Goal: Task Accomplishment & Management: Manage account settings

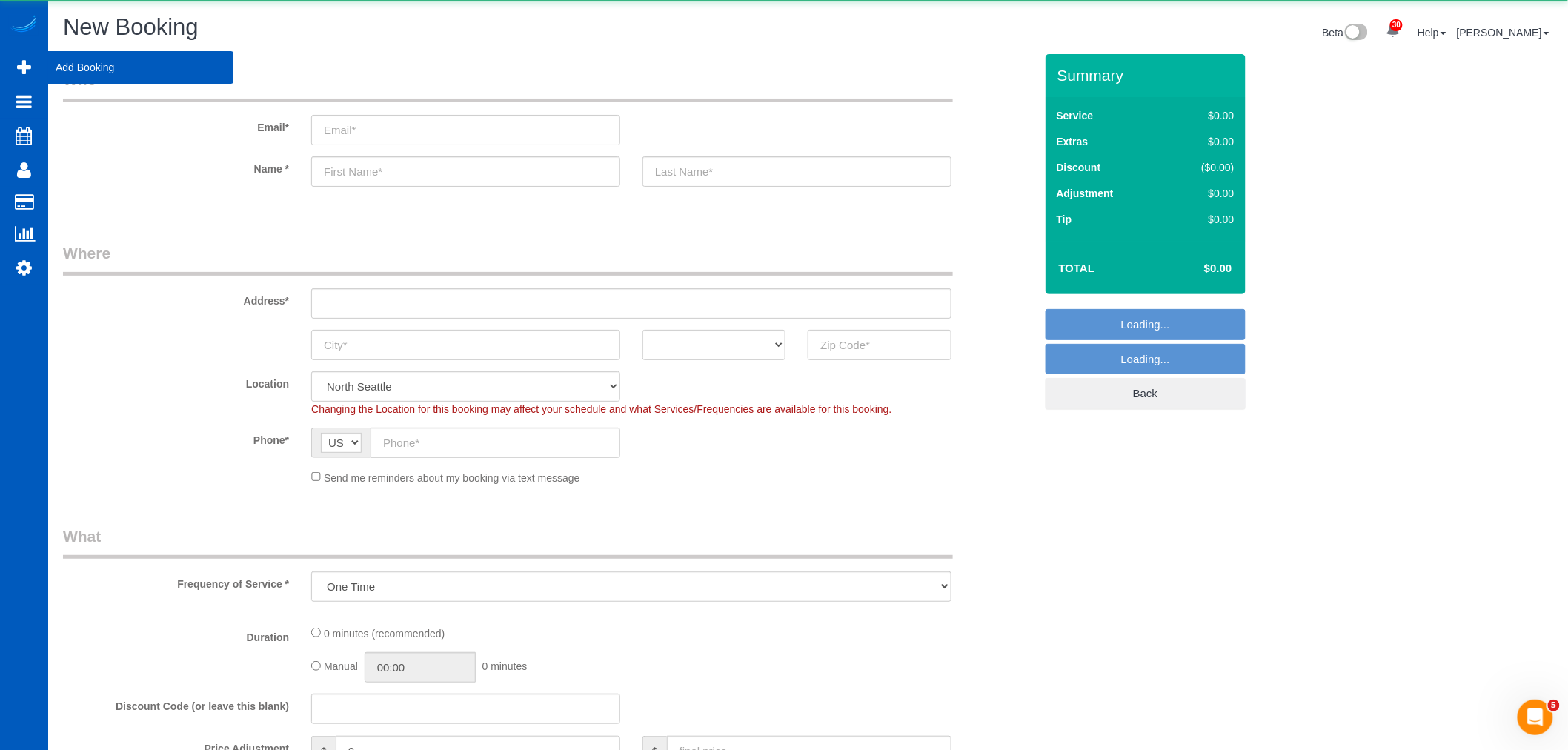
select select "199"
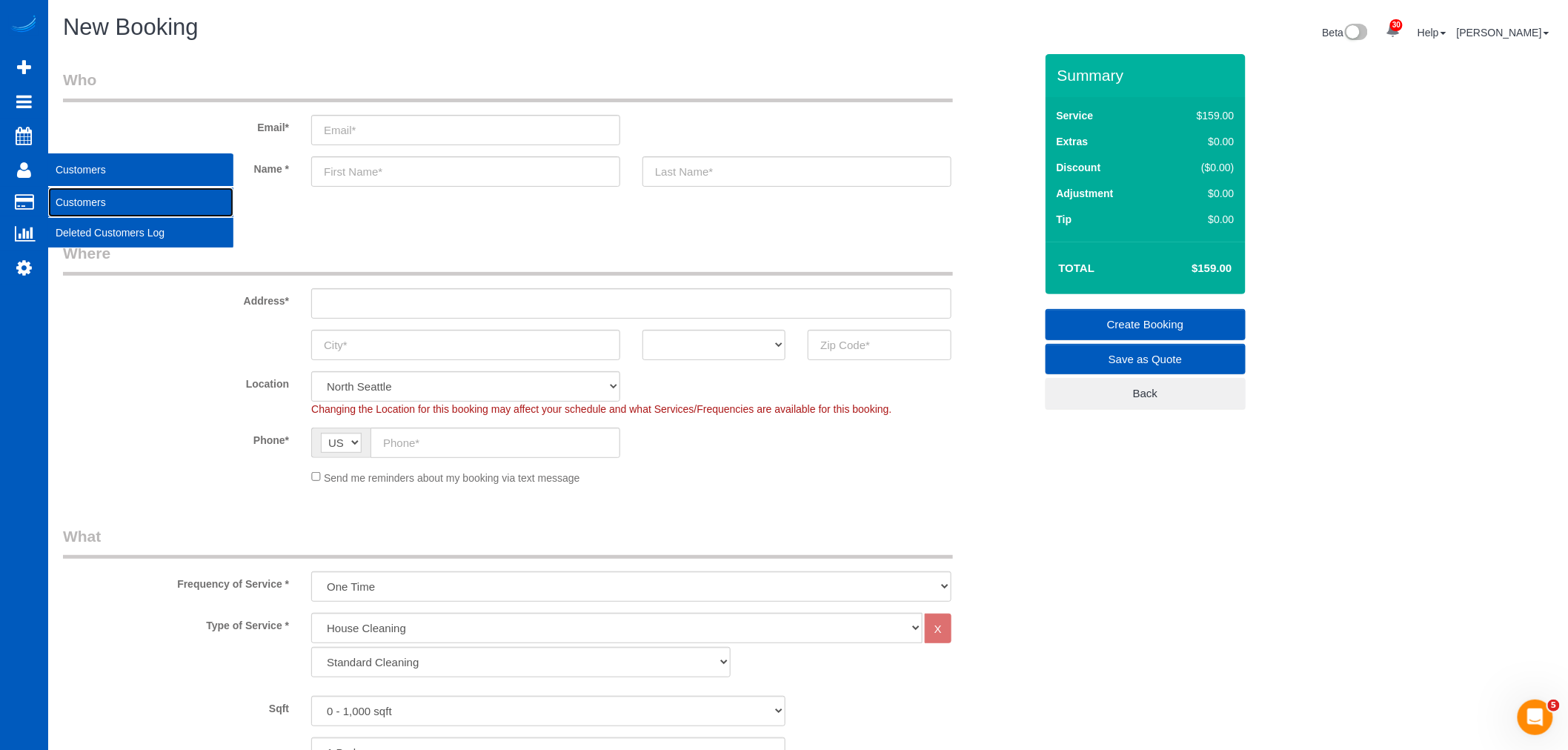
click at [115, 198] on link "Customers" at bounding box center [141, 202] width 186 height 30
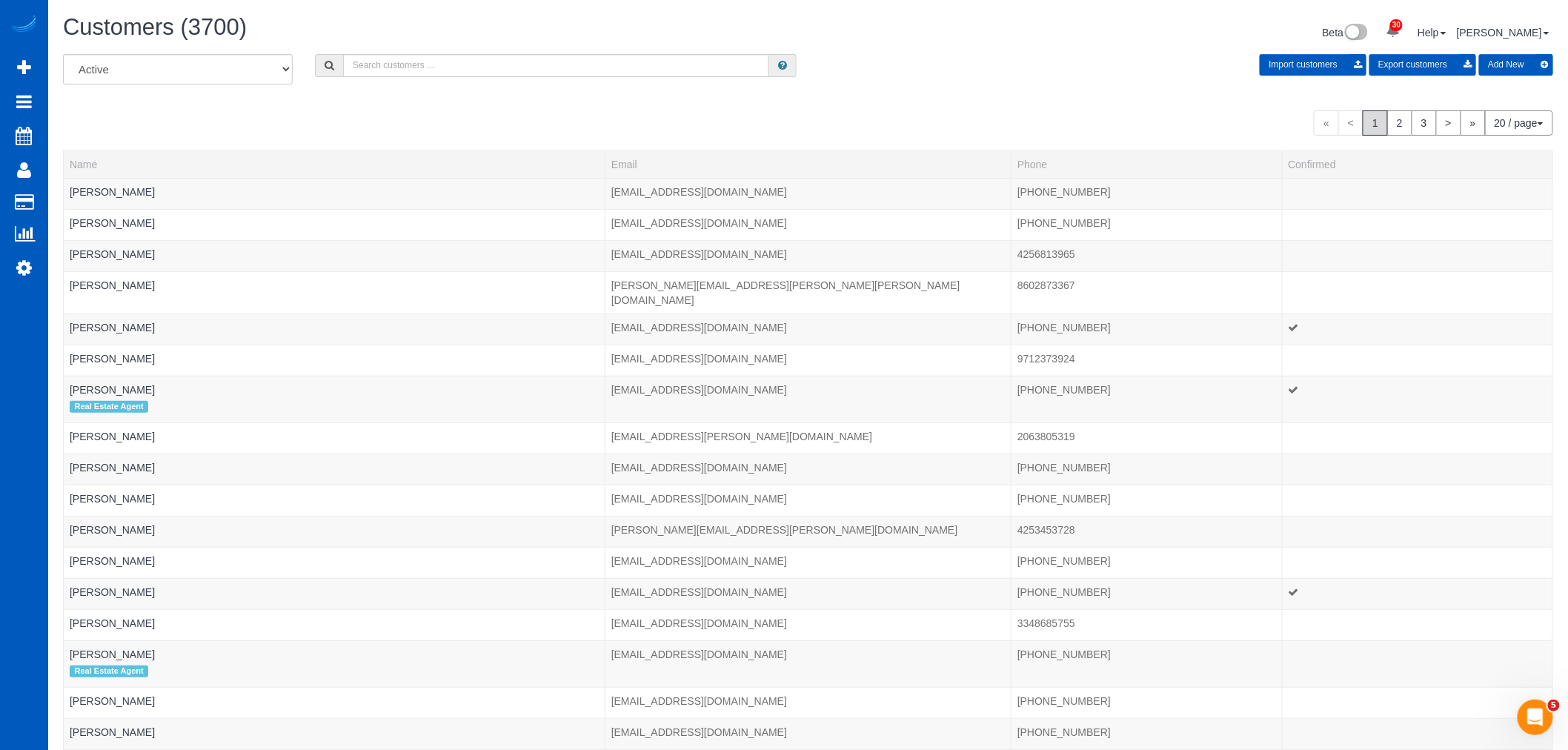
click at [1515, 67] on button "Add New" at bounding box center [1515, 65] width 74 height 22
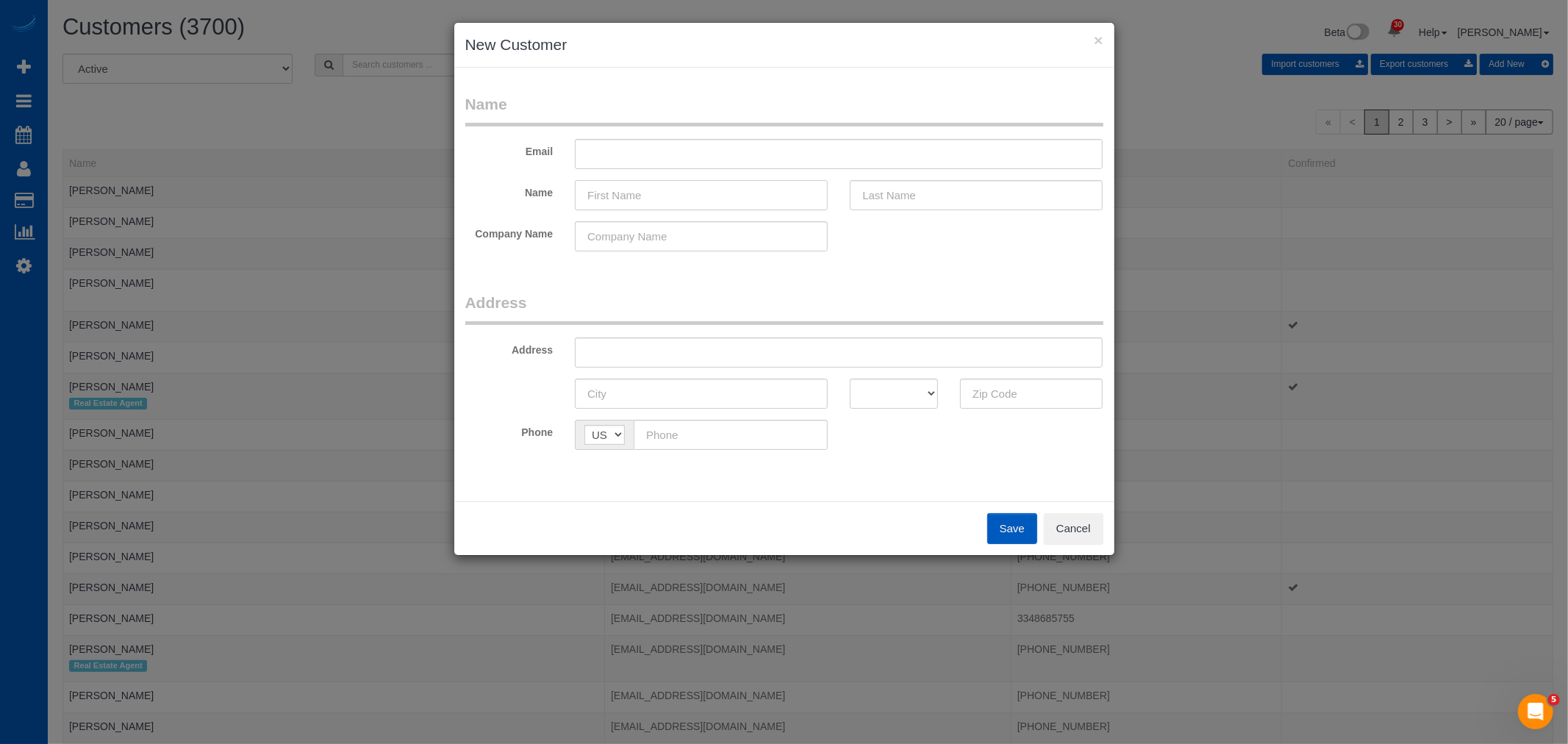
click at [638, 185] on input "text" at bounding box center [701, 195] width 253 height 31
paste input "[PERSON_NAME]"
type input "[PERSON_NAME]"
click at [868, 191] on input "text" at bounding box center [975, 195] width 253 height 31
paste input "[PERSON_NAME]"
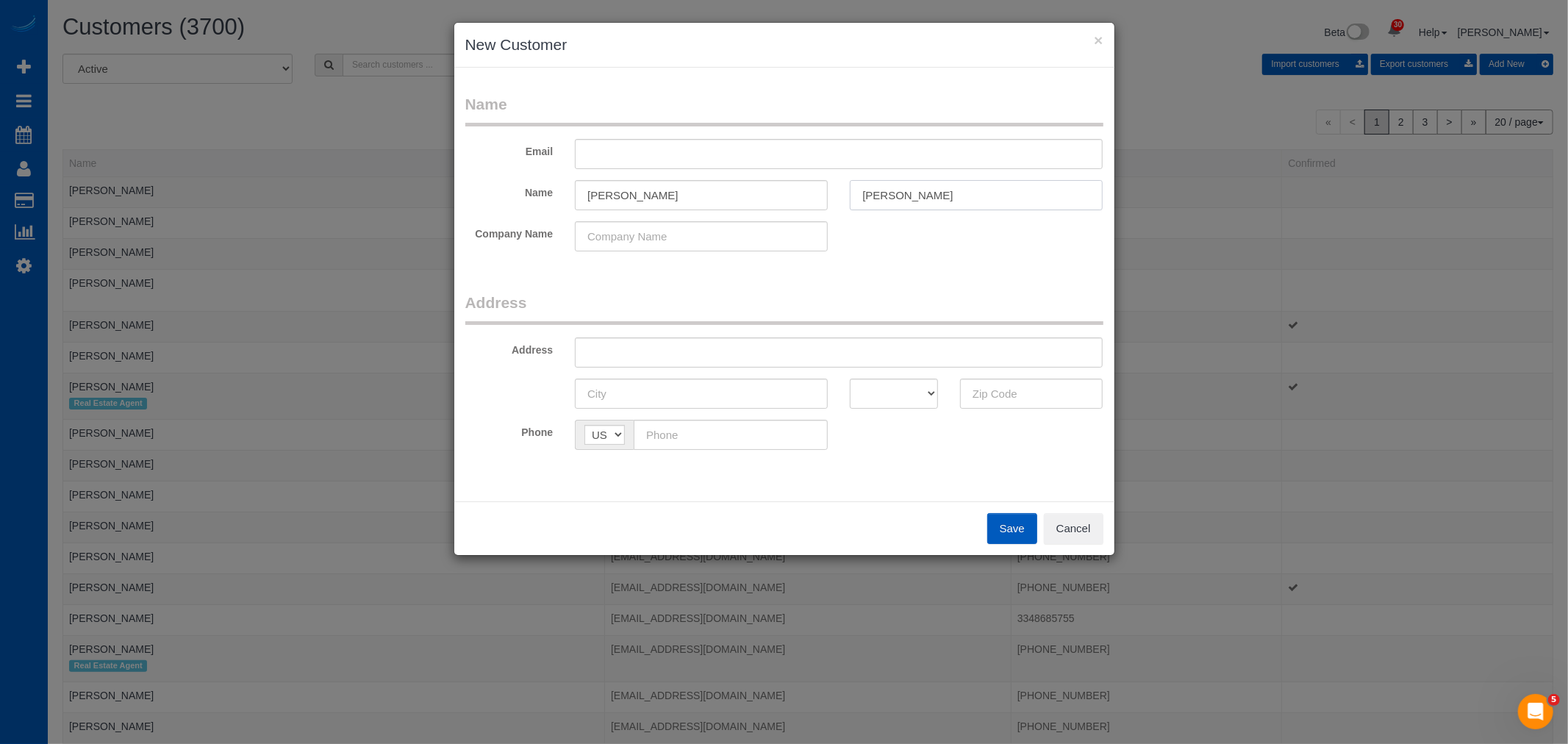
type input "[PERSON_NAME]"
click at [637, 152] on input "text" at bounding box center [839, 154] width 528 height 31
paste input "[EMAIL_ADDRESS][DOMAIN_NAME]"
type input "[EMAIL_ADDRESS][DOMAIN_NAME]"
click at [634, 352] on input "text" at bounding box center [839, 352] width 528 height 31
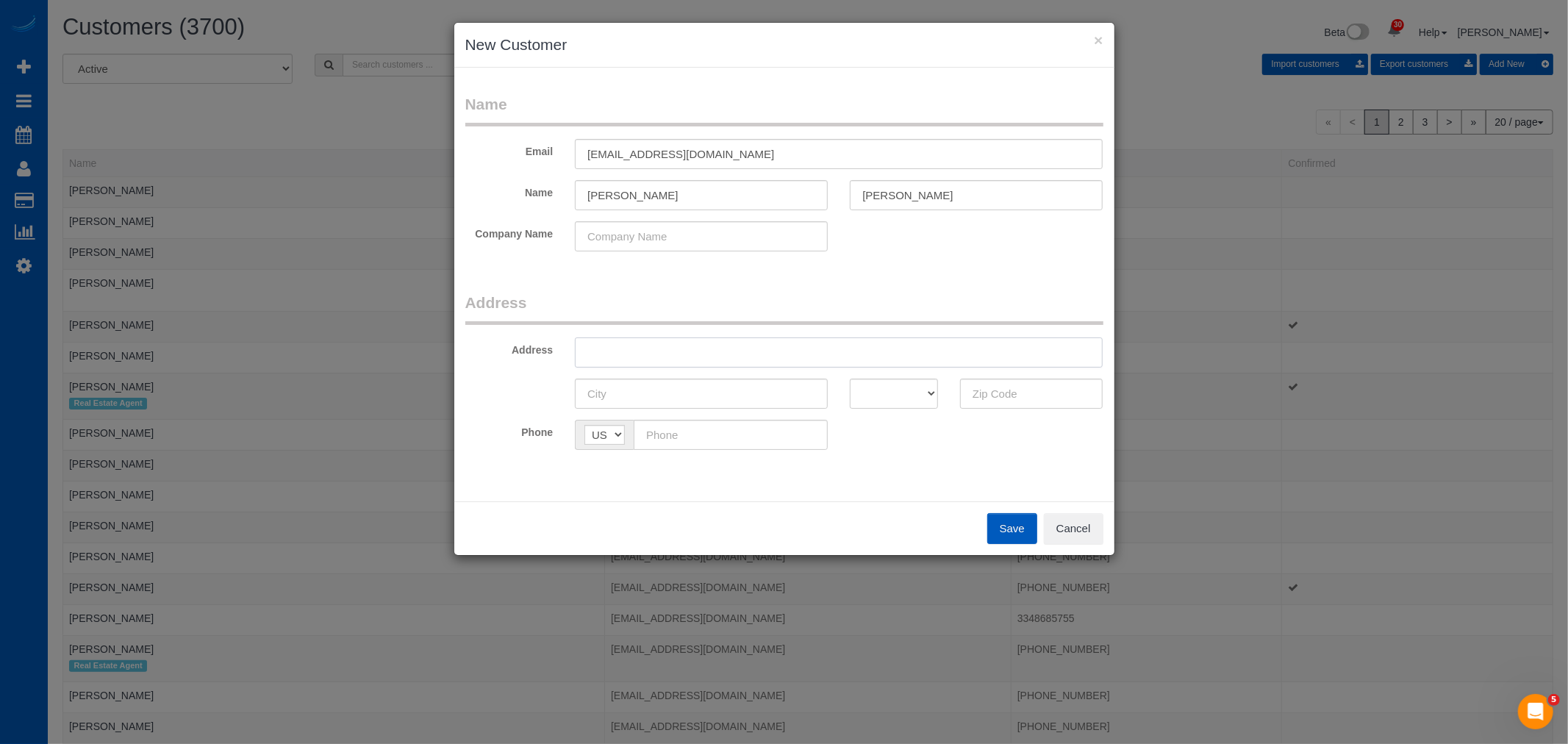
paste input "[STREET_ADDRESS]"
type input "[STREET_ADDRESS]"
click at [640, 390] on input "text" at bounding box center [701, 394] width 253 height 31
paste input "[GEOGRAPHIC_DATA]"
type input "[GEOGRAPHIC_DATA]"
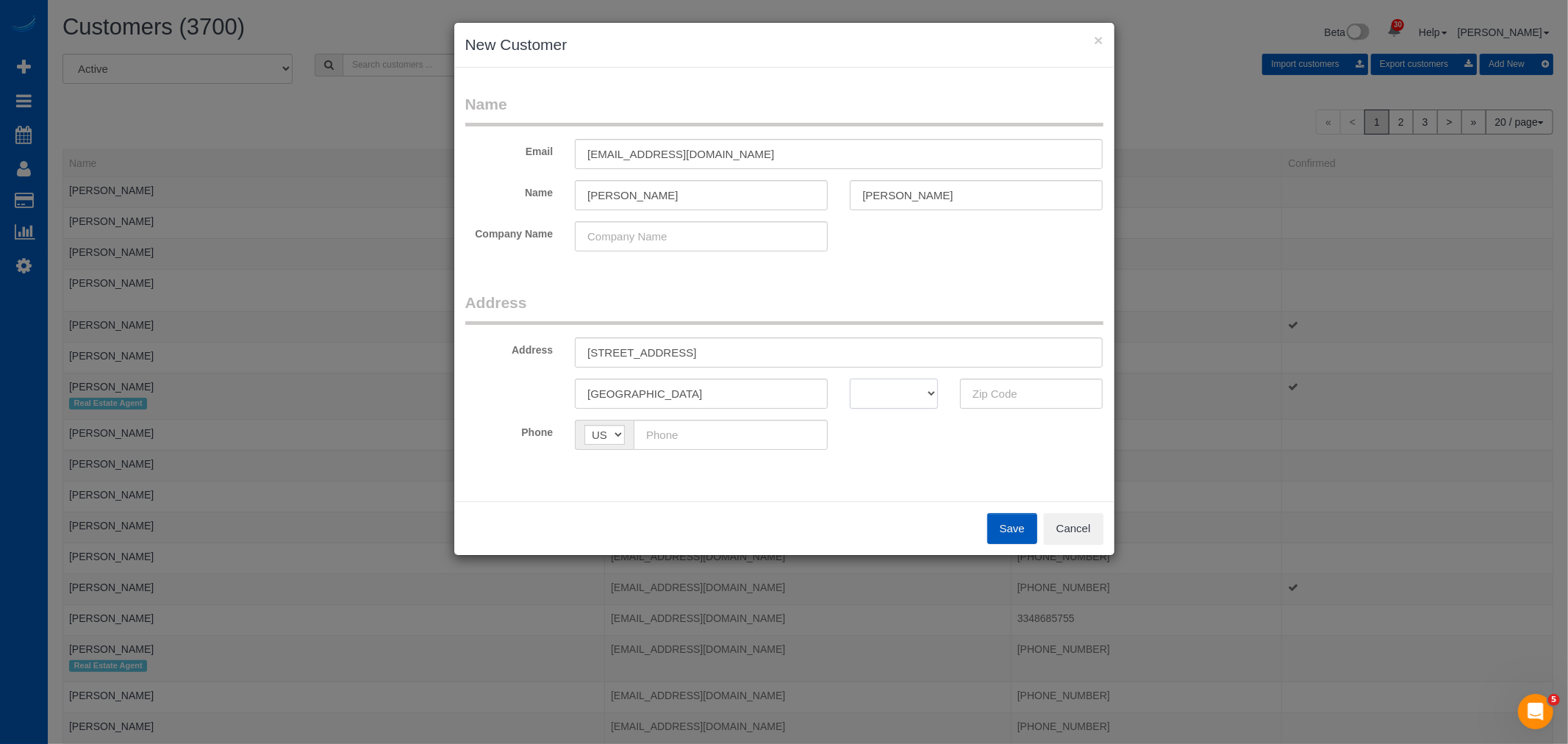
click at [907, 382] on select "AK AL AR AZ CA CO CT DC DE FL [GEOGRAPHIC_DATA] HI IA ID IL IN KS [GEOGRAPHIC_D…" at bounding box center [894, 394] width 89 height 31
select select "CO"
click at [849, 379] on select "AK AL AR AZ CA CO CT DC DE FL [GEOGRAPHIC_DATA] HI IA ID IL IN KS [GEOGRAPHIC_D…" at bounding box center [894, 394] width 89 height 31
click at [1035, 385] on input "text" at bounding box center [1032, 394] width 144 height 31
paste input "80238"
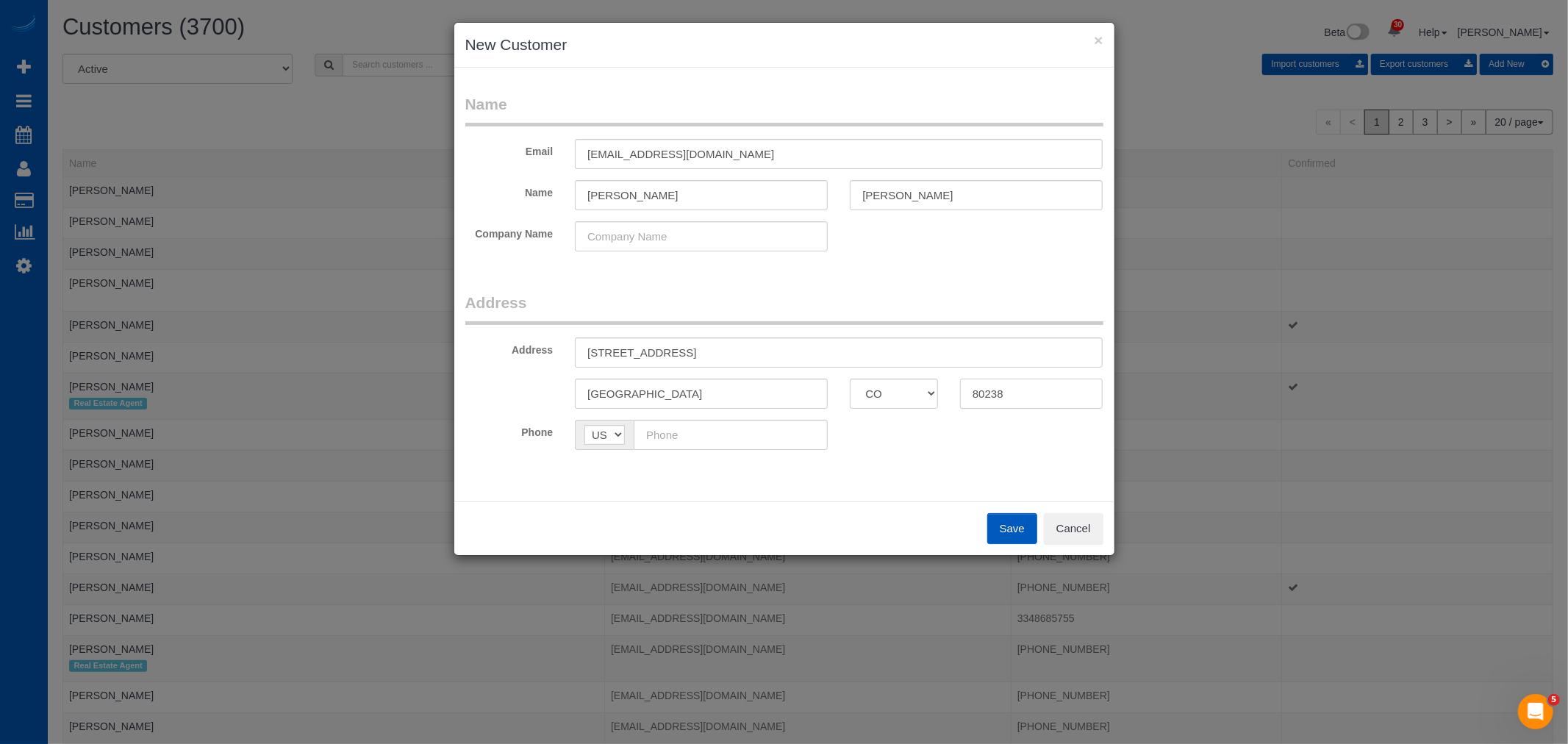
type input "80238"
click at [707, 425] on input "text" at bounding box center [730, 434] width 194 height 31
paste input "[PHONE_NUMBER]"
type input "[PHONE_NUMBER]"
click at [1004, 534] on button "Save" at bounding box center [1012, 527] width 50 height 31
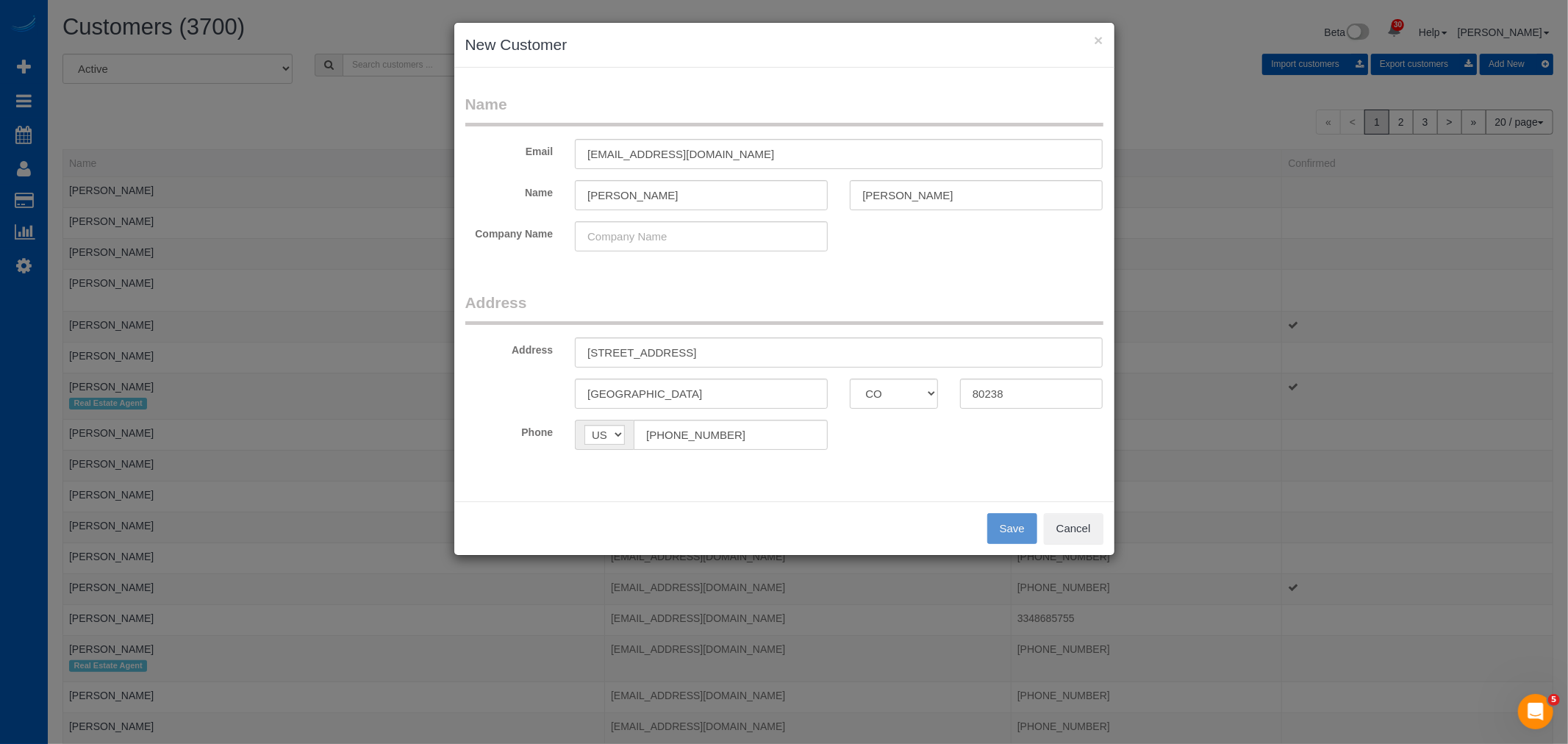
type input "[EMAIL_ADDRESS][DOMAIN_NAME]"
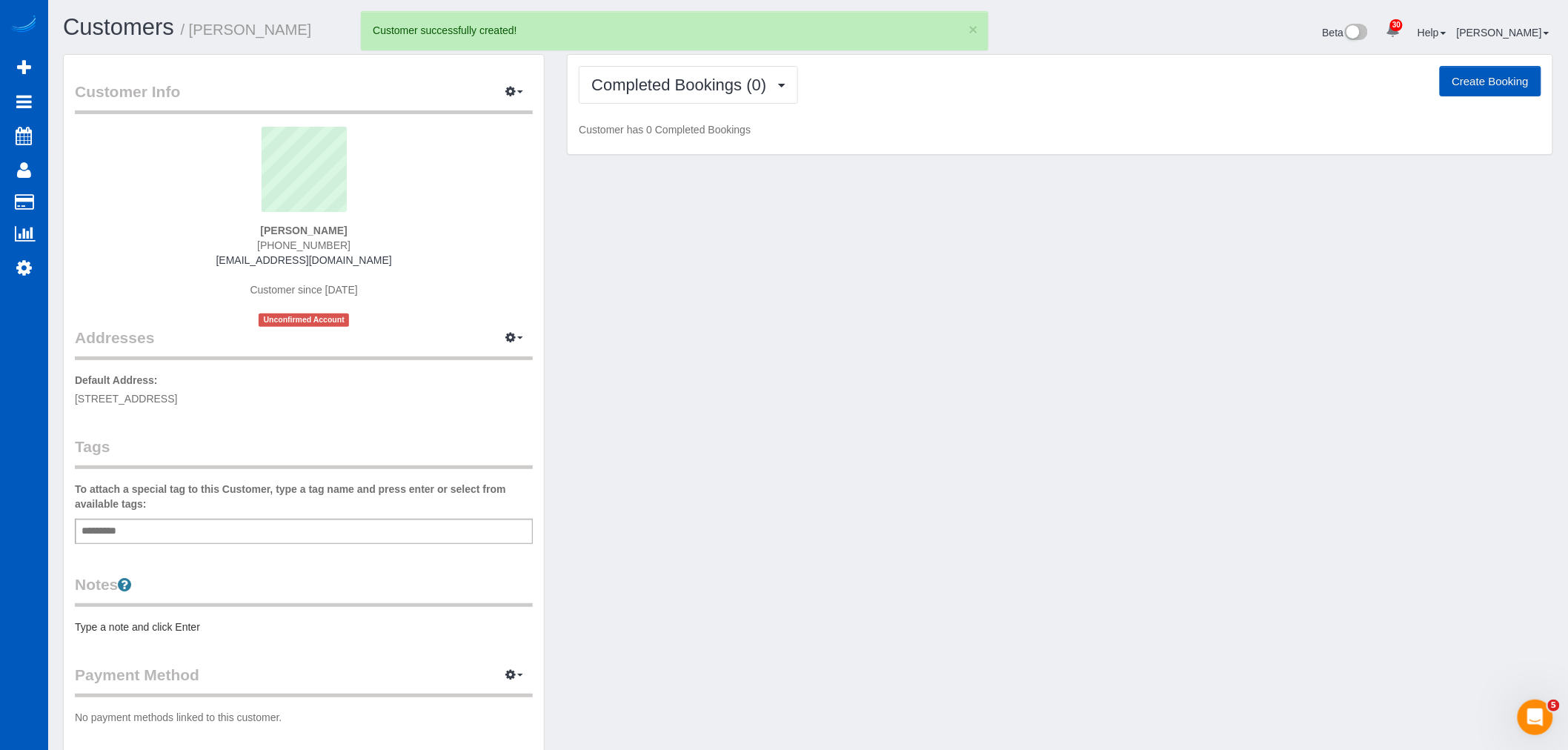
drag, startPoint x: 1457, startPoint y: 105, endPoint x: 1473, endPoint y: 101, distance: 16.5
click at [1466, 104] on div "Completed Bookings (0) Completed Bookings (0) Upcoming Bookings (0) Cancelled B…" at bounding box center [1060, 104] width 984 height 100
click at [1490, 94] on button "Create Booking" at bounding box center [1491, 80] width 101 height 31
select select "CO"
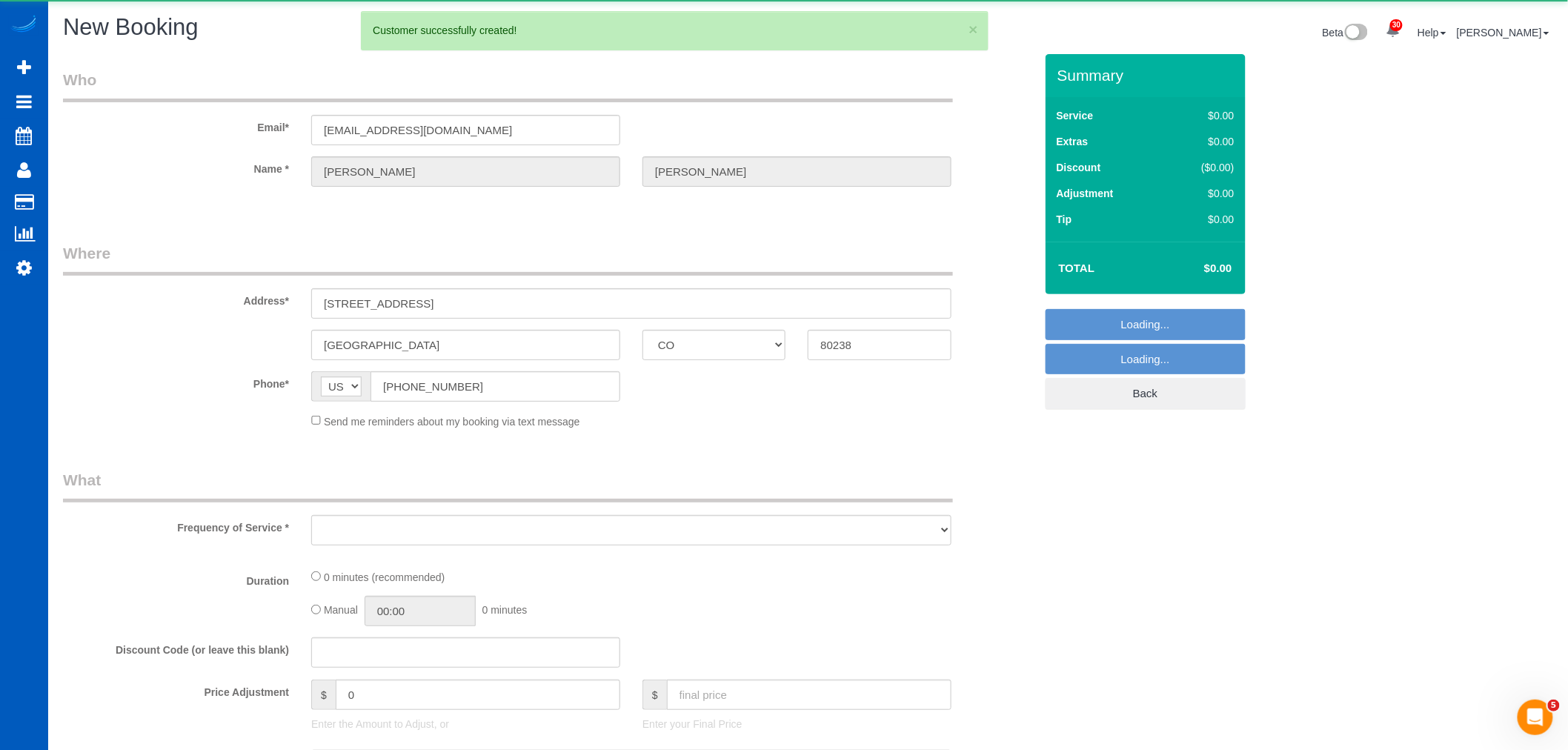
select select "object:13475"
select select "199"
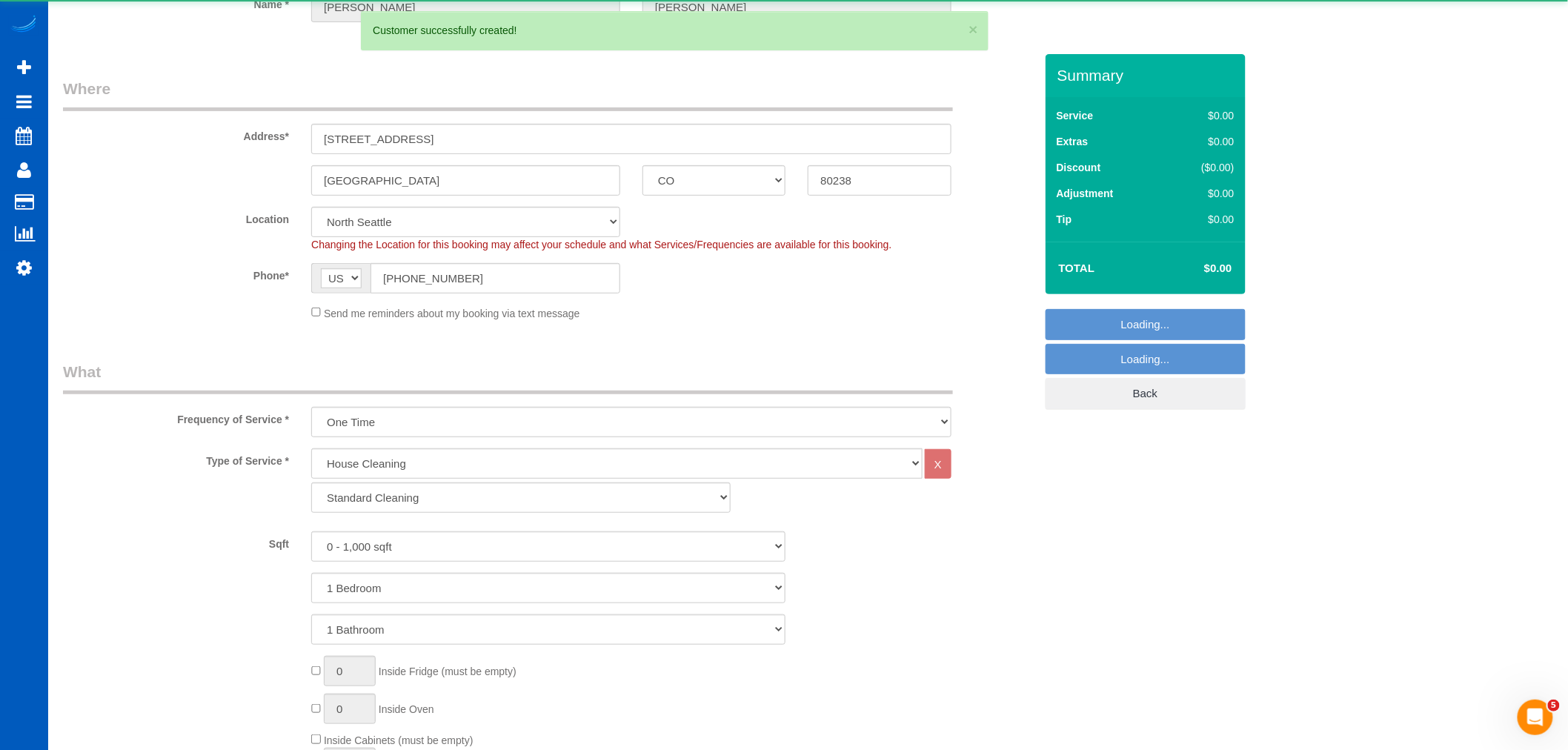
select select "266"
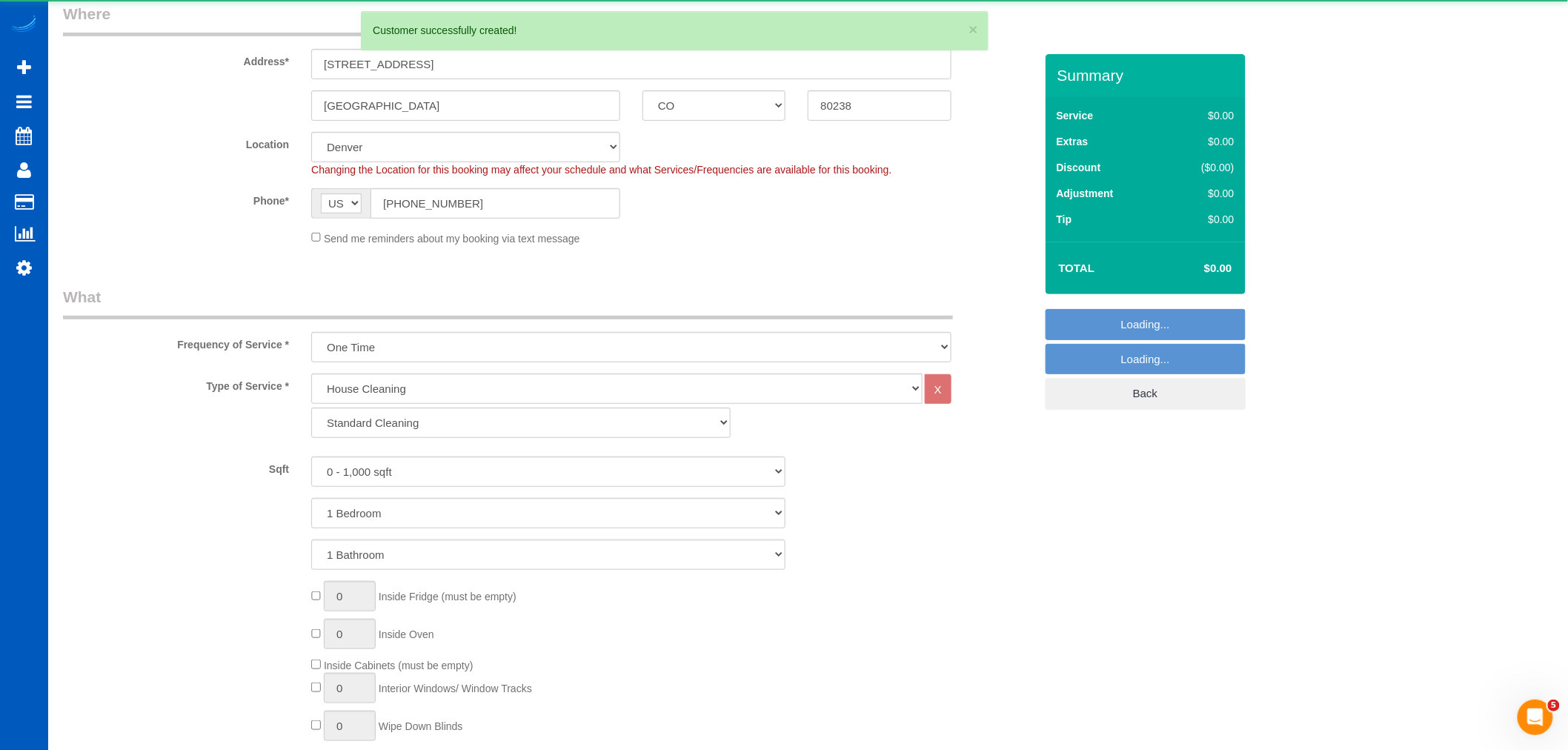
select select "object:13564"
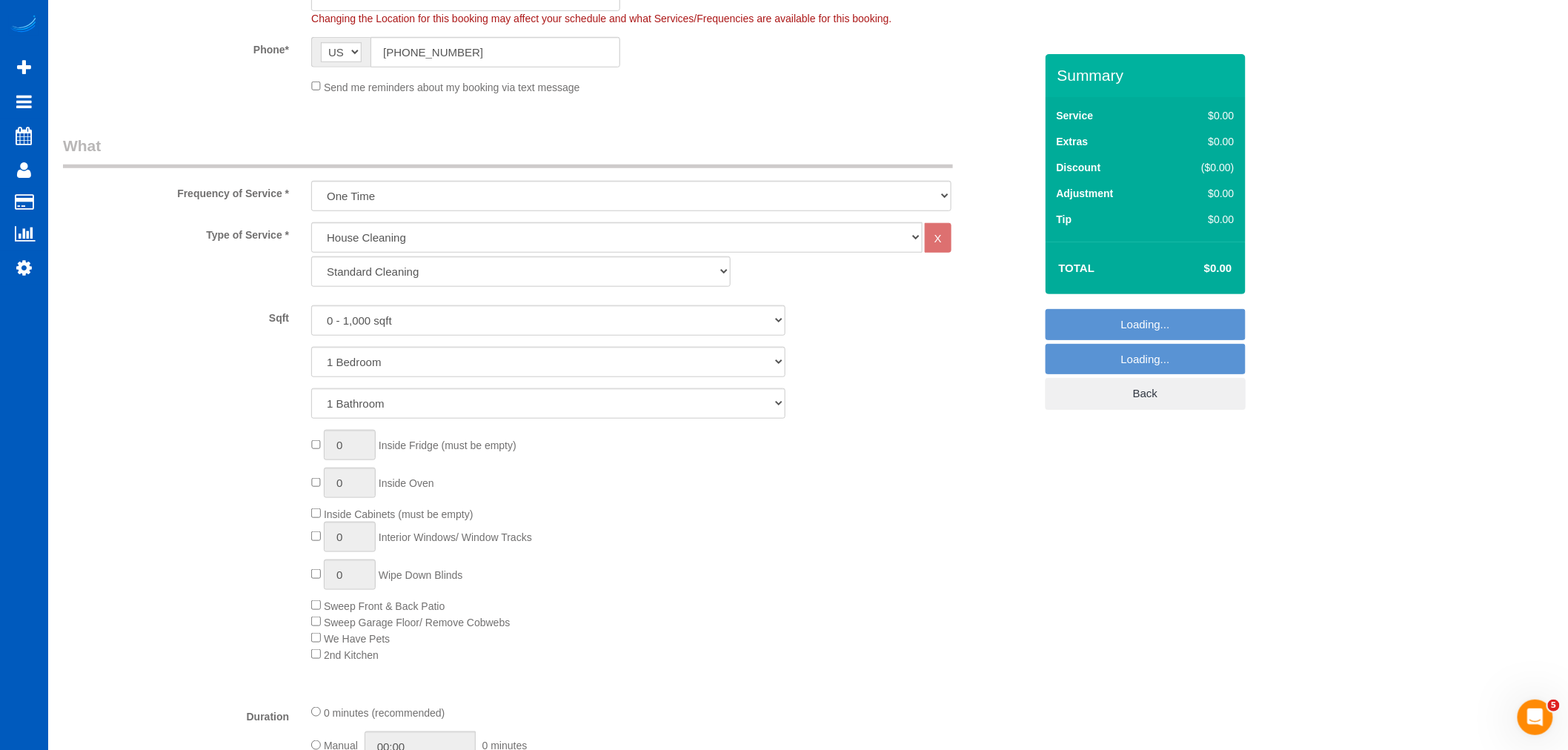
scroll to position [411, 0]
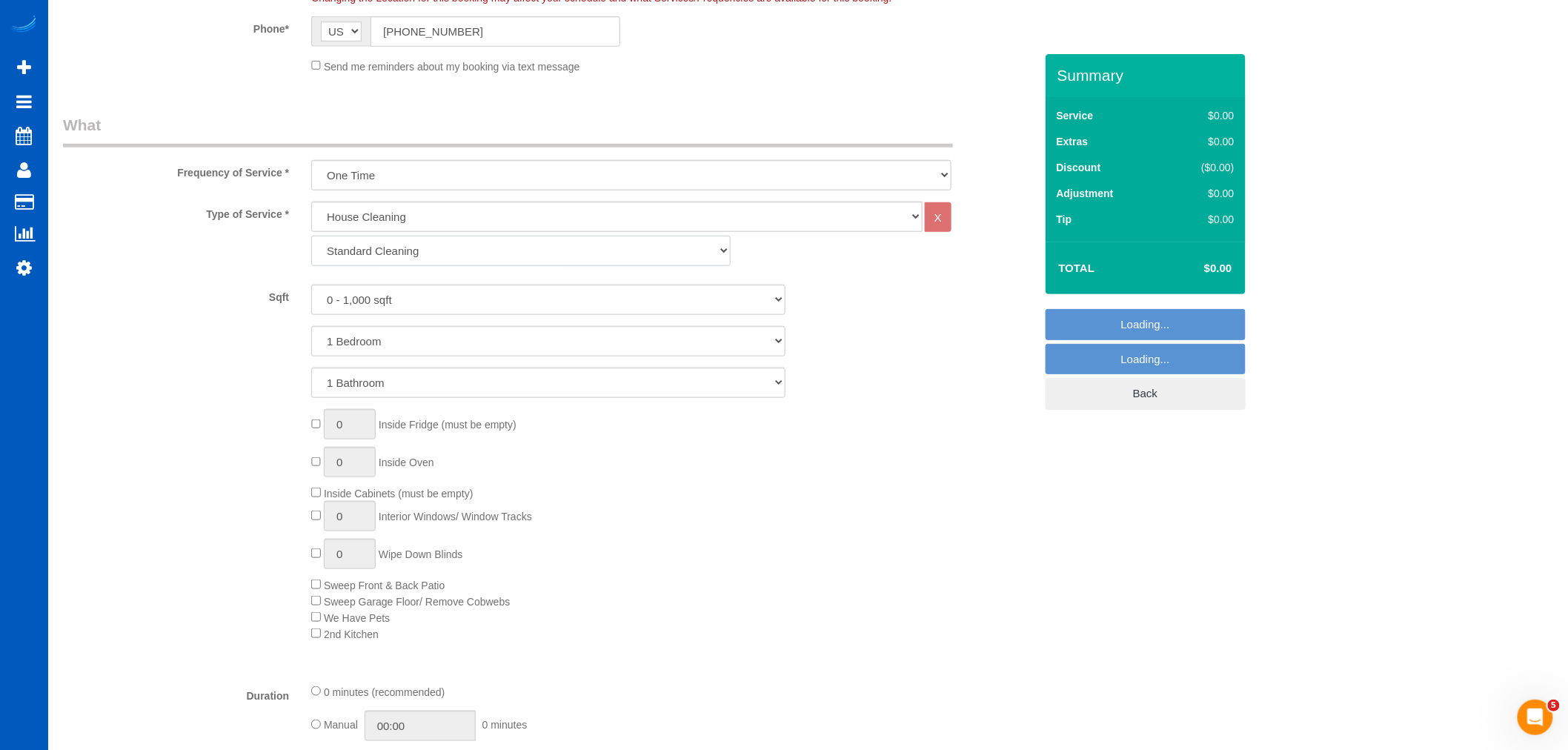
click at [497, 247] on select "Standard Cleaning Deep Cleaning Move In/ Out Cleaning" at bounding box center [521, 250] width 420 height 31
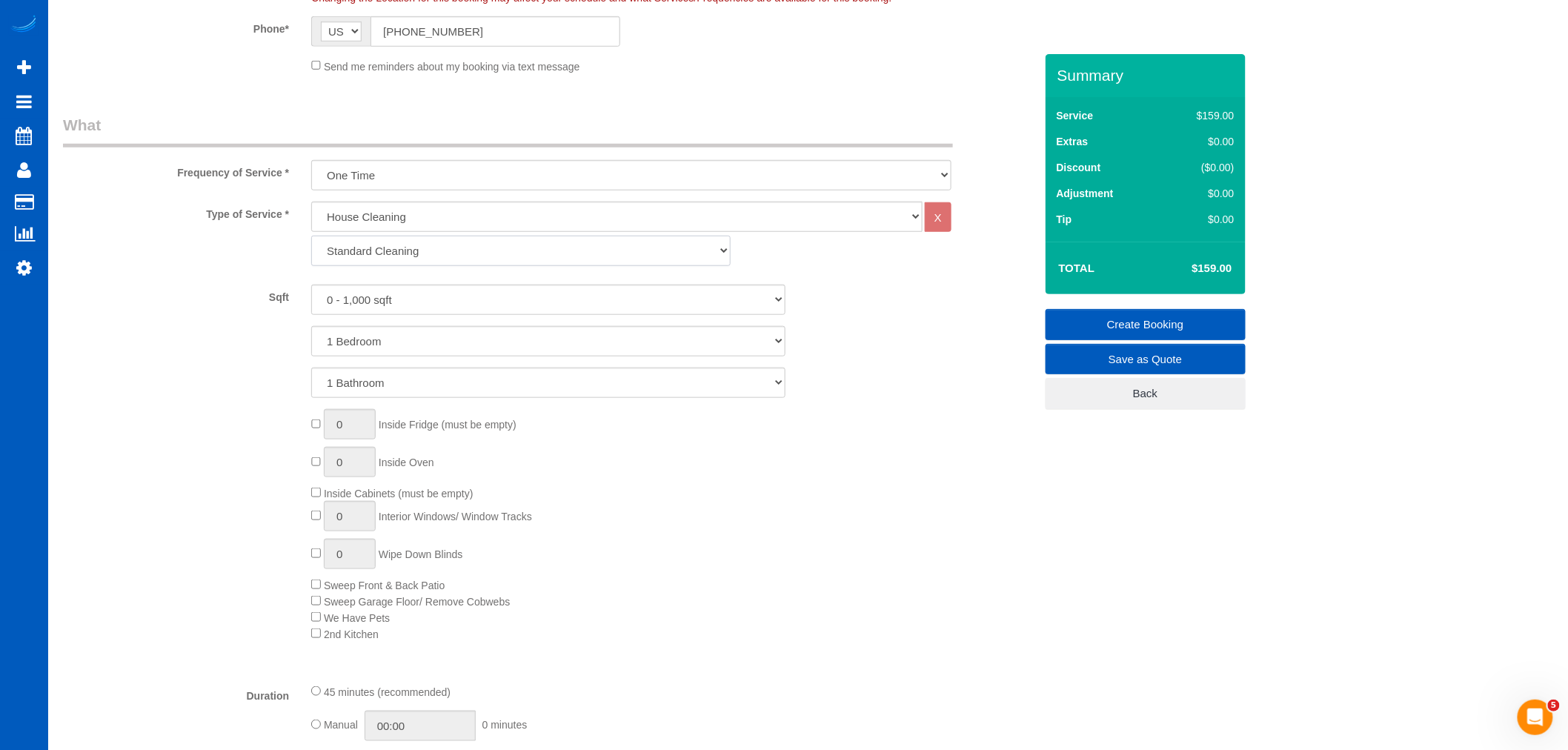
click at [426, 261] on select "Standard Cleaning Deep Cleaning Move In/ Out Cleaning" at bounding box center [521, 250] width 420 height 31
select select "367"
click at [312, 236] on select "Standard Cleaning Deep Cleaning Move In/ Out Cleaning" at bounding box center [521, 250] width 420 height 31
click at [393, 338] on select "1 Bedroom 2 Bedrooms 3 Bedrooms 4 Bedrooms 5 Bedrooms 6 Bedrooms 7 Bedrooms" at bounding box center [549, 341] width 474 height 31
select select "3"
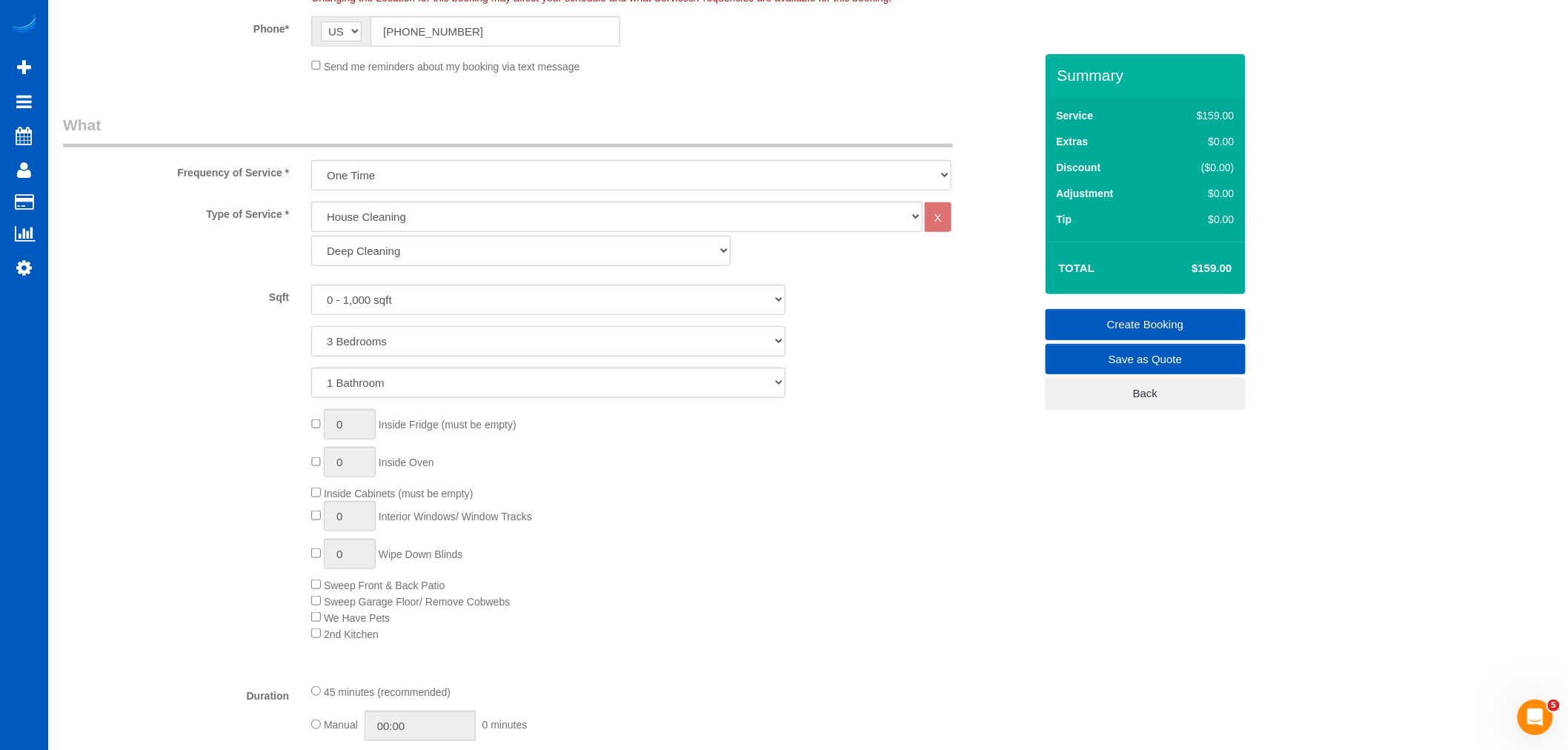
click at [312, 326] on select "1 Bedroom 2 Bedrooms 3 Bedrooms 4 Bedrooms 5 Bedrooms 6 Bedrooms 7 Bedrooms" at bounding box center [549, 341] width 474 height 31
click at [395, 301] on select "0 - 1,000 sqft 1,001 - 1,500 sqft 1,501 - 2,000 sqft 2,001 - 2,500 sqft 2,501 -…" at bounding box center [549, 300] width 474 height 31
select select "2501"
click at [312, 285] on select "0 - 1,000 sqft 1,001 - 1,500 sqft 1,501 - 2,000 sqft 2,001 - 2,500 sqft 2,501 -…" at bounding box center [549, 300] width 474 height 31
click at [385, 346] on select "1 Bedroom 2 Bedrooms 3 Bedrooms 4 Bedrooms 5 Bedrooms 6 Bedrooms 7 Bedrooms" at bounding box center [549, 341] width 474 height 31
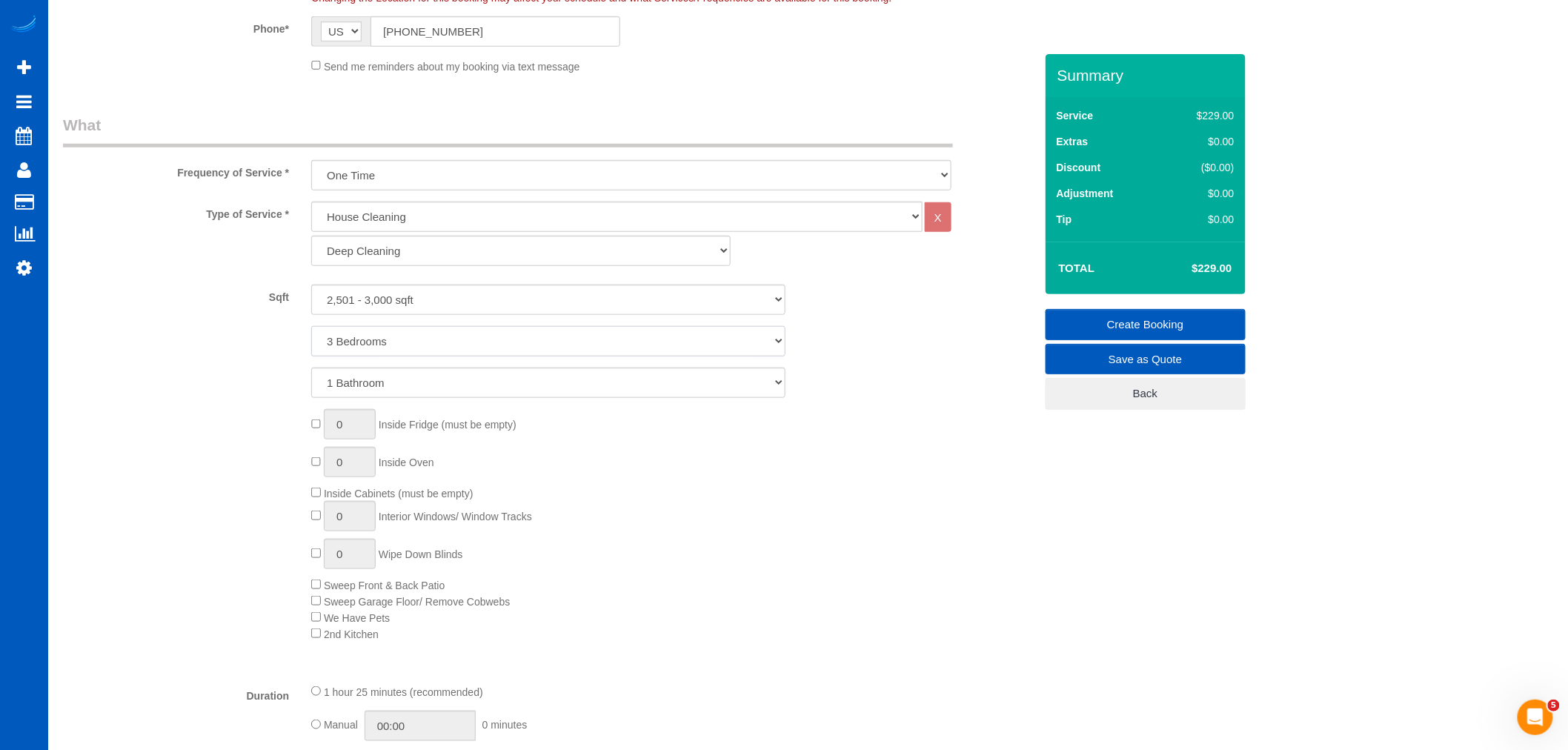
click at [312, 326] on select "1 Bedroom 2 Bedrooms 3 Bedrooms 4 Bedrooms 5 Bedrooms 6 Bedrooms 7 Bedrooms" at bounding box center [549, 341] width 474 height 31
click at [376, 387] on select "1 Bathroom 2 Bathrooms 3 Bathrooms 4 Bathrooms 5 Bathrooms 6 Bathrooms 7 Bathro…" at bounding box center [549, 382] width 474 height 31
select select "3"
click at [312, 368] on select "1 Bathroom 2 Bathrooms 3 Bathrooms 4 Bathrooms 5 Bathrooms 6 Bathrooms 7 Bathro…" at bounding box center [549, 382] width 474 height 31
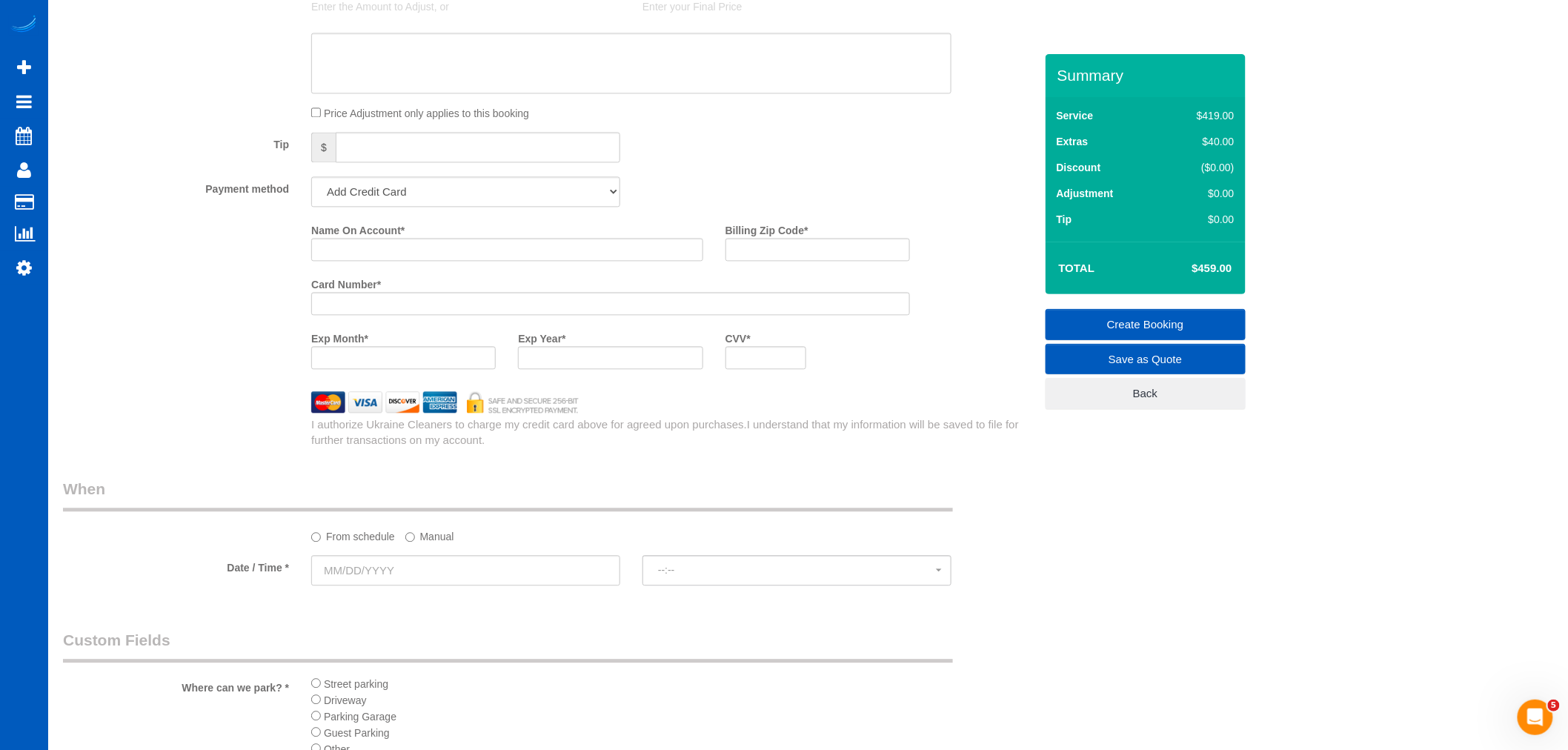
scroll to position [1481, 0]
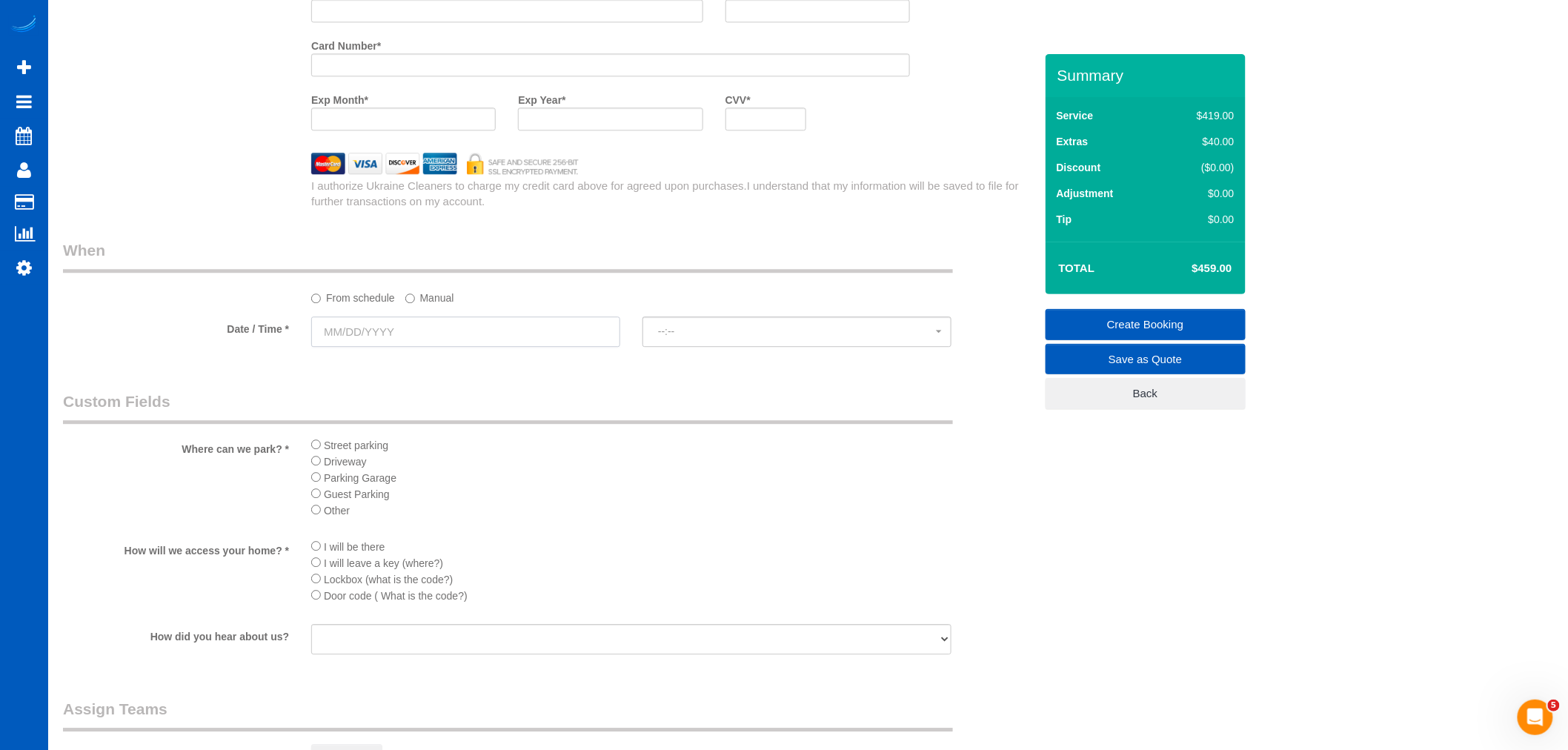
click at [413, 344] on input "text" at bounding box center [465, 331] width 309 height 31
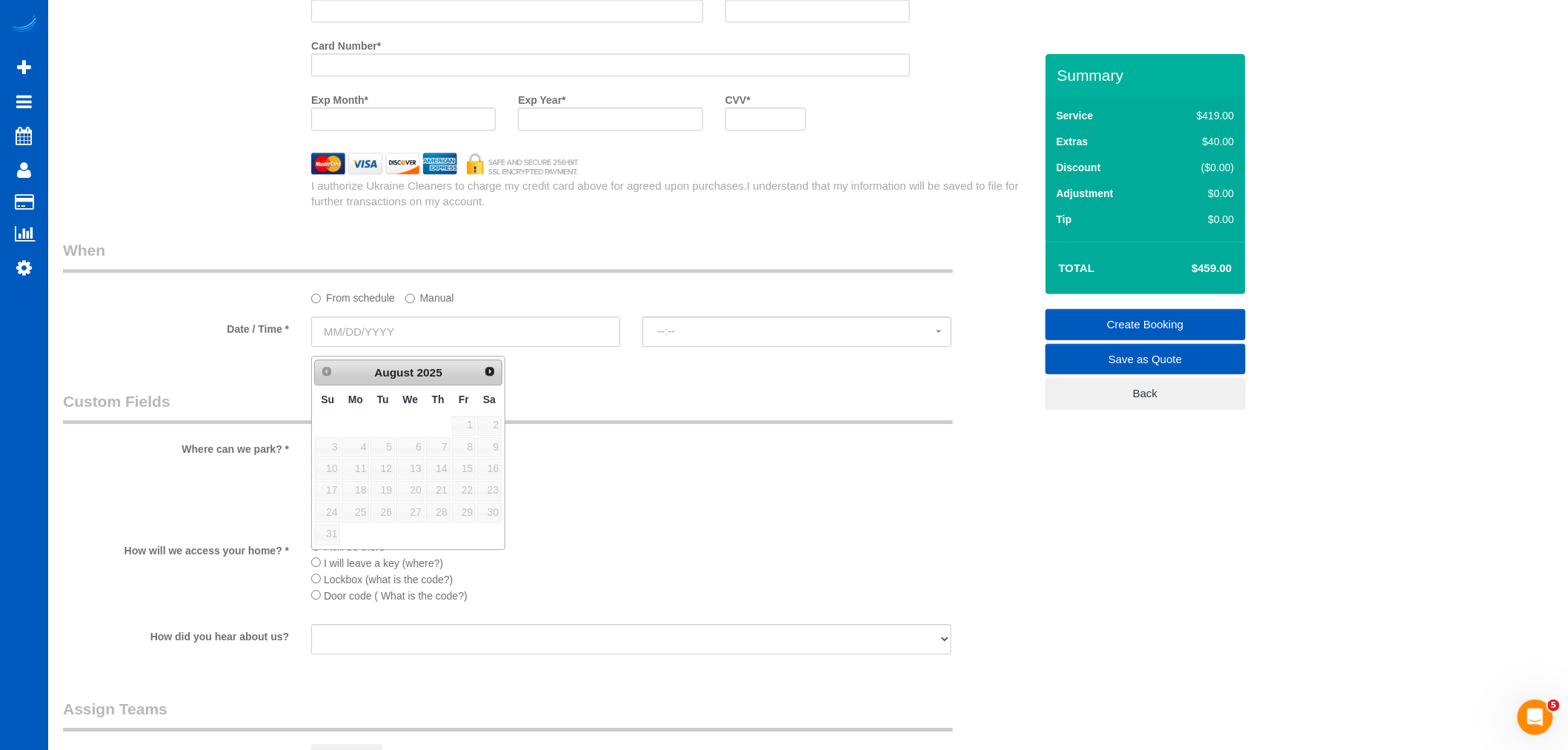
click at [416, 291] on div "From schedule Manual" at bounding box center [548, 272] width 993 height 65
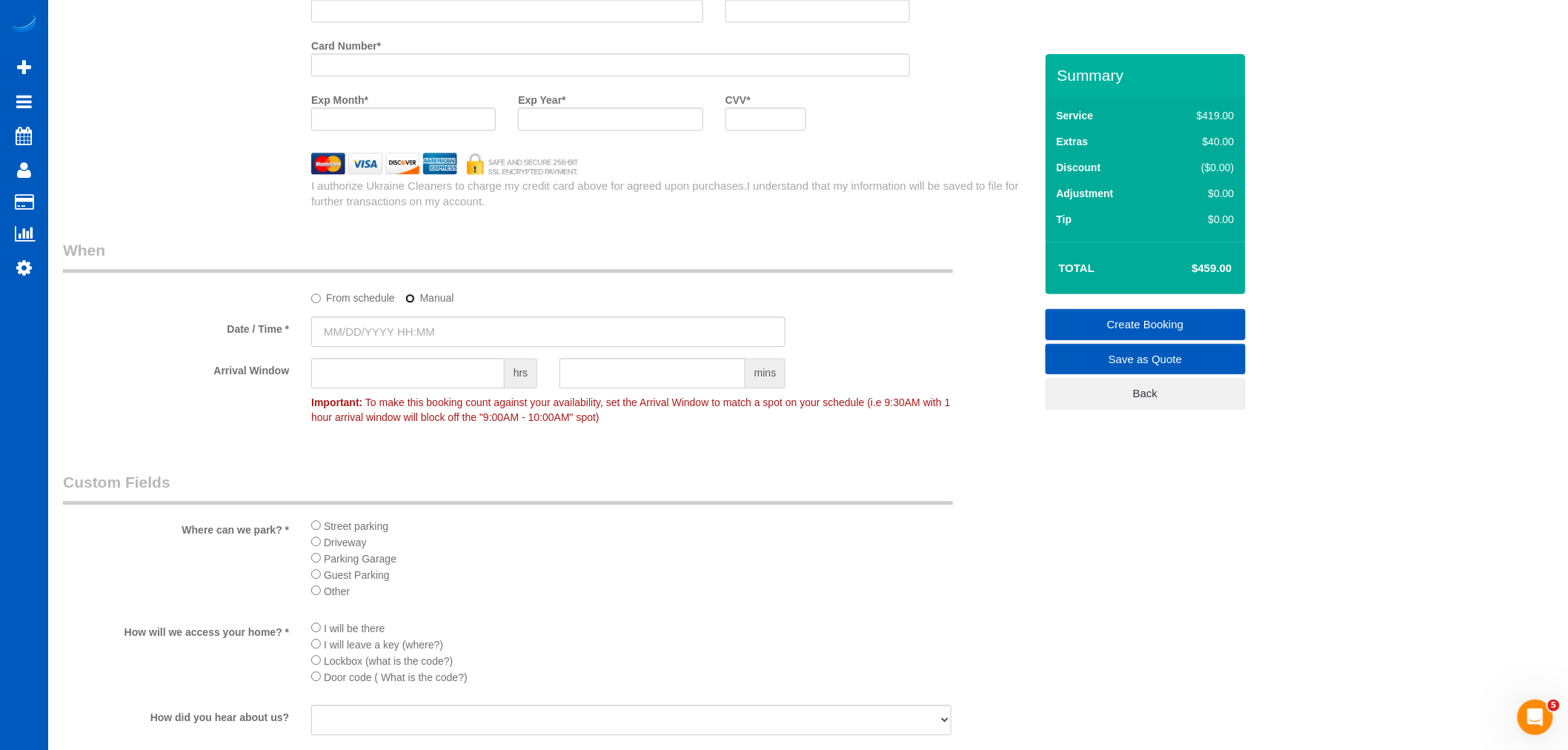
type input "[DATE] 8:00AM"
click at [395, 346] on input "[DATE] 8:00AM" at bounding box center [549, 331] width 474 height 31
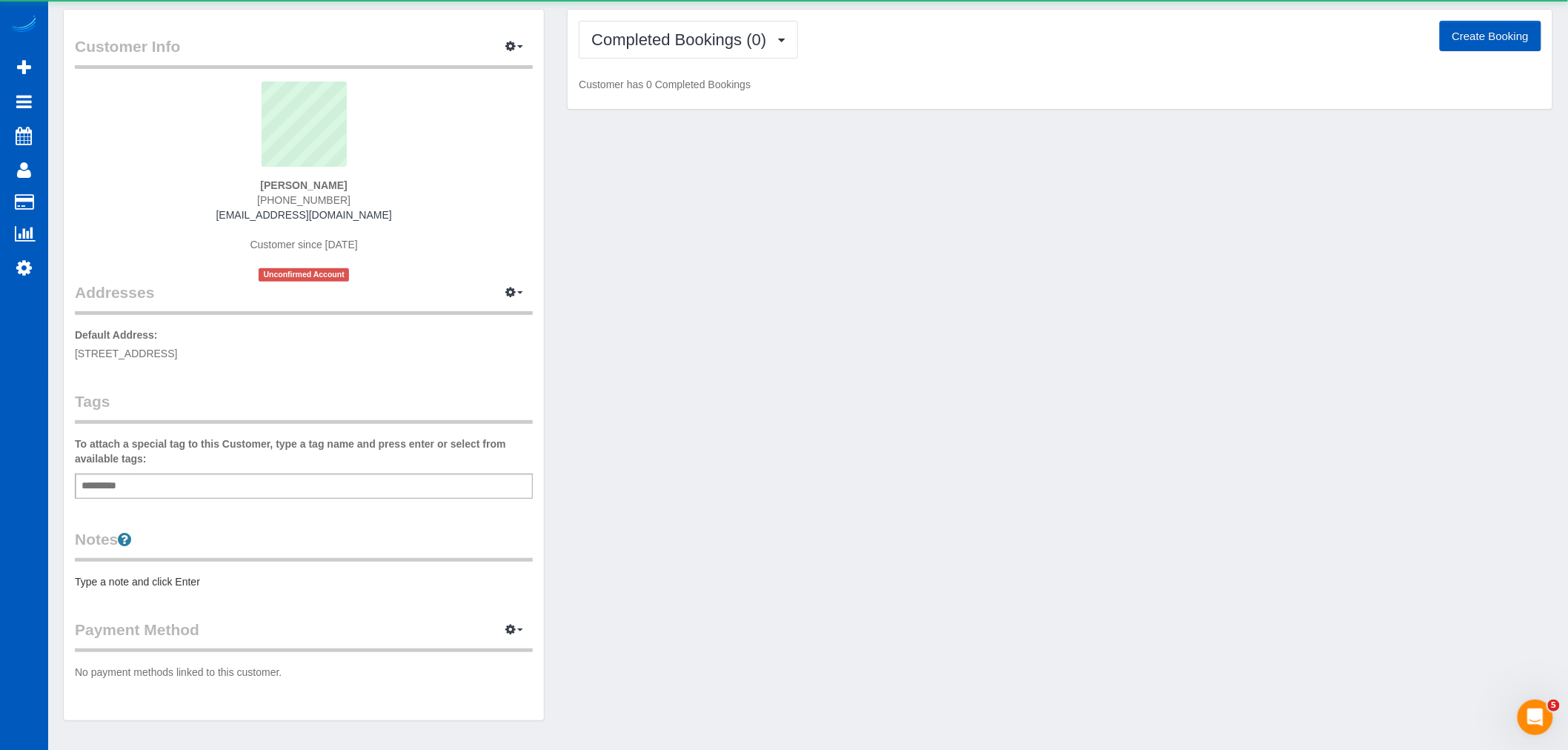
scroll to position [81, 0]
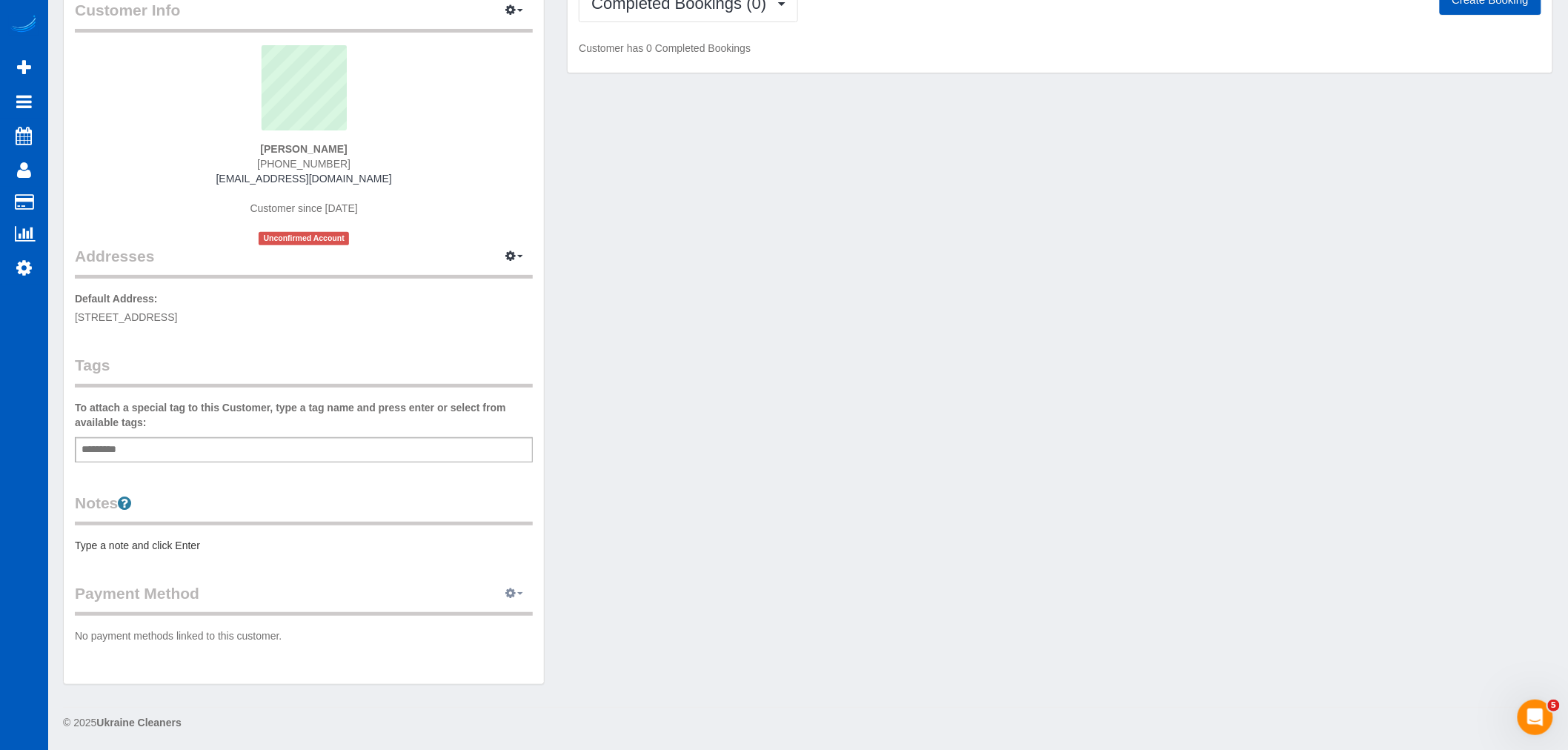
click at [519, 593] on span "button" at bounding box center [520, 593] width 6 height 3
click at [465, 633] on link "Add Credit/Debit Card" at bounding box center [463, 639] width 139 height 19
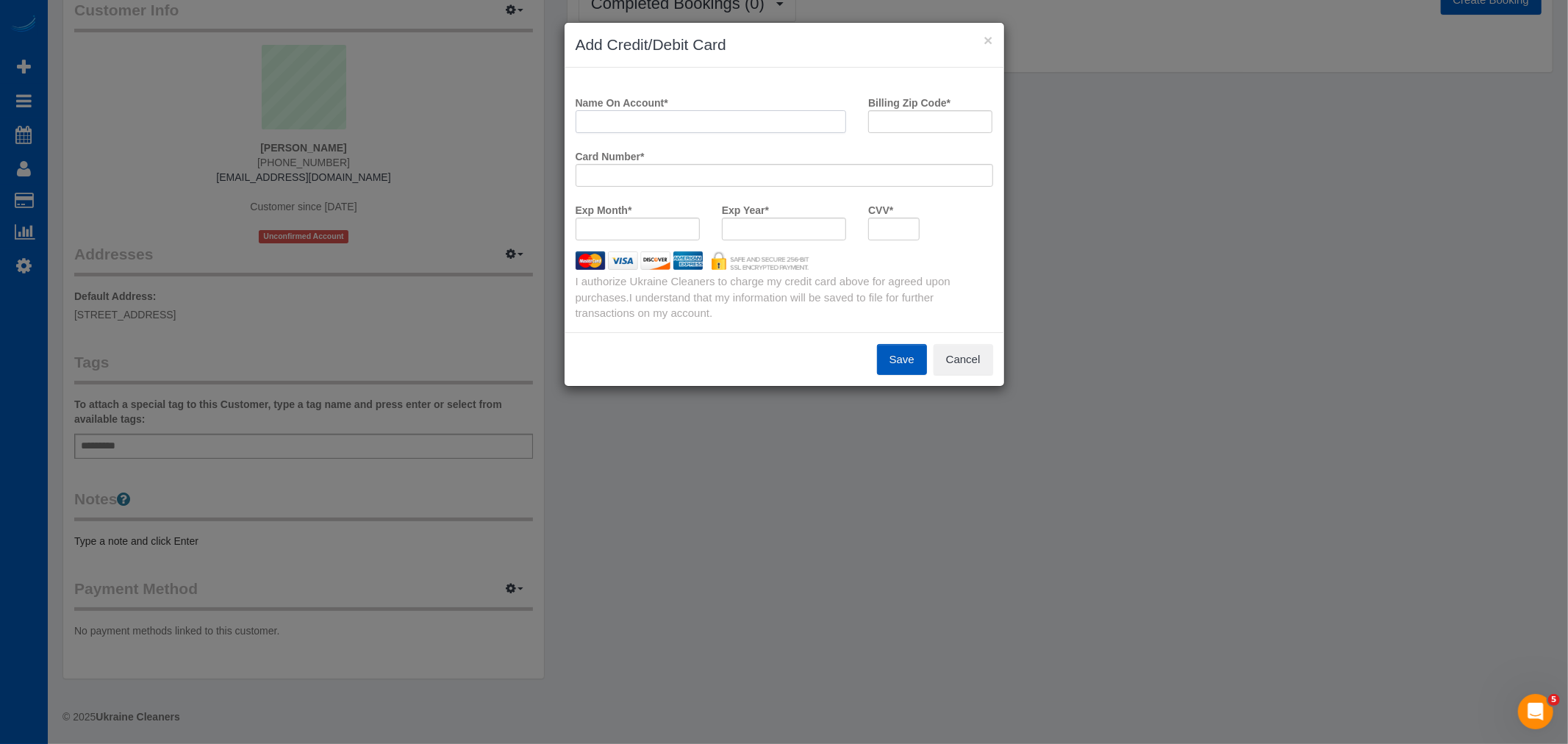
drag, startPoint x: 651, startPoint y: 113, endPoint x: 637, endPoint y: 119, distance: 15.2
click at [647, 114] on input "Name On Account *" at bounding box center [712, 121] width 272 height 23
paste input "[PERSON_NAME]"
type input "[PERSON_NAME]"
click at [958, 128] on input "Billing Zip Code *" at bounding box center [930, 121] width 124 height 23
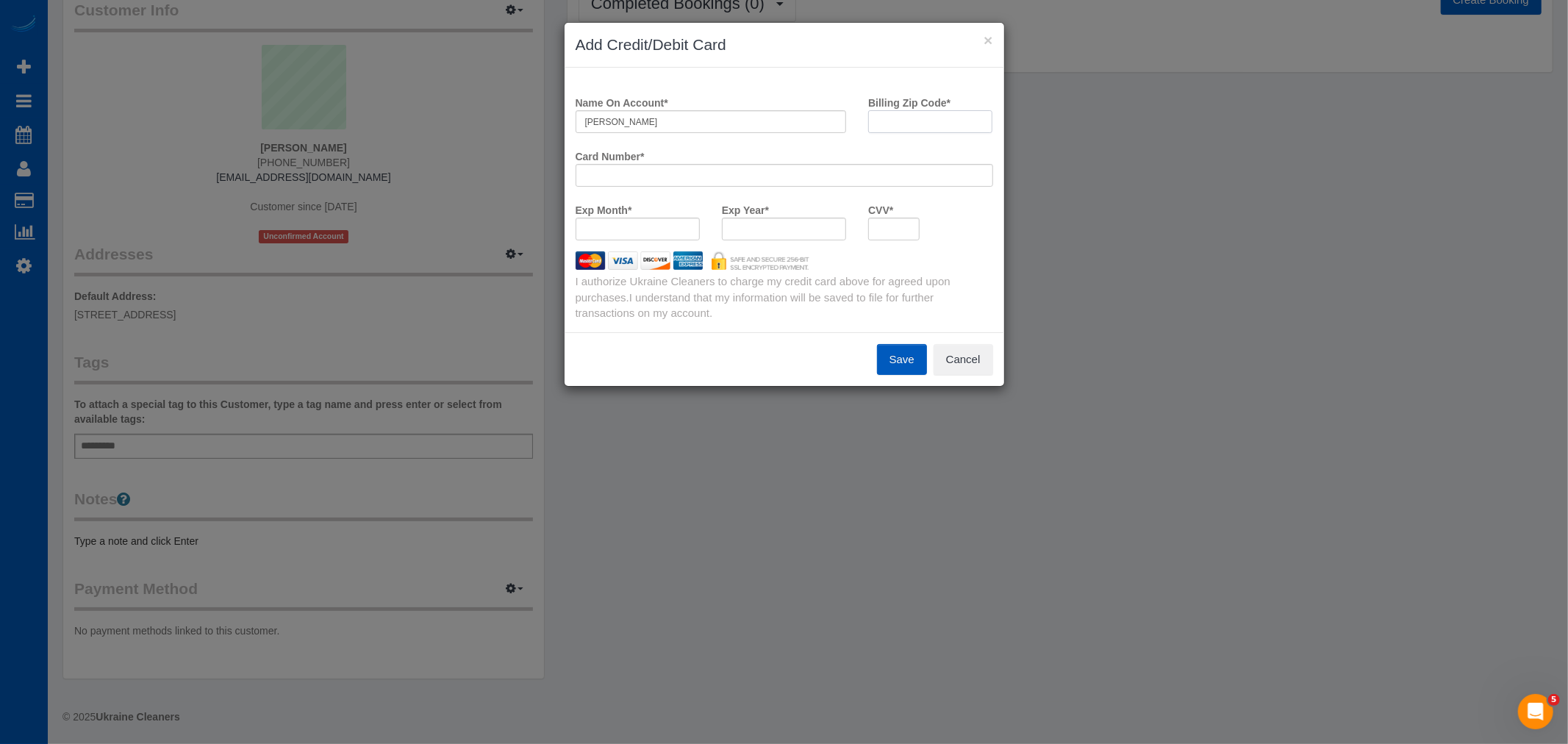
paste input "80238"
type input "80238"
click at [682, 161] on div "Card Number *" at bounding box center [784, 164] width 439 height 42
click at [670, 167] on div at bounding box center [784, 175] width 417 height 23
click at [620, 220] on div at bounding box center [638, 228] width 124 height 23
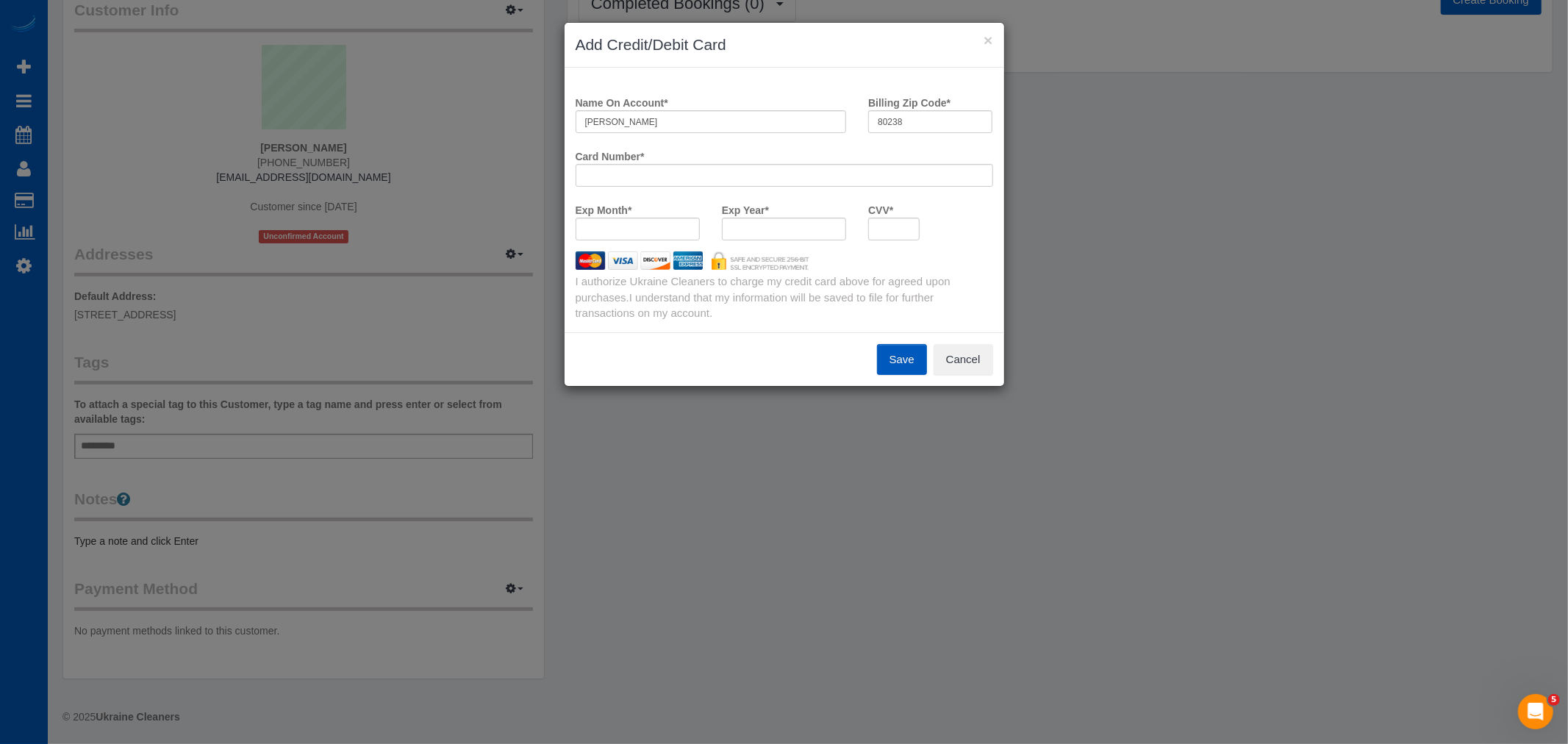
click at [622, 221] on div at bounding box center [638, 228] width 124 height 23
drag, startPoint x: 779, startPoint y: 216, endPoint x: 768, endPoint y: 218, distance: 11.2
click at [778, 216] on div "Exp Year *" at bounding box center [784, 218] width 147 height 42
click at [767, 221] on div at bounding box center [784, 228] width 124 height 23
click at [927, 254] on div at bounding box center [784, 260] width 439 height 19
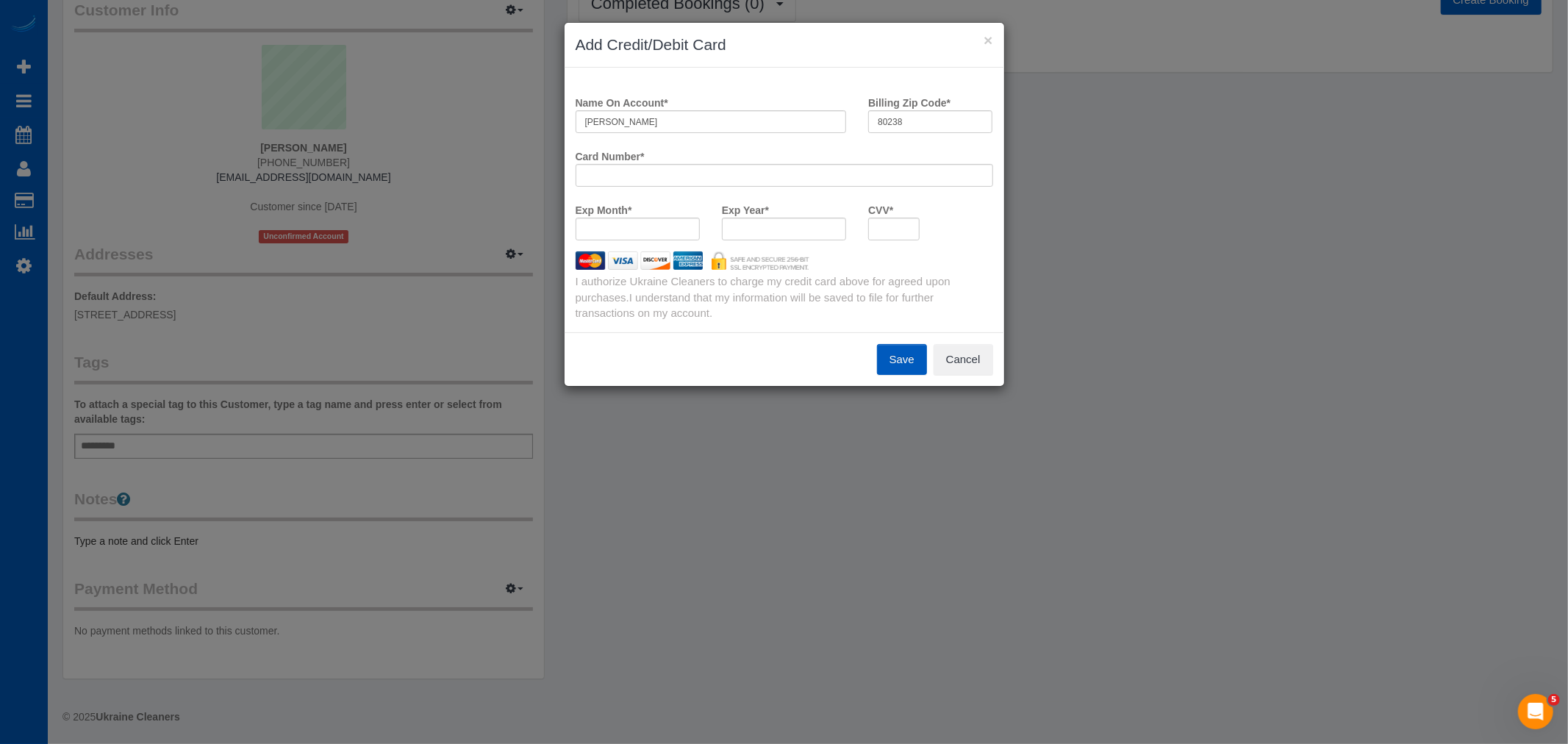
click at [909, 370] on button "Save" at bounding box center [902, 358] width 50 height 31
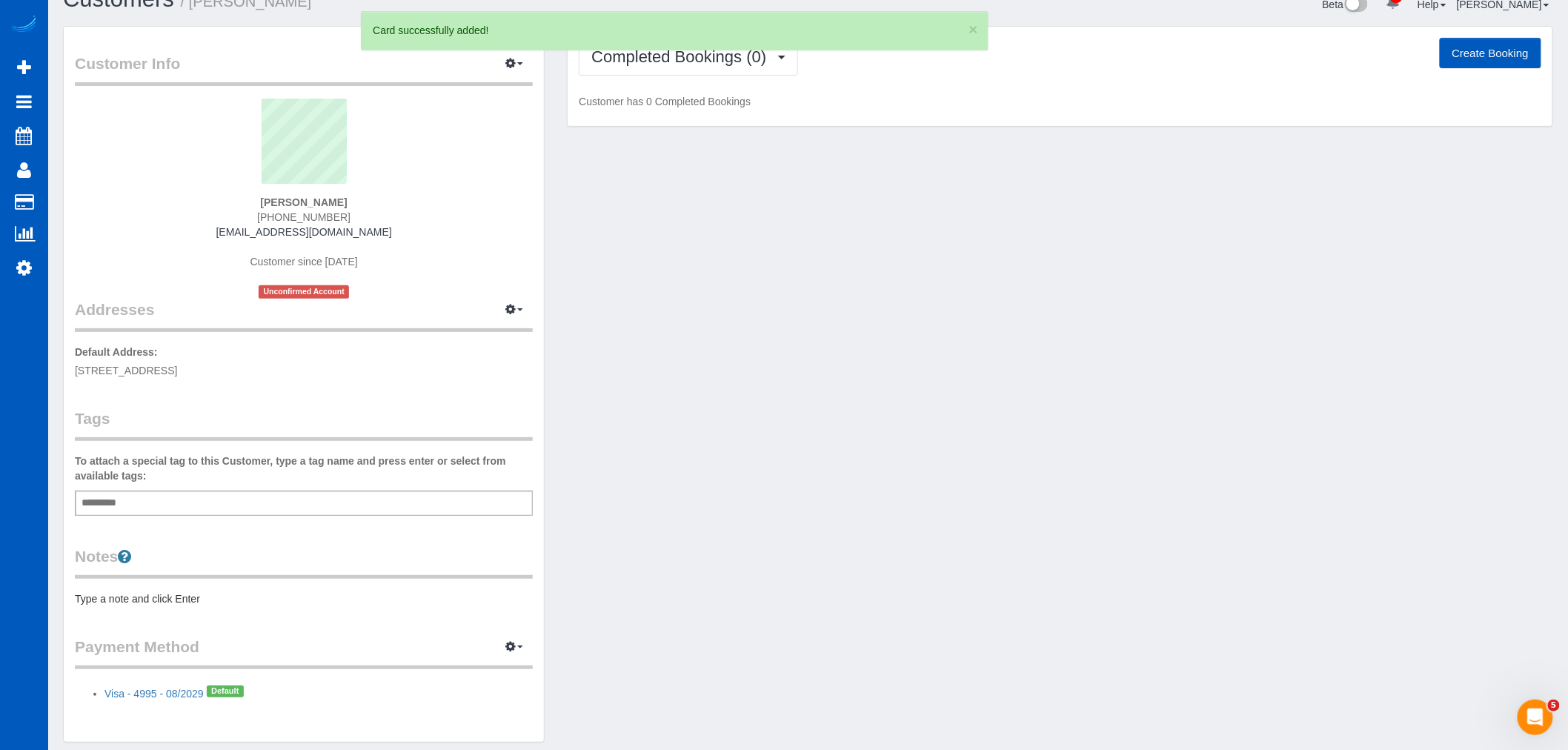
scroll to position [0, 0]
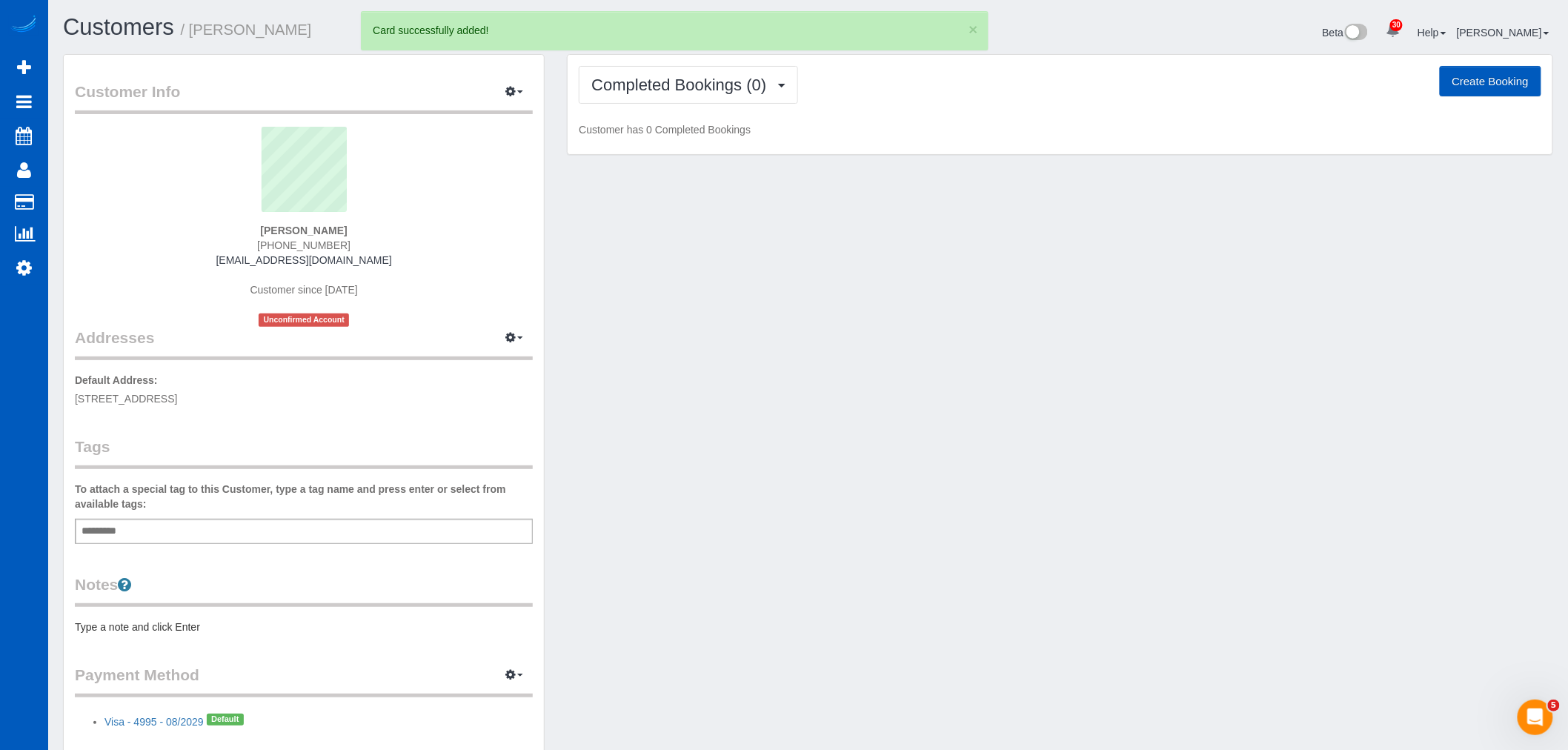
click at [1509, 89] on button "Create Booking" at bounding box center [1491, 80] width 101 height 31
select select "CO"
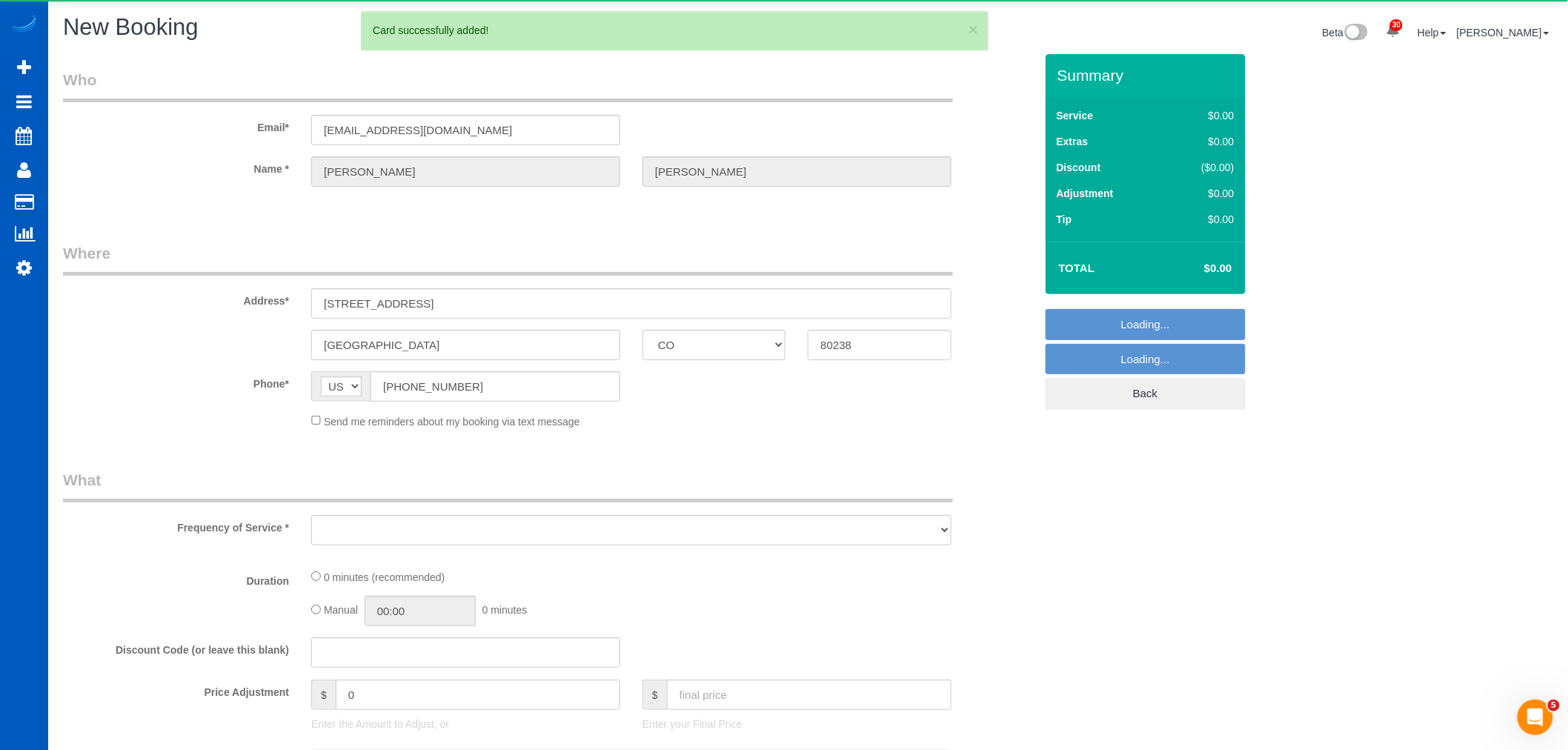
select select "object:14525"
select select "string:fspay-a439bf77-9895-407e-a53c-79a6be67c074"
select select "199"
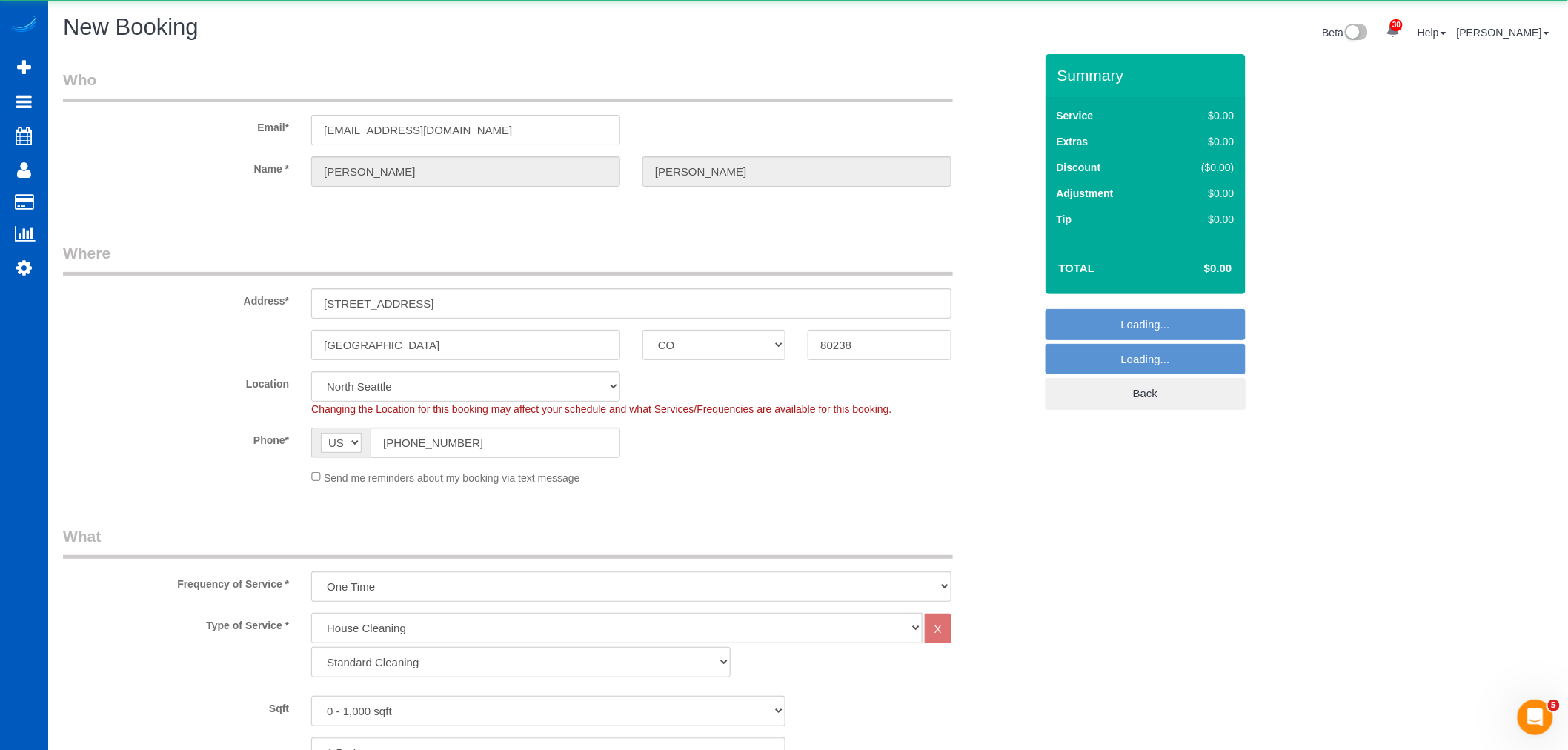
select select "266"
select select "object:14730"
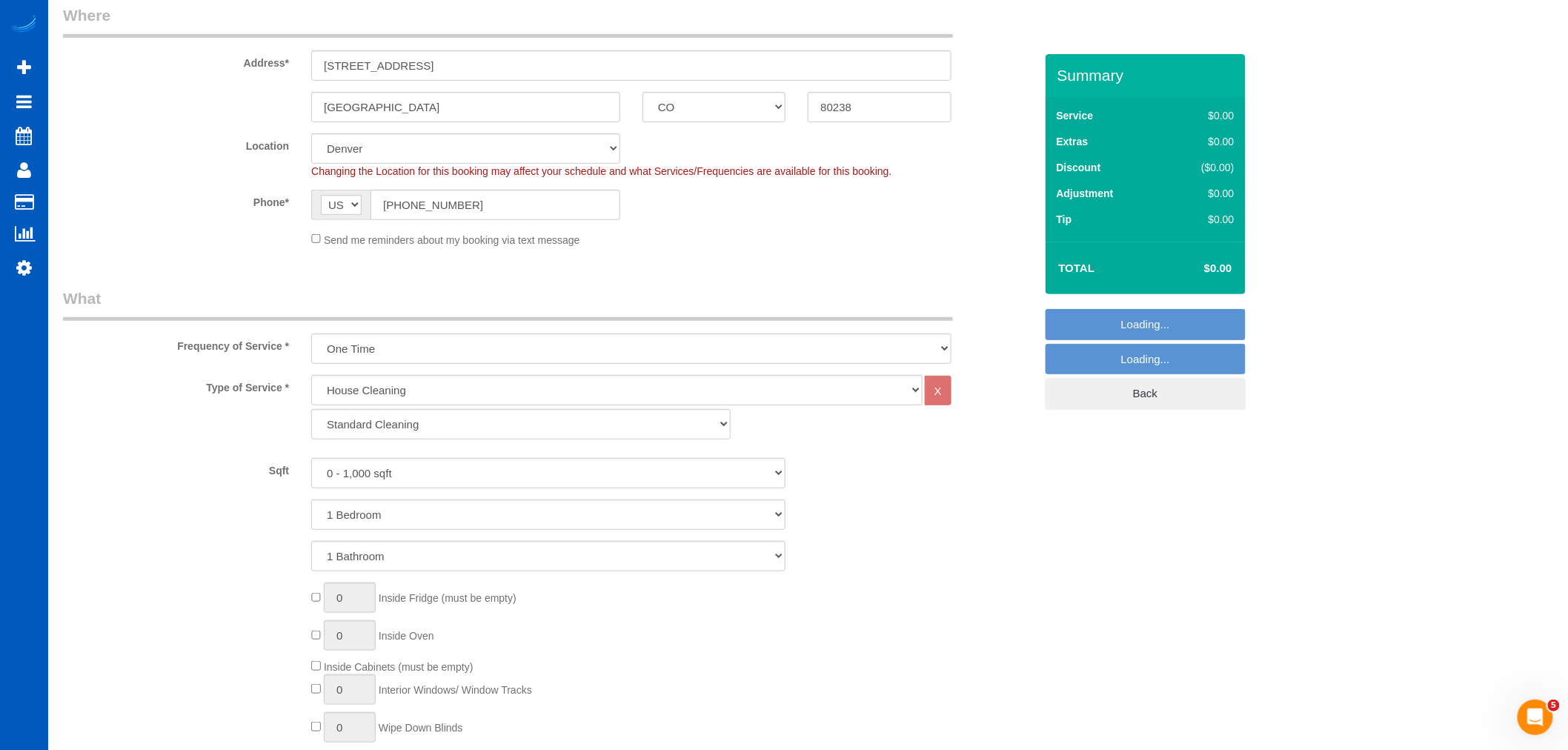
scroll to position [247, 0]
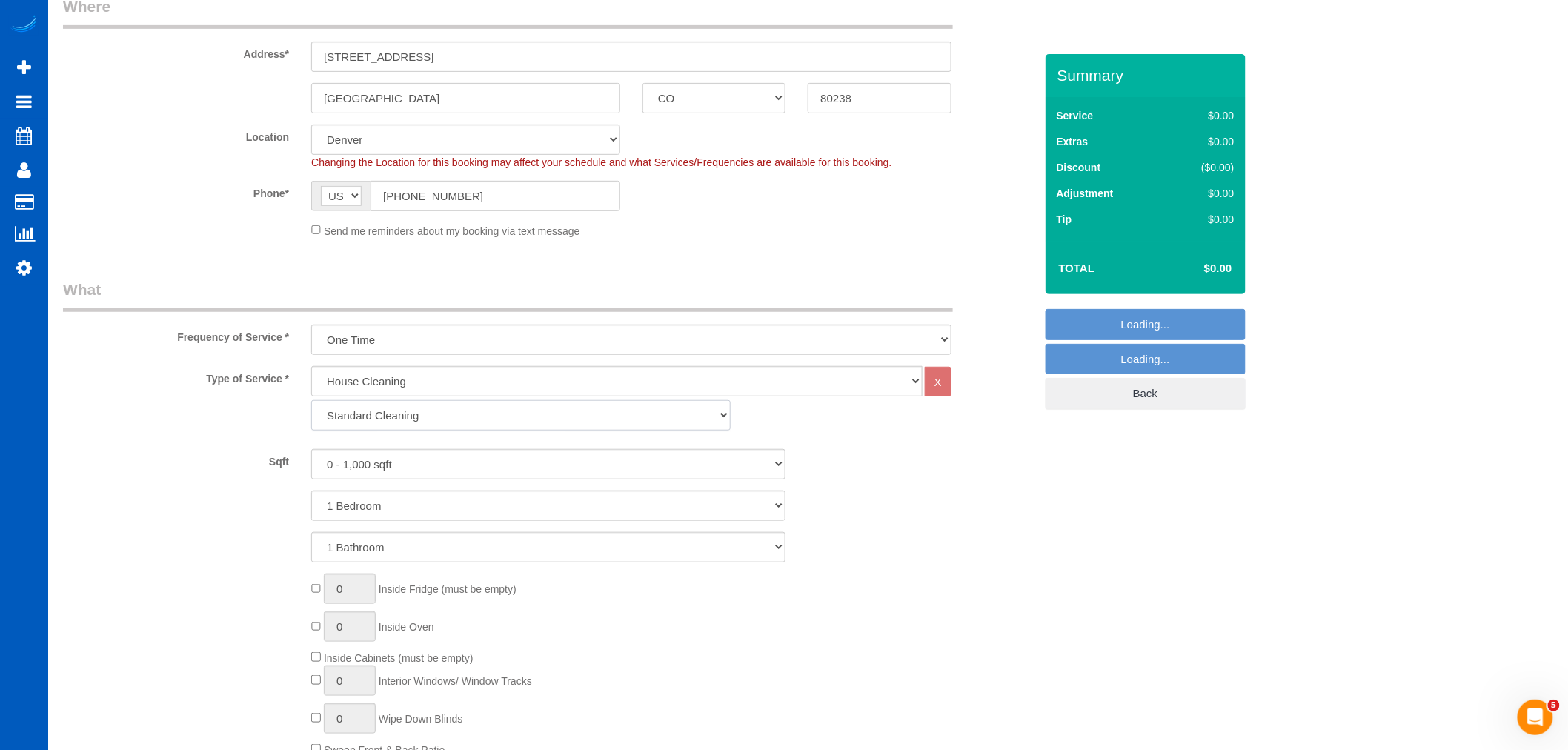
click at [415, 419] on select "Standard Cleaning Deep Cleaning Move In/ Out Cleaning" at bounding box center [521, 415] width 420 height 31
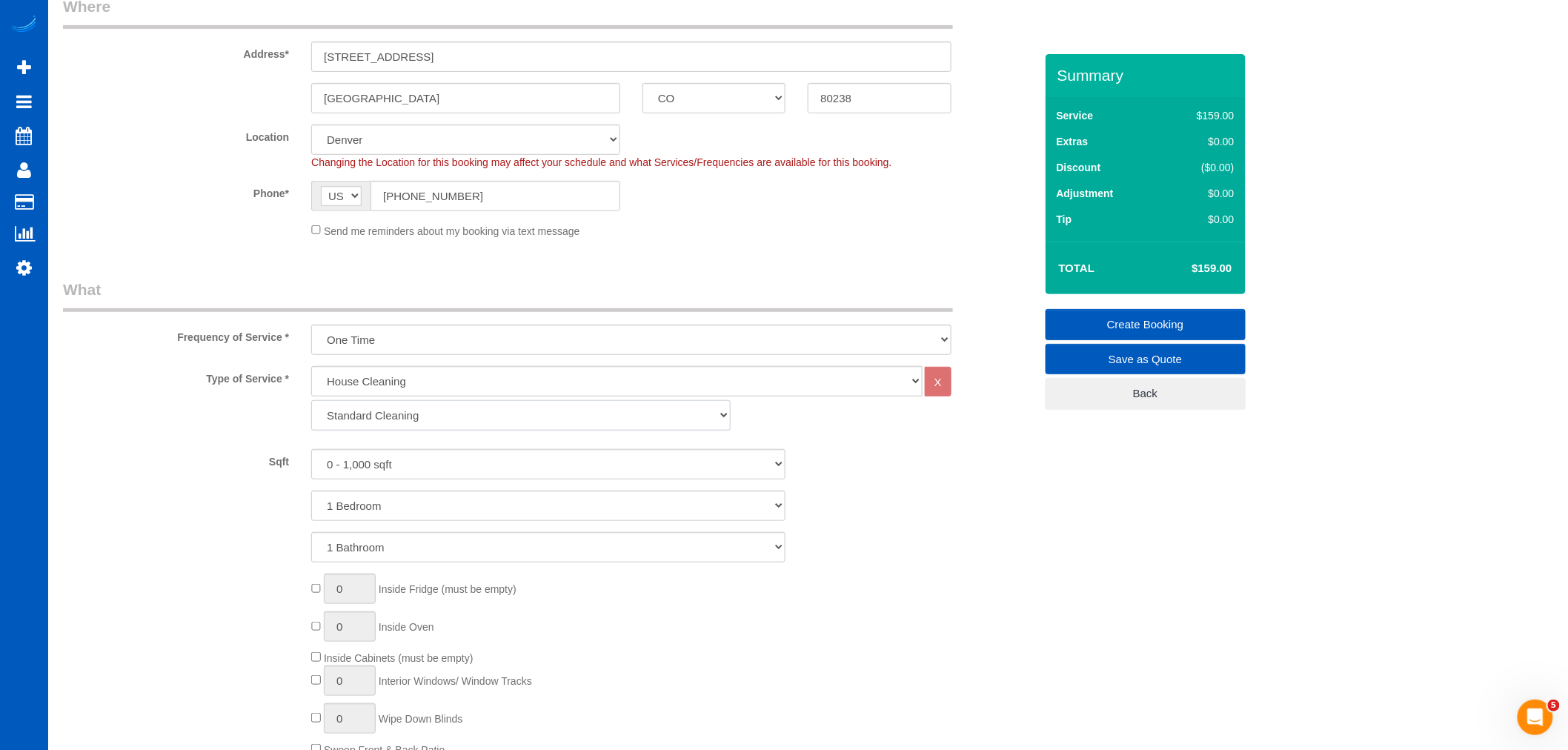
click at [398, 420] on select "Standard Cleaning Deep Cleaning Move In/ Out Cleaning" at bounding box center [521, 415] width 420 height 31
select select "367"
click at [312, 401] on select "Standard Cleaning Deep Cleaning Move In/ Out Cleaning" at bounding box center [521, 415] width 420 height 31
click at [394, 469] on select "0 - 1,000 sqft 1,001 - 1,500 sqft 1,501 - 2,000 sqft 2,001 - 2,500 sqft 2,501 -…" at bounding box center [549, 463] width 474 height 31
select select "2501"
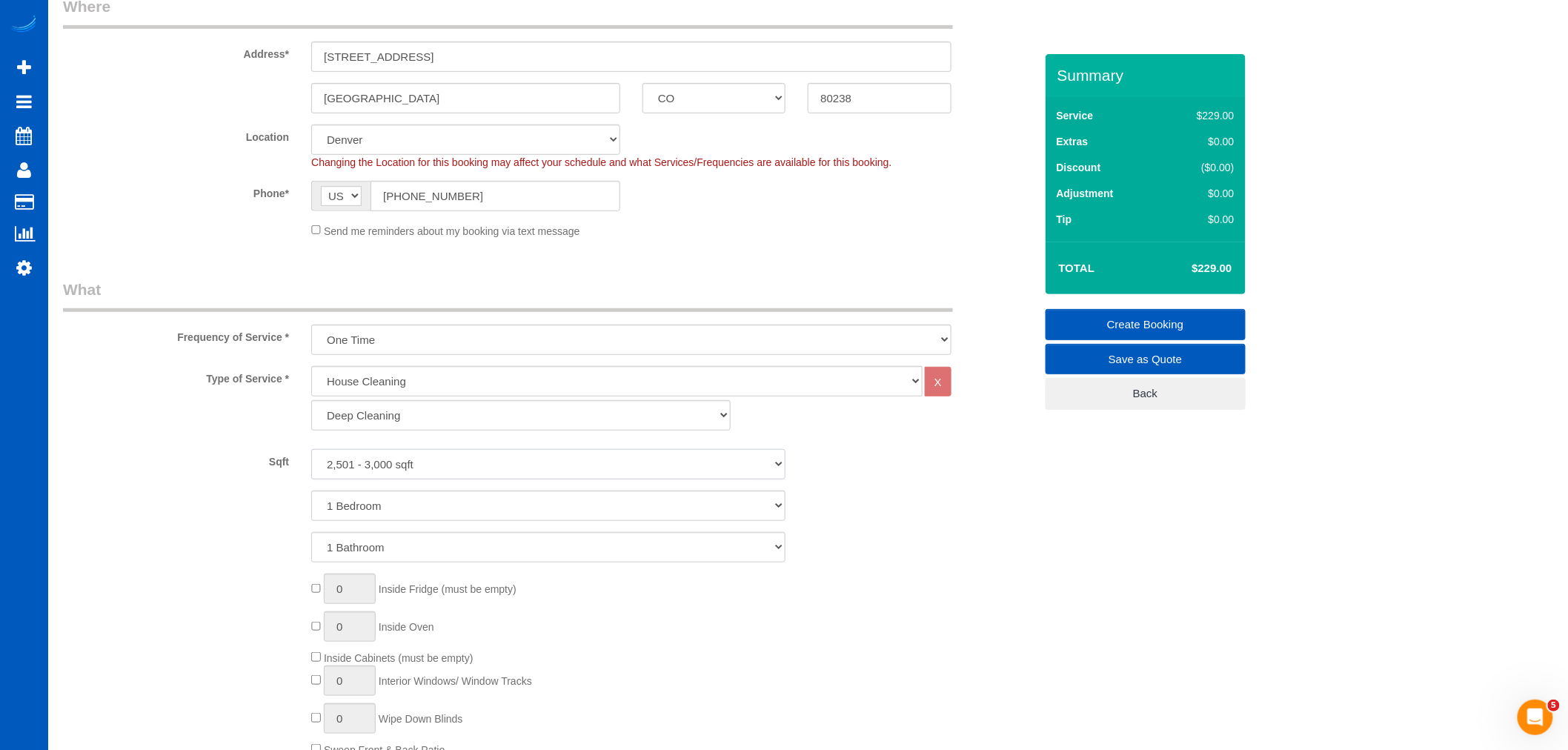
click at [312, 449] on select "0 - 1,000 sqft 1,001 - 1,500 sqft 1,501 - 2,000 sqft 2,001 - 2,500 sqft 2,501 -…" at bounding box center [549, 463] width 474 height 31
click at [397, 515] on select "1 Bedroom 2 Bedrooms 3 Bedrooms 4 Bedrooms 5 Bedrooms 6 Bedrooms 7 Bedrooms" at bounding box center [549, 505] width 474 height 31
select select "3"
click at [312, 491] on select "1 Bedroom 2 Bedrooms 3 Bedrooms 4 Bedrooms 5 Bedrooms 6 Bedrooms 7 Bedrooms" at bounding box center [549, 505] width 474 height 31
click at [379, 562] on div "Type of Service * House Cleaning X Standard Cleaning Deep Cleaning Move In/ Out…" at bounding box center [548, 600] width 972 height 469
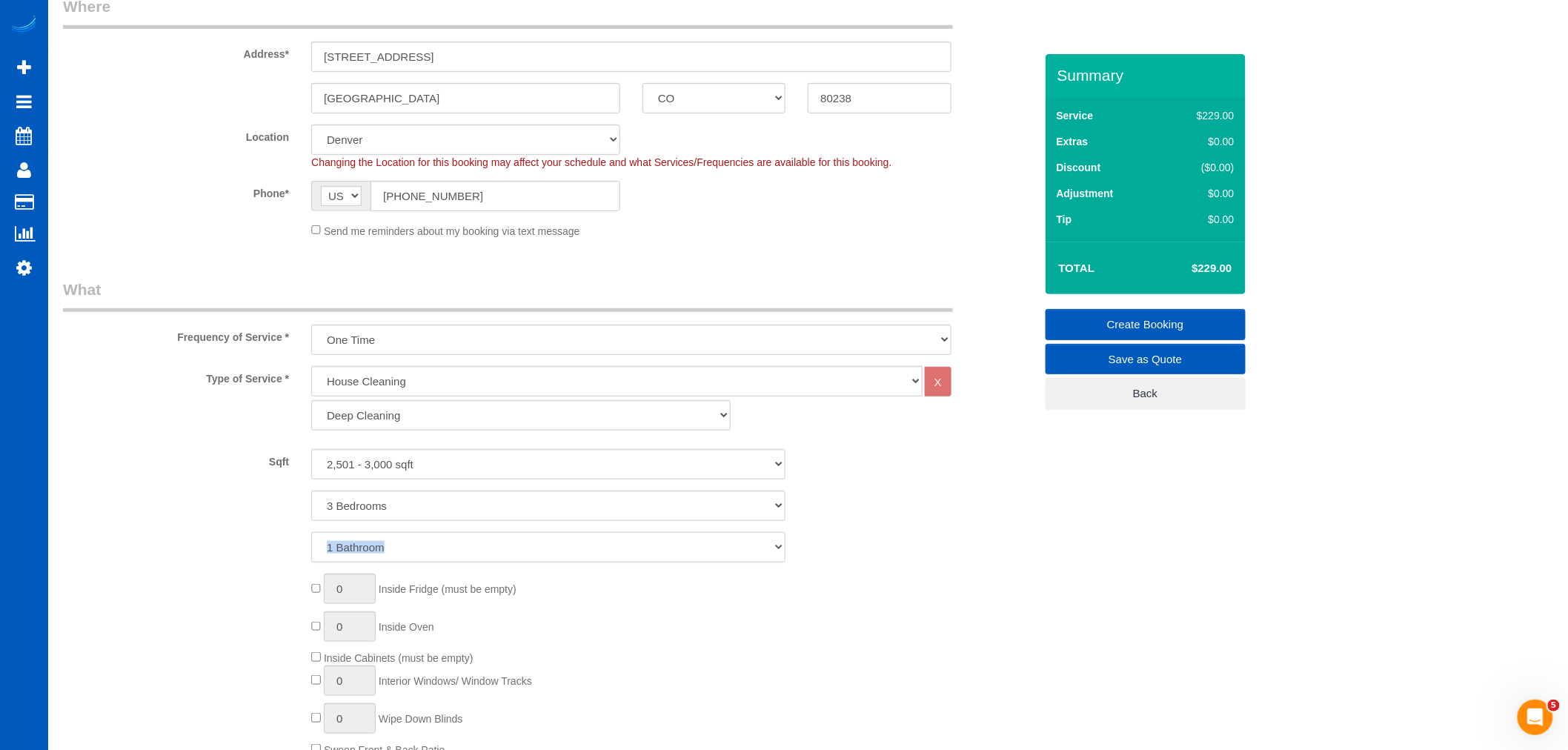
click at [378, 552] on select "1 Bathroom 2 Bathrooms 3 Bathrooms 4 Bathrooms 5 Bathrooms 6 Bathrooms 7 Bathro…" at bounding box center [549, 547] width 474 height 31
select select "3"
click at [312, 533] on select "1 Bathroom 2 Bathrooms 3 Bathrooms 4 Bathrooms 5 Bathrooms 6 Bathrooms 7 Bathro…" at bounding box center [549, 547] width 474 height 31
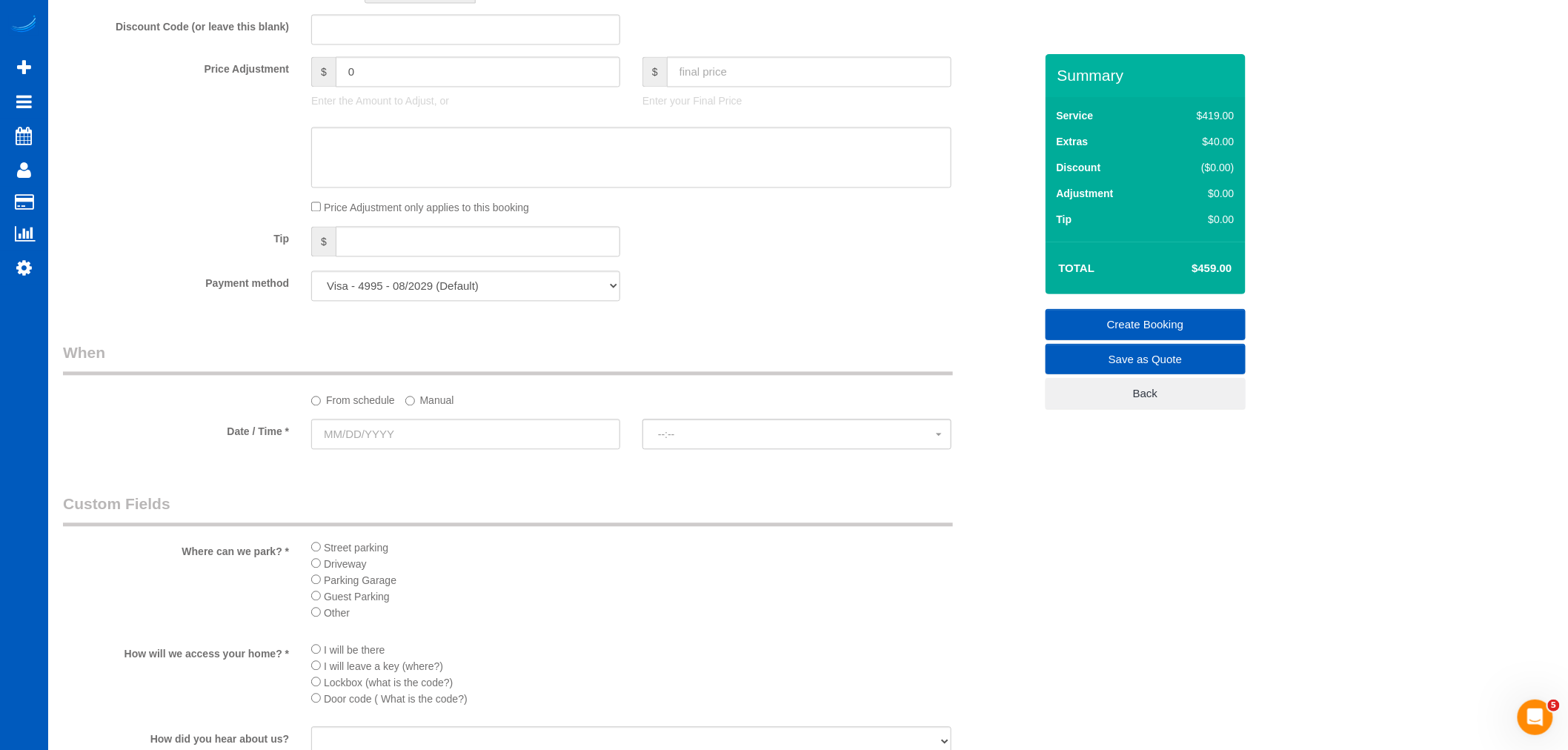
scroll to position [1152, 0]
click at [368, 432] on input "text" at bounding box center [465, 431] width 309 height 31
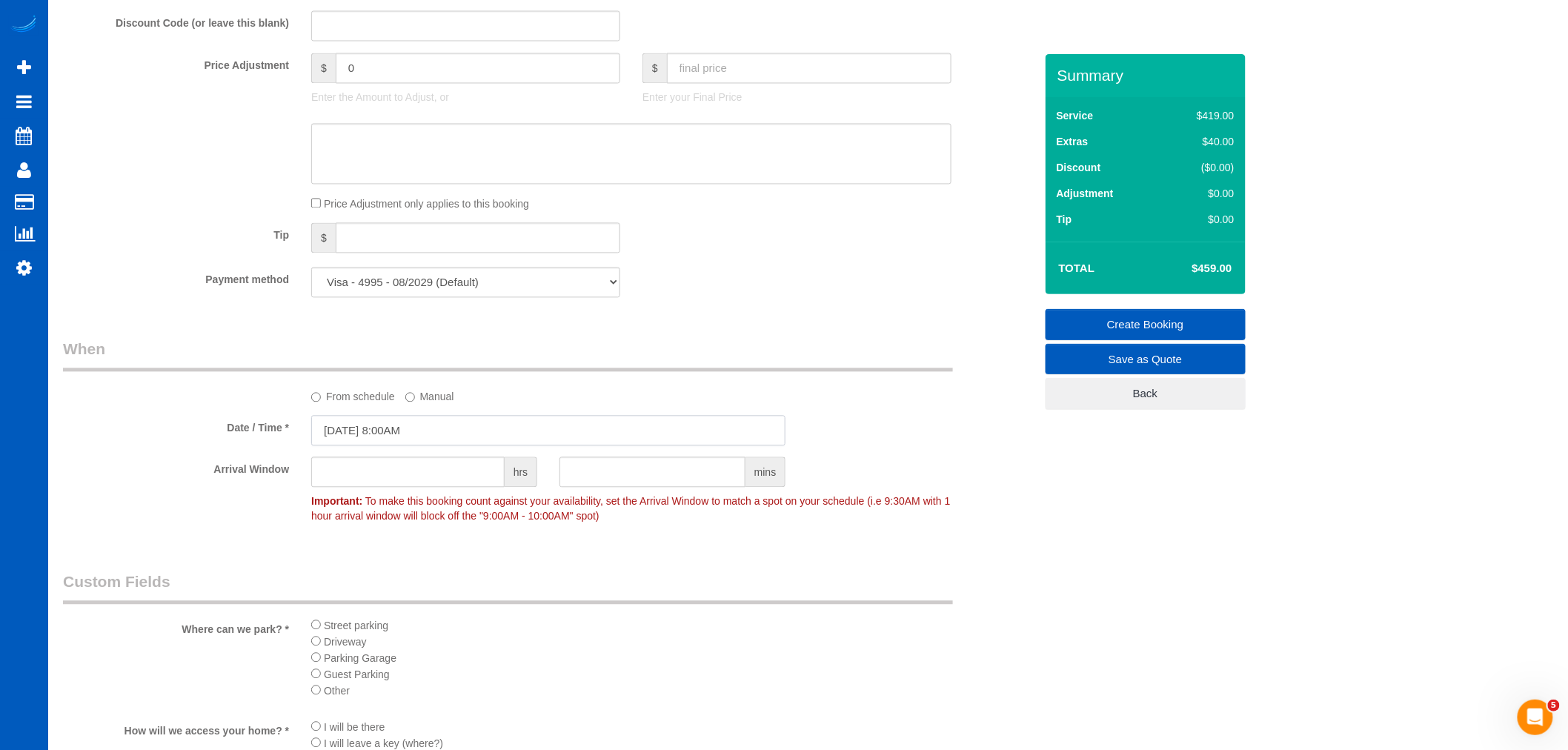
click at [383, 442] on input "[DATE] 8:00AM" at bounding box center [549, 431] width 474 height 31
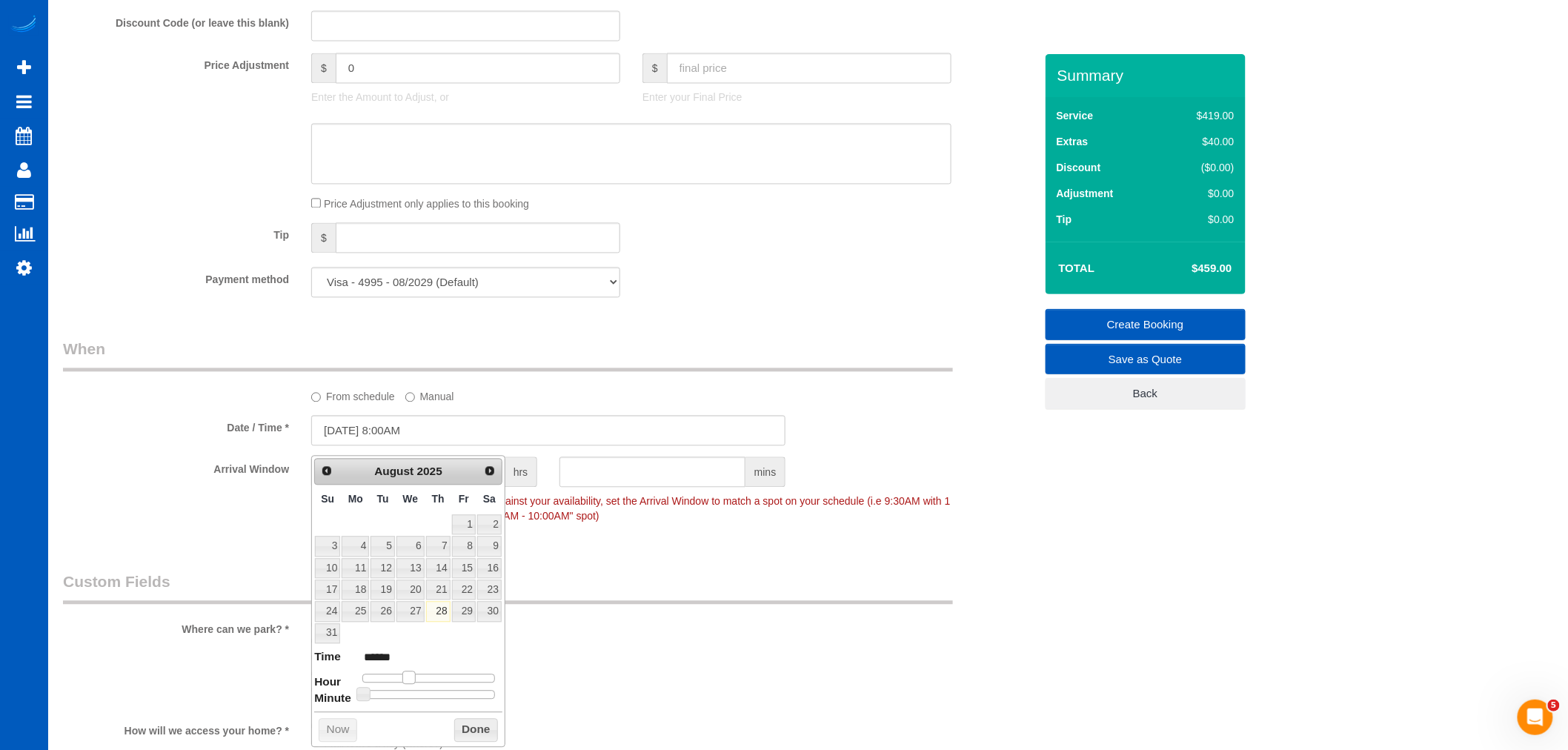
click at [410, 677] on span at bounding box center [408, 677] width 13 height 13
click at [466, 615] on link "29" at bounding box center [463, 611] width 24 height 20
type input "[DATE] 9:00AM"
type input "******"
type input "[DATE] 10:00AM"
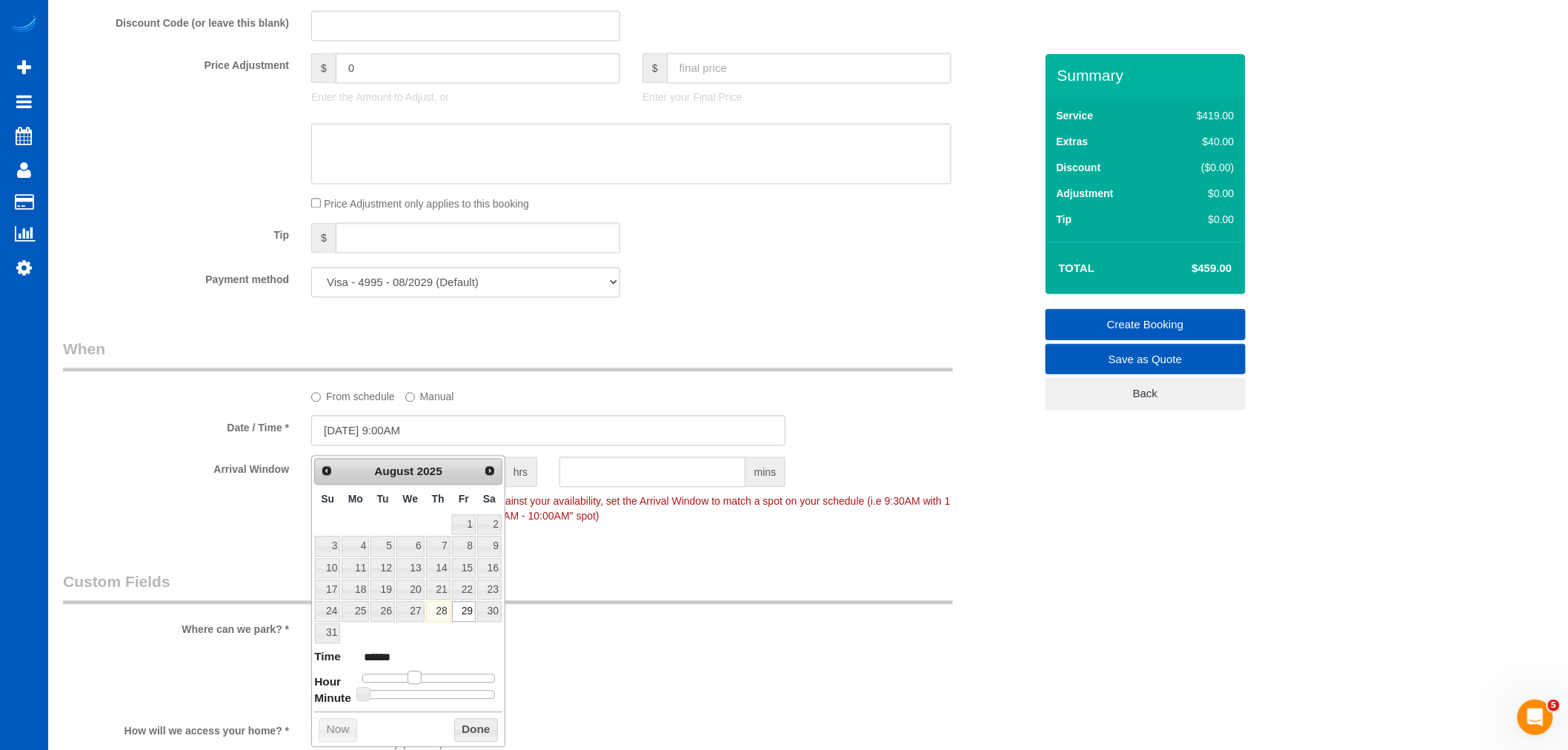
type input "*******"
drag, startPoint x: 411, startPoint y: 680, endPoint x: 421, endPoint y: 678, distance: 10.2
click at [421, 678] on span at bounding box center [420, 677] width 13 height 13
click at [467, 729] on button "Done" at bounding box center [476, 730] width 44 height 24
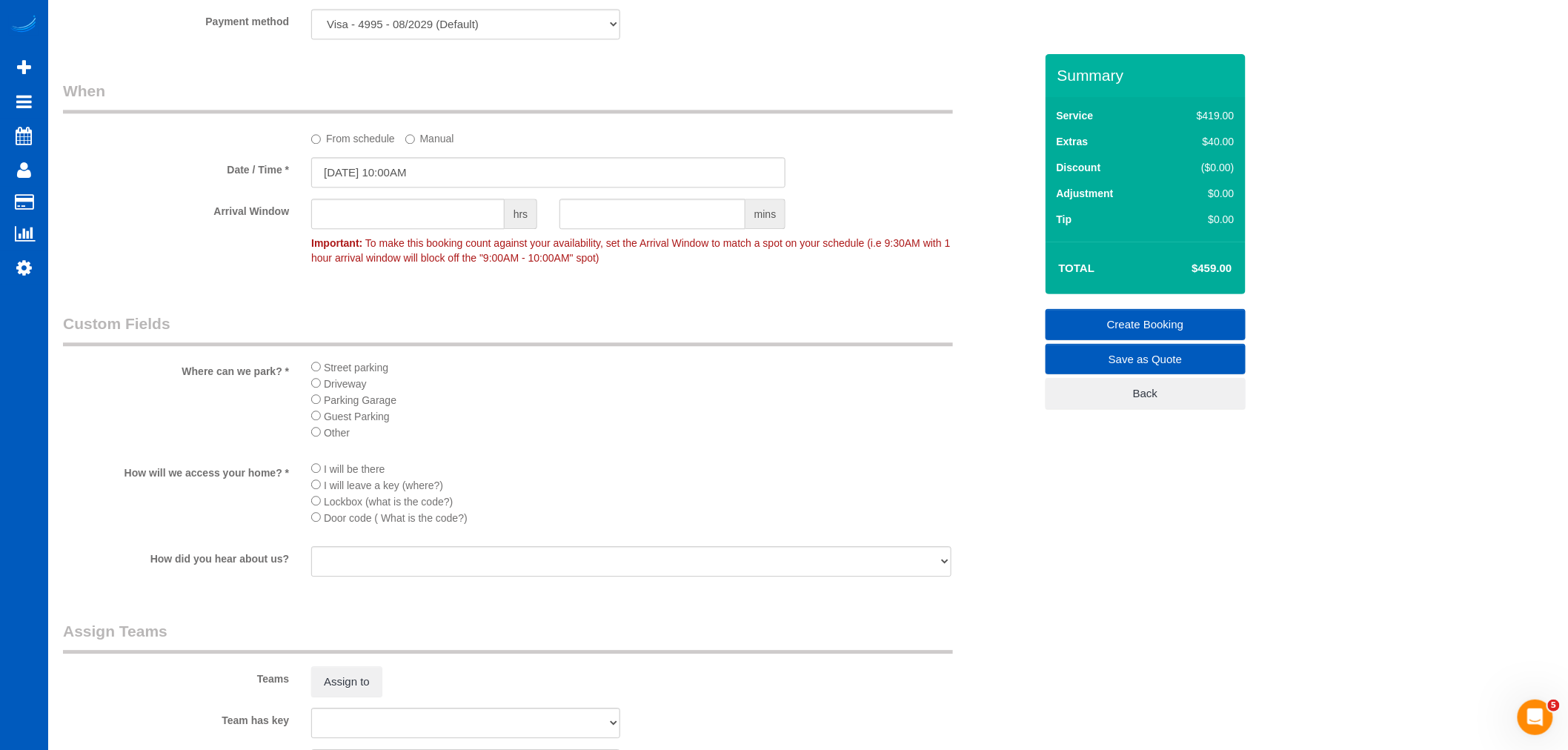
scroll to position [1481, 0]
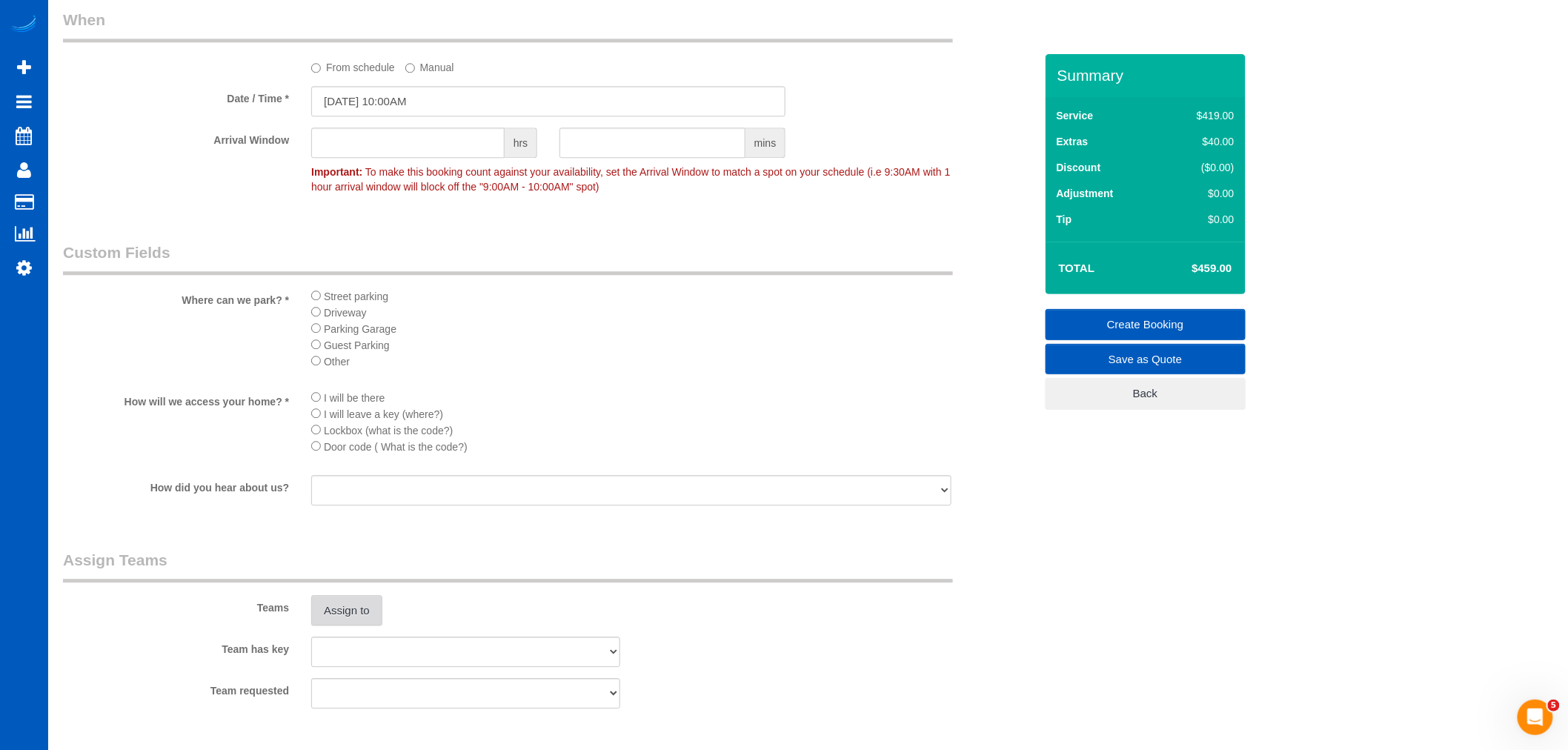
click at [358, 621] on button "Assign to" at bounding box center [347, 610] width 71 height 31
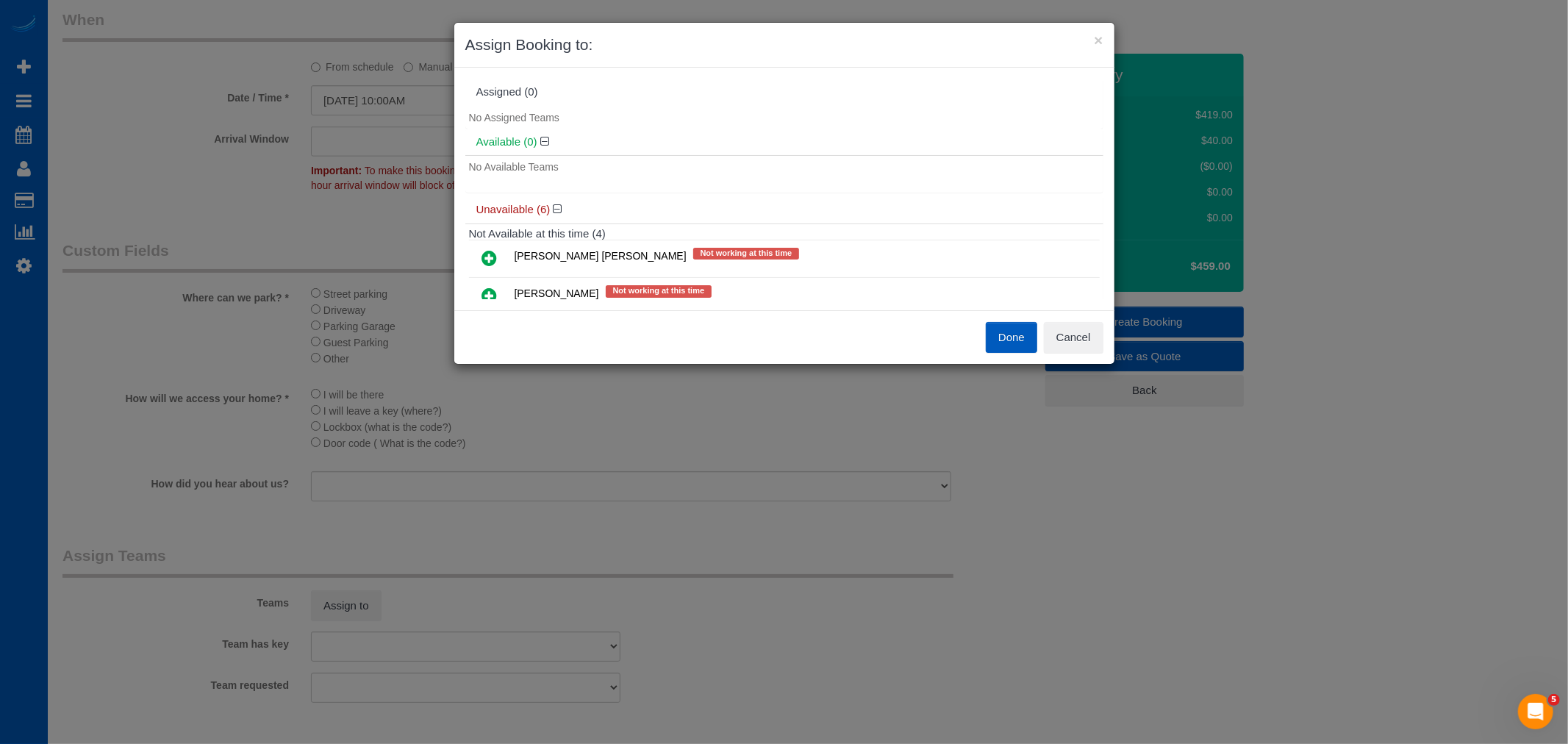
click at [496, 294] on icon at bounding box center [490, 295] width 16 height 18
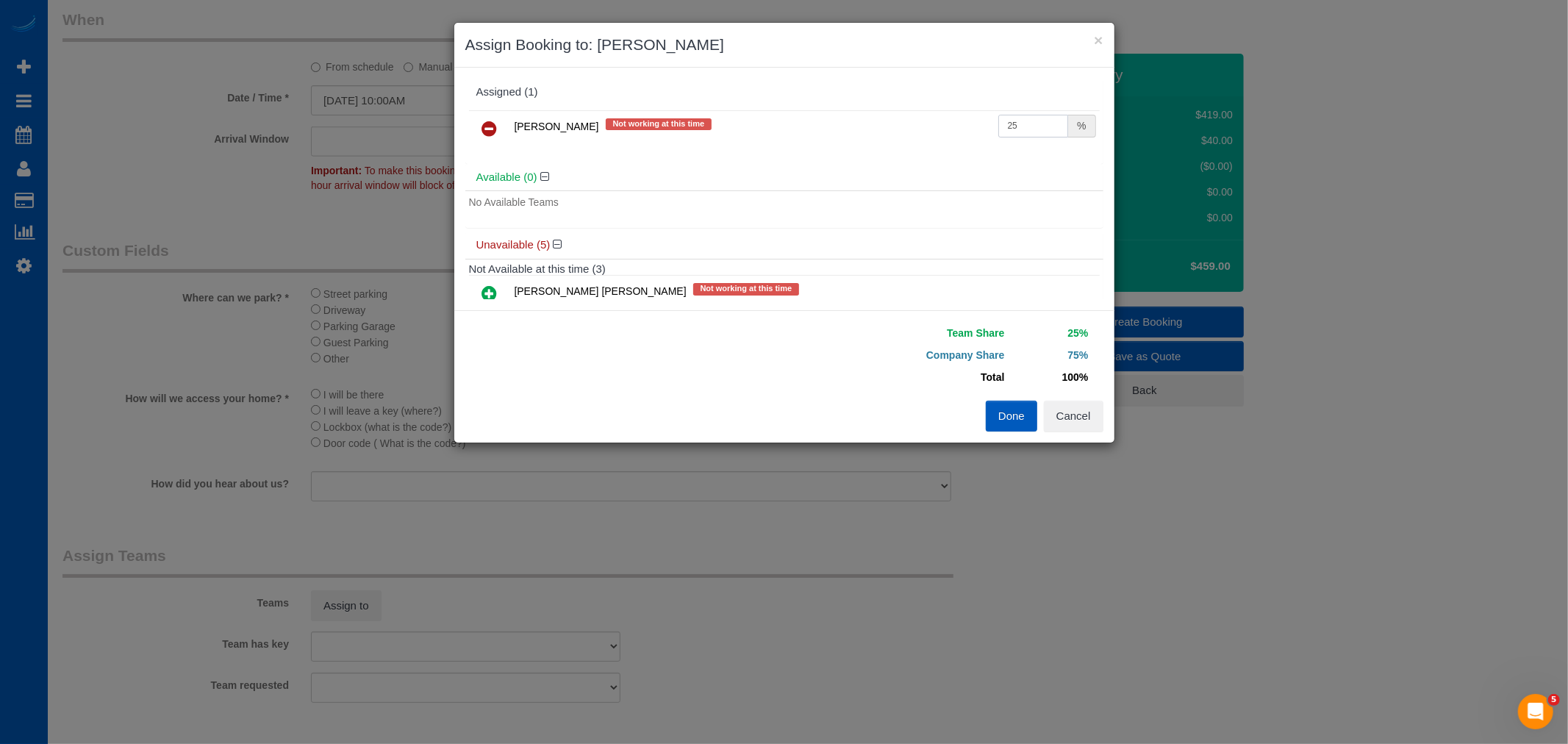
drag, startPoint x: 1026, startPoint y: 130, endPoint x: 842, endPoint y: 126, distance: 184.0
click at [842, 126] on tr "[PERSON_NAME] Not working at this time 25 %" at bounding box center [784, 129] width 631 height 37
type input "55"
click at [1002, 409] on button "Done" at bounding box center [1011, 415] width 51 height 31
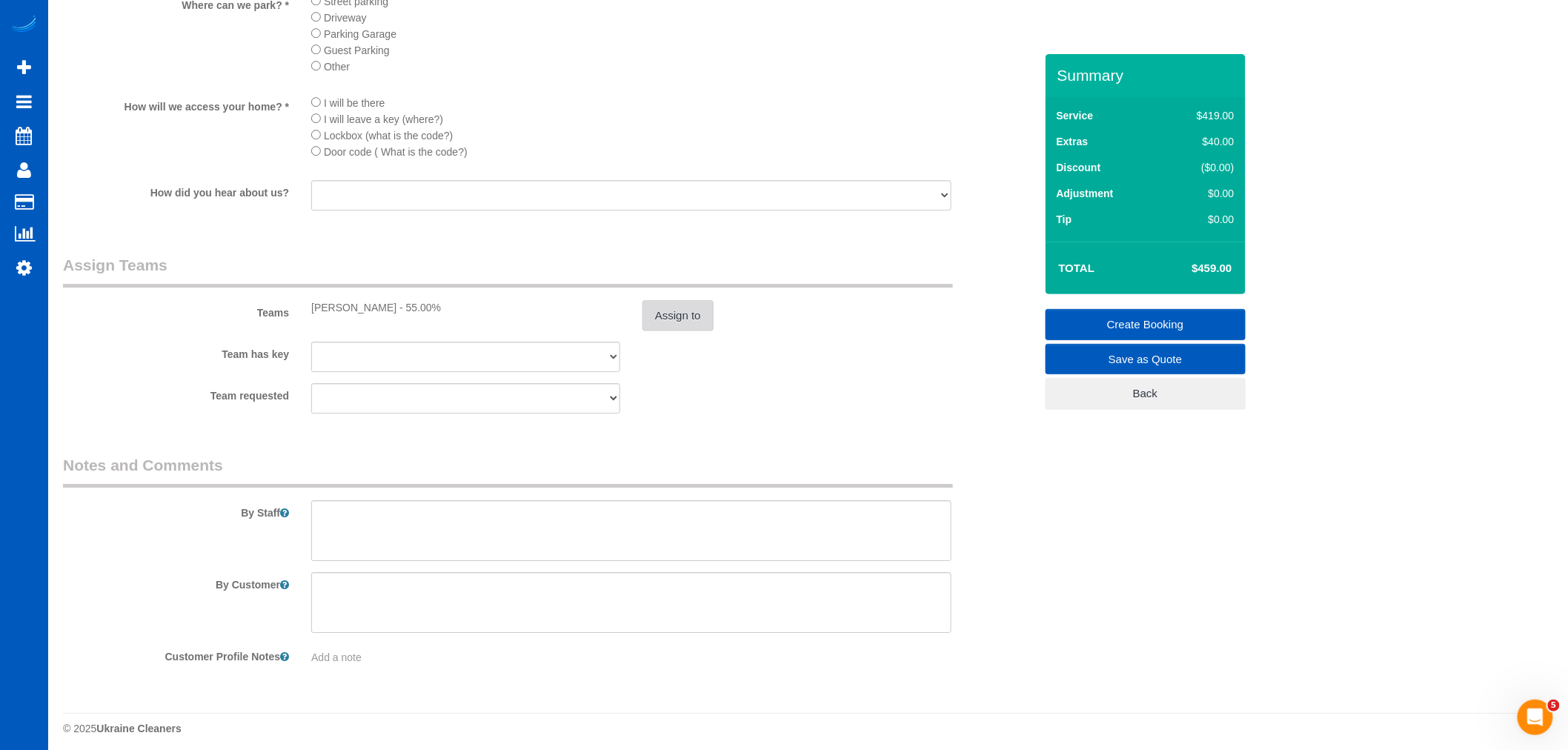
scroll to position [1803, 0]
click at [387, 551] on textarea at bounding box center [631, 523] width 640 height 61
paste textarea "They just lost a family member, please do your best and stay professional. Regu…"
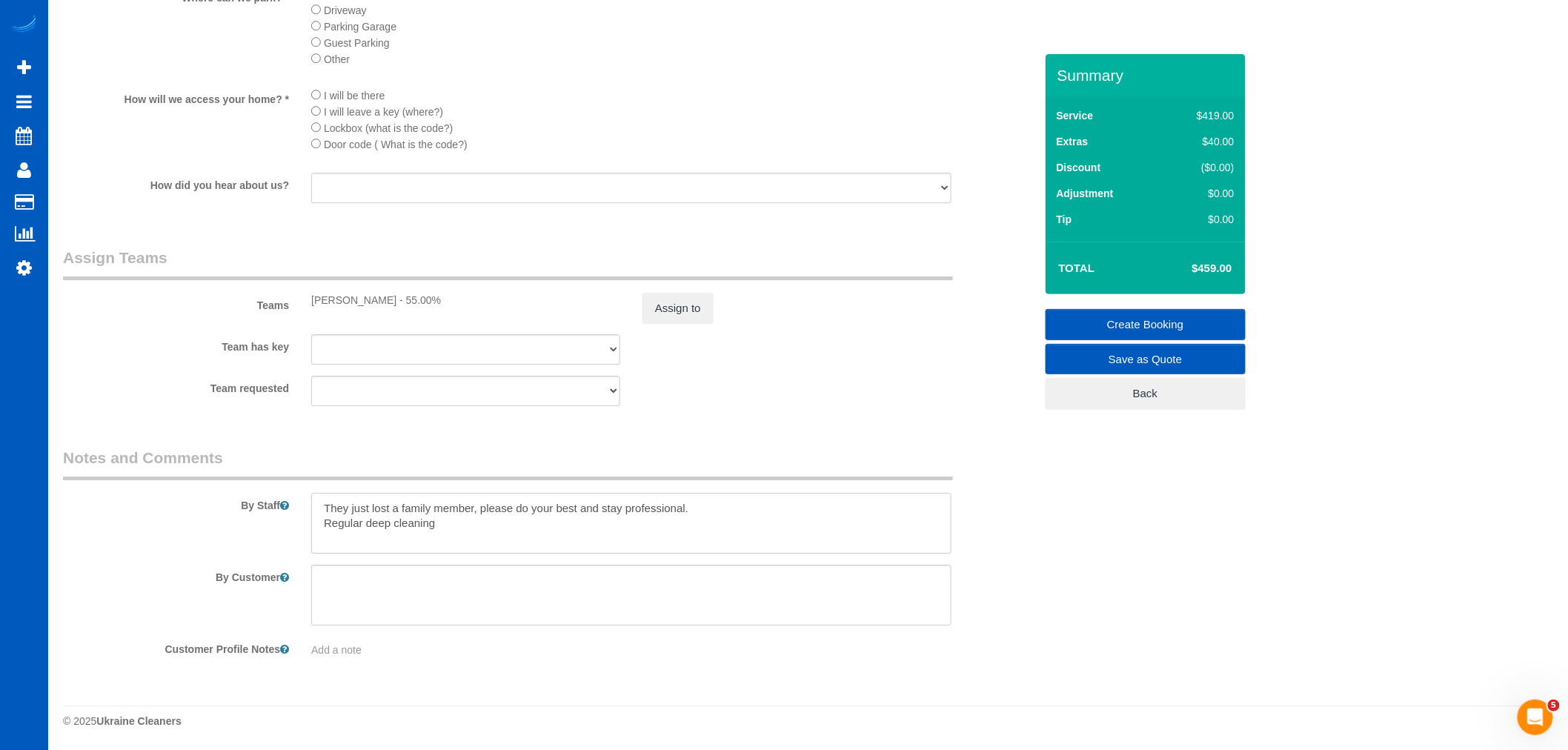
drag, startPoint x: 441, startPoint y: 530, endPoint x: 274, endPoint y: 513, distance: 167.9
click at [274, 513] on div "By Staff" at bounding box center [548, 500] width 993 height 107
click at [440, 529] on textarea at bounding box center [631, 523] width 640 height 61
drag, startPoint x: 451, startPoint y: 527, endPoint x: 275, endPoint y: 512, distance: 176.6
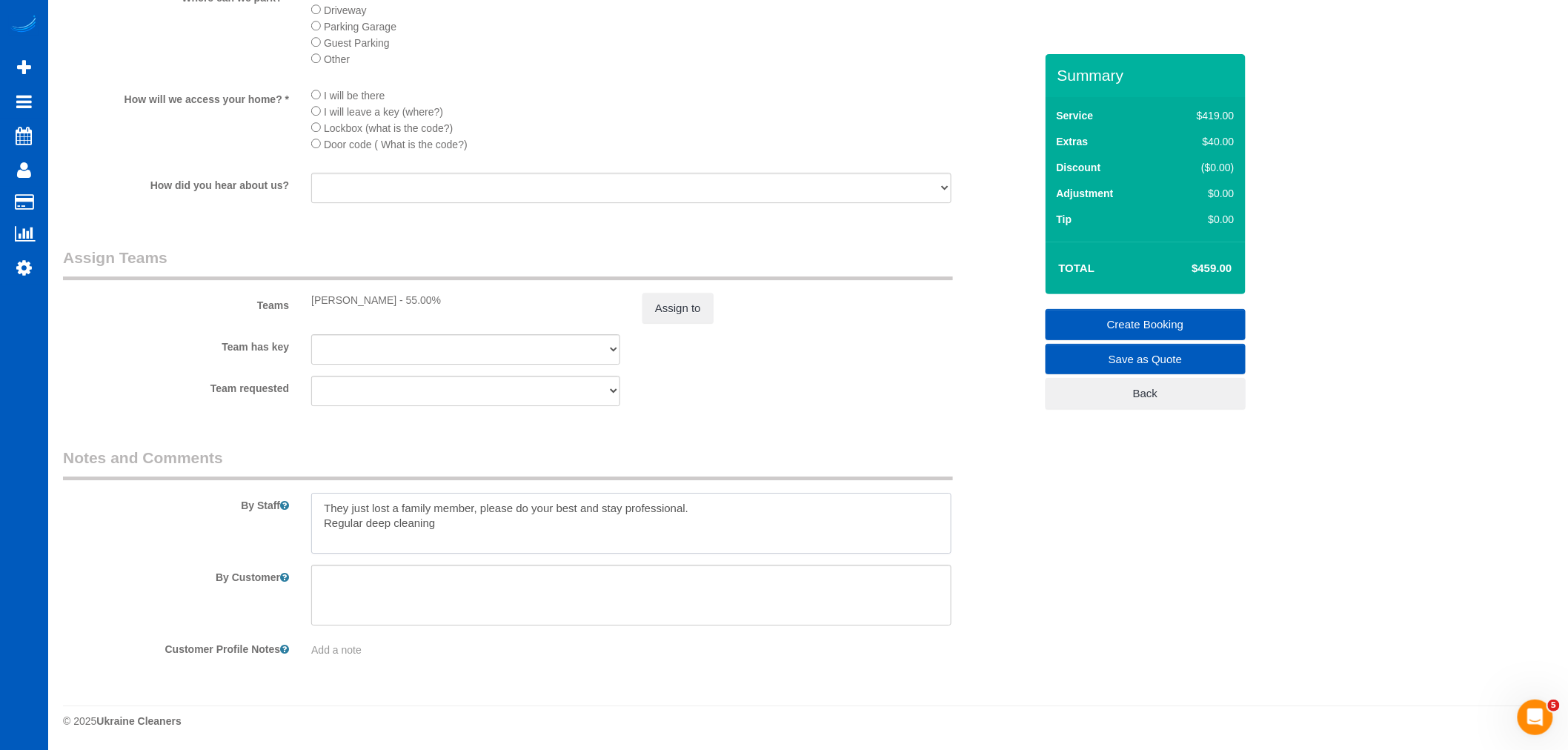
click at [237, 543] on div "By Staff" at bounding box center [548, 500] width 993 height 107
click at [831, 502] on textarea at bounding box center [631, 523] width 640 height 61
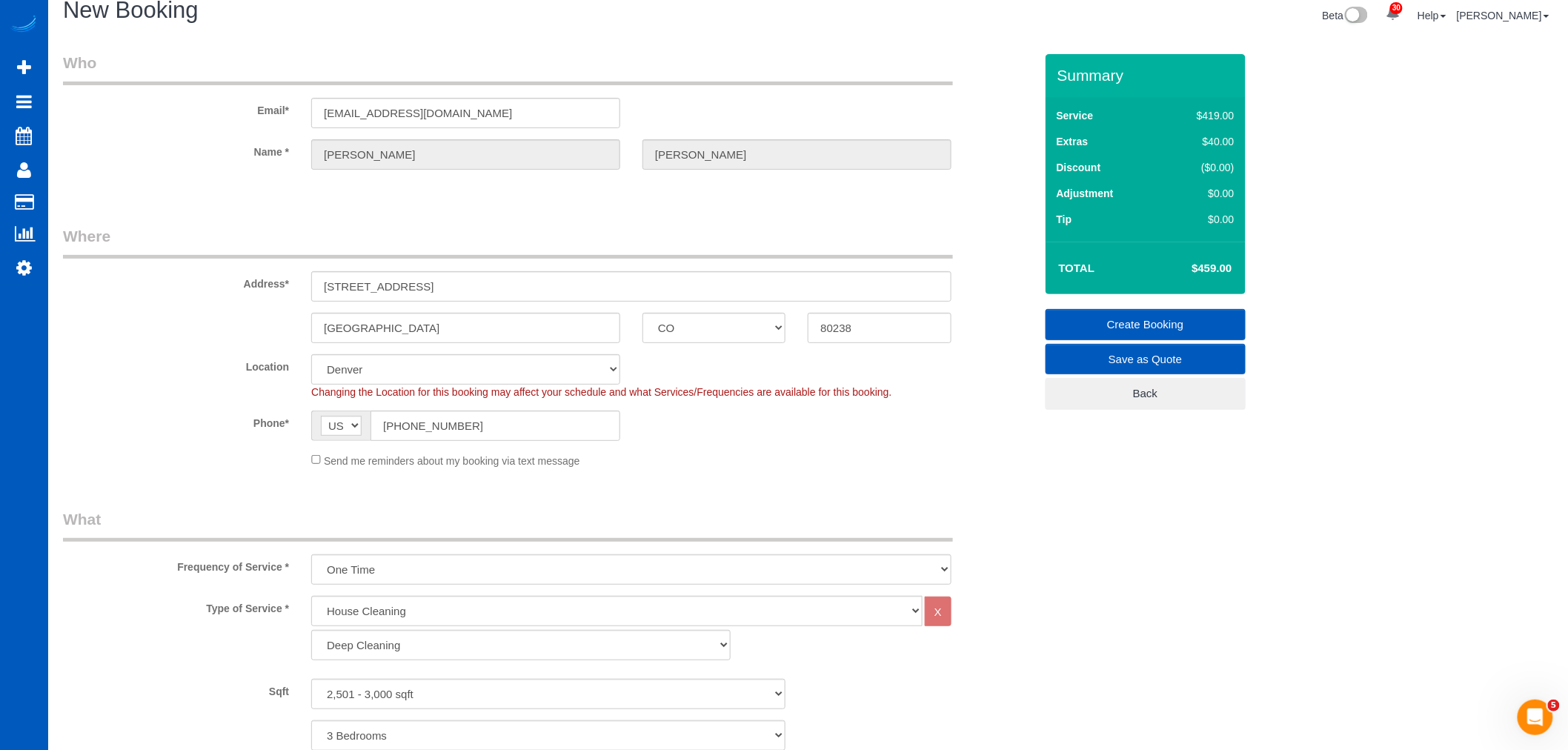
scroll to position [0, 0]
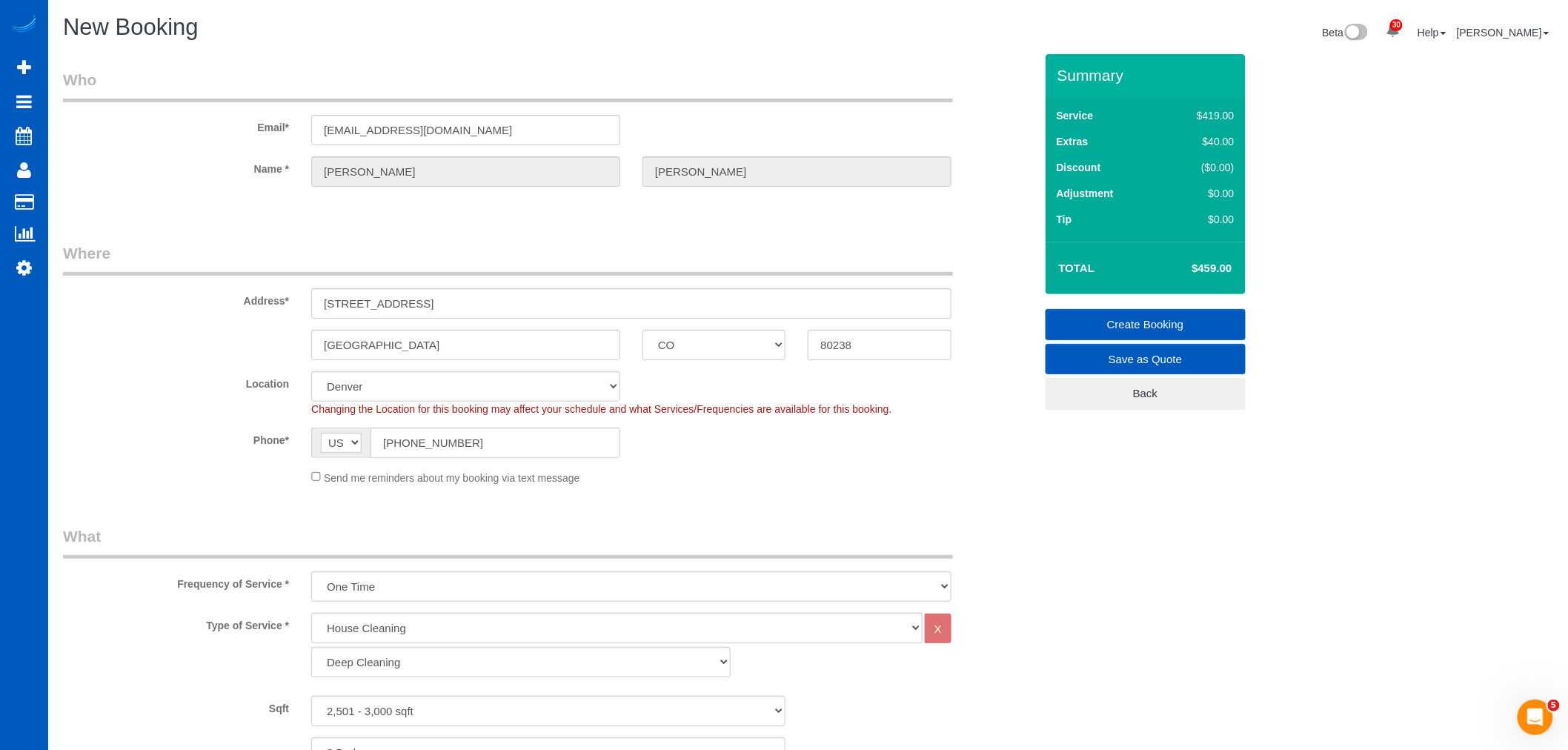
type textarea "They just lost a family member, please do your best and stay professional."
click at [1167, 312] on link "Create Booking" at bounding box center [1146, 323] width 200 height 31
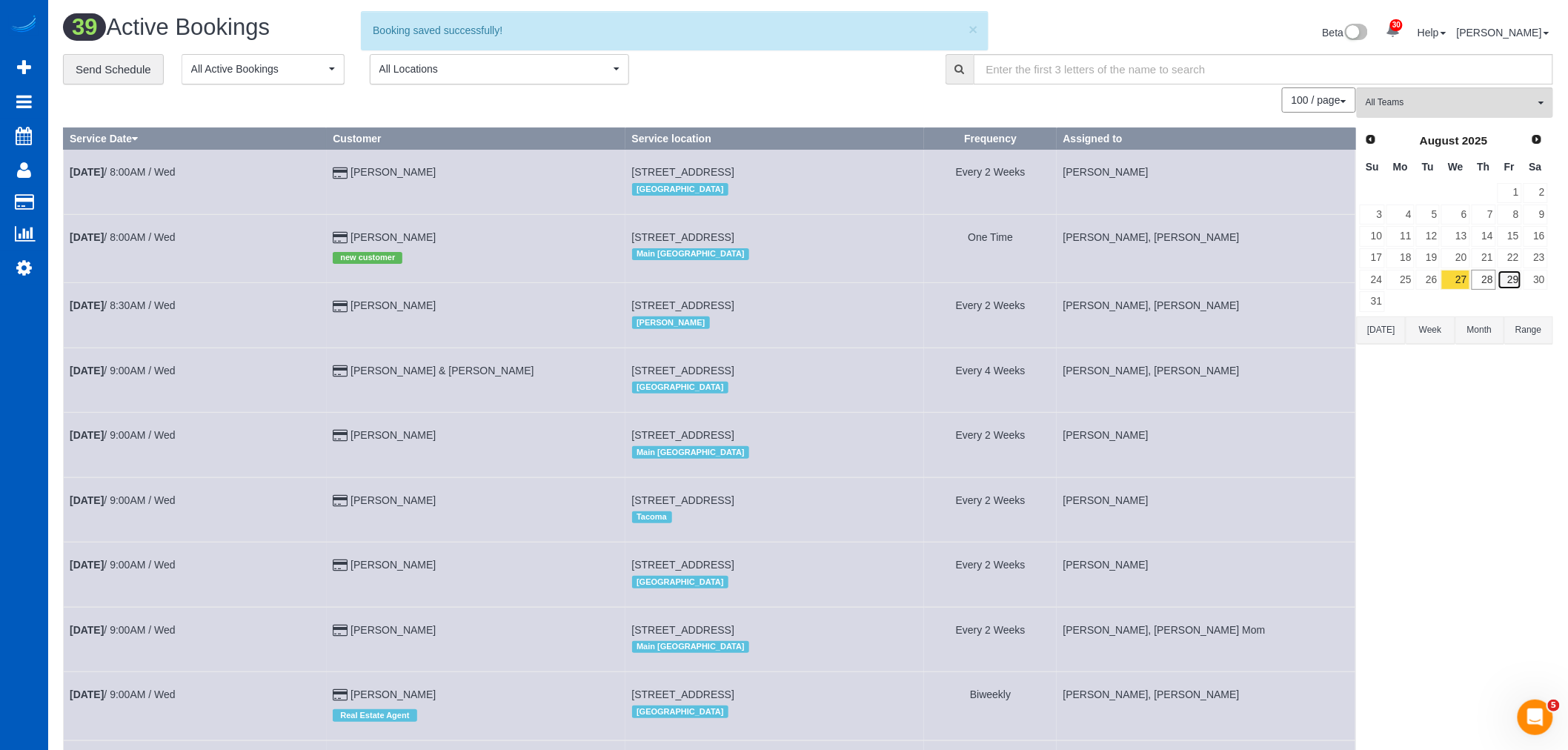
click at [1506, 282] on link "29" at bounding box center [1509, 280] width 25 height 20
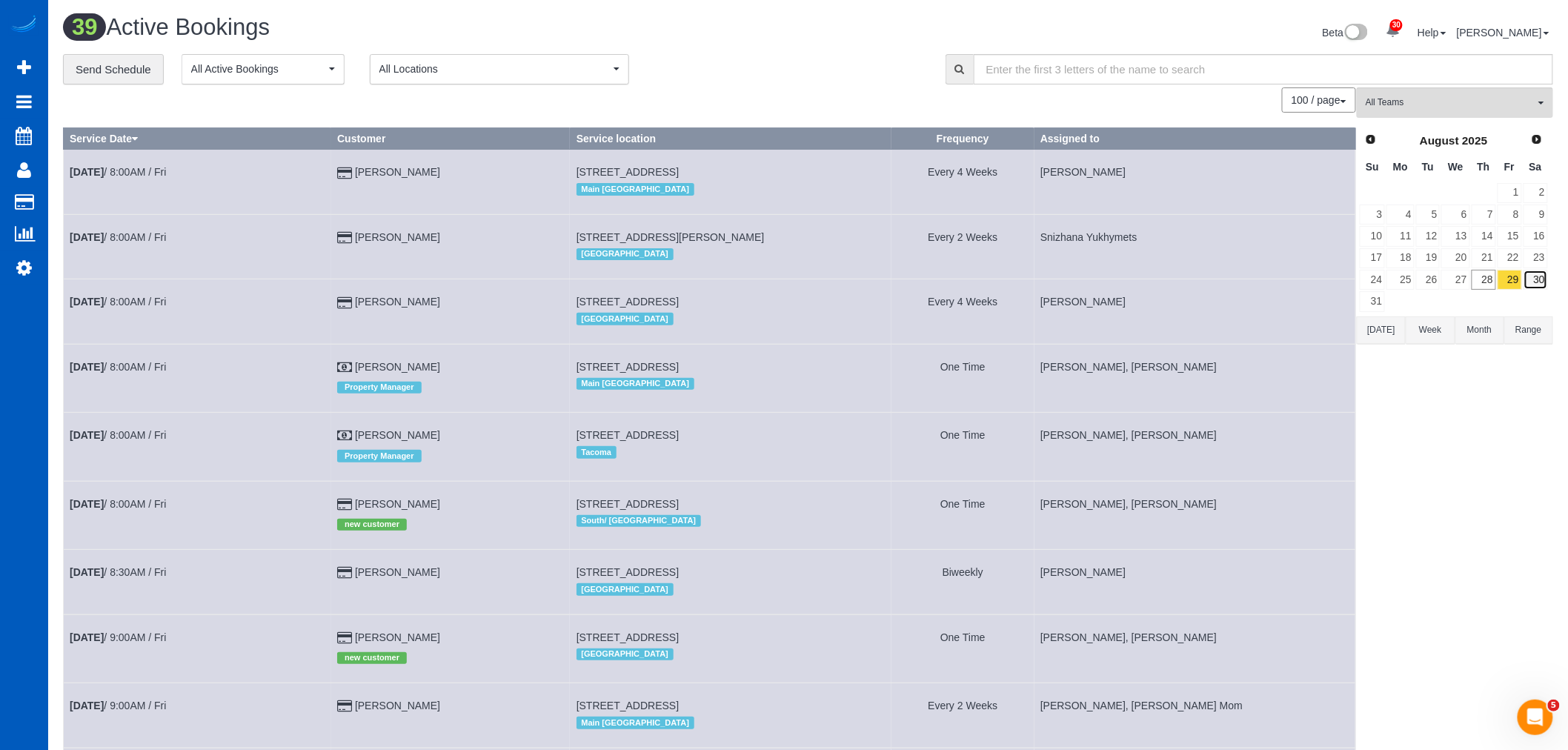
click at [1537, 272] on link "30" at bounding box center [1535, 280] width 25 height 20
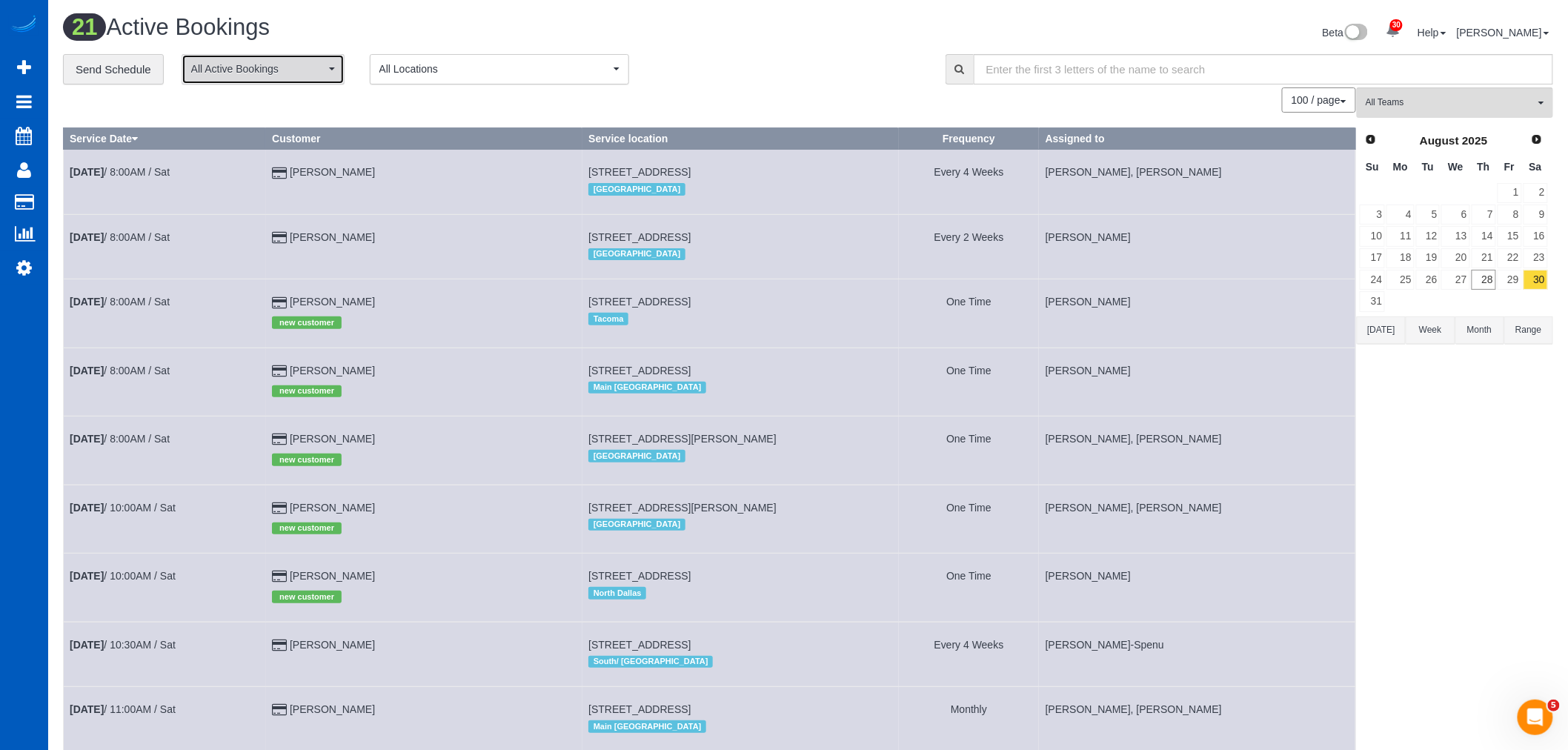
click at [242, 68] on span "All Active Bookings" at bounding box center [258, 68] width 134 height 15
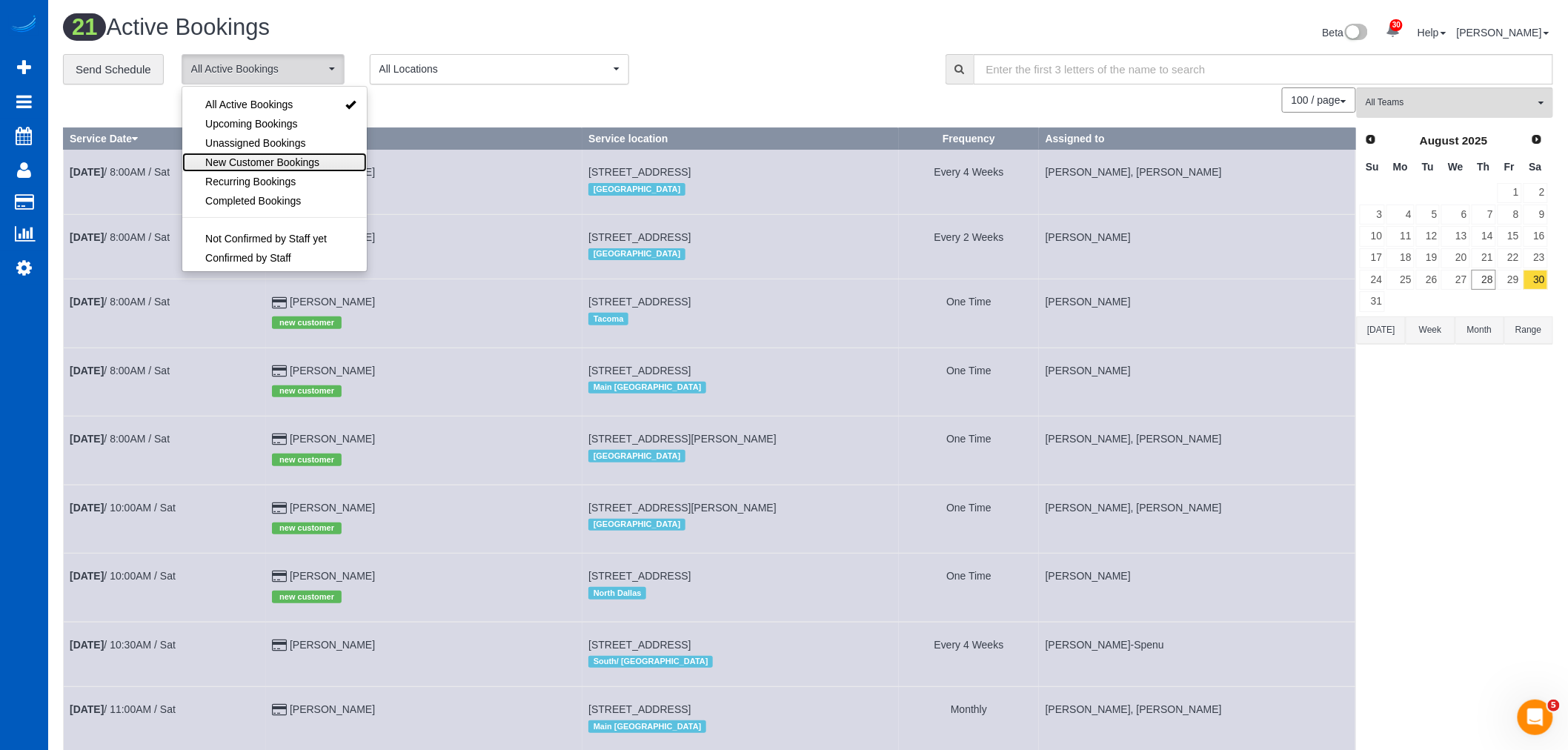
click at [262, 154] on link "New Customer Bookings" at bounding box center [275, 162] width 185 height 19
select select "**********"
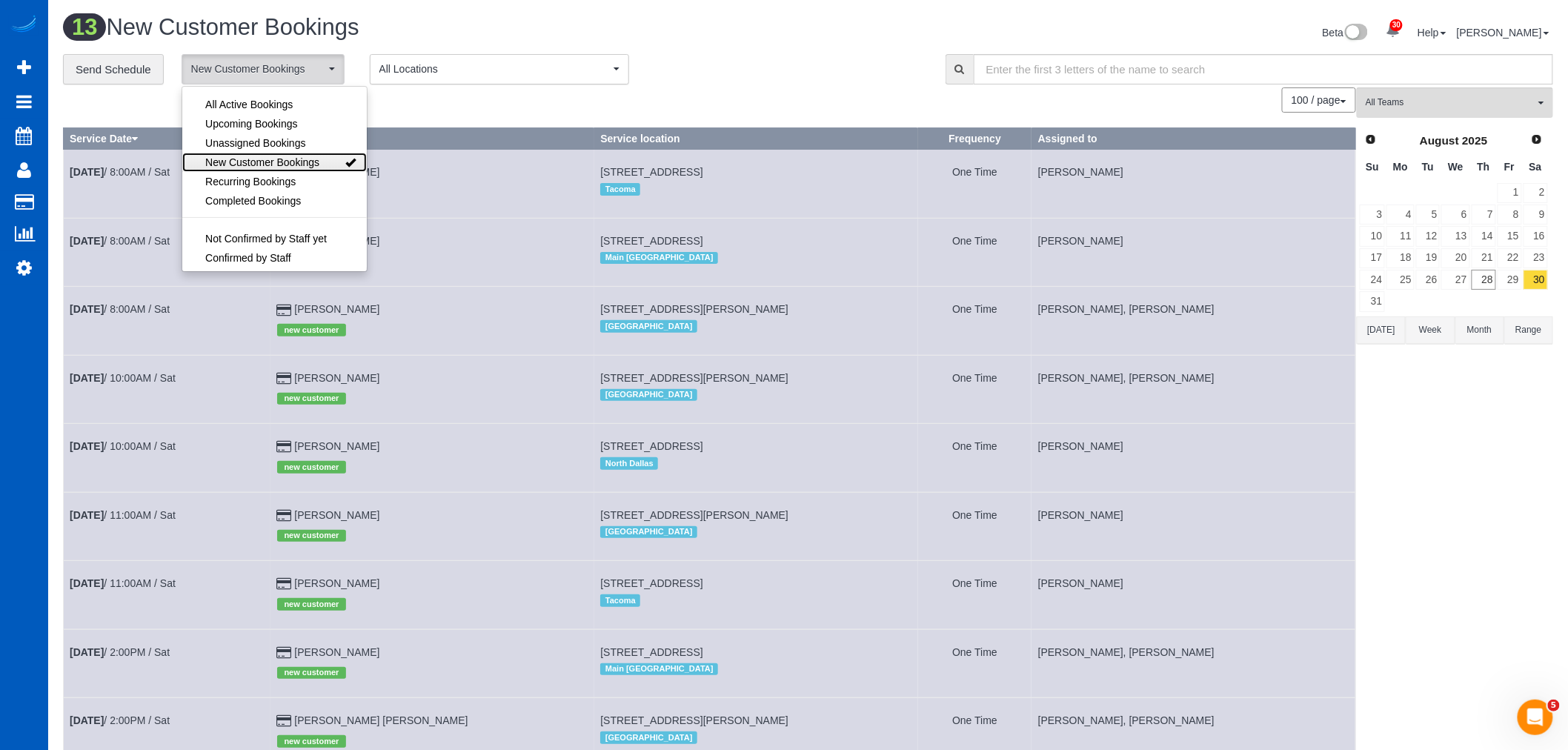
click at [256, 164] on span "New Customer Bookings" at bounding box center [262, 162] width 114 height 15
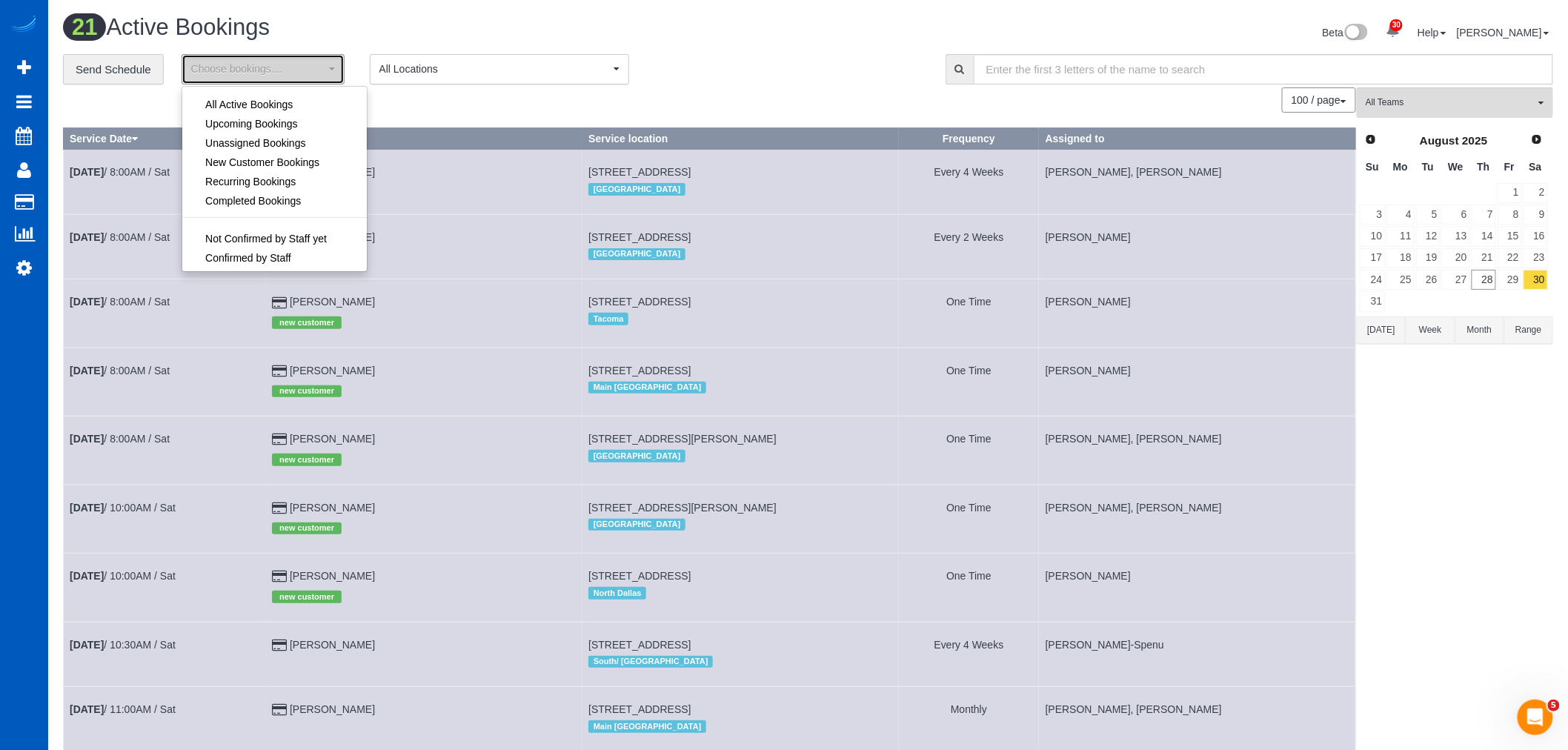
click at [283, 72] on span "Choose bookings...." at bounding box center [258, 68] width 134 height 15
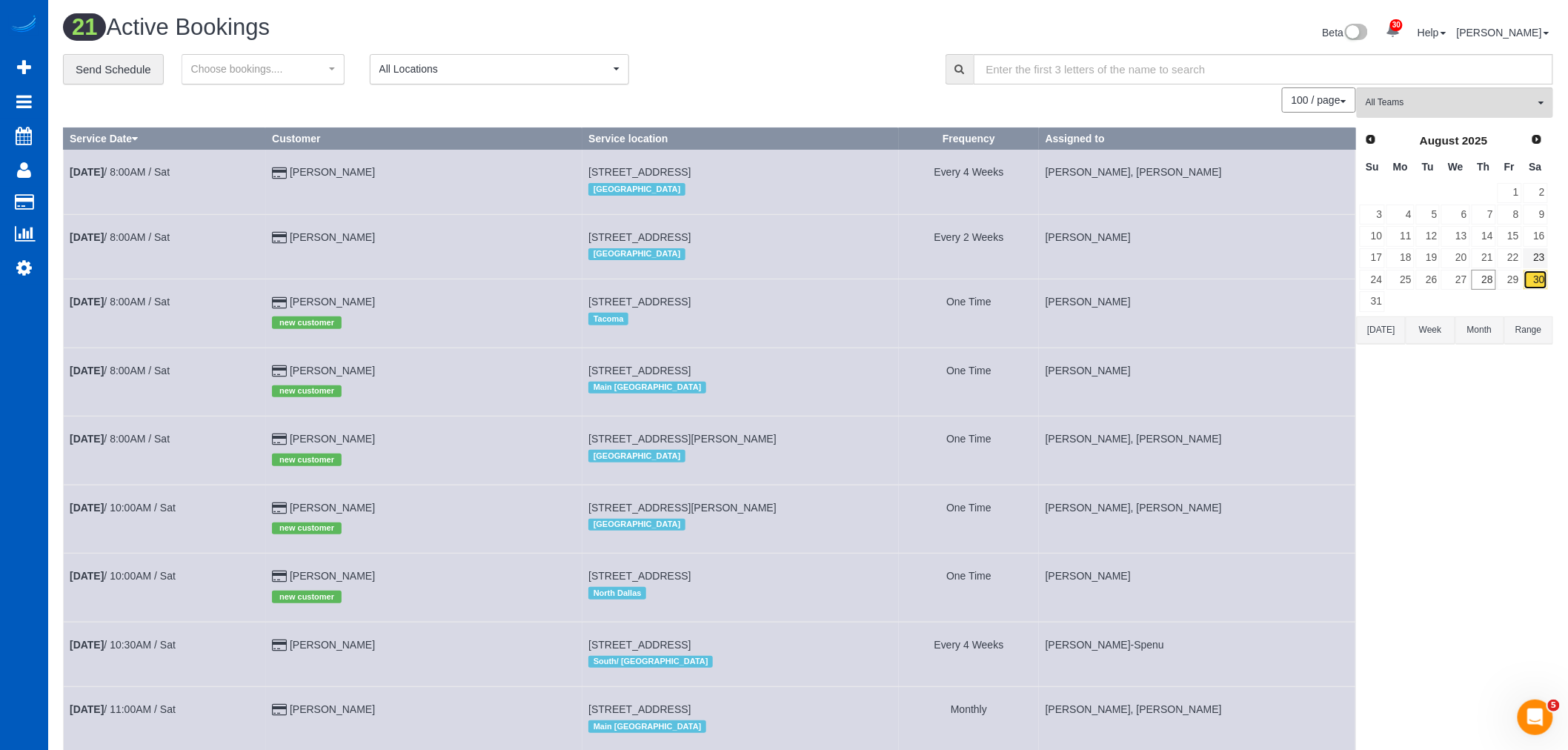
click at [1526, 288] on link "30" at bounding box center [1535, 280] width 25 height 20
click at [1516, 282] on link "29" at bounding box center [1509, 280] width 25 height 20
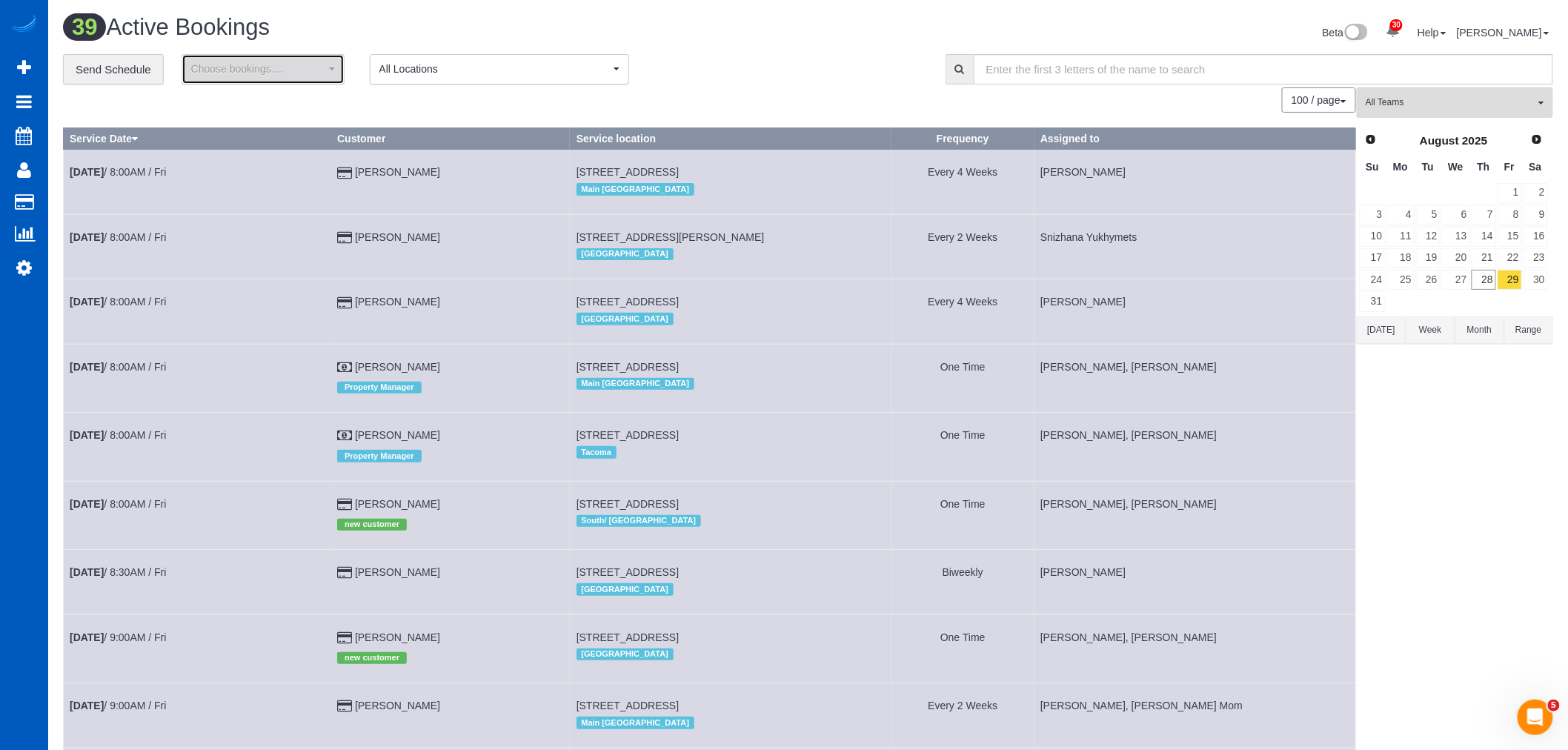
click at [279, 62] on span "Choose bookings...." at bounding box center [258, 68] width 134 height 15
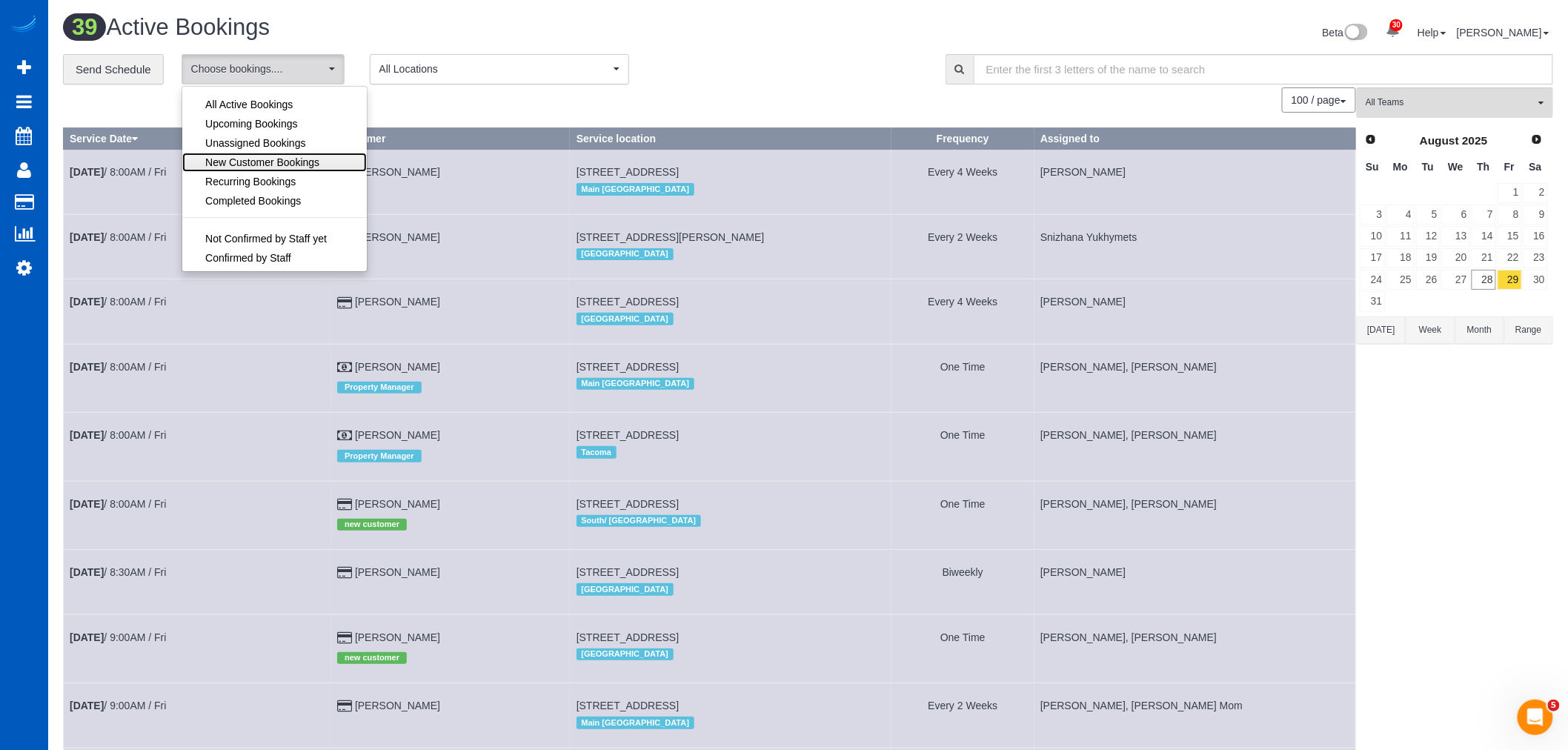
click at [256, 157] on span "New Customer Bookings" at bounding box center [262, 162] width 114 height 15
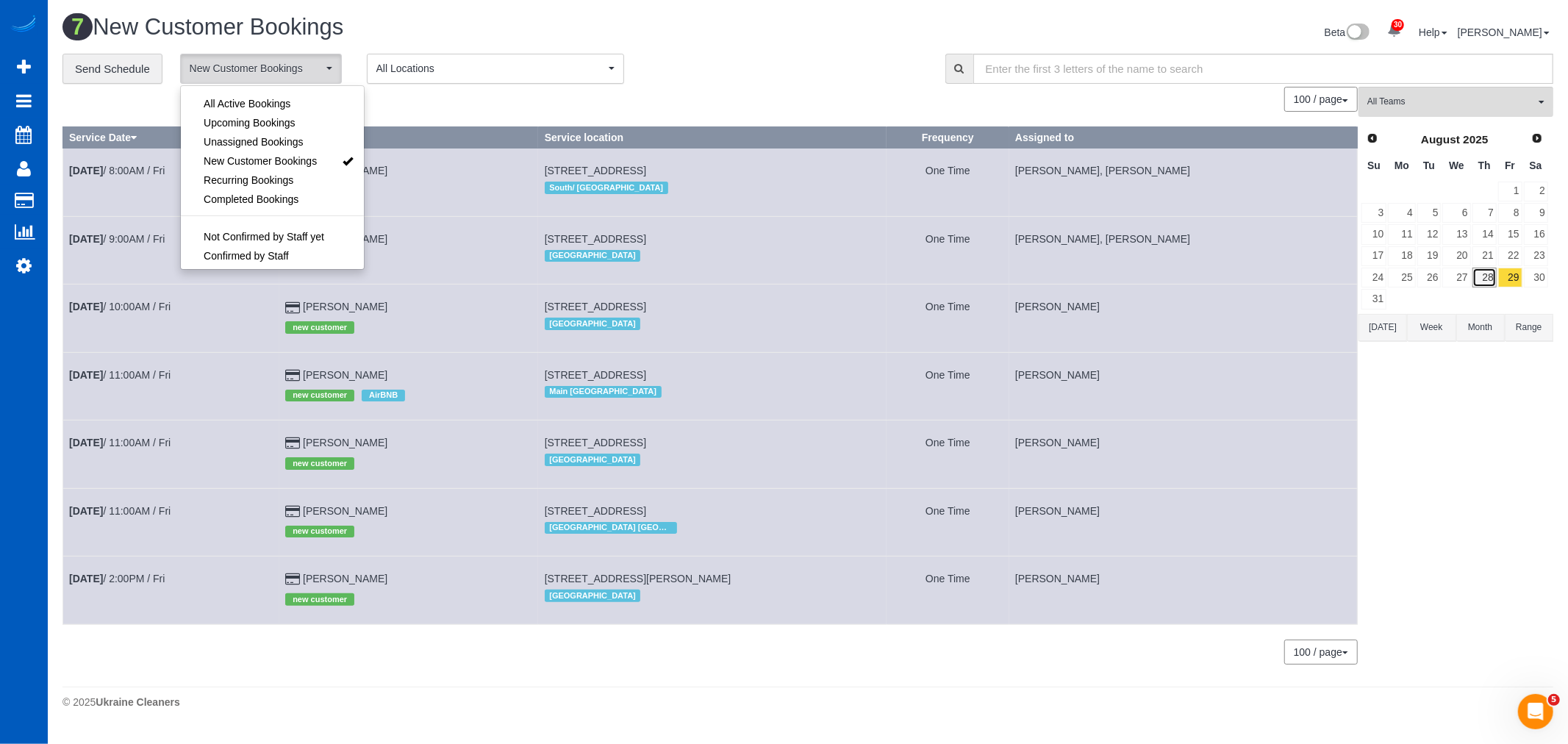
click at [1479, 275] on link "28" at bounding box center [1484, 278] width 25 height 20
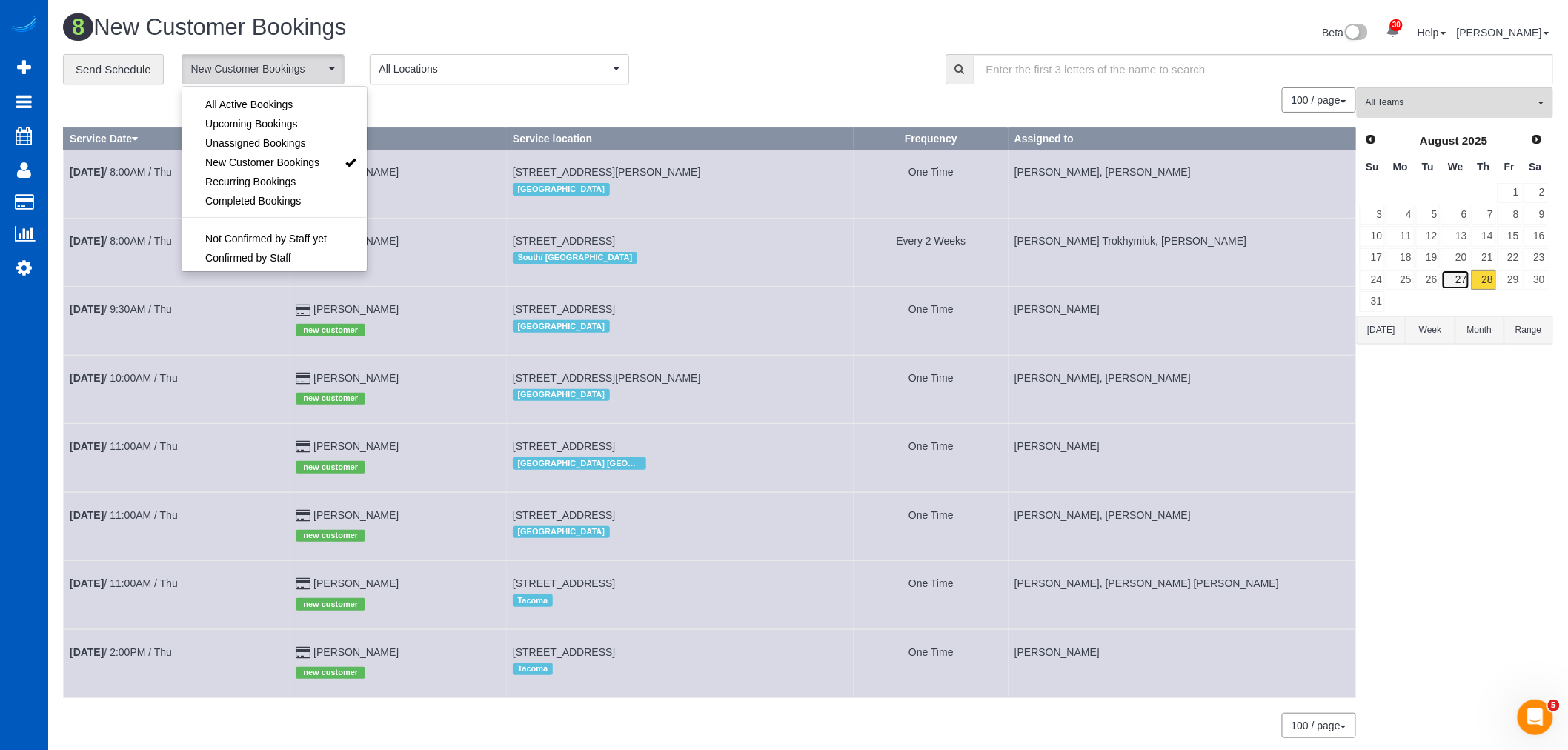
click at [1467, 282] on link "27" at bounding box center [1455, 280] width 28 height 20
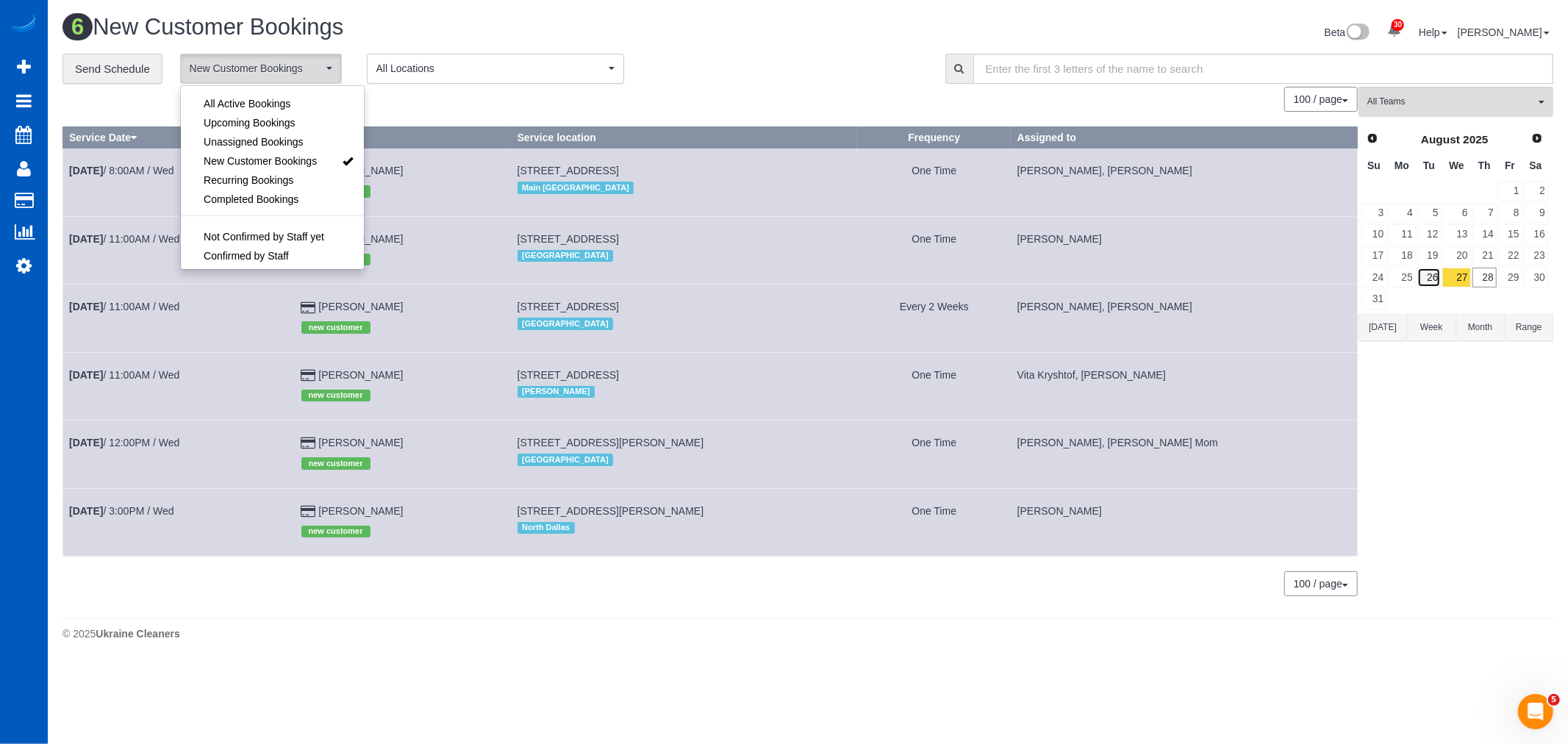
click at [1422, 274] on link "26" at bounding box center [1429, 278] width 25 height 20
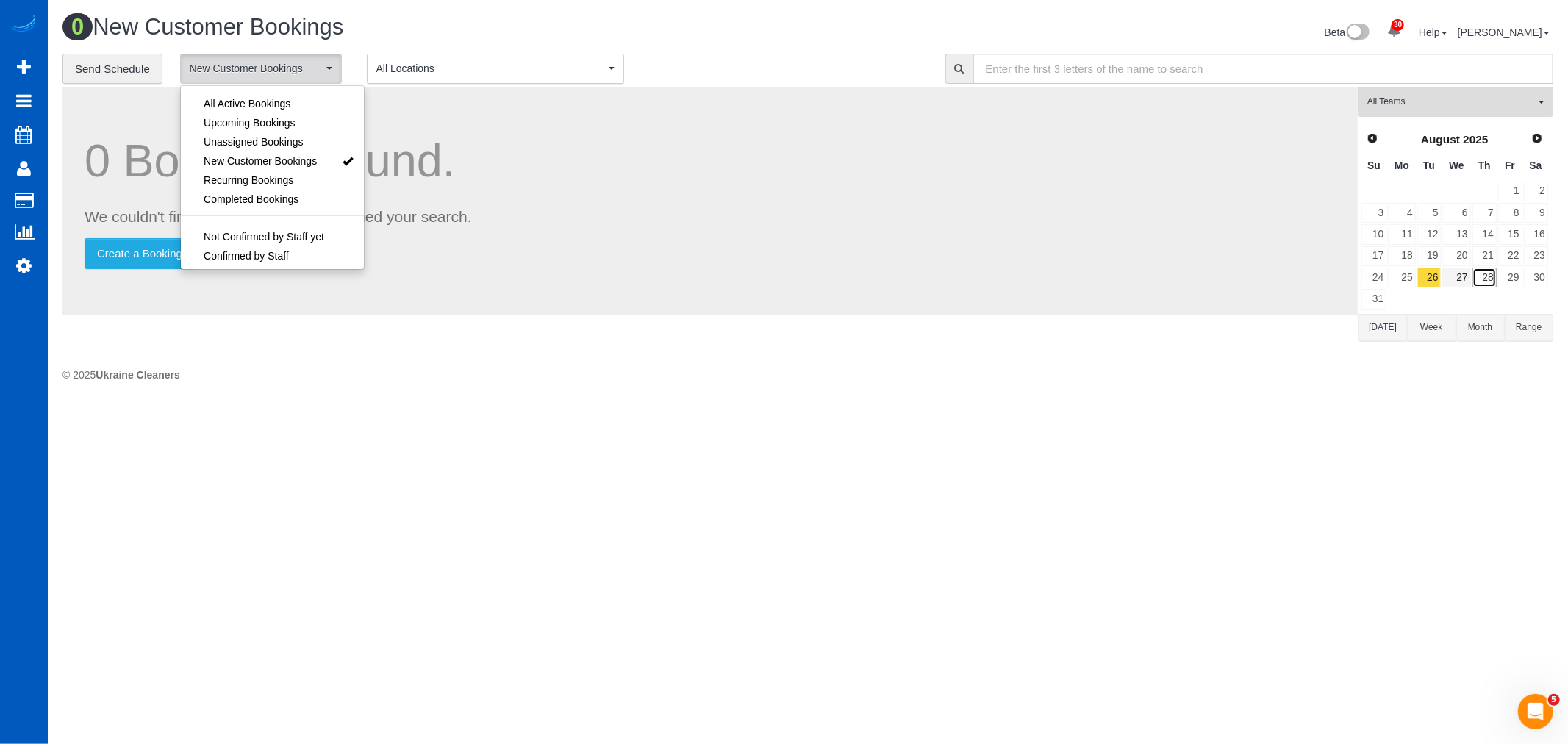
click at [1475, 278] on link "28" at bounding box center [1484, 278] width 25 height 20
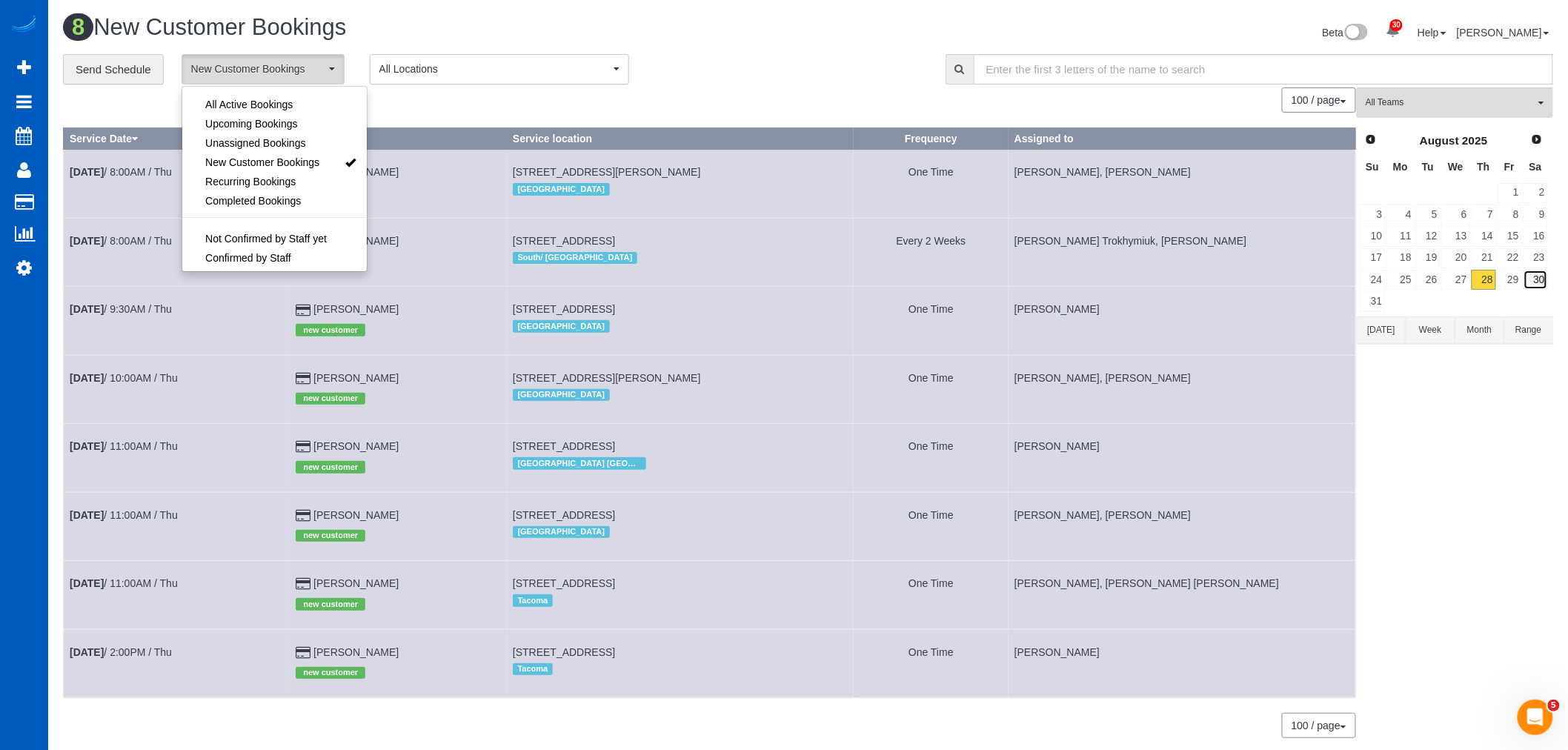
click at [1538, 288] on link "30" at bounding box center [1535, 280] width 25 height 20
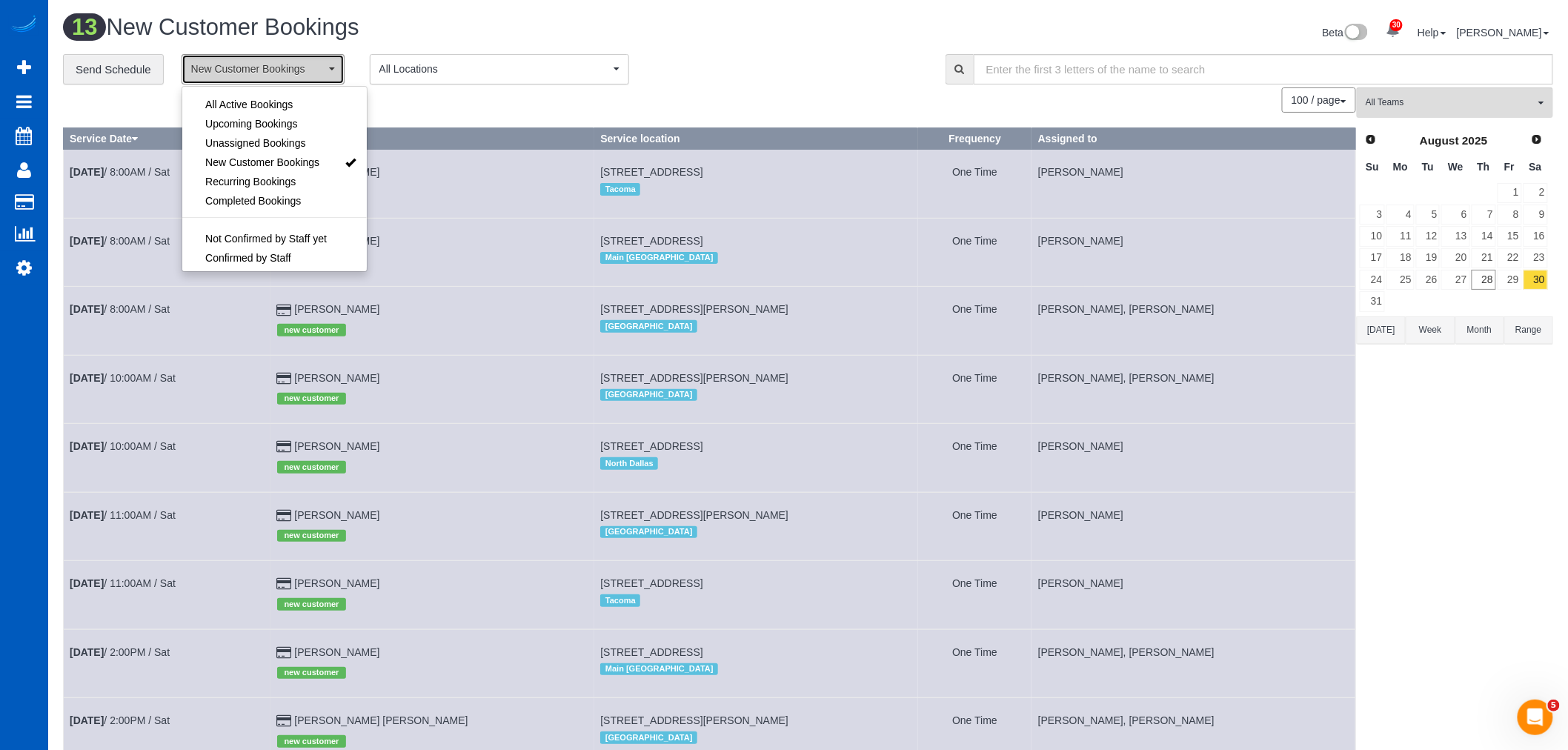
click at [276, 61] on button "New Customer Bookings" at bounding box center [263, 69] width 163 height 31
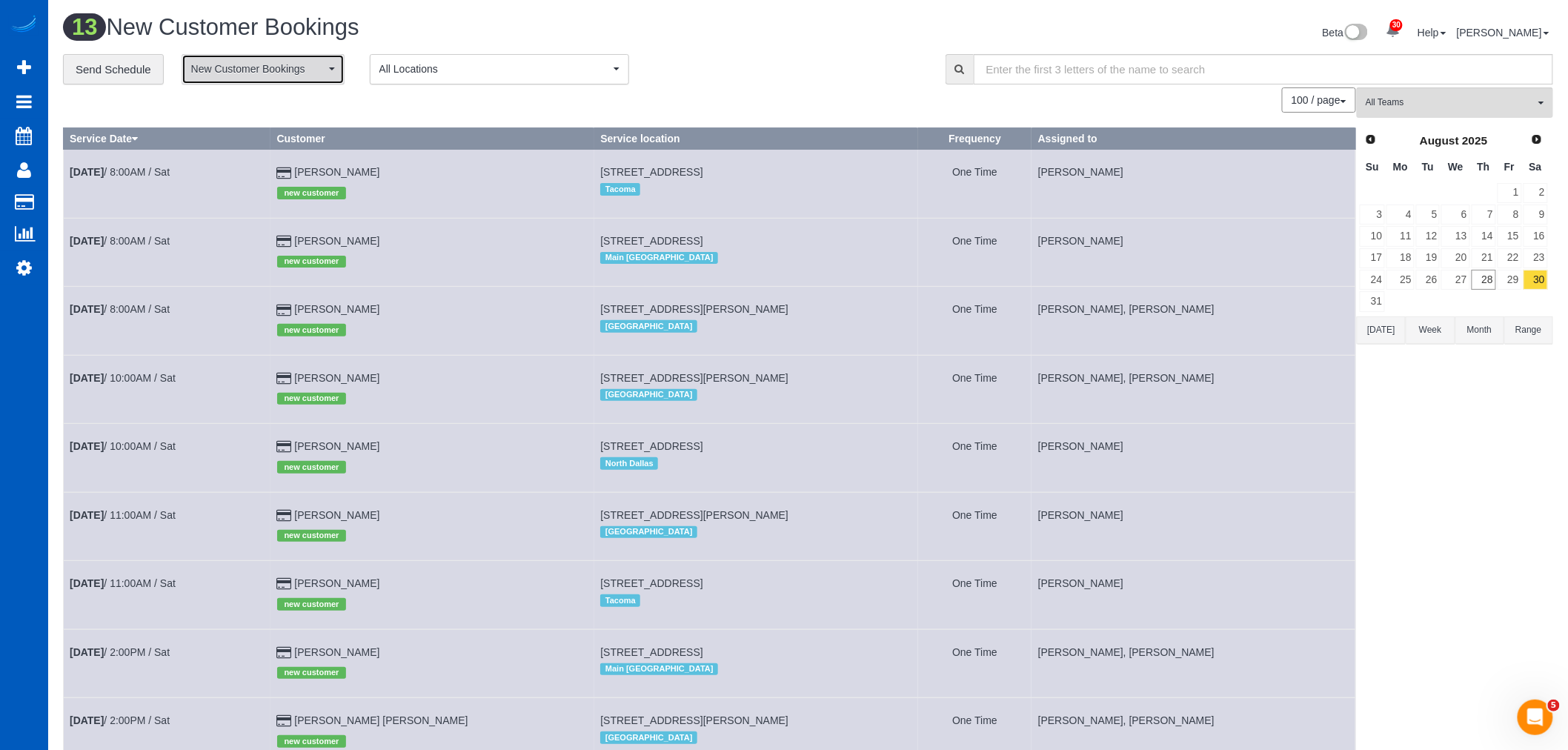
click at [271, 69] on span "New Customer Bookings" at bounding box center [258, 68] width 134 height 15
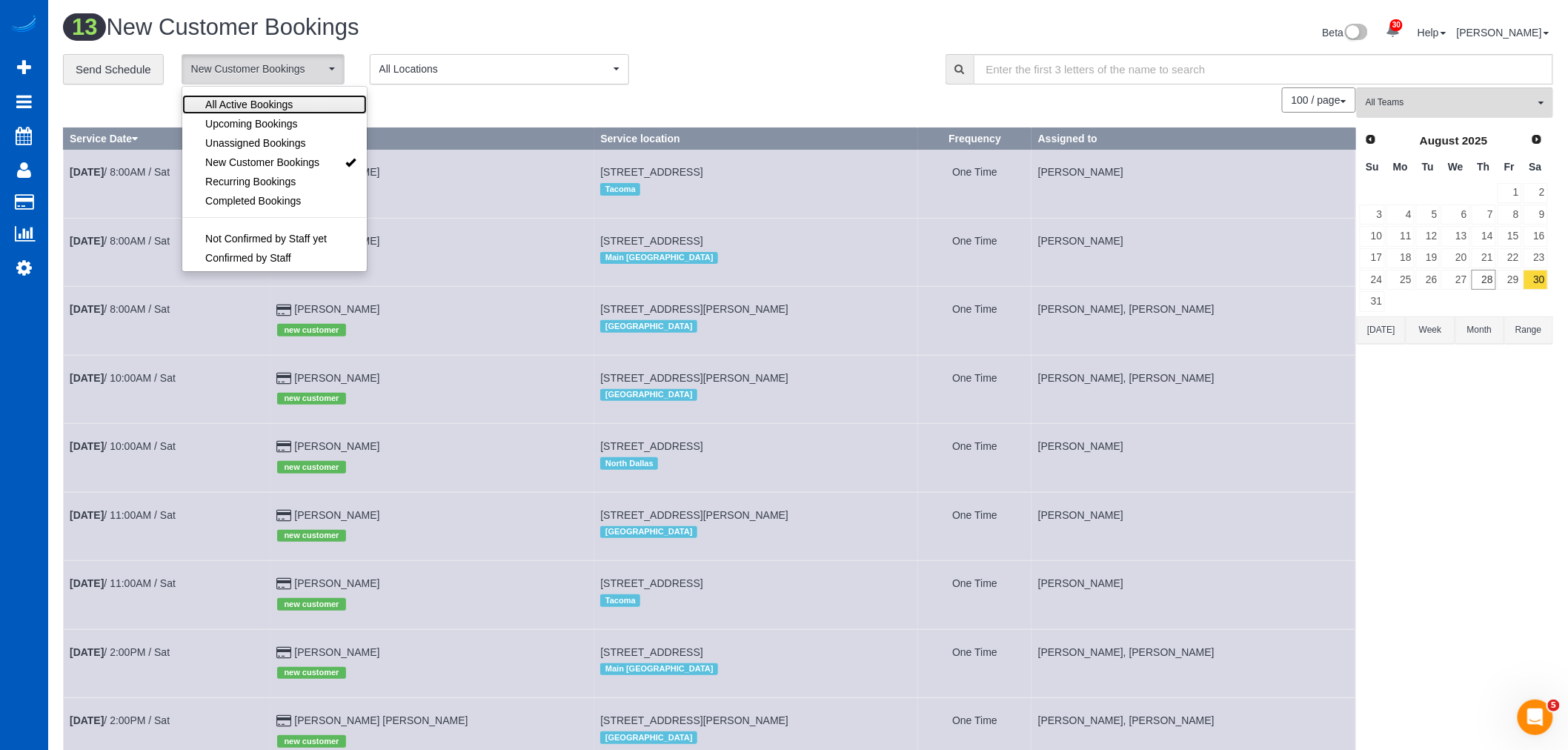
click at [256, 104] on span "All Active Bookings" at bounding box center [249, 104] width 87 height 15
select select "***"
click at [1462, 600] on div "All Teams Remove Team Filters [PERSON_NAME] [PERSON_NAME] [PERSON_NAME] Alona V…" at bounding box center [1455, 590] width 196 height 1007
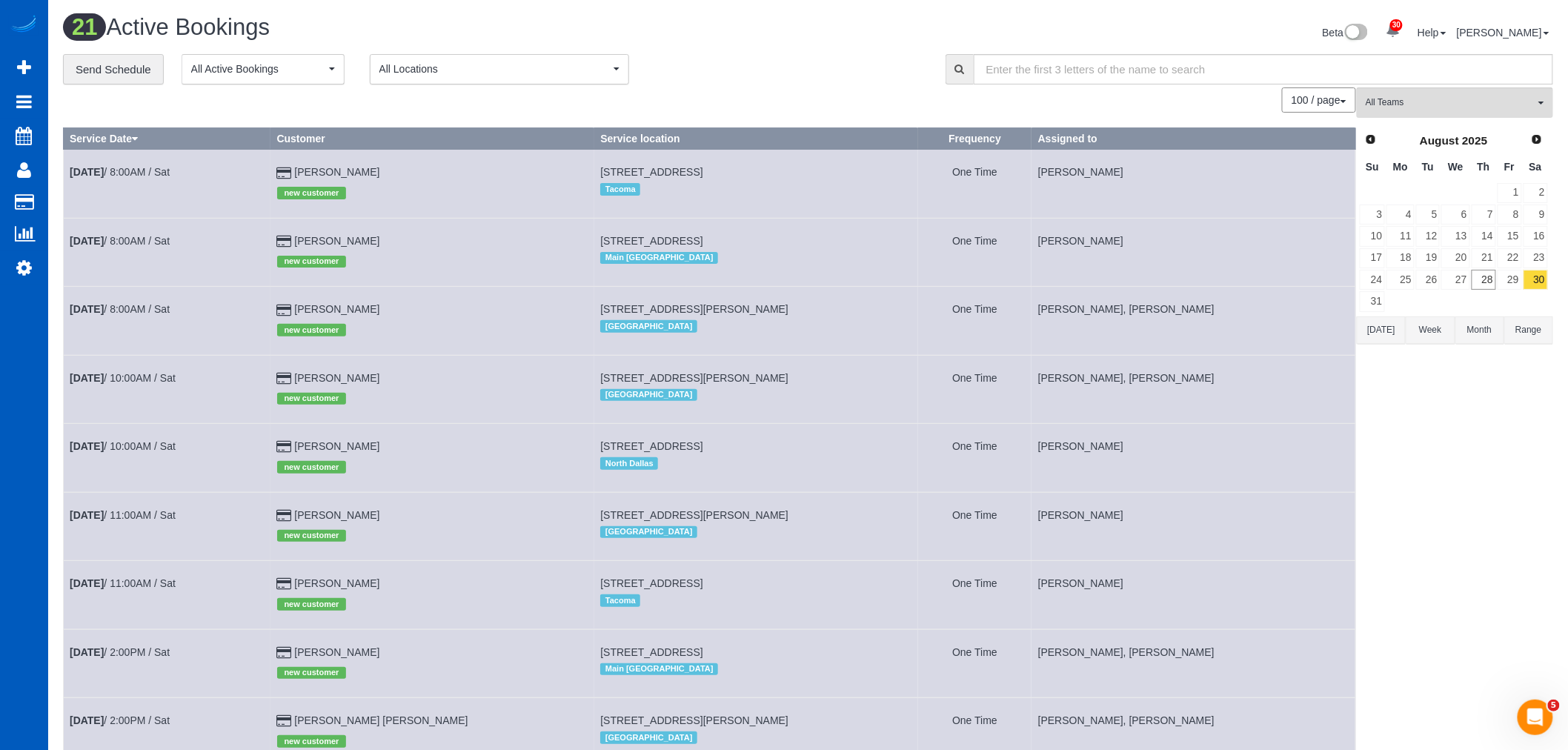
click at [1509, 292] on td at bounding box center [1509, 302] width 26 height 22
click at [1509, 276] on link "29" at bounding box center [1509, 280] width 25 height 20
click at [1481, 279] on link "28" at bounding box center [1484, 280] width 25 height 20
click at [1544, 283] on link "30" at bounding box center [1535, 280] width 25 height 20
click at [34, 269] on link "Settings" at bounding box center [24, 267] width 49 height 34
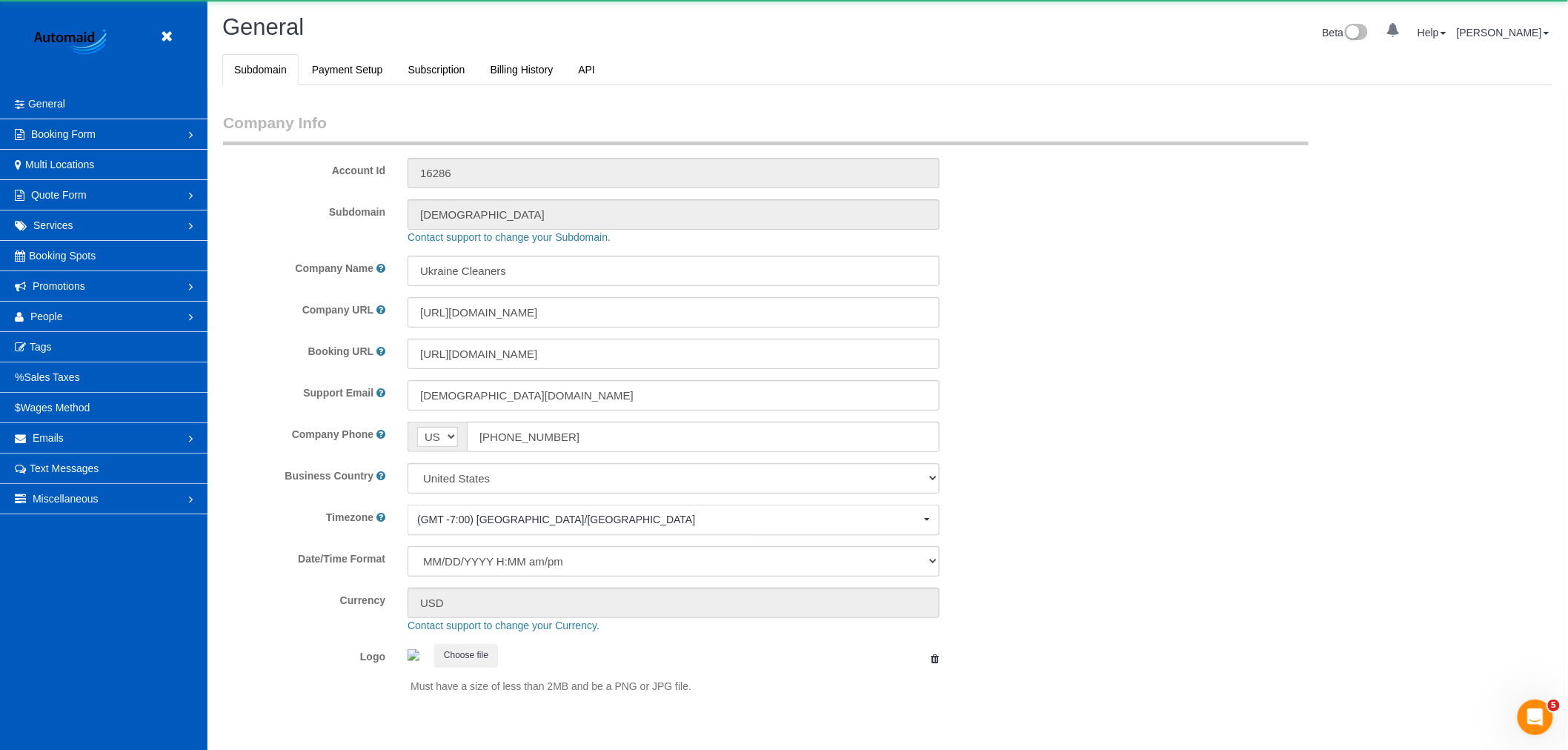
scroll to position [3238, 1568]
click at [107, 314] on link "People" at bounding box center [103, 316] width 207 height 30
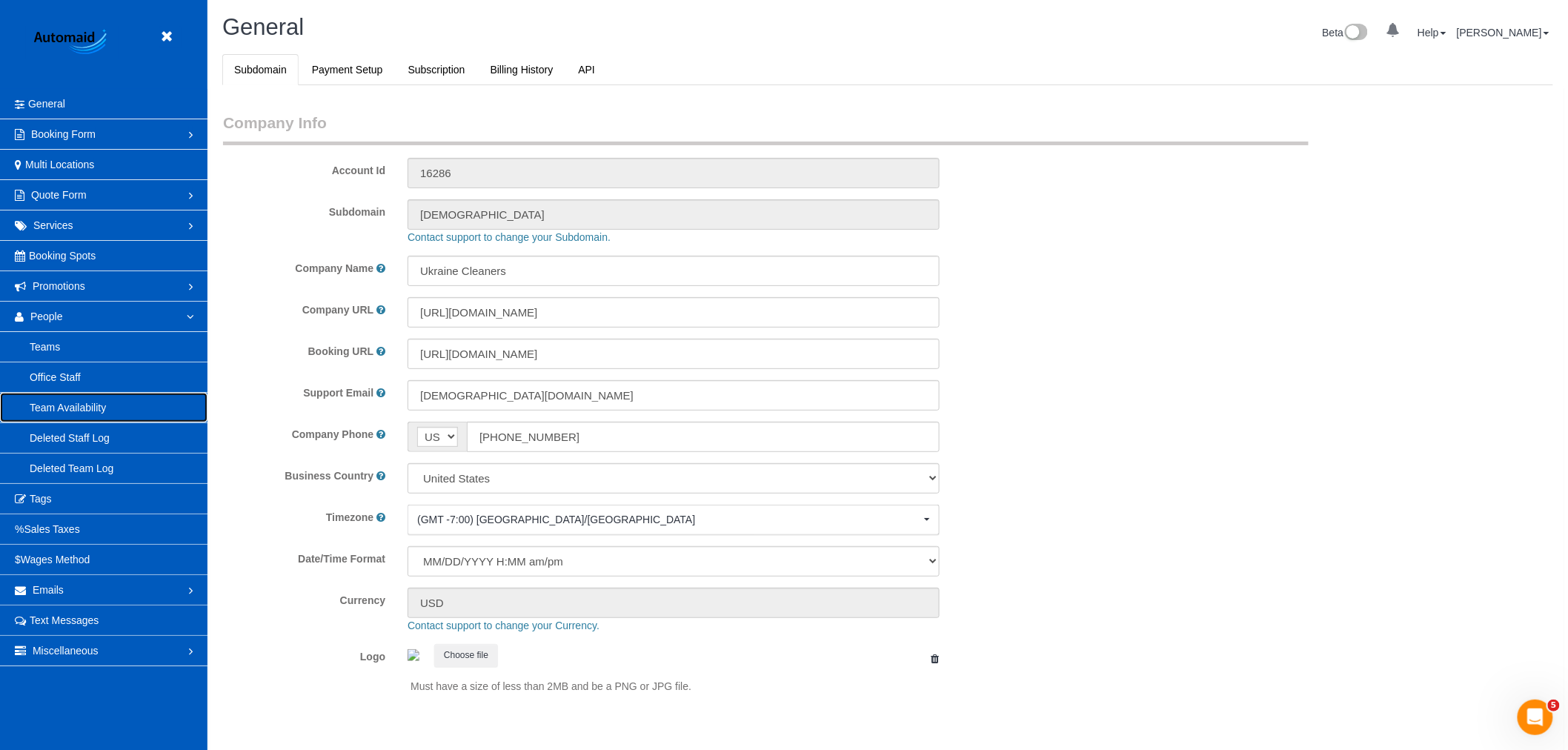
click at [84, 411] on link "Team Availability" at bounding box center [103, 408] width 207 height 30
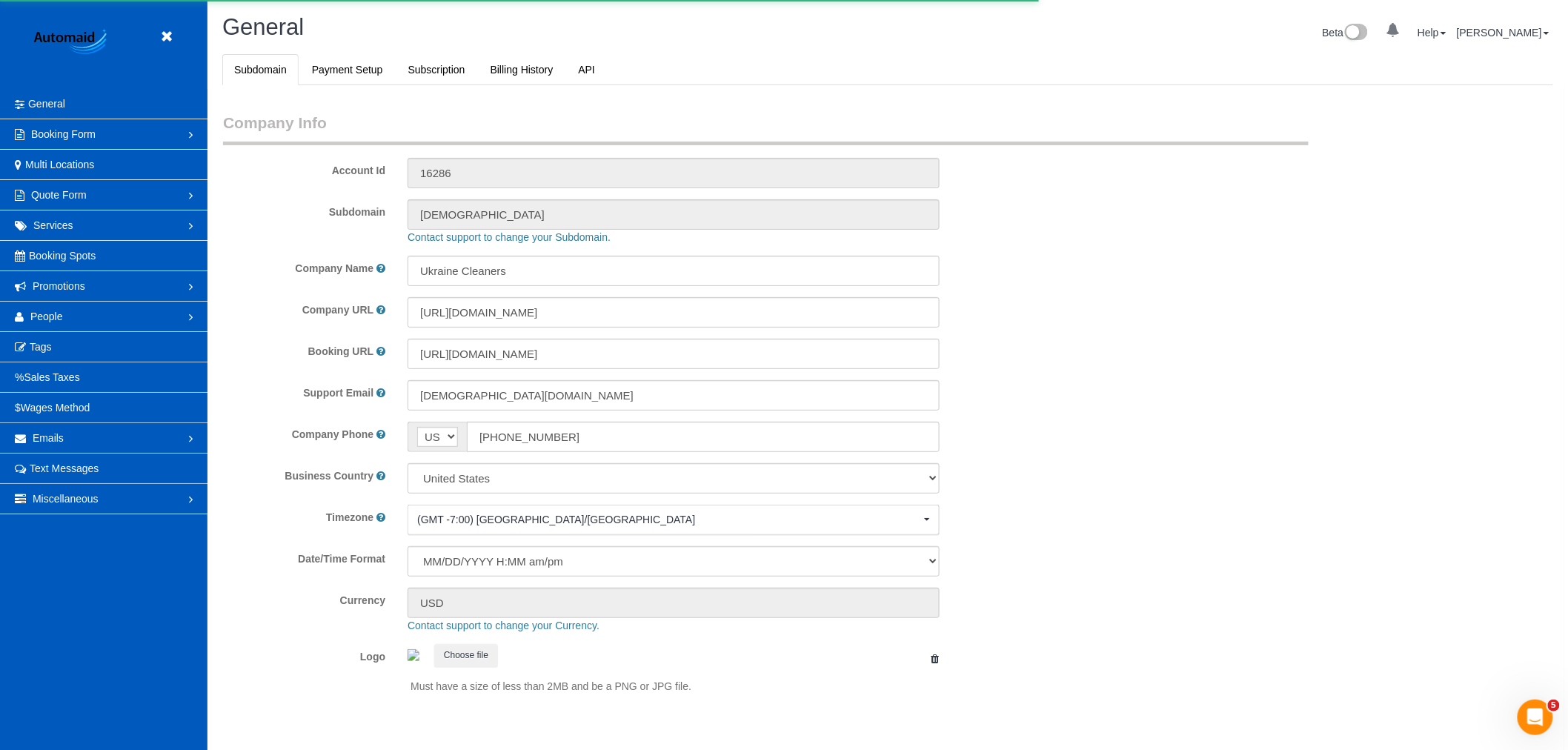
select select "1"
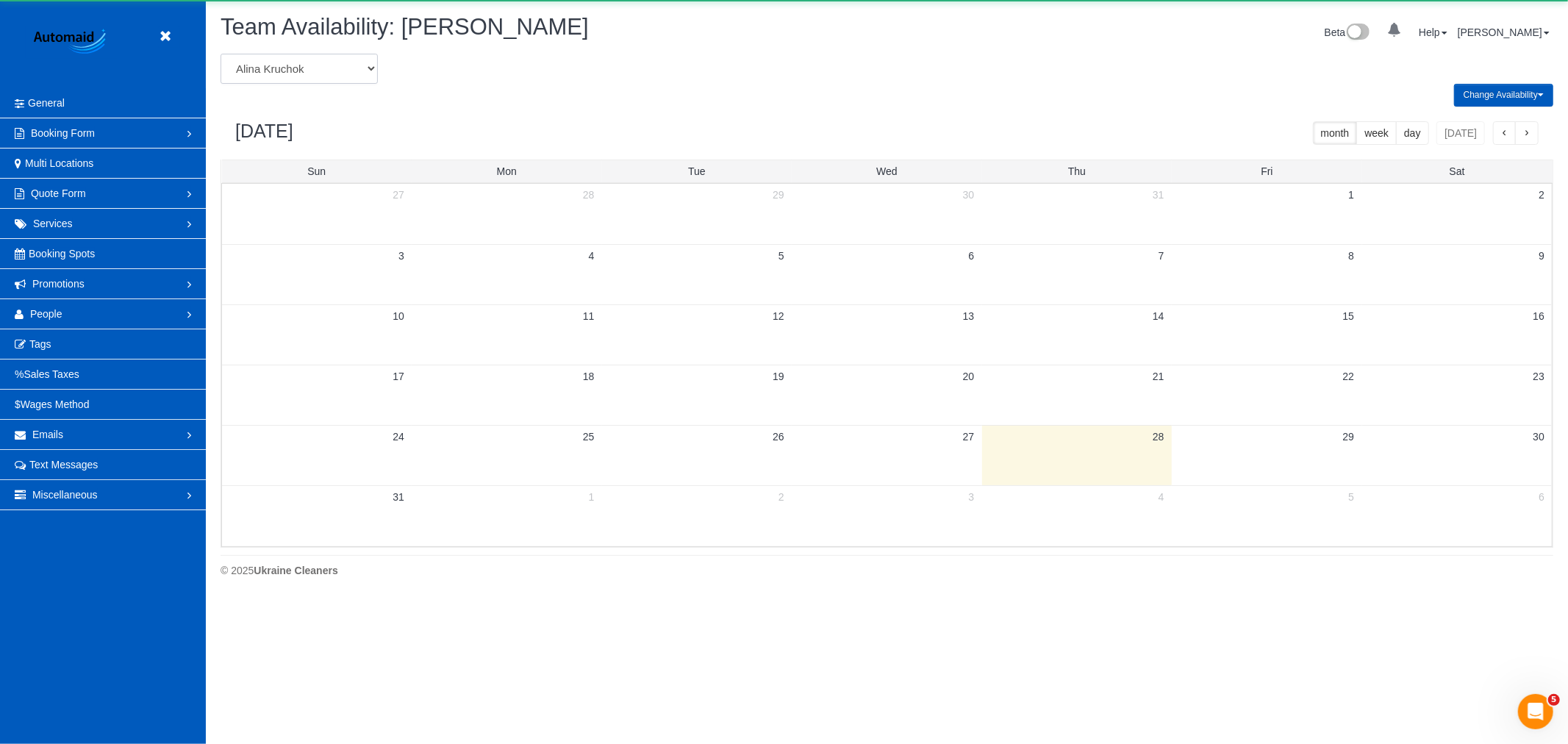
click at [333, 66] on select "[PERSON_NAME] [PERSON_NAME] [PERSON_NAME] [PERSON_NAME] [PERSON_NAME] [PERSON_N…" at bounding box center [299, 69] width 157 height 31
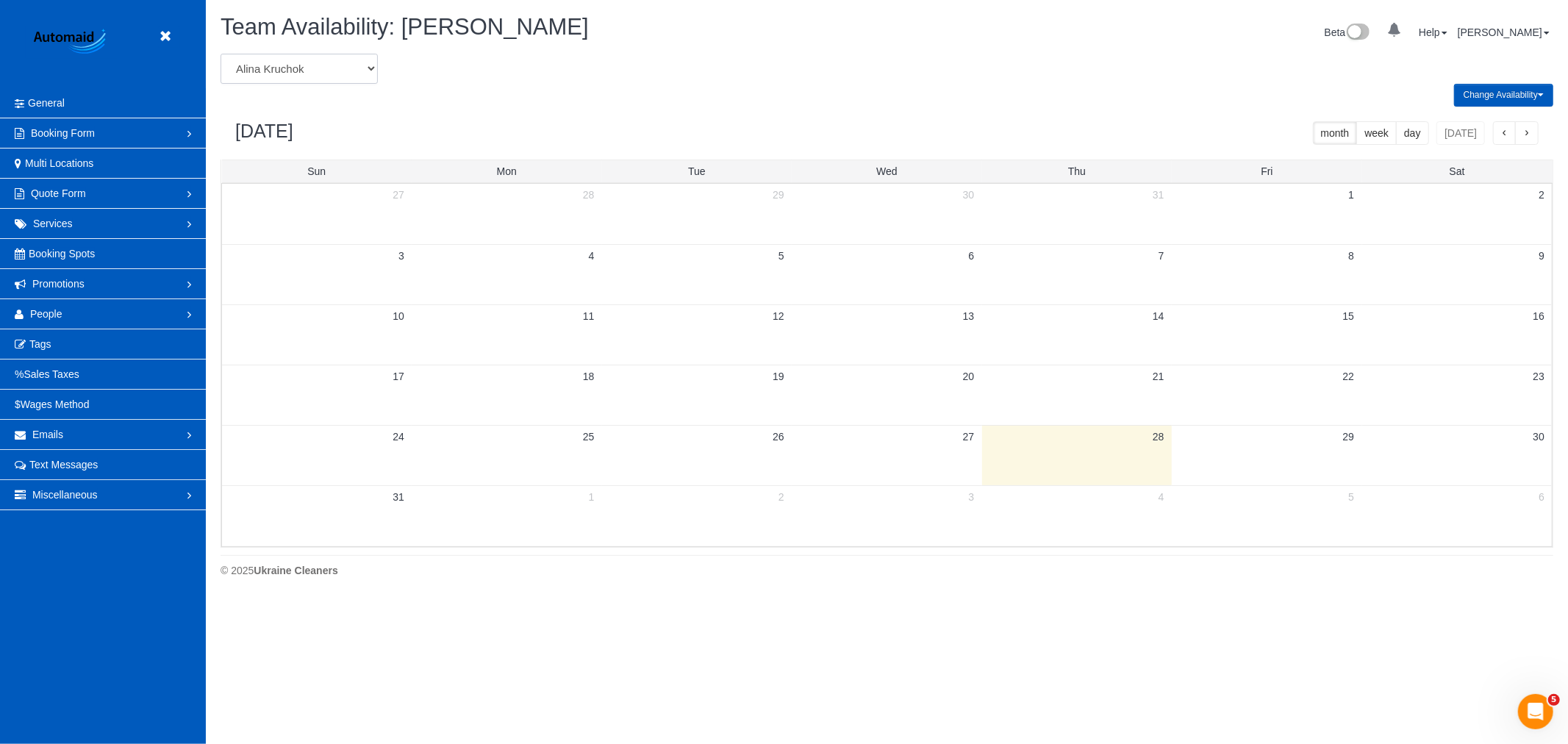
select select "number:16304"
click at [220, 54] on select "[PERSON_NAME] [PERSON_NAME] [PERSON_NAME] [PERSON_NAME] [PERSON_NAME] [PERSON_N…" at bounding box center [299, 69] width 157 height 31
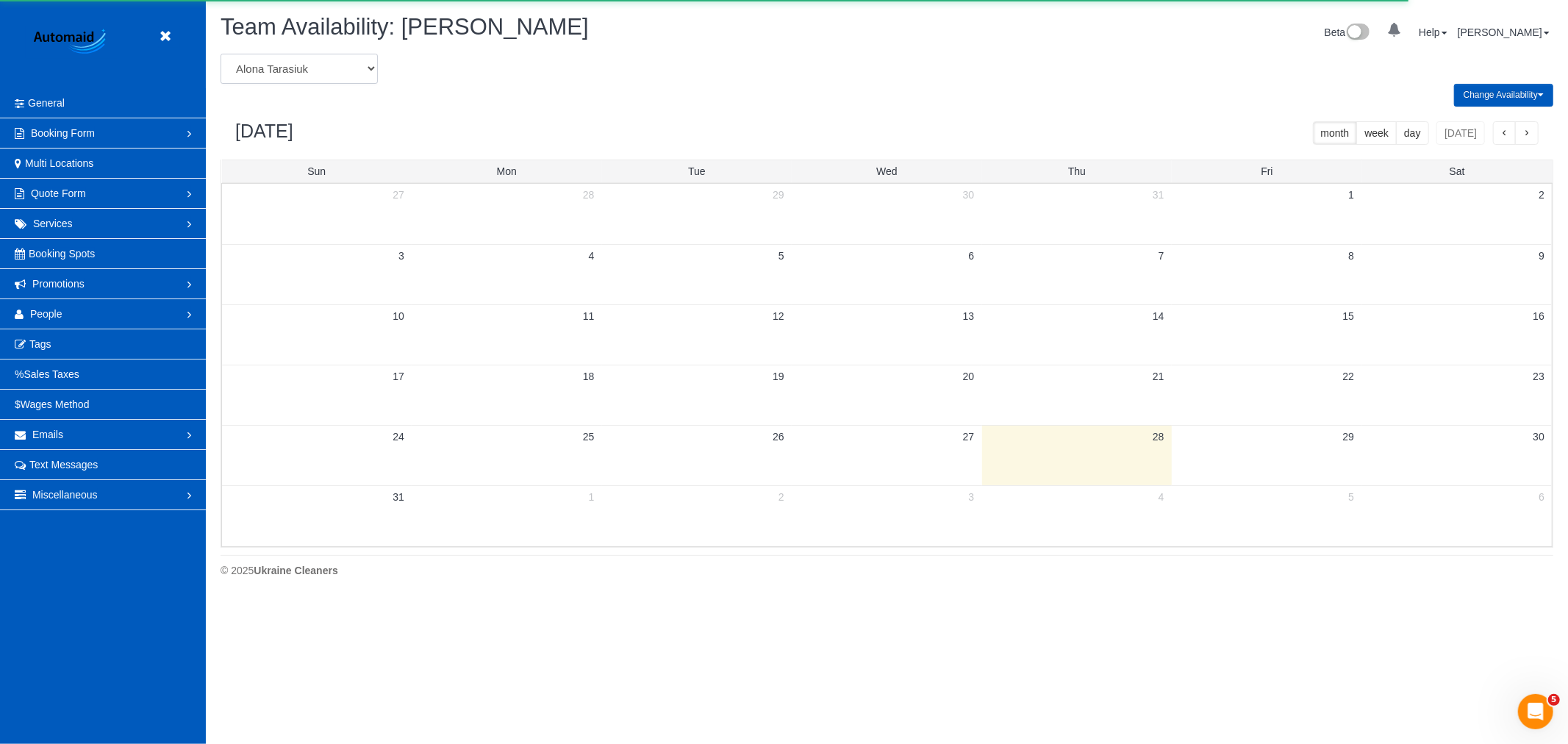
scroll to position [599, 1568]
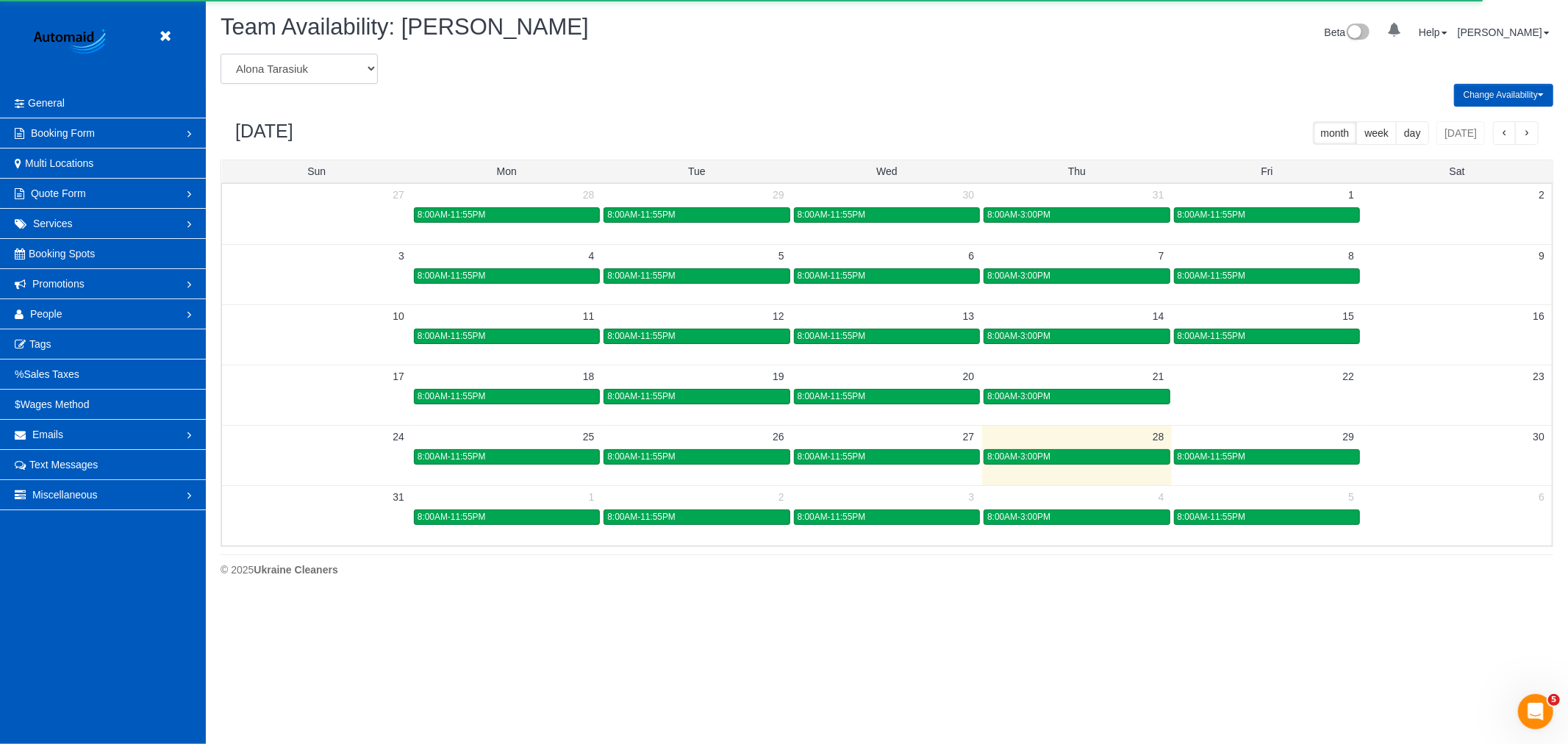
click at [1436, 468] on td at bounding box center [1457, 455] width 190 height 60
click at [1452, 456] on td at bounding box center [1457, 456] width 190 height 17
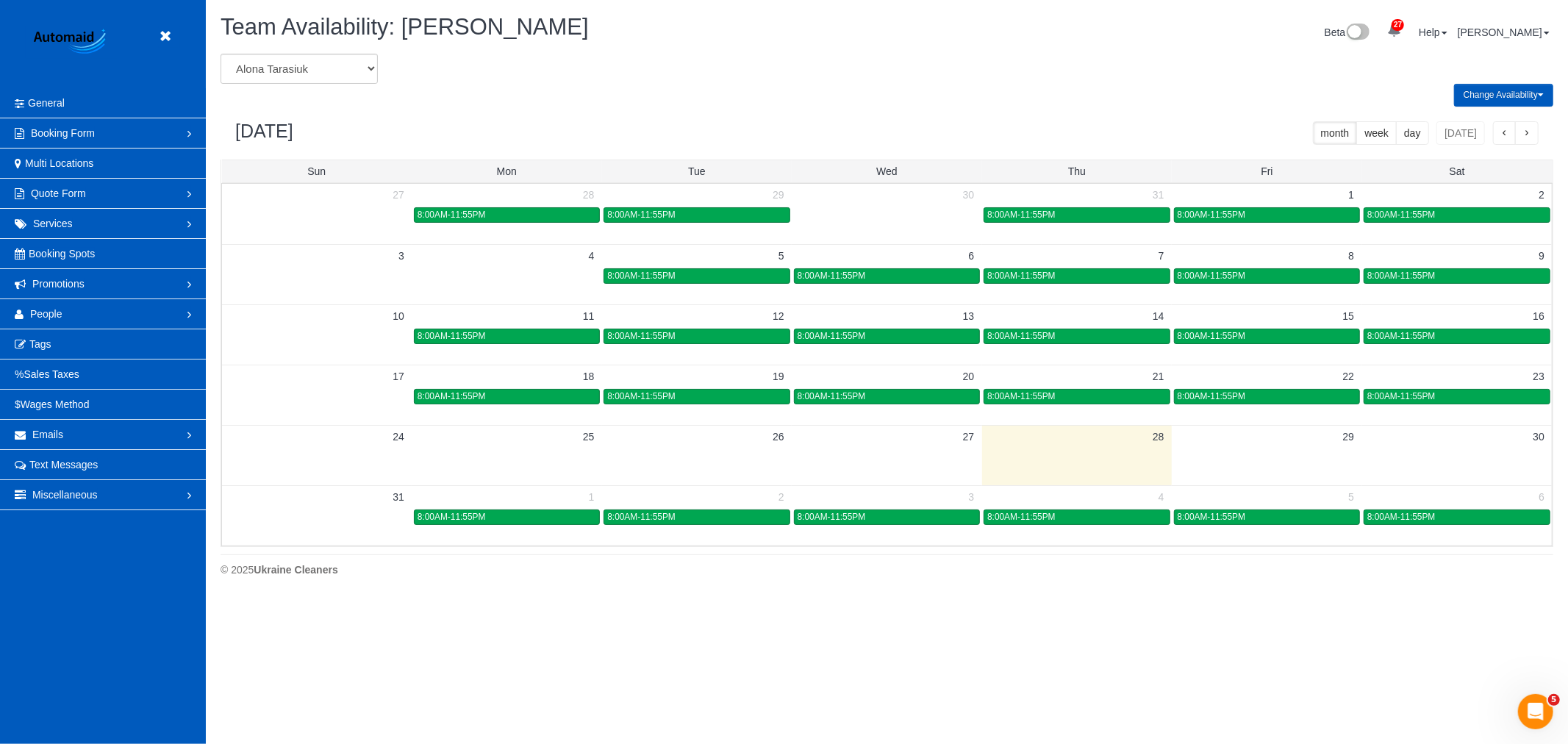
scroll to position [72880, 71924]
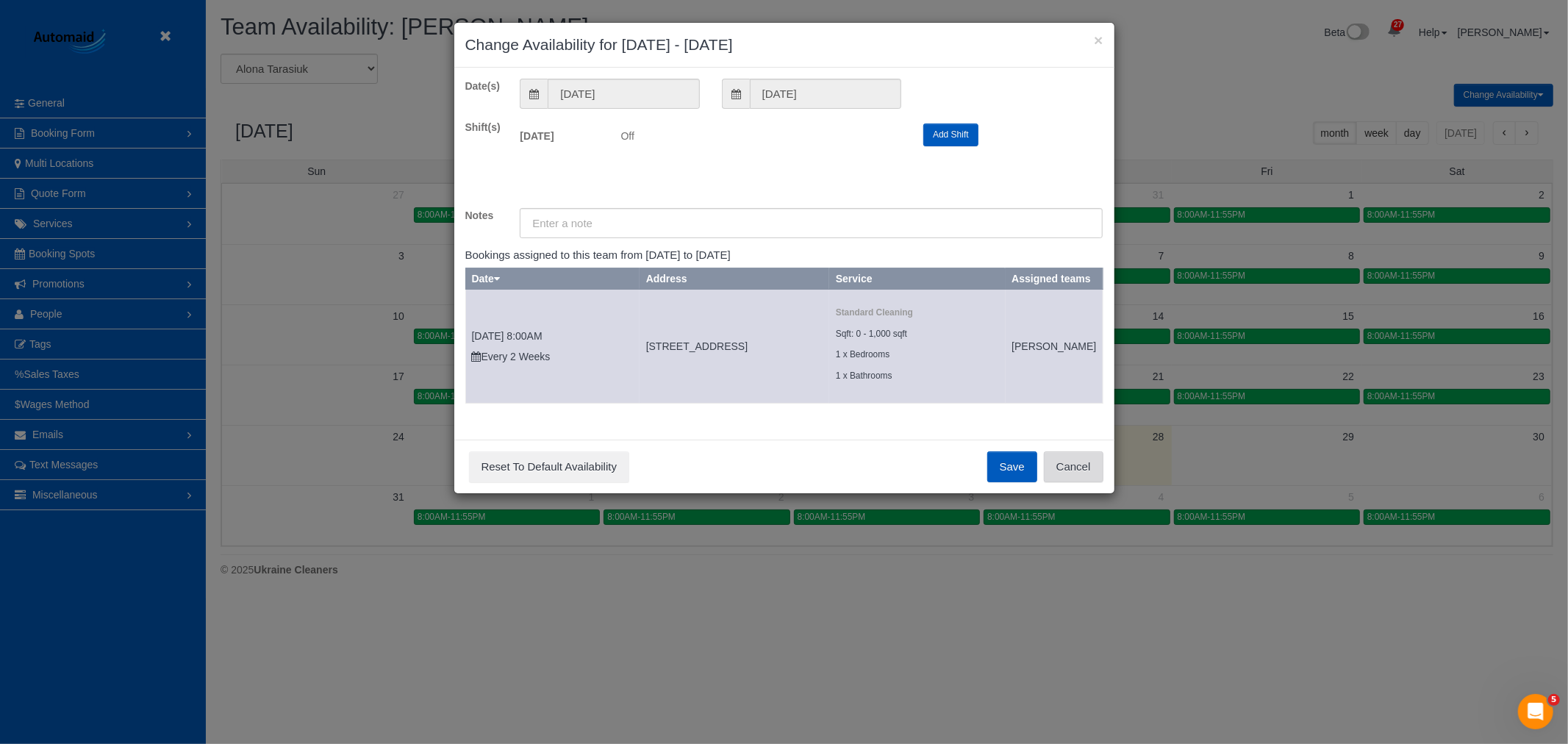
click at [1066, 482] on button "Cancel" at bounding box center [1073, 465] width 59 height 31
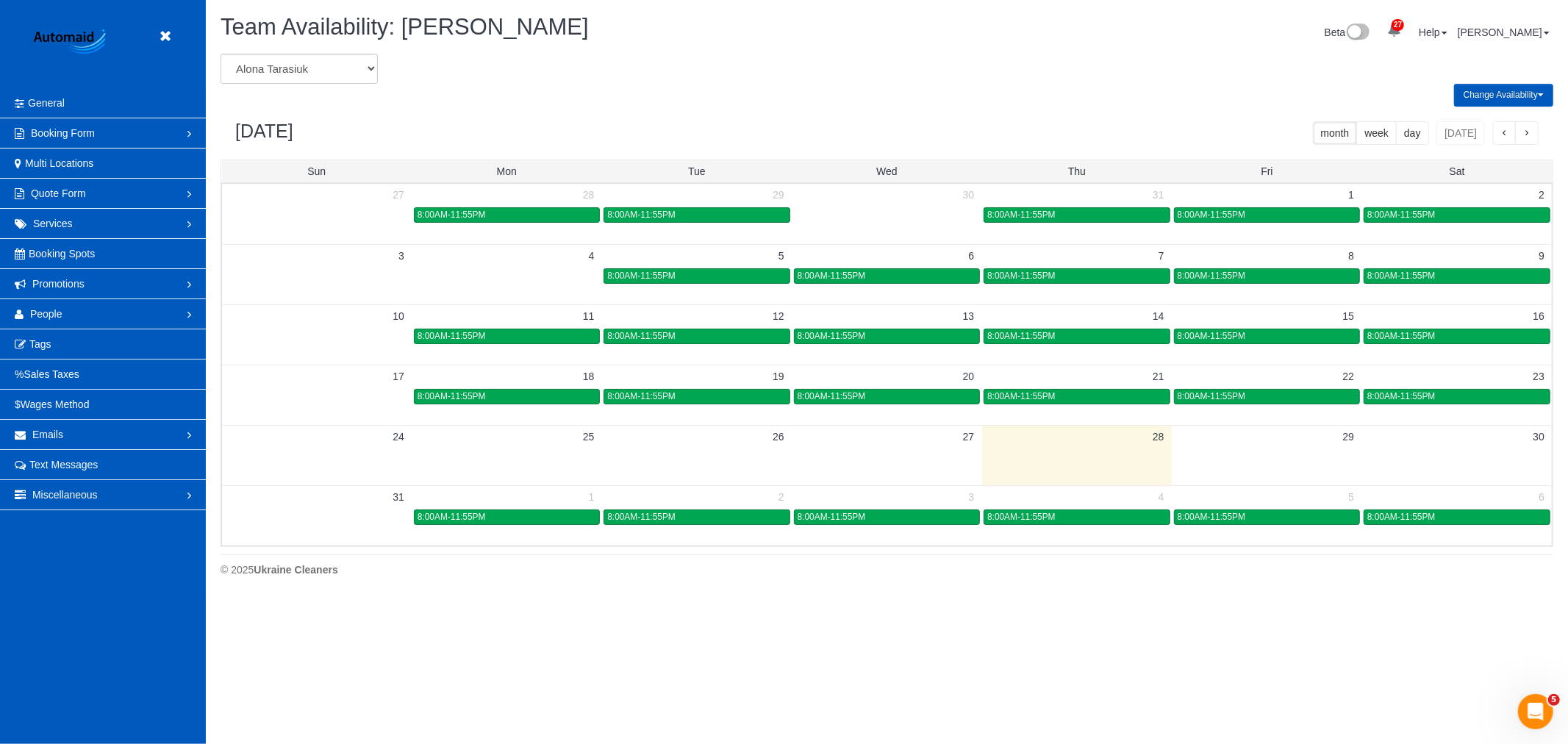
click at [1501, 461] on td at bounding box center [1457, 455] width 190 height 60
click at [1459, 458] on td at bounding box center [1457, 455] width 190 height 60
click at [1492, 465] on td at bounding box center [1457, 455] width 190 height 60
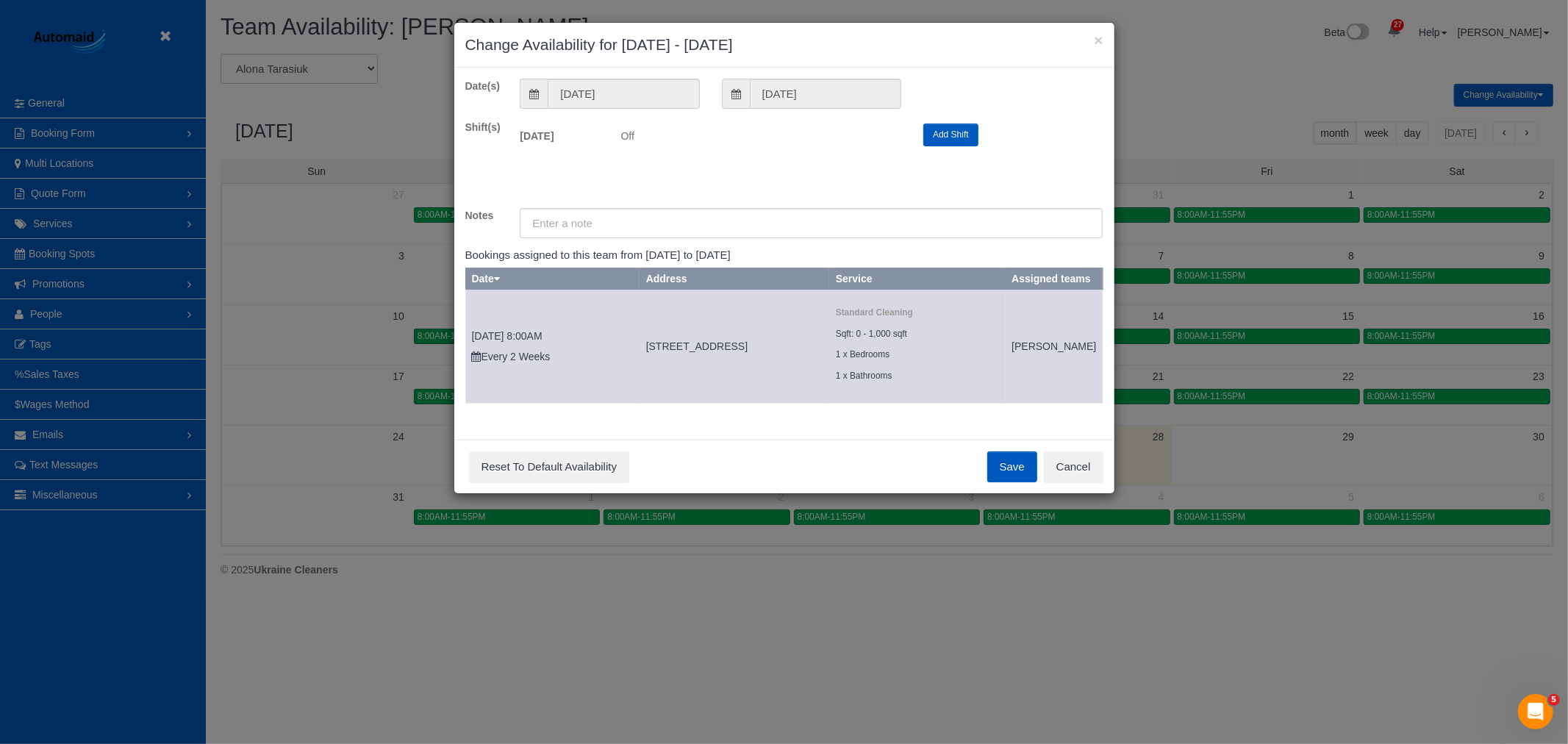
click at [938, 142] on button "Add Shift" at bounding box center [951, 134] width 55 height 23
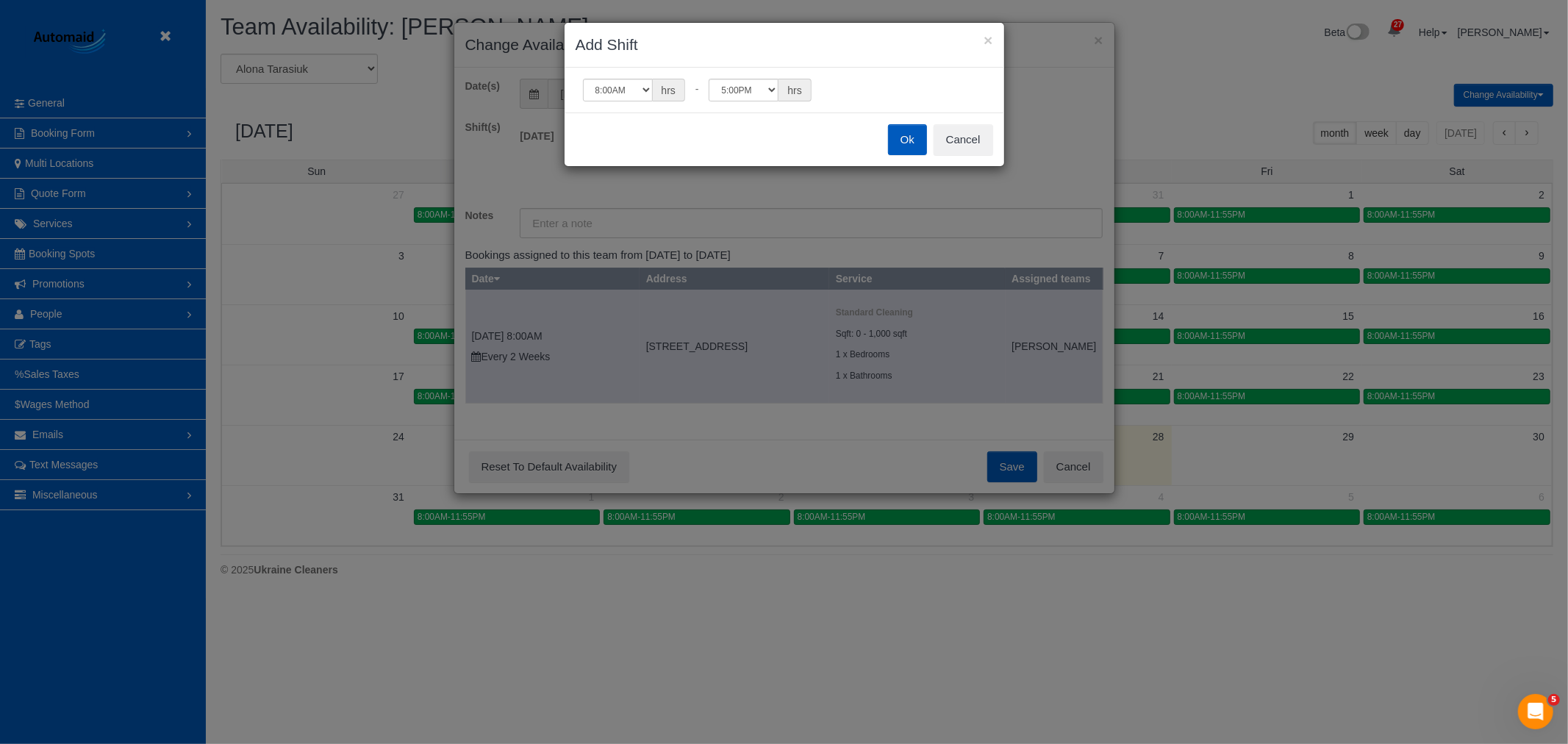
click at [904, 127] on button "Ok" at bounding box center [908, 139] width 39 height 31
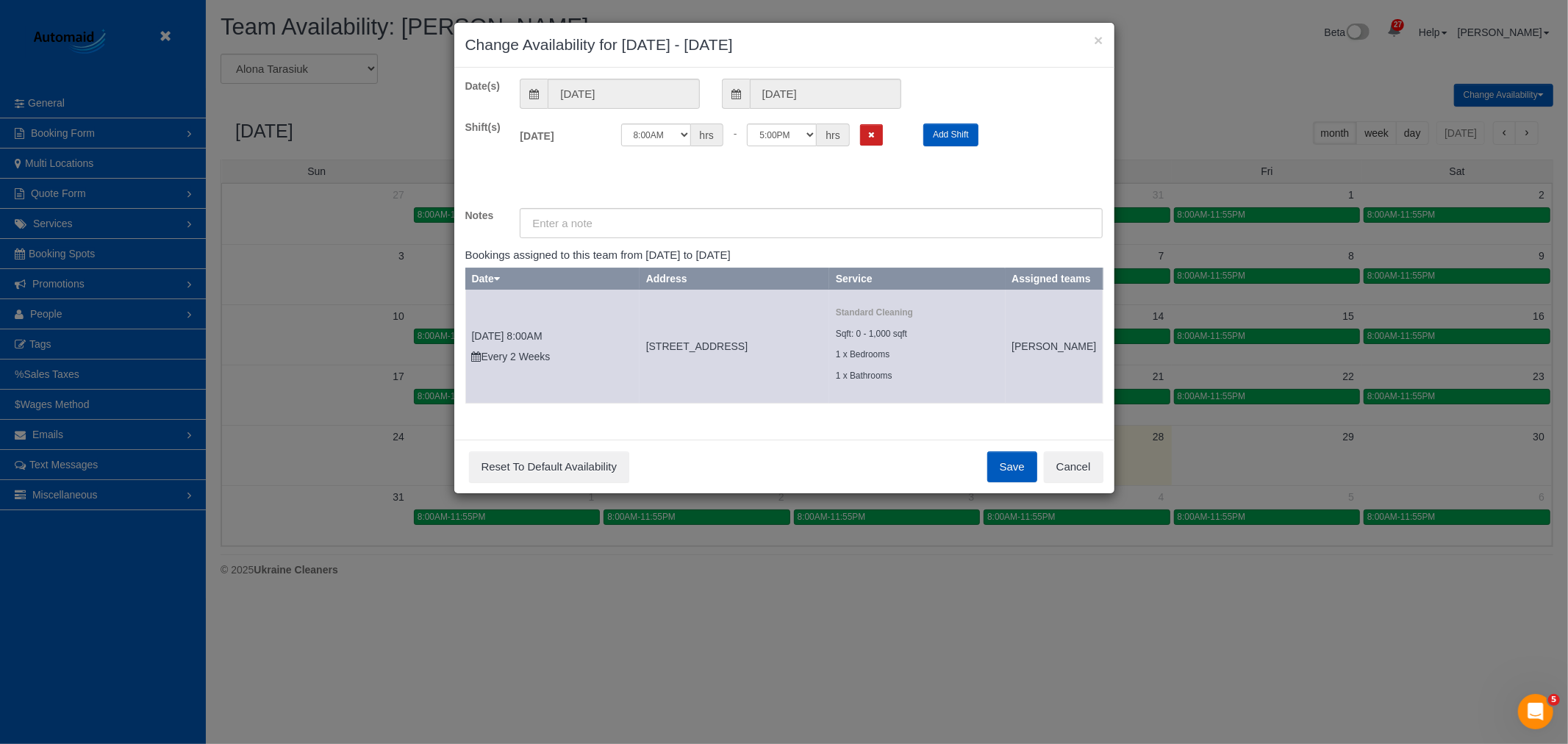
click at [1023, 480] on button "Save" at bounding box center [1012, 465] width 50 height 31
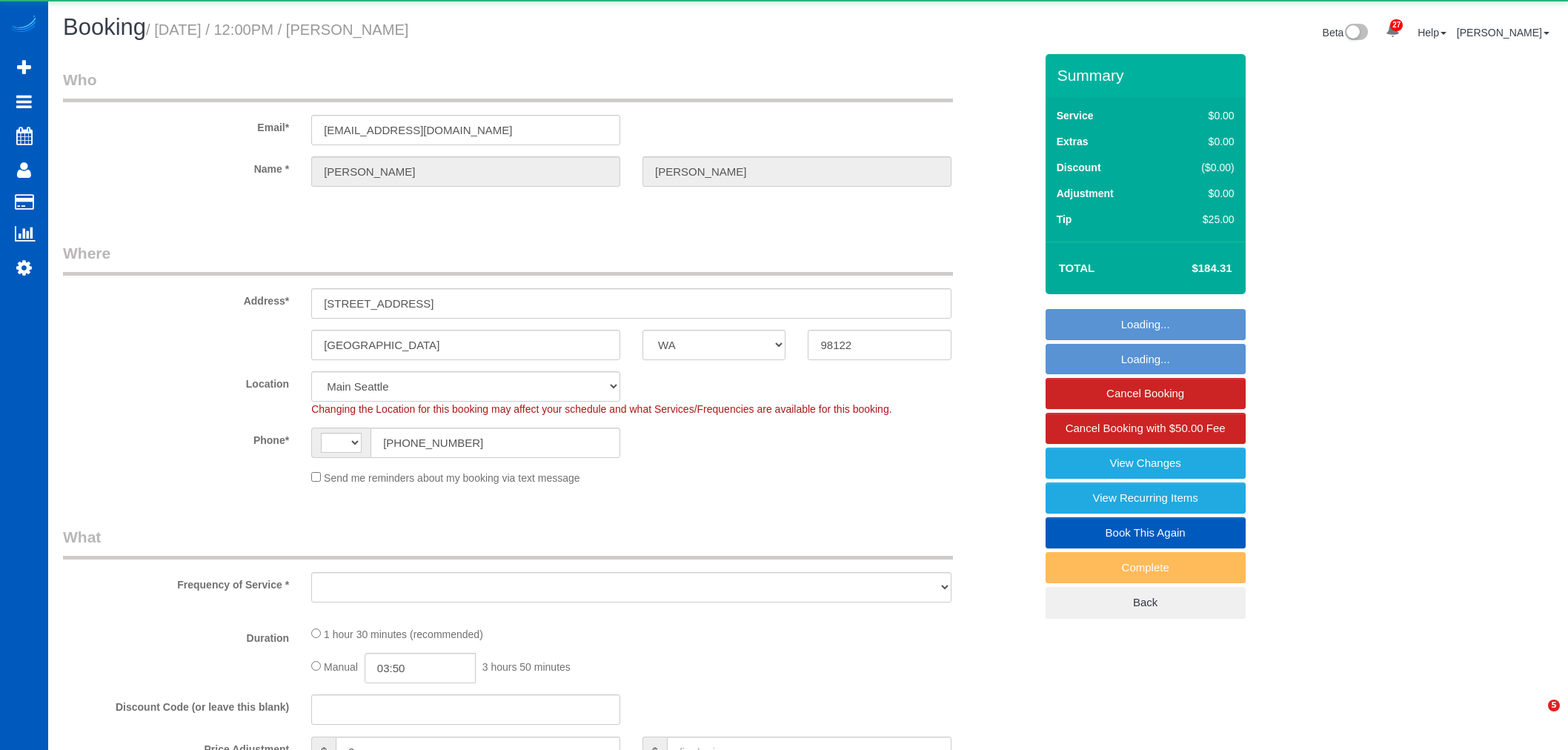
select select "WA"
select select "string:US"
select select "object:4293"
select select "199"
select select "1001"
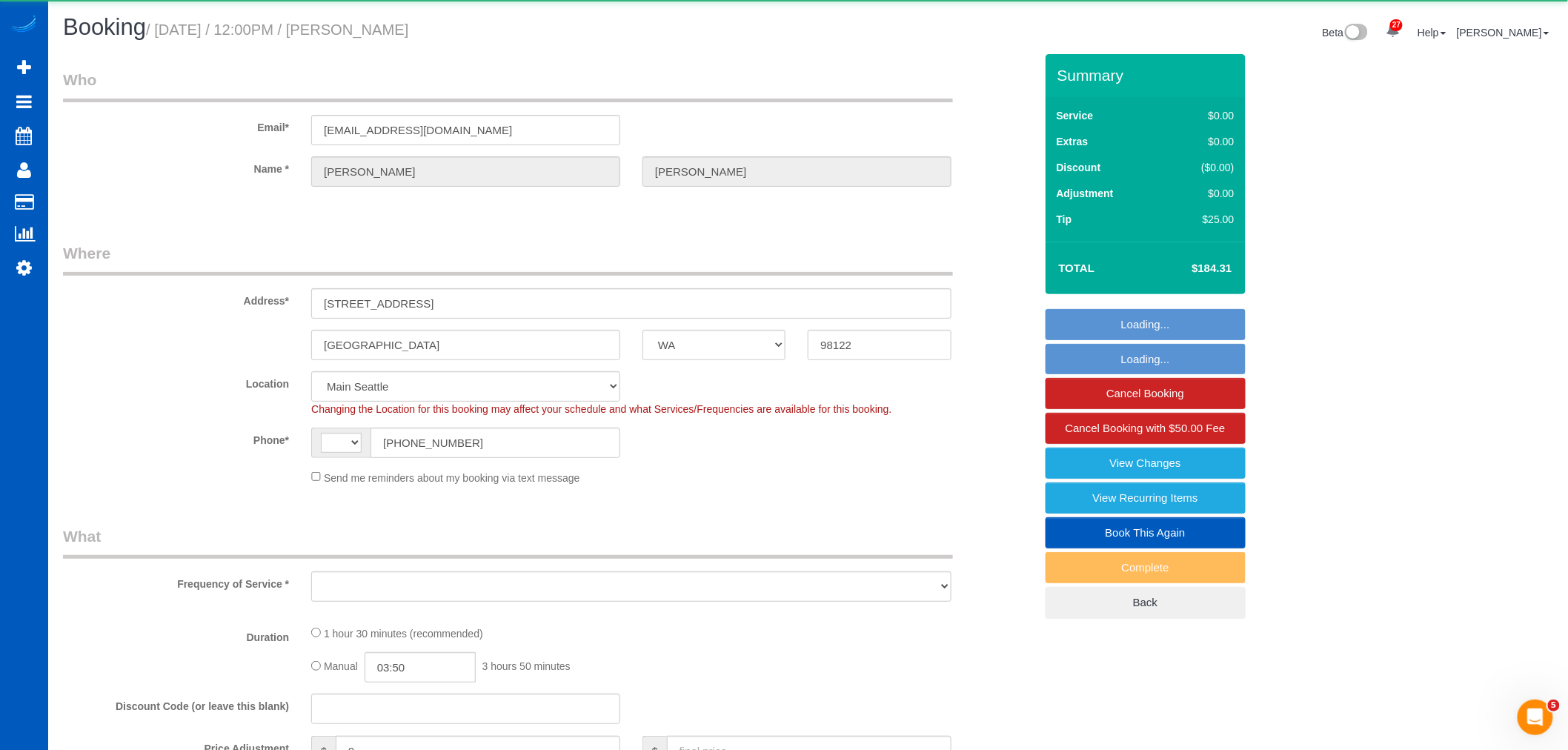
select select "2"
select select "number:10"
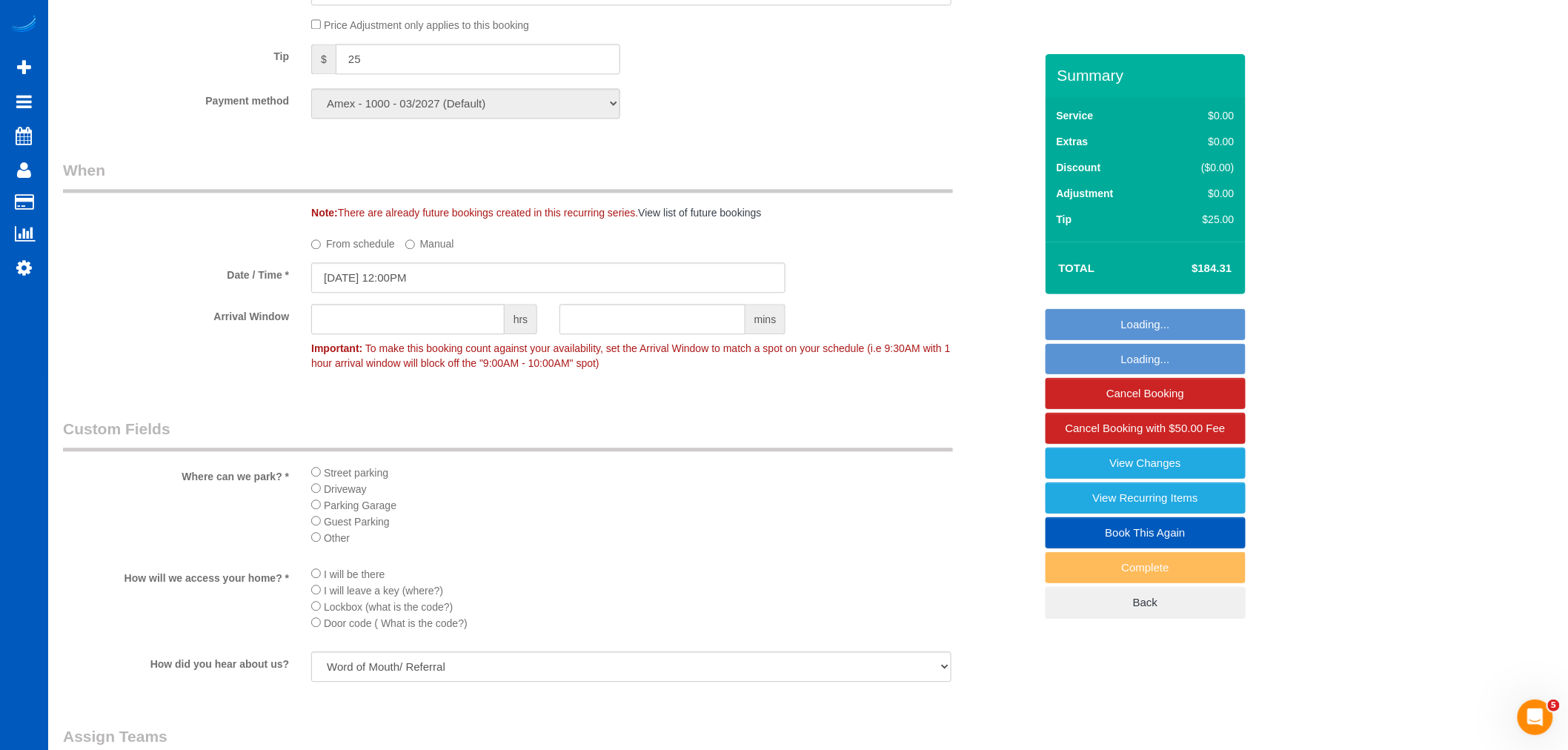
scroll to position [1399, 0]
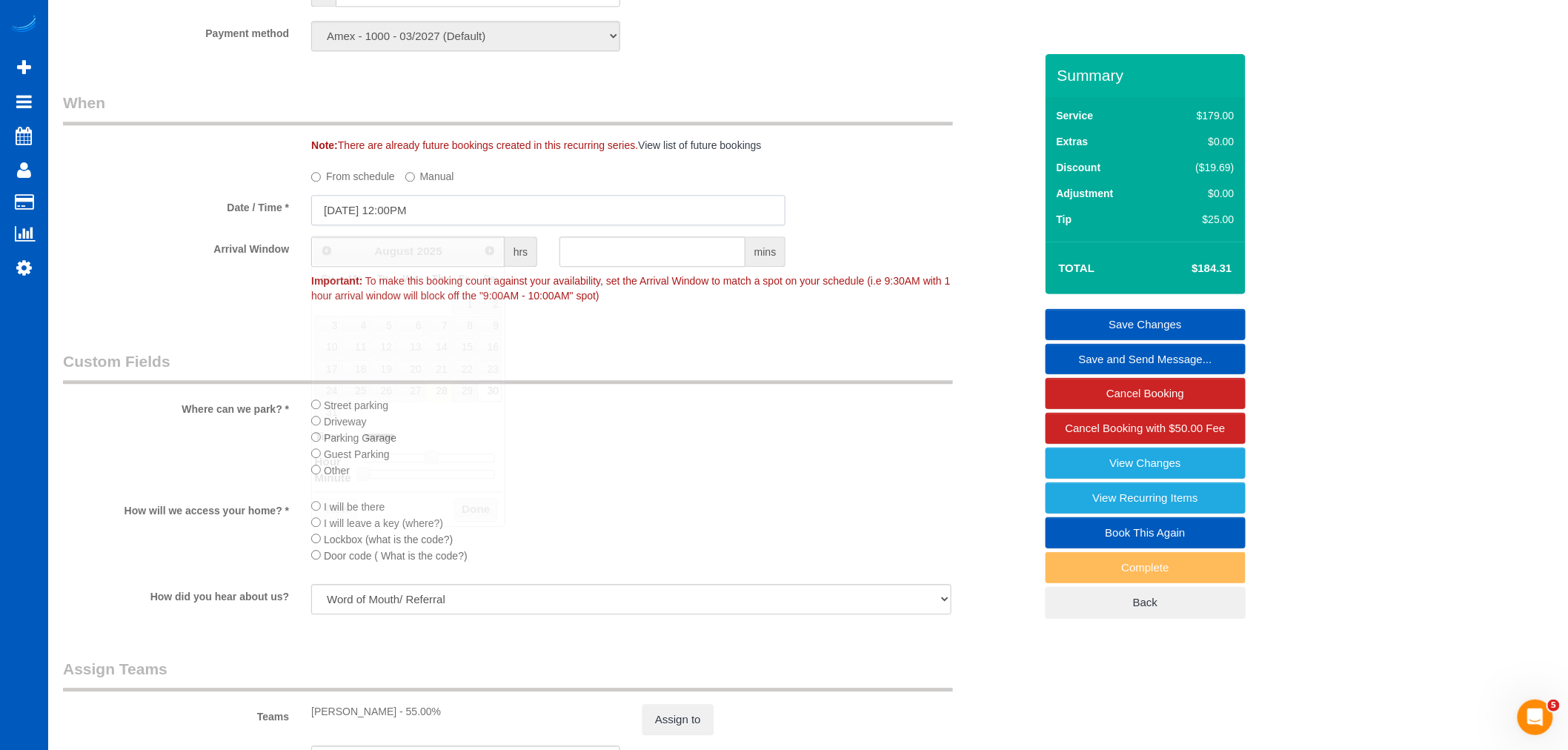
click at [429, 225] on input "08/30/2025 12:00PM" at bounding box center [549, 209] width 474 height 31
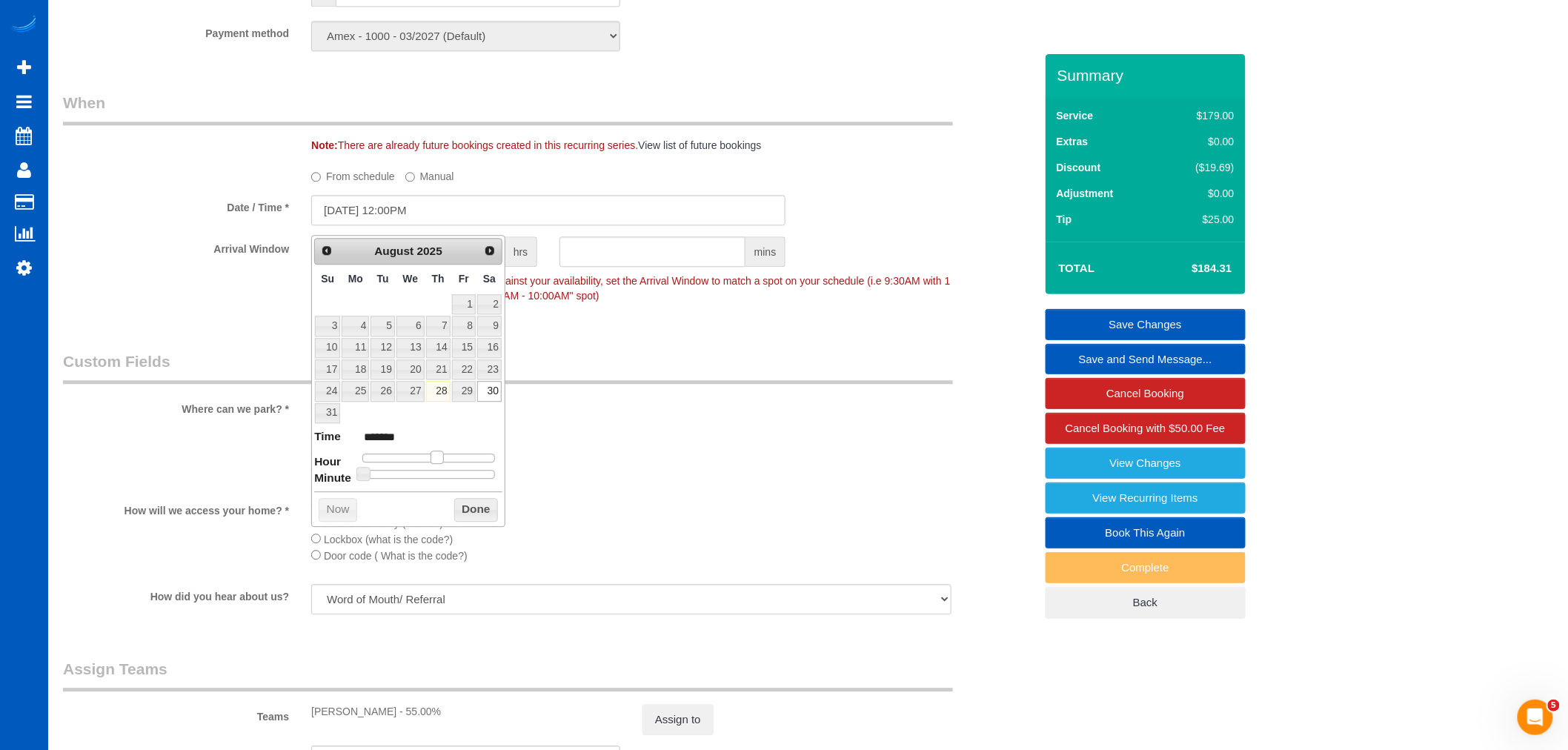
type input "08/30/2025 1:00PM"
type input "******"
type input "08/30/2025 2:00PM"
type input "******"
type input "08/30/2025 3:00PM"
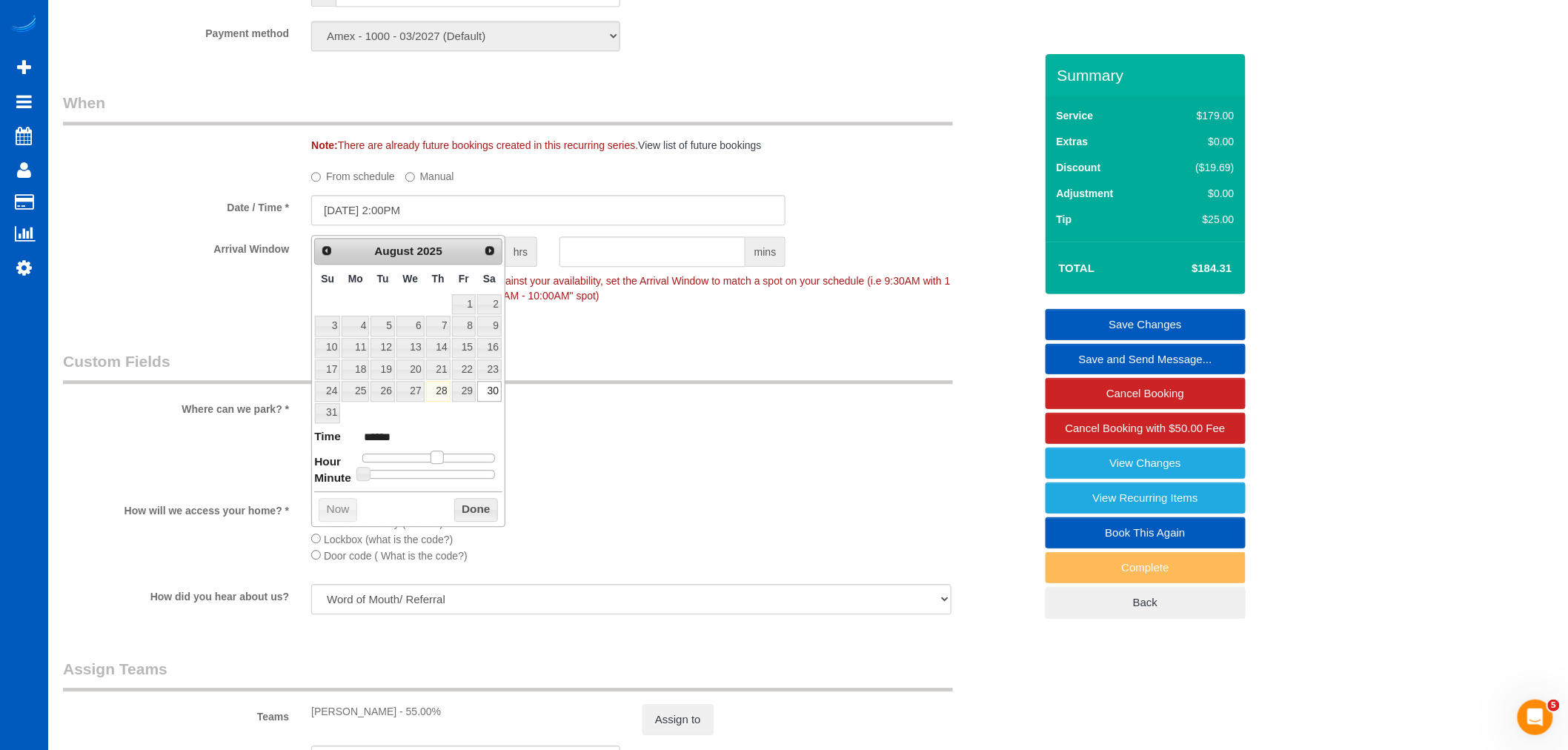
type input "******"
type input "08/30/2025 4:00PM"
type input "******"
type input "08/30/2025 3:00PM"
type input "******"
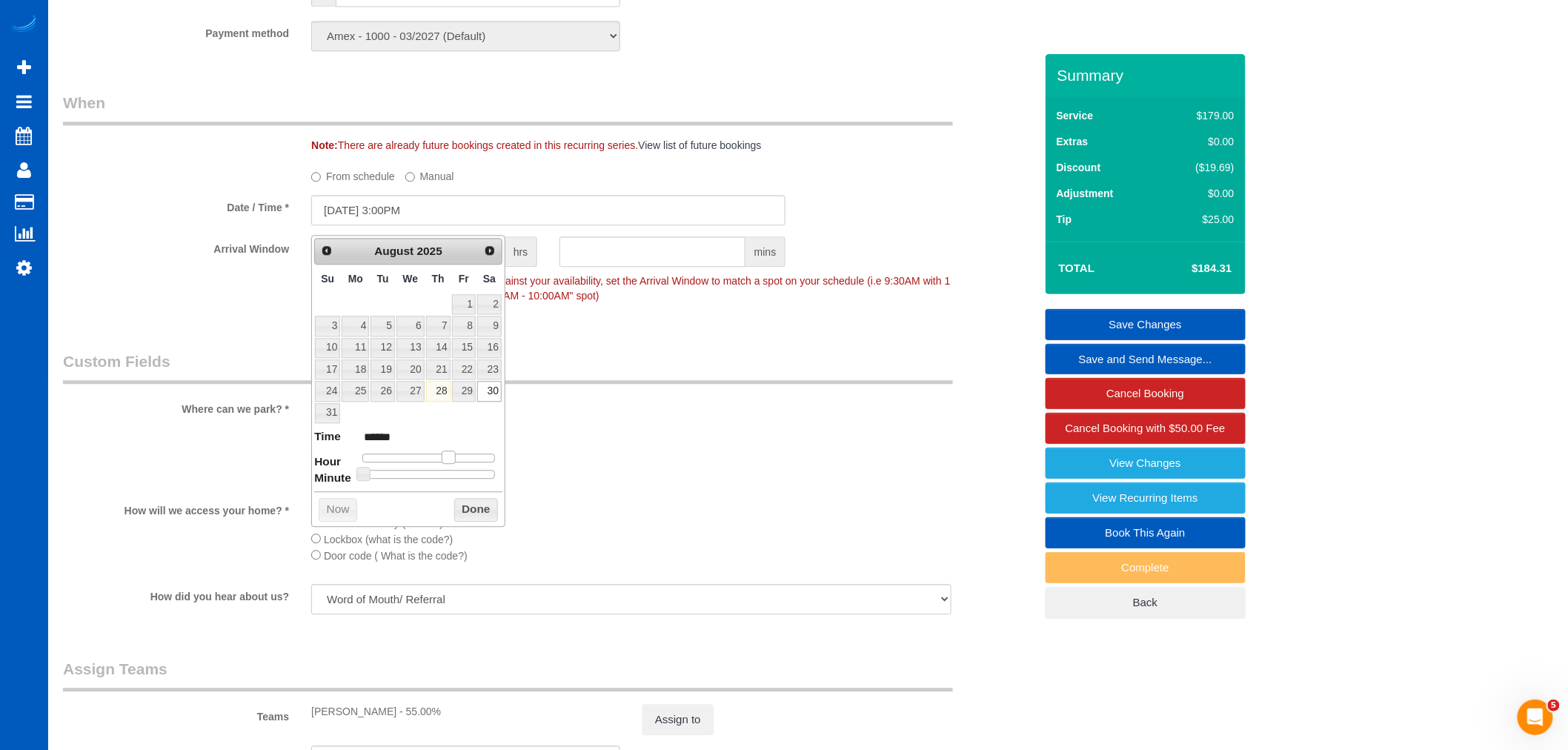
drag, startPoint x: 431, startPoint y: 461, endPoint x: 449, endPoint y: 459, distance: 18.1
click at [449, 459] on span at bounding box center [448, 456] width 13 height 13
click at [465, 517] on button "Done" at bounding box center [476, 510] width 44 height 24
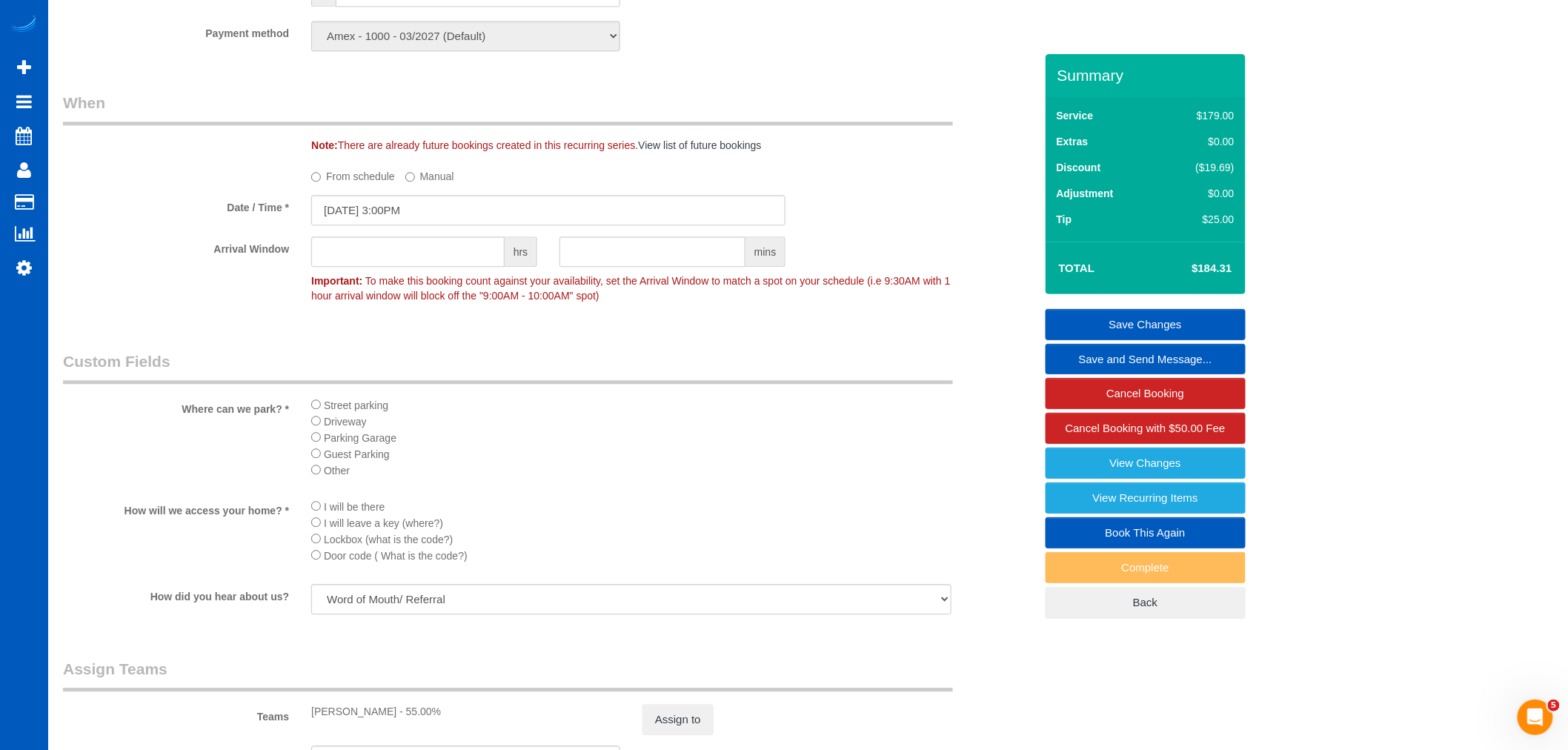
click at [1157, 320] on link "Save Changes" at bounding box center [1146, 323] width 200 height 31
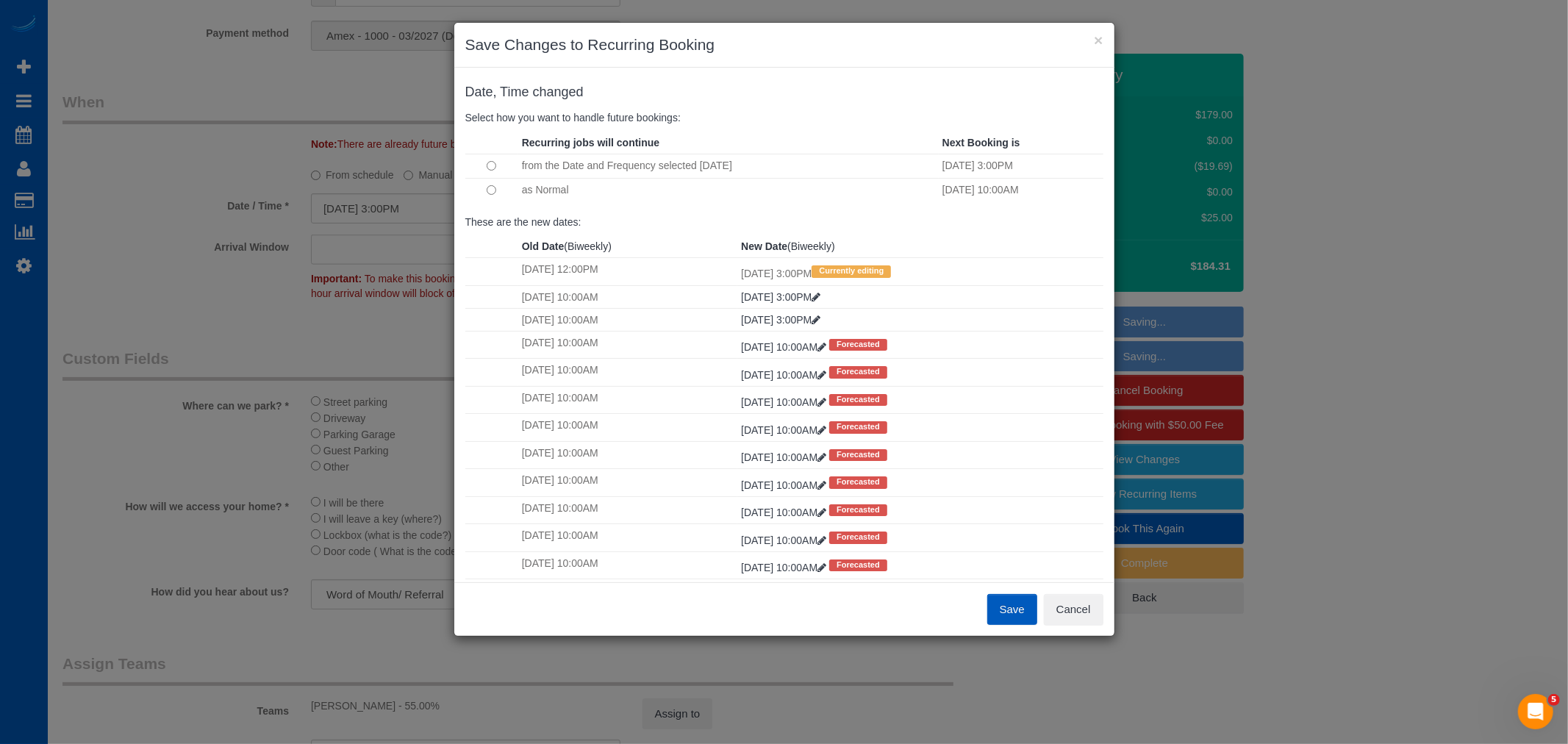
click at [486, 181] on td at bounding box center [492, 190] width 53 height 24
click at [494, 184] on td at bounding box center [492, 190] width 53 height 24
click at [491, 199] on td at bounding box center [492, 190] width 53 height 24
click at [1011, 604] on button "Save" at bounding box center [1012, 608] width 50 height 31
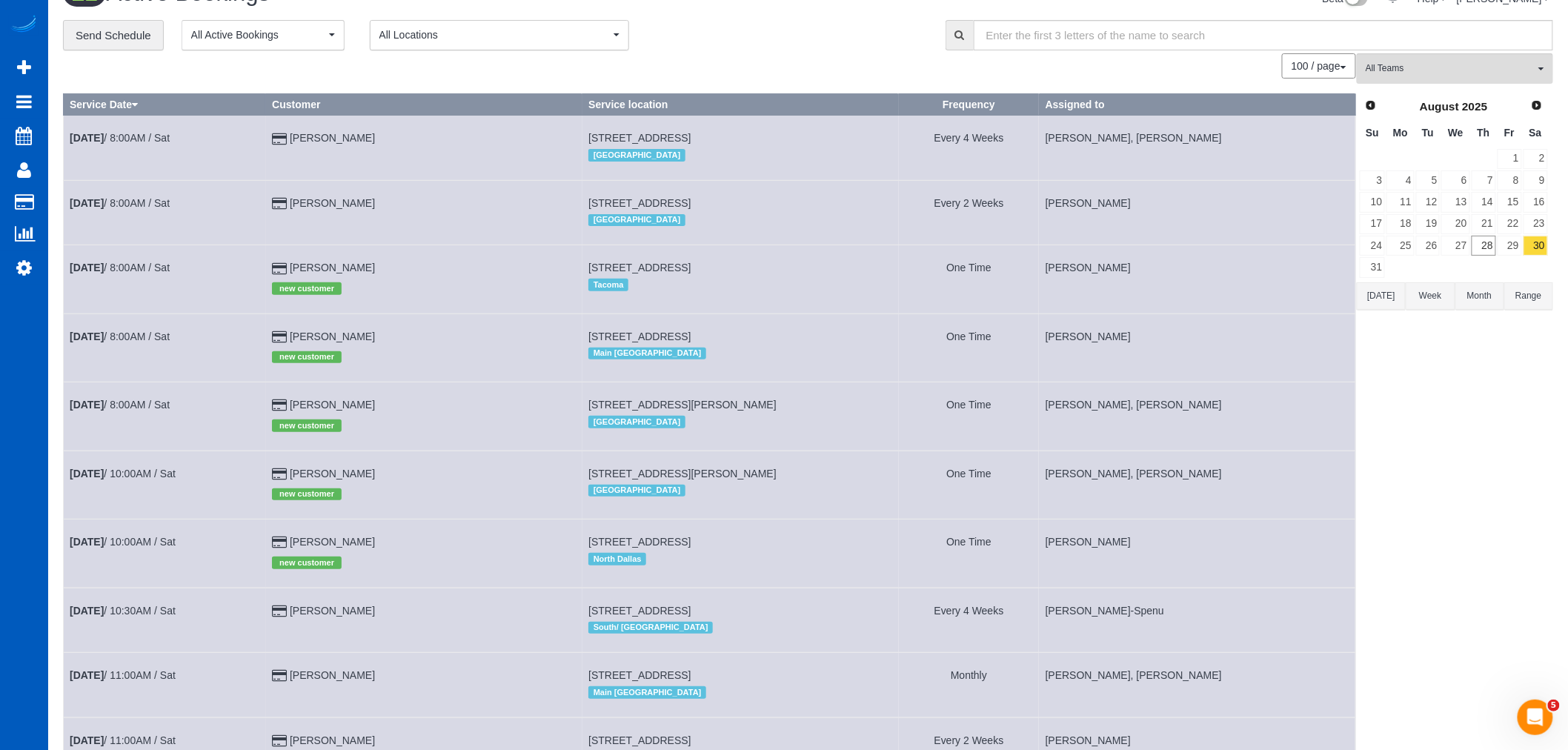
scroll to position [0, 0]
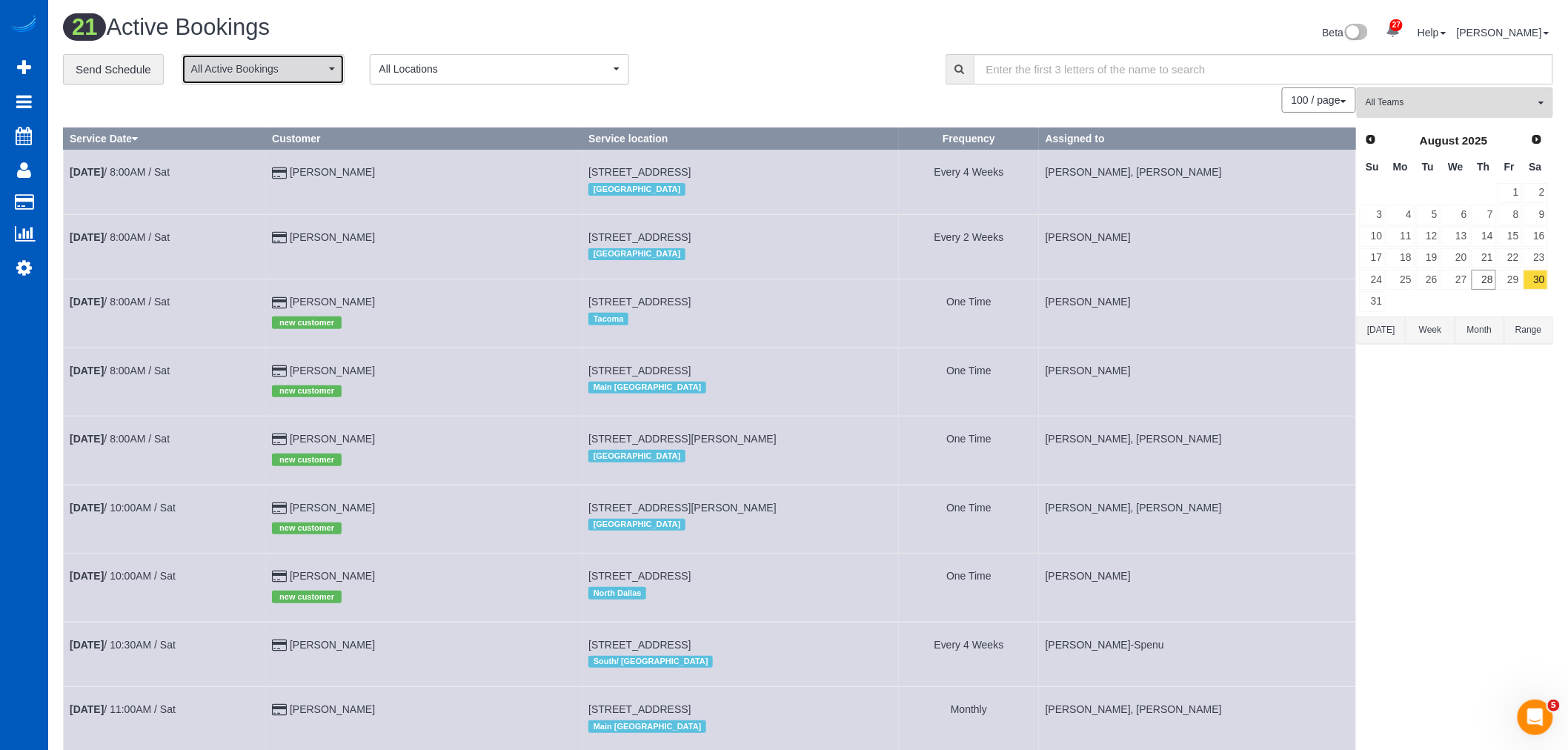
click at [271, 74] on span "All Active Bookings" at bounding box center [258, 68] width 134 height 15
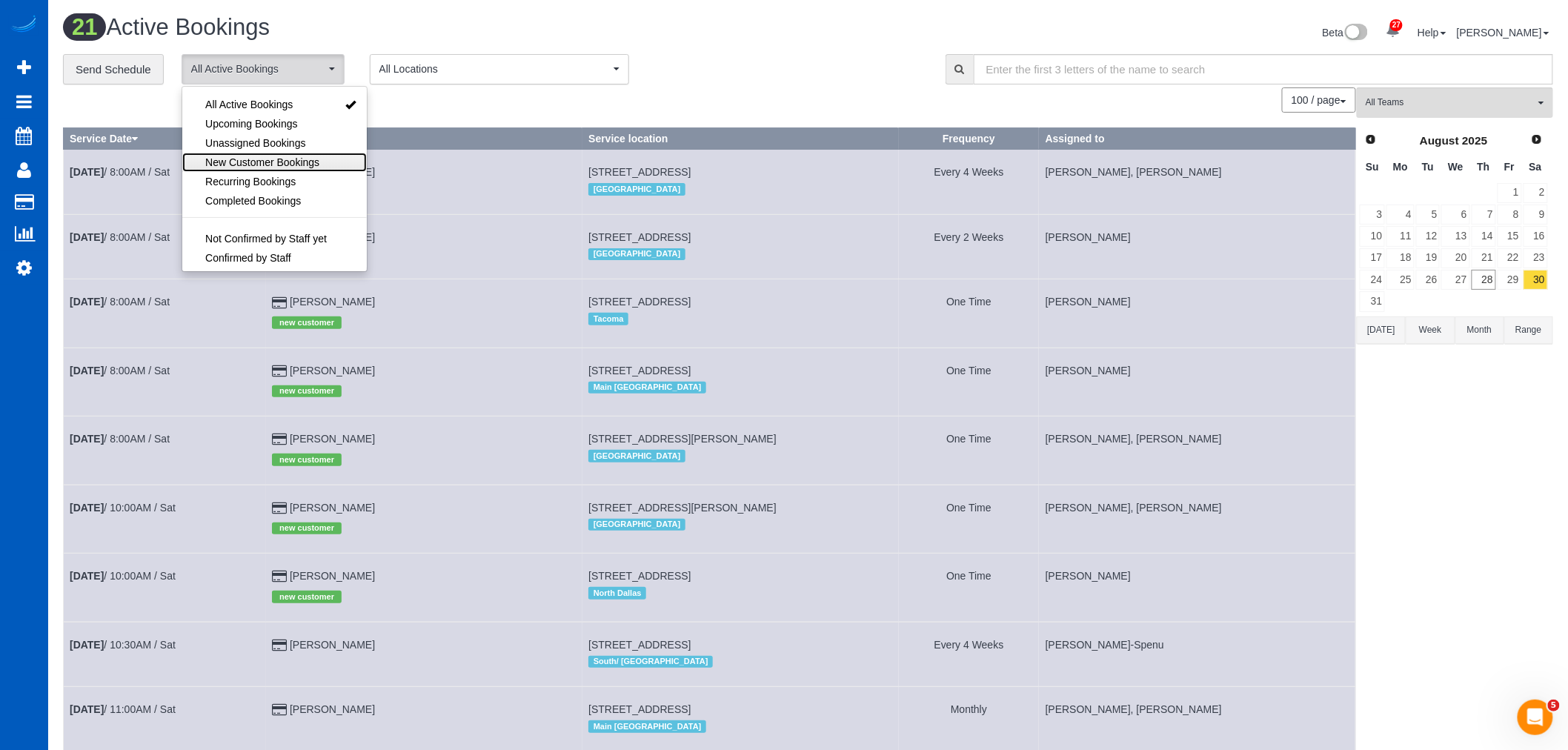
click at [273, 162] on span "New Customer Bookings" at bounding box center [262, 162] width 114 height 15
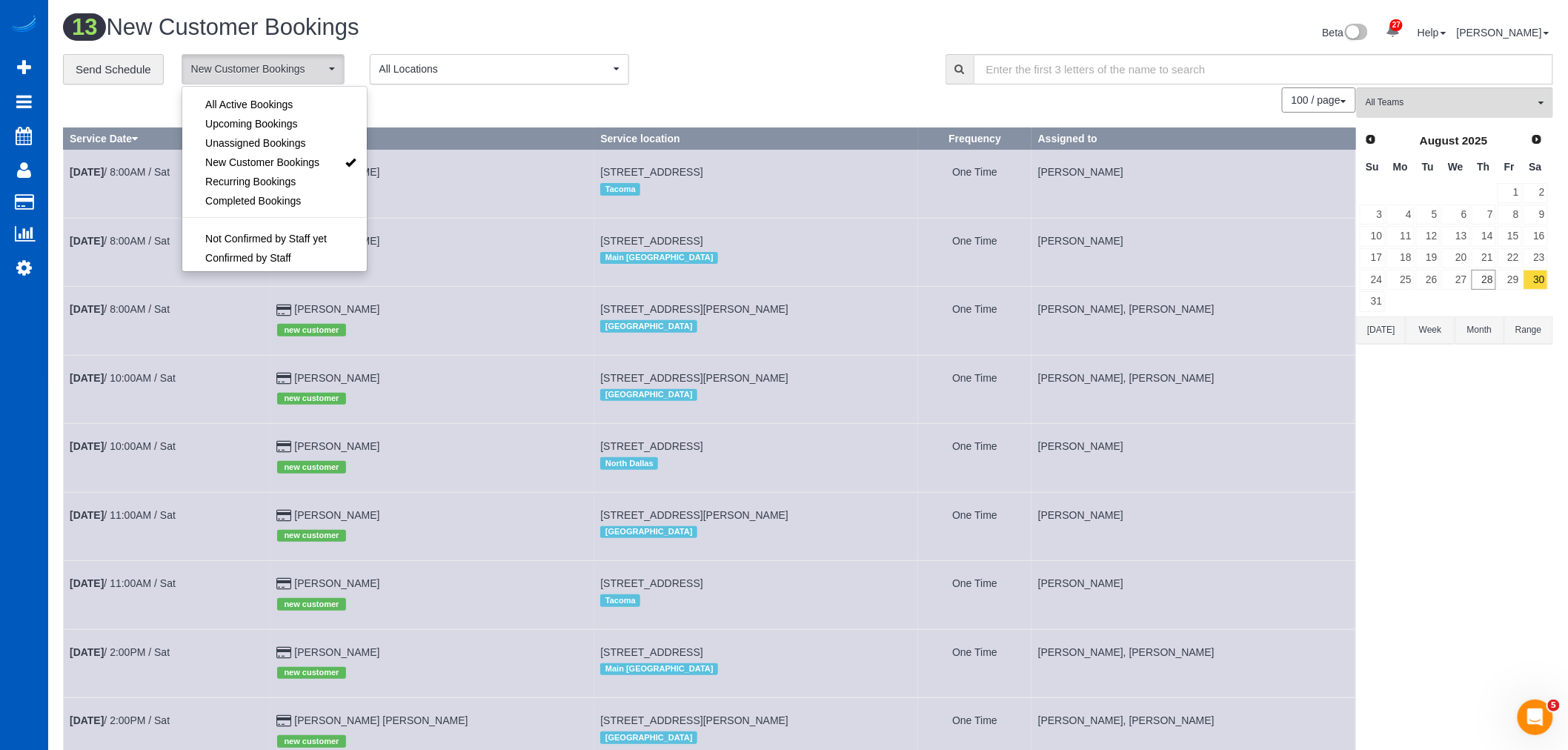
drag, startPoint x: 432, startPoint y: 108, endPoint x: 411, endPoint y: 107, distance: 21.0
click at [432, 108] on div "100 / page 10 / page 20 / page 30 / page 40 / page 50 / page 100 / page" at bounding box center [709, 99] width 1293 height 25
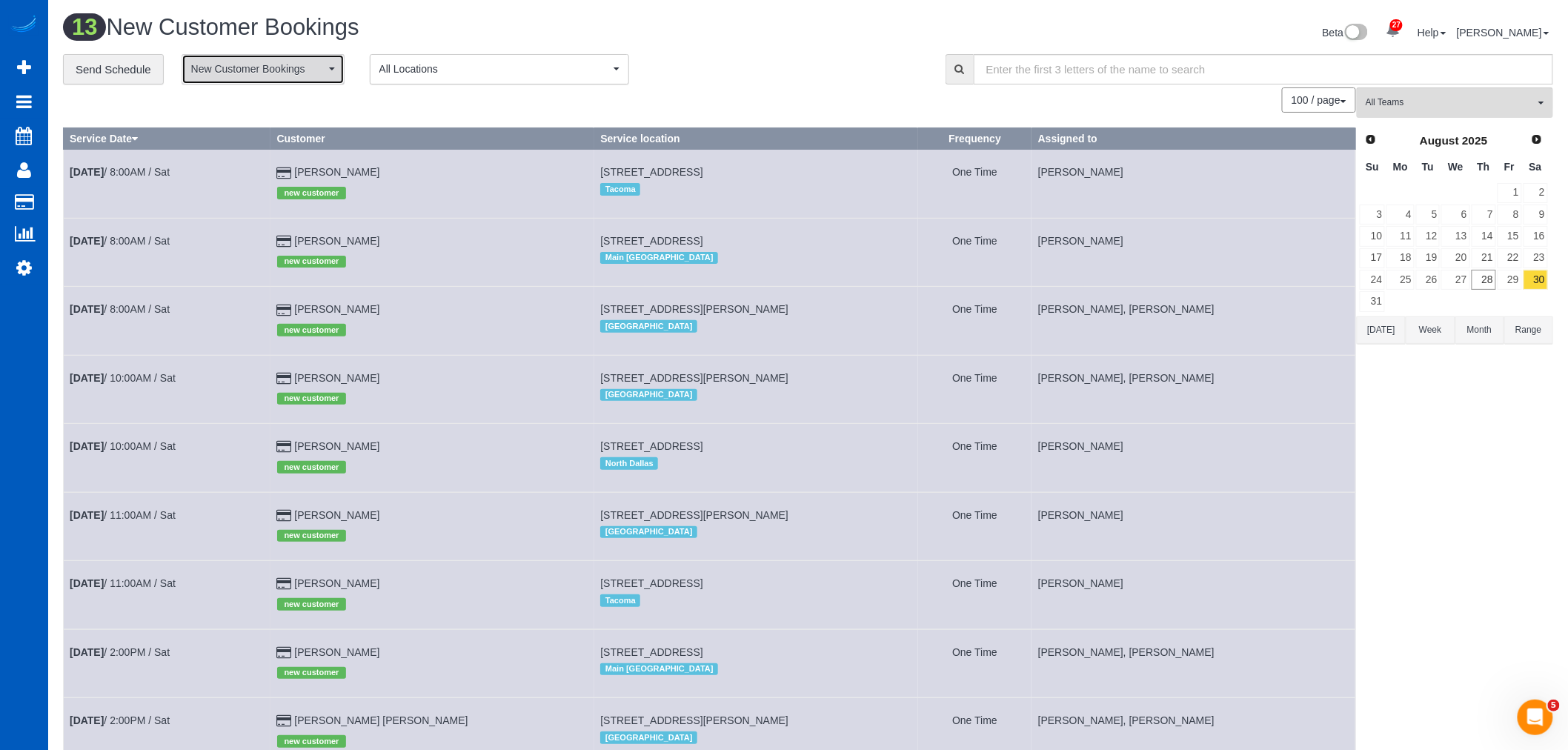
click at [253, 75] on span "New Customer Bookings" at bounding box center [258, 68] width 134 height 15
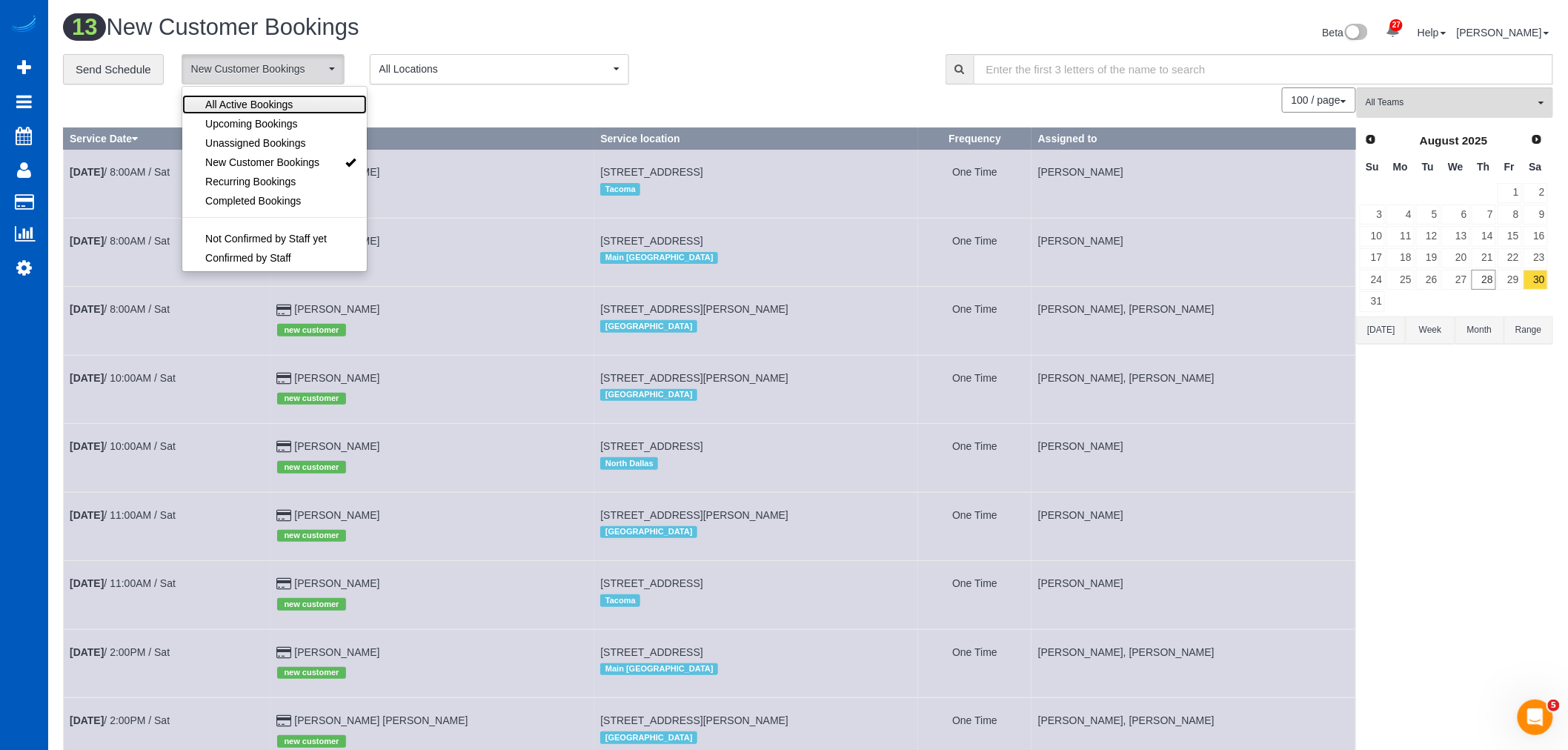
click at [233, 104] on span "All Active Bookings" at bounding box center [249, 104] width 87 height 15
select select "***"
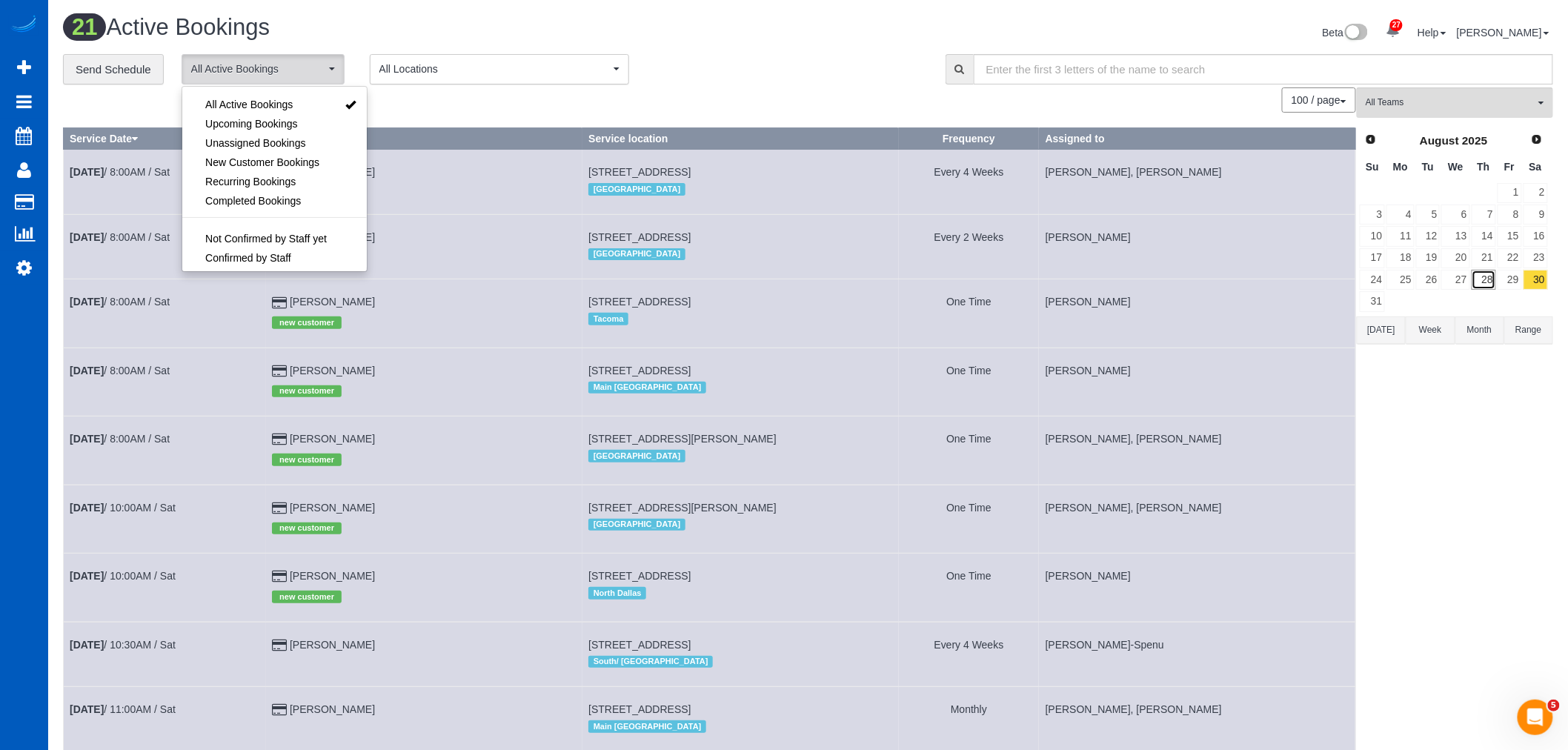
click at [1476, 290] on link "28" at bounding box center [1484, 280] width 25 height 20
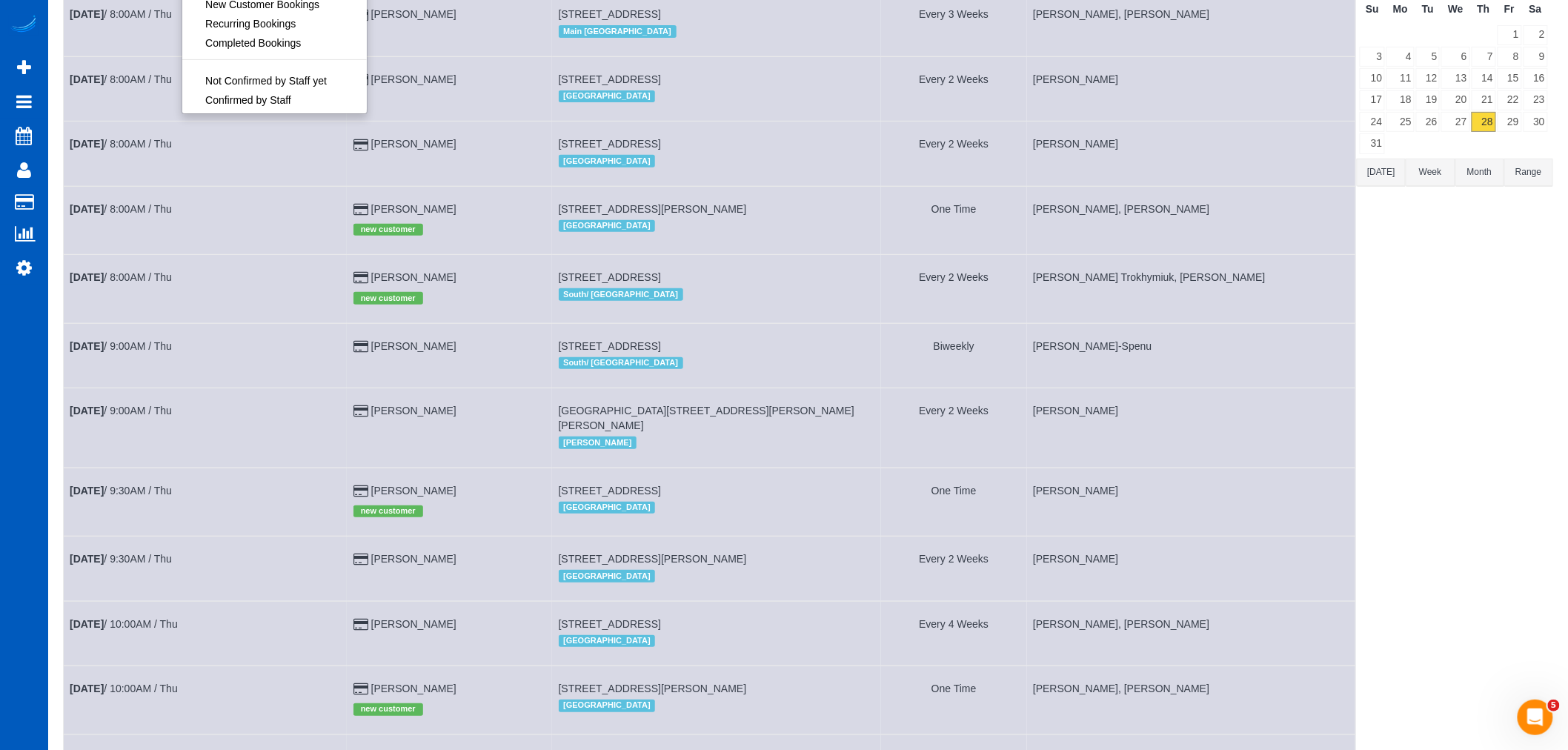
scroll to position [165, 0]
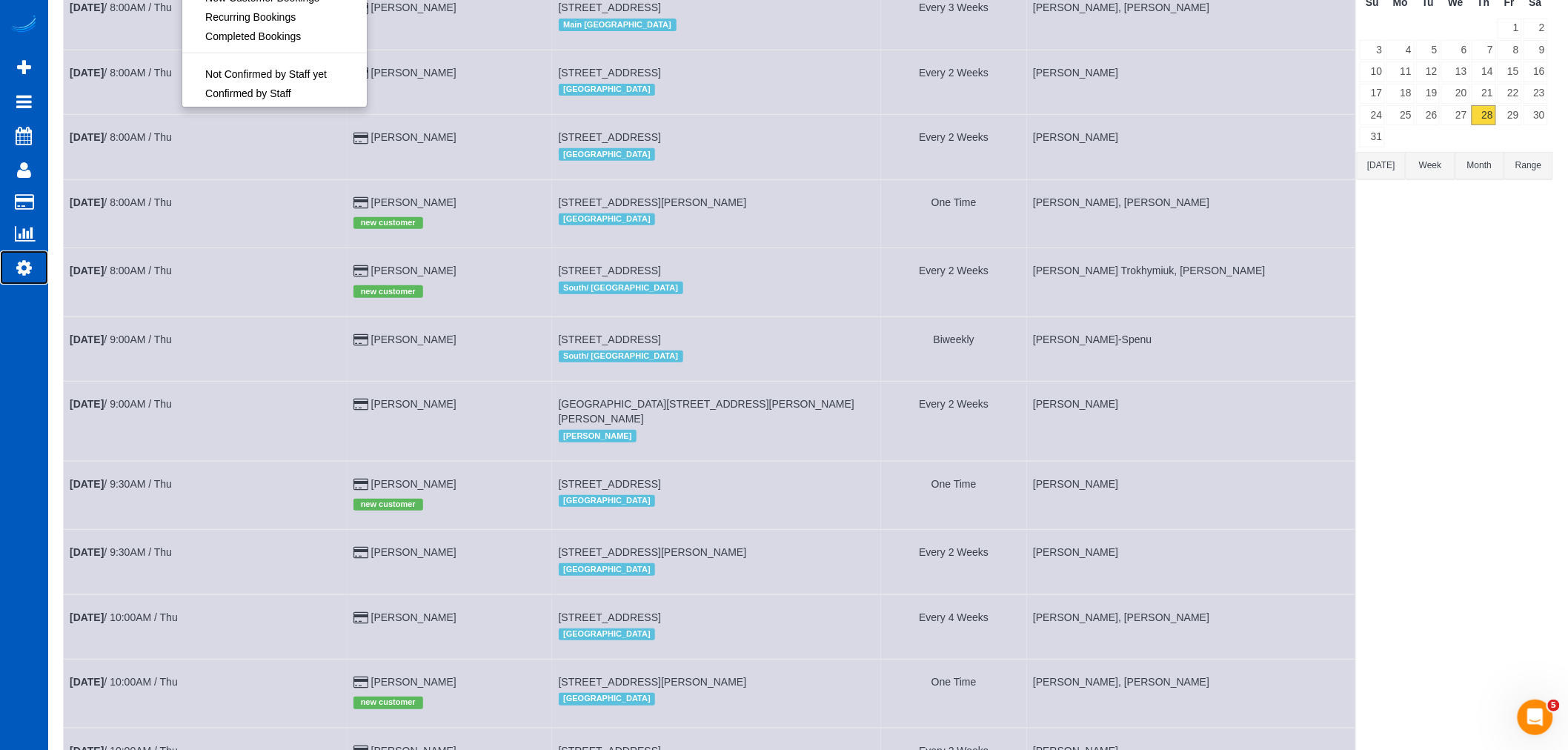
click at [31, 283] on link "Settings" at bounding box center [24, 267] width 49 height 34
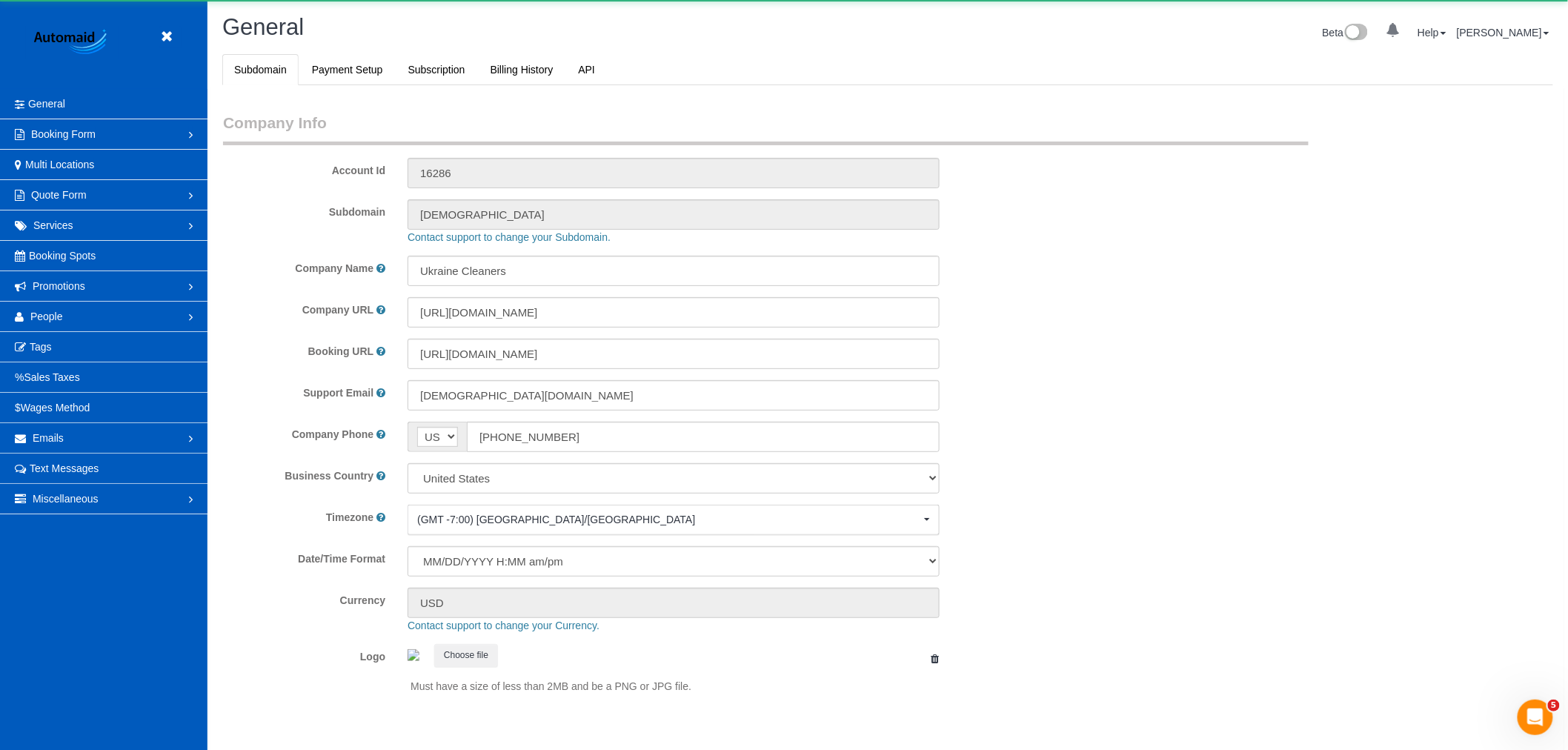
scroll to position [3238, 1568]
select select "1"
click at [65, 312] on link "People" at bounding box center [103, 316] width 207 height 30
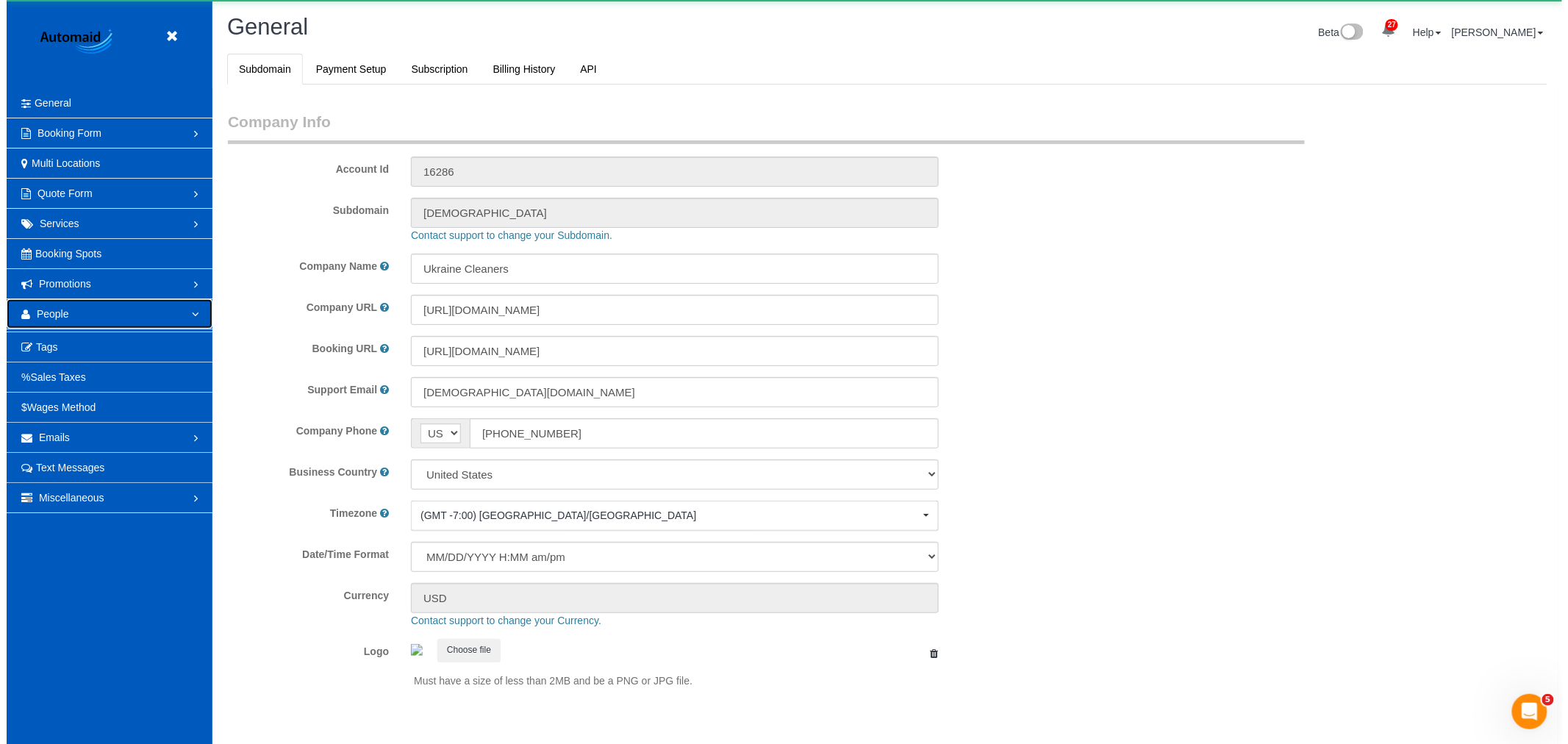
scroll to position [0, 0]
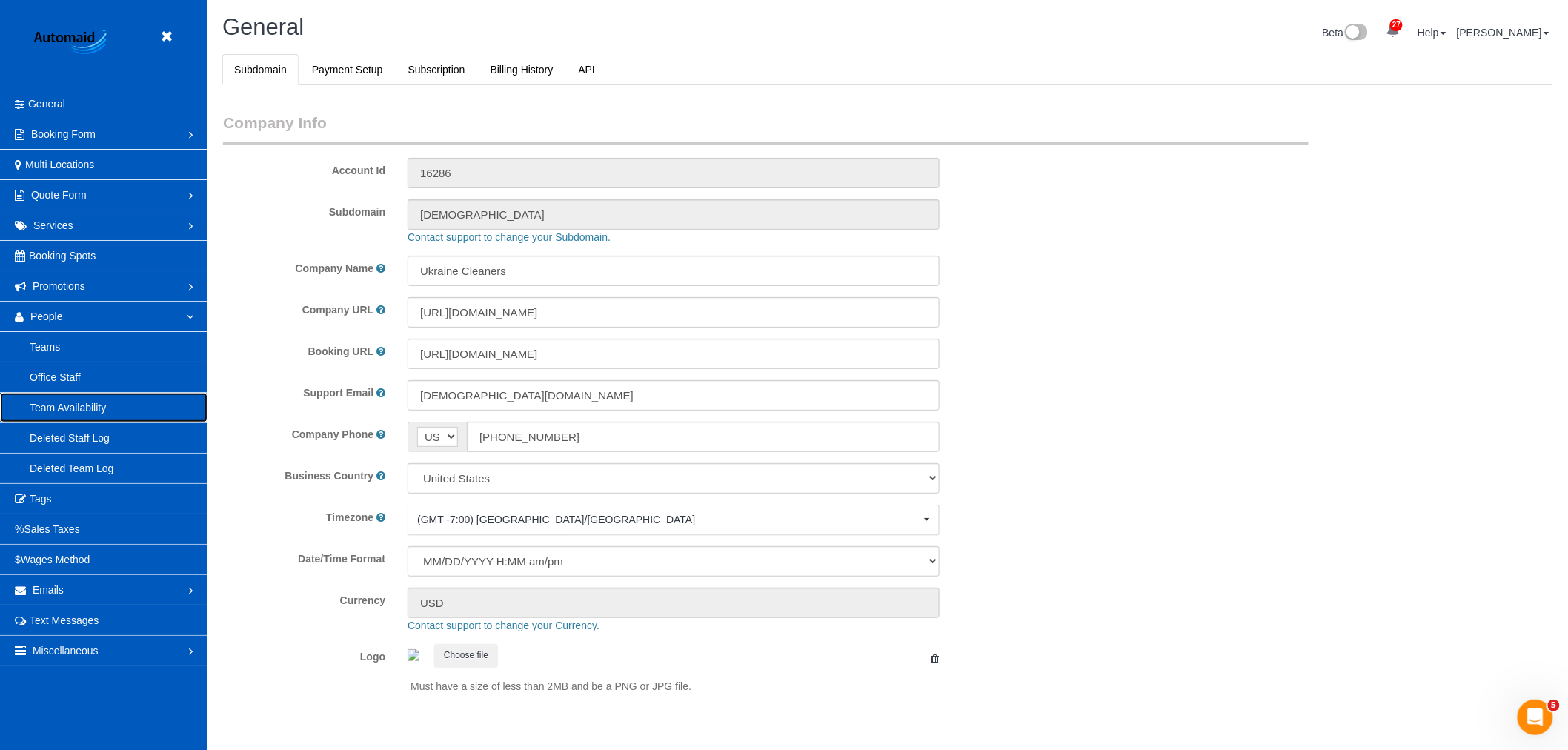
click at [85, 410] on link "Team Availability" at bounding box center [103, 408] width 207 height 30
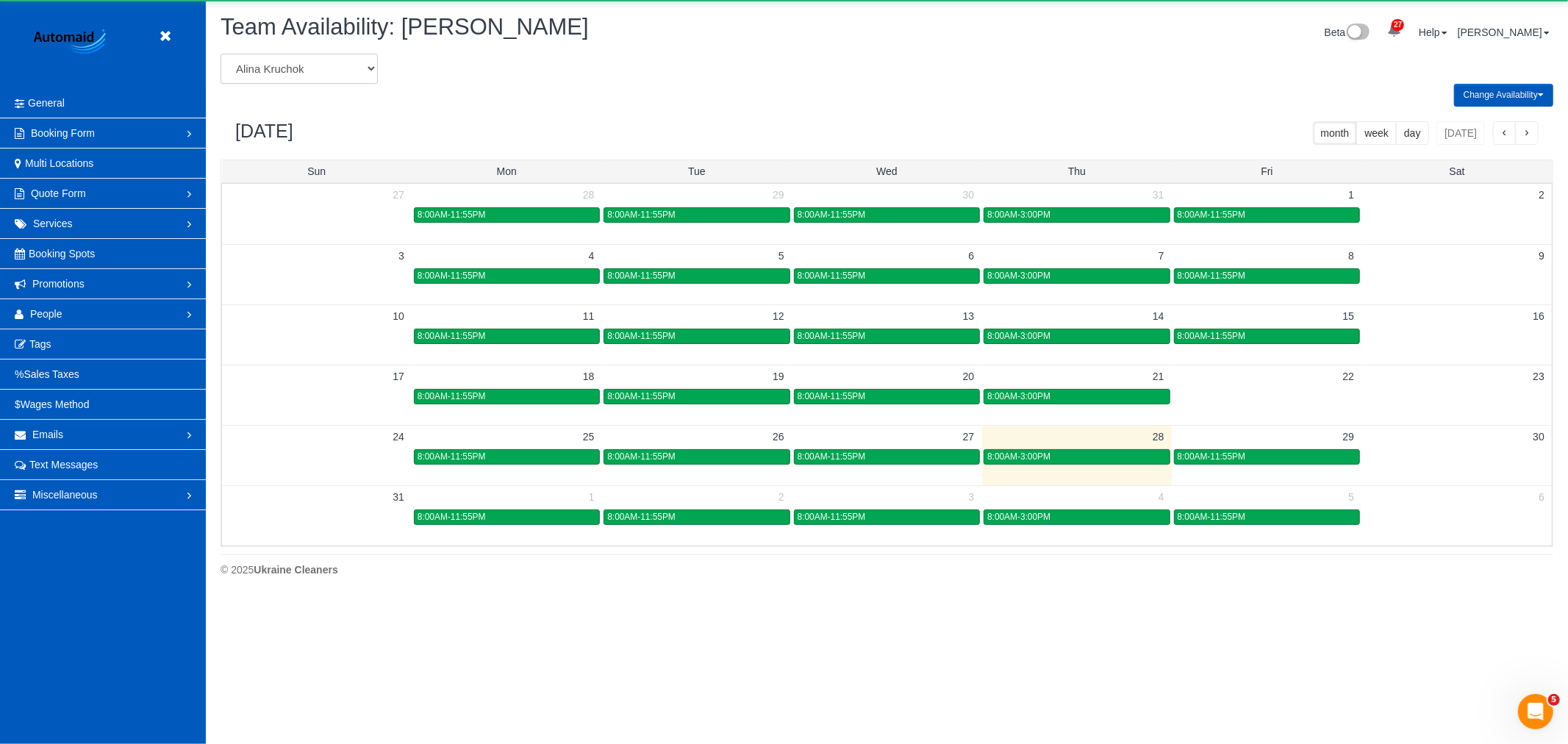
click at [316, 74] on select "[PERSON_NAME] [PERSON_NAME] [PERSON_NAME] [PERSON_NAME] [PERSON_NAME] [PERSON_N…" at bounding box center [299, 69] width 157 height 31
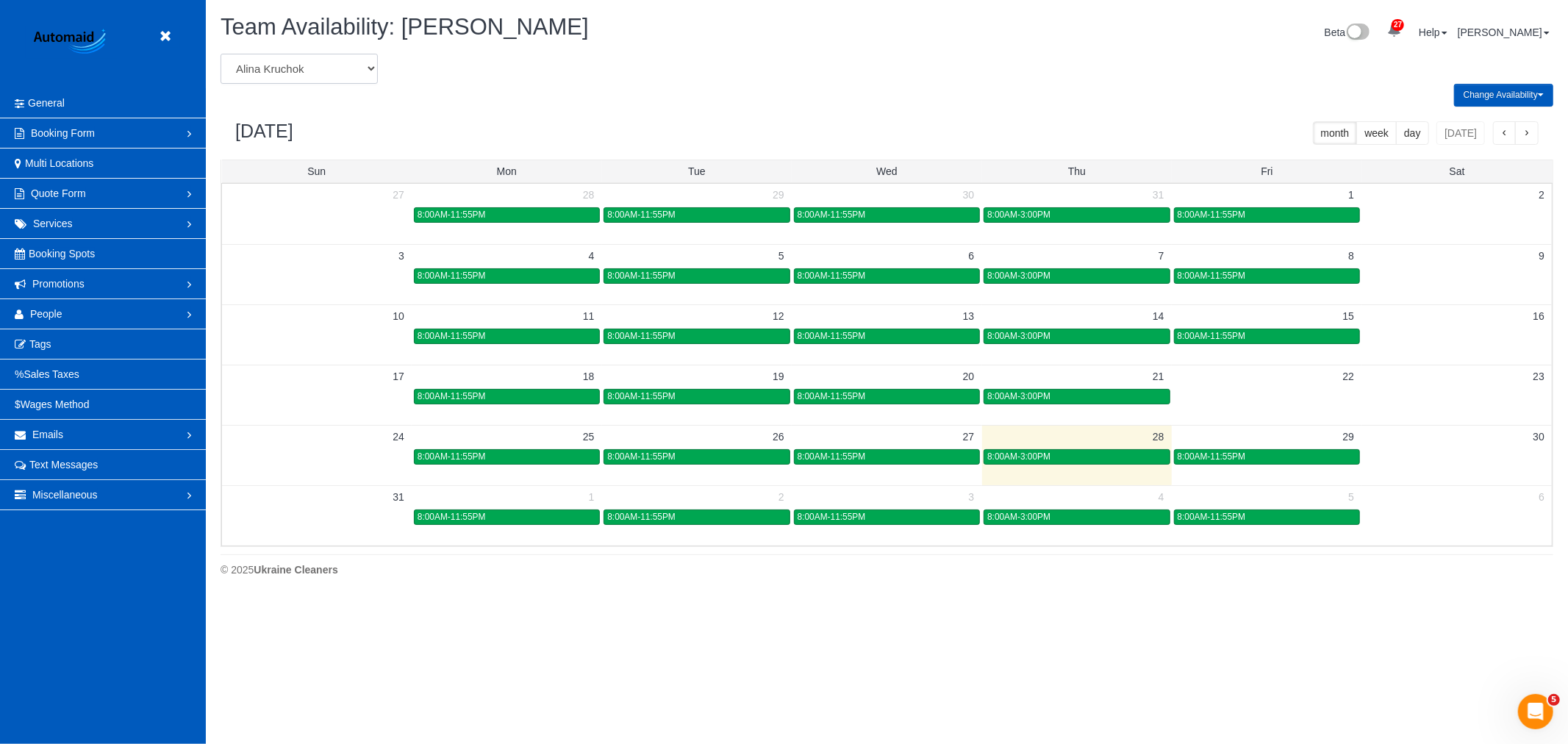
select select "number:765"
click at [220, 54] on select "[PERSON_NAME] [PERSON_NAME] [PERSON_NAME] [PERSON_NAME] [PERSON_NAME] [PERSON_N…" at bounding box center [299, 69] width 157 height 31
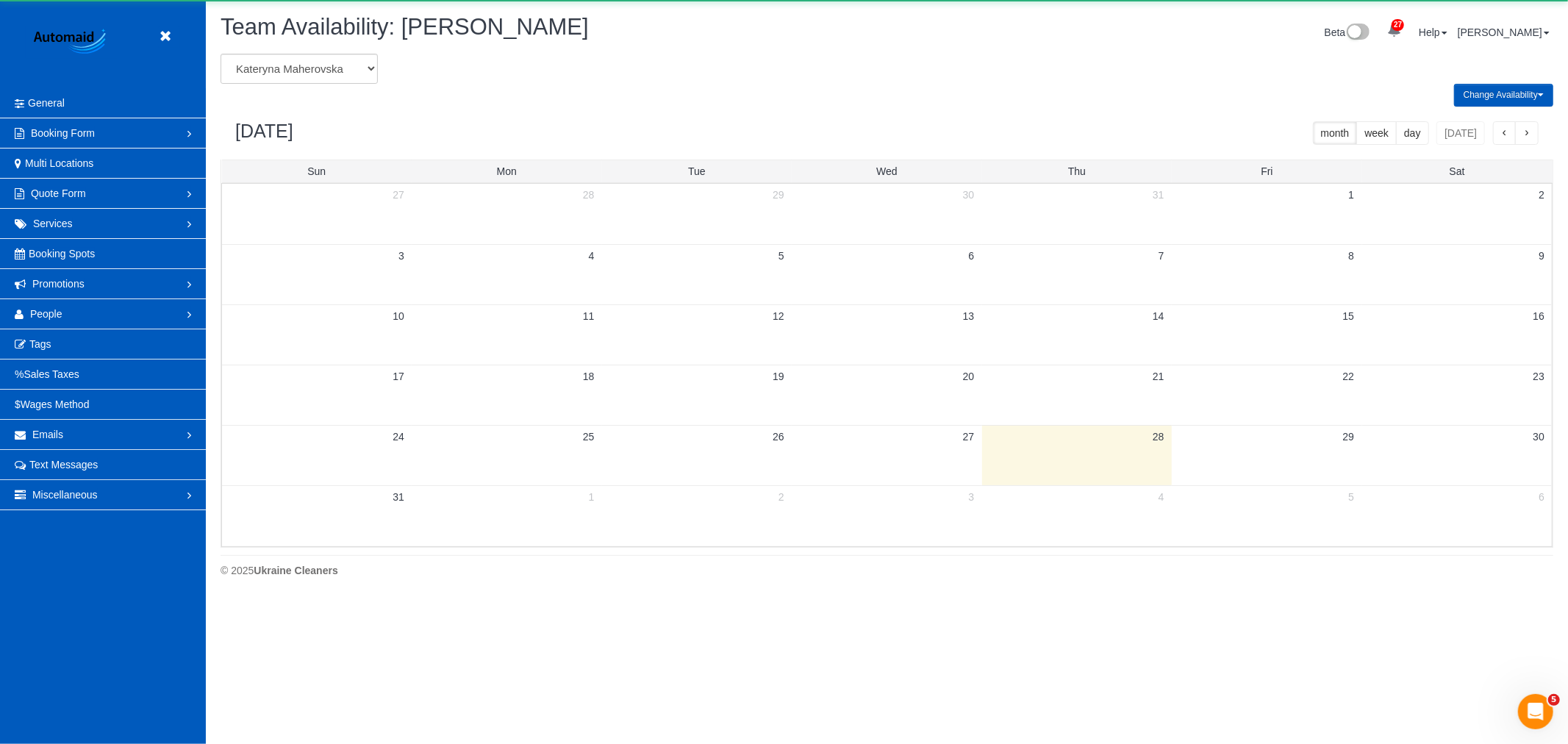
scroll to position [72880, 71924]
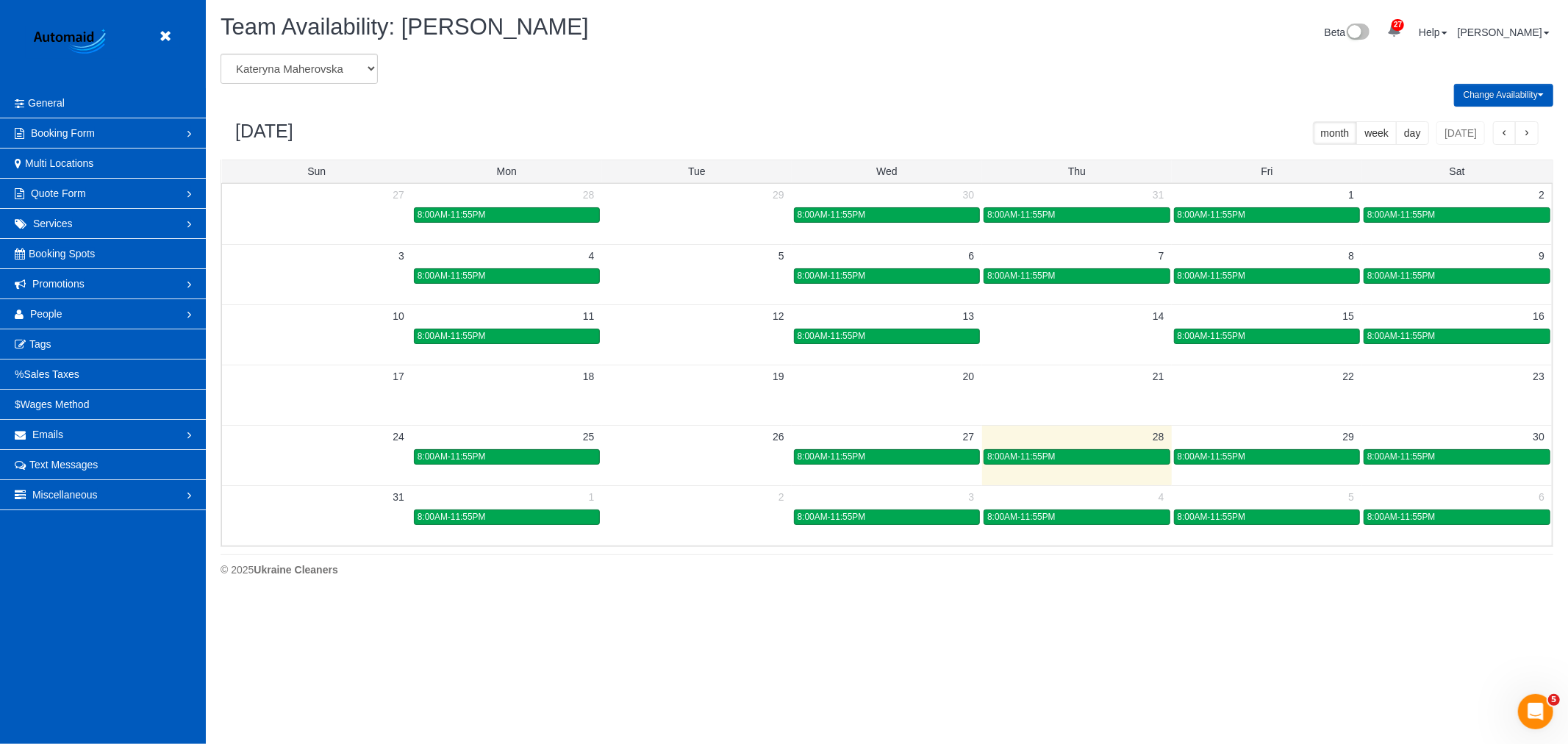
click at [1417, 527] on td at bounding box center [1457, 515] width 190 height 60
click at [1418, 518] on span "8:00AM-11:55PM" at bounding box center [1401, 517] width 68 height 10
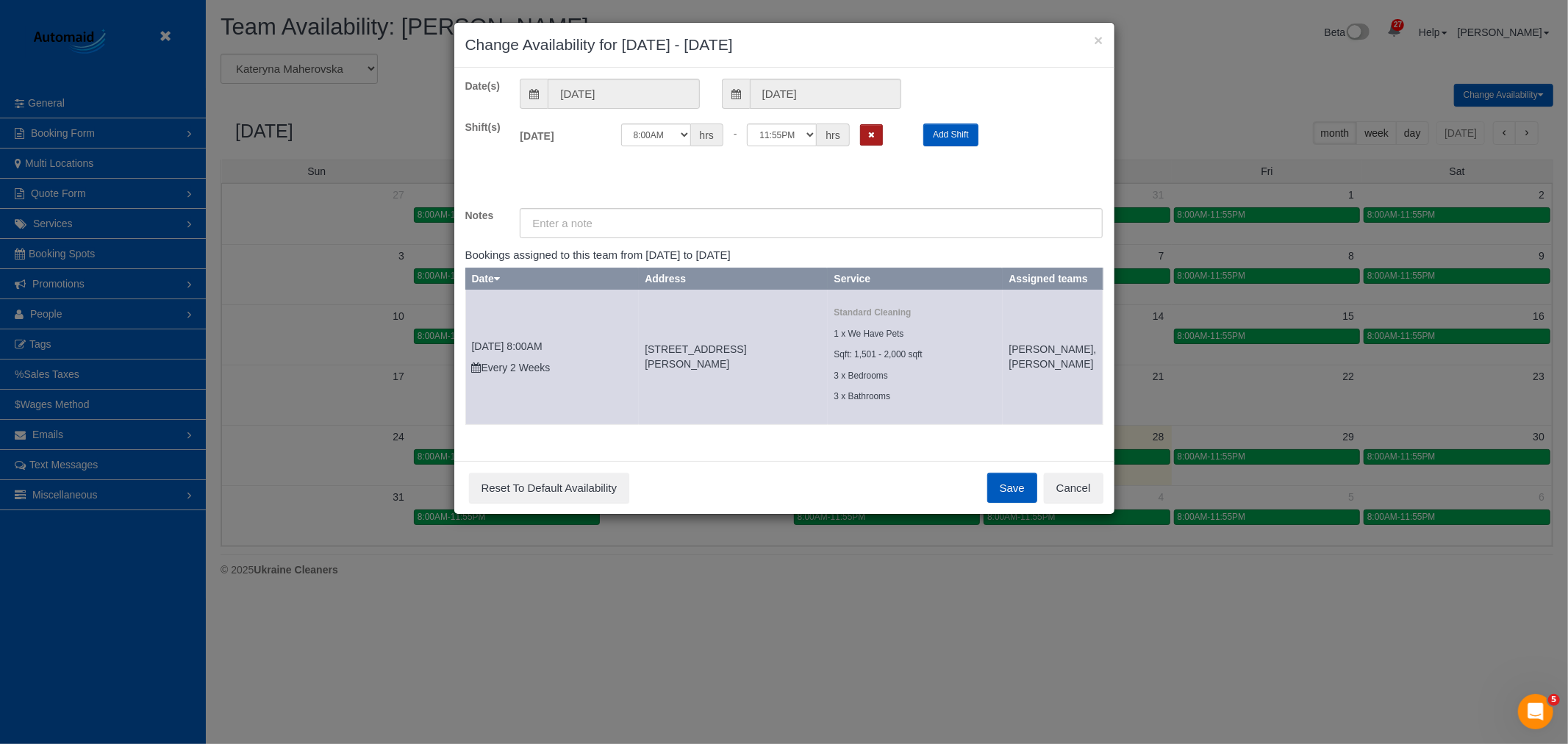
click at [865, 136] on button "Remove Shift" at bounding box center [871, 135] width 23 height 22
click at [1023, 503] on button "Save" at bounding box center [1012, 487] width 50 height 31
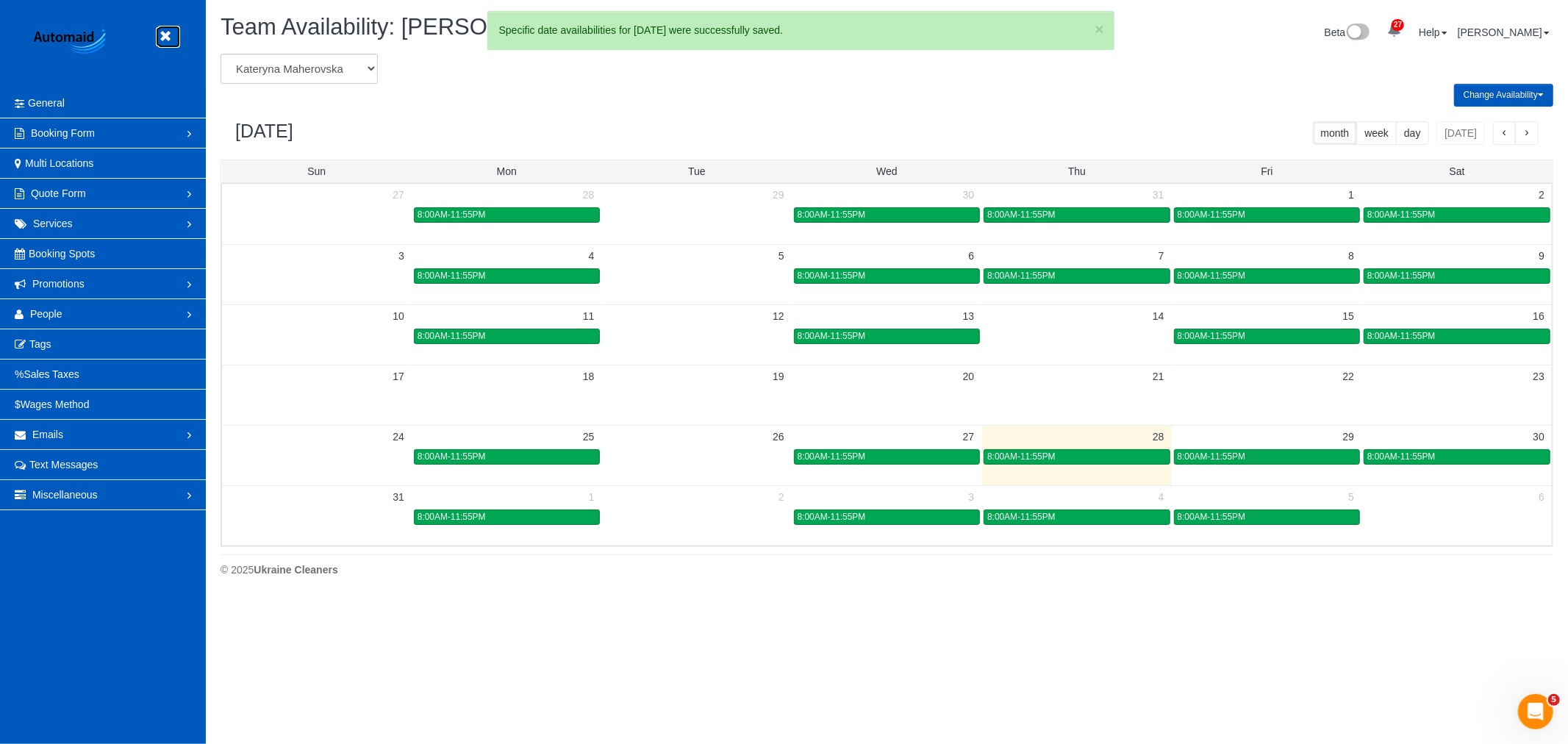
click at [161, 27] on link at bounding box center [169, 36] width 22 height 22
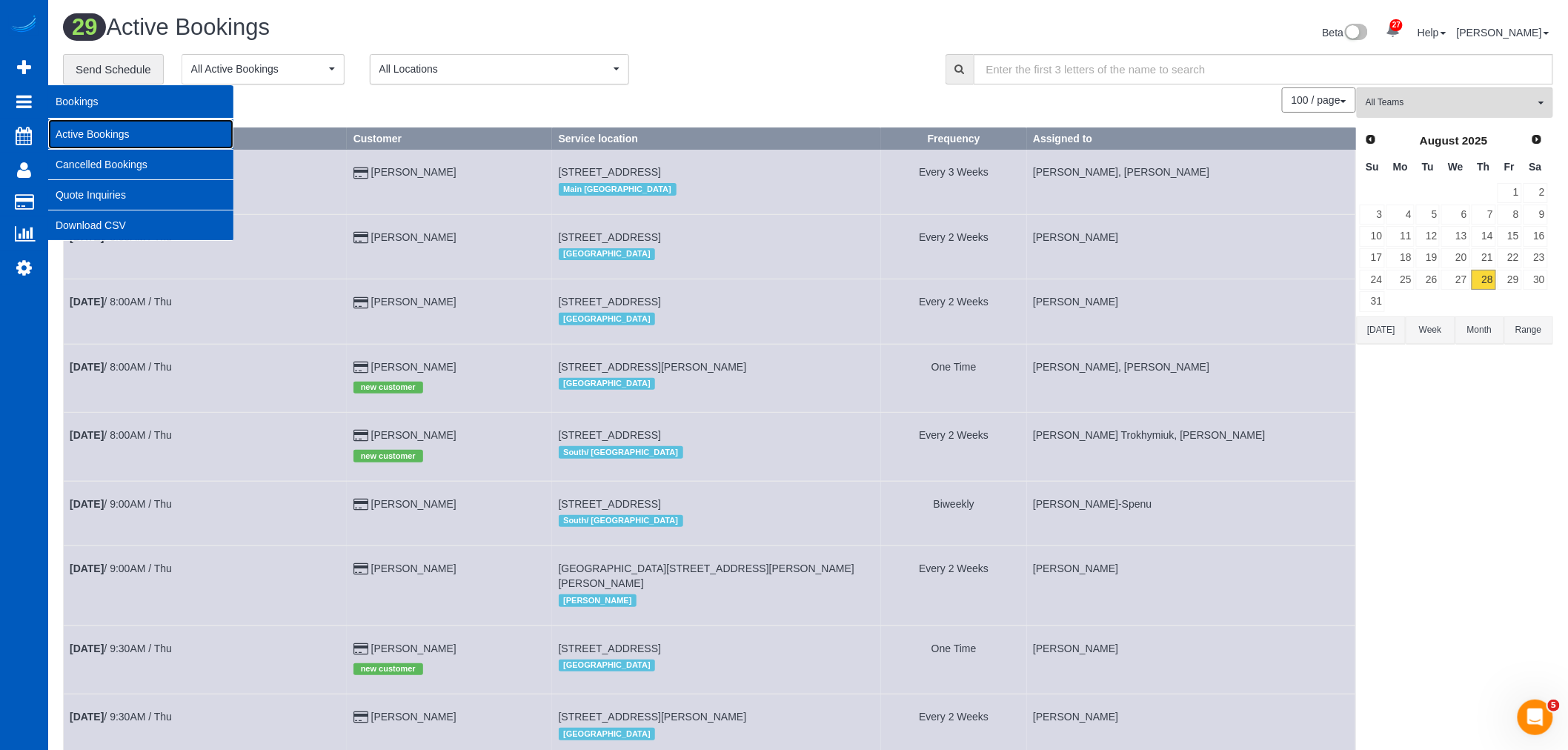
click at [96, 139] on link "Active Bookings" at bounding box center [141, 134] width 186 height 30
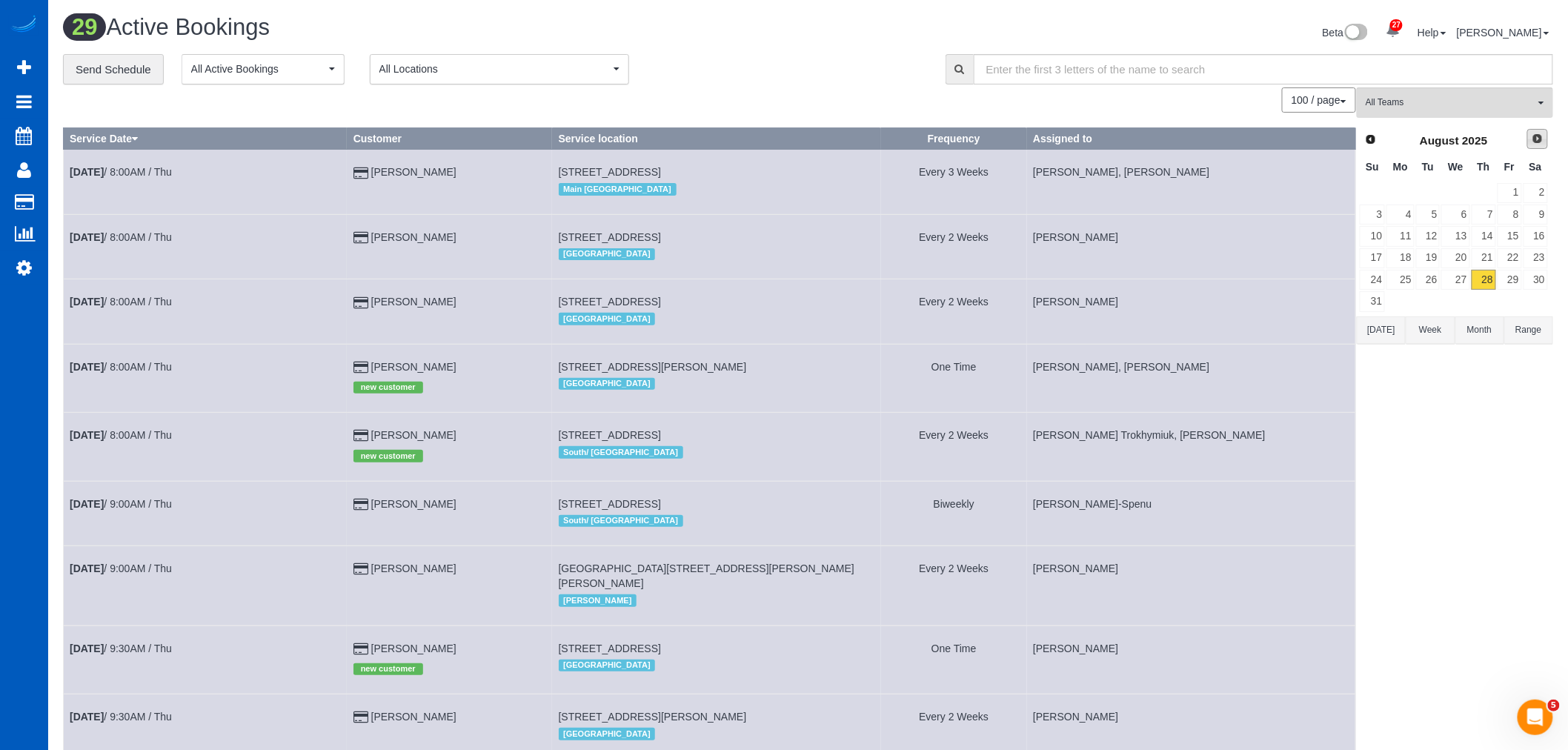
click at [1537, 136] on span "Next" at bounding box center [1537, 139] width 12 height 12
click at [1402, 188] on link "1" at bounding box center [1400, 192] width 28 height 20
click at [1413, 104] on span "All Teams" at bounding box center [1450, 102] width 169 height 13
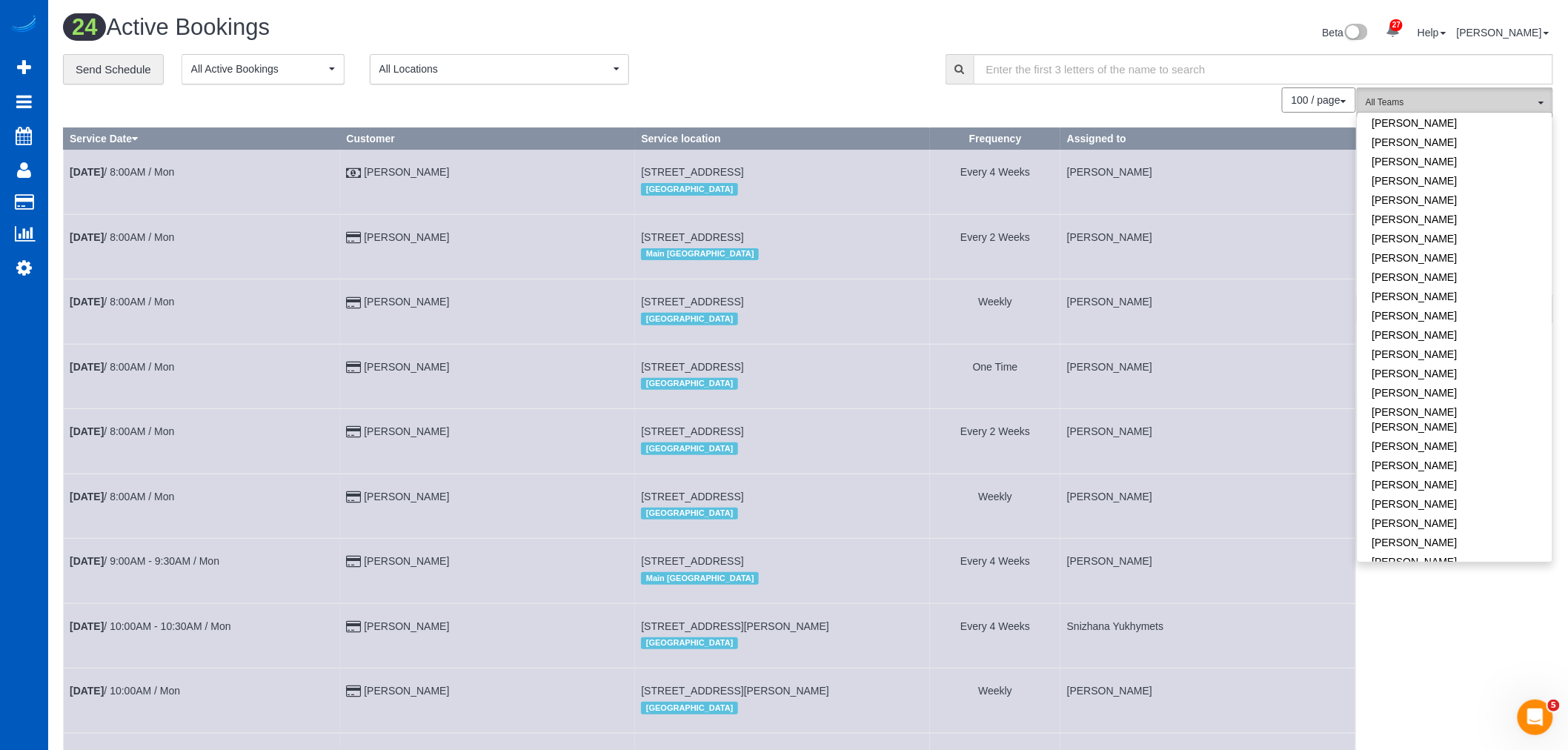
scroll to position [493, 0]
click at [1443, 326] on link "[PERSON_NAME]" at bounding box center [1455, 335] width 195 height 19
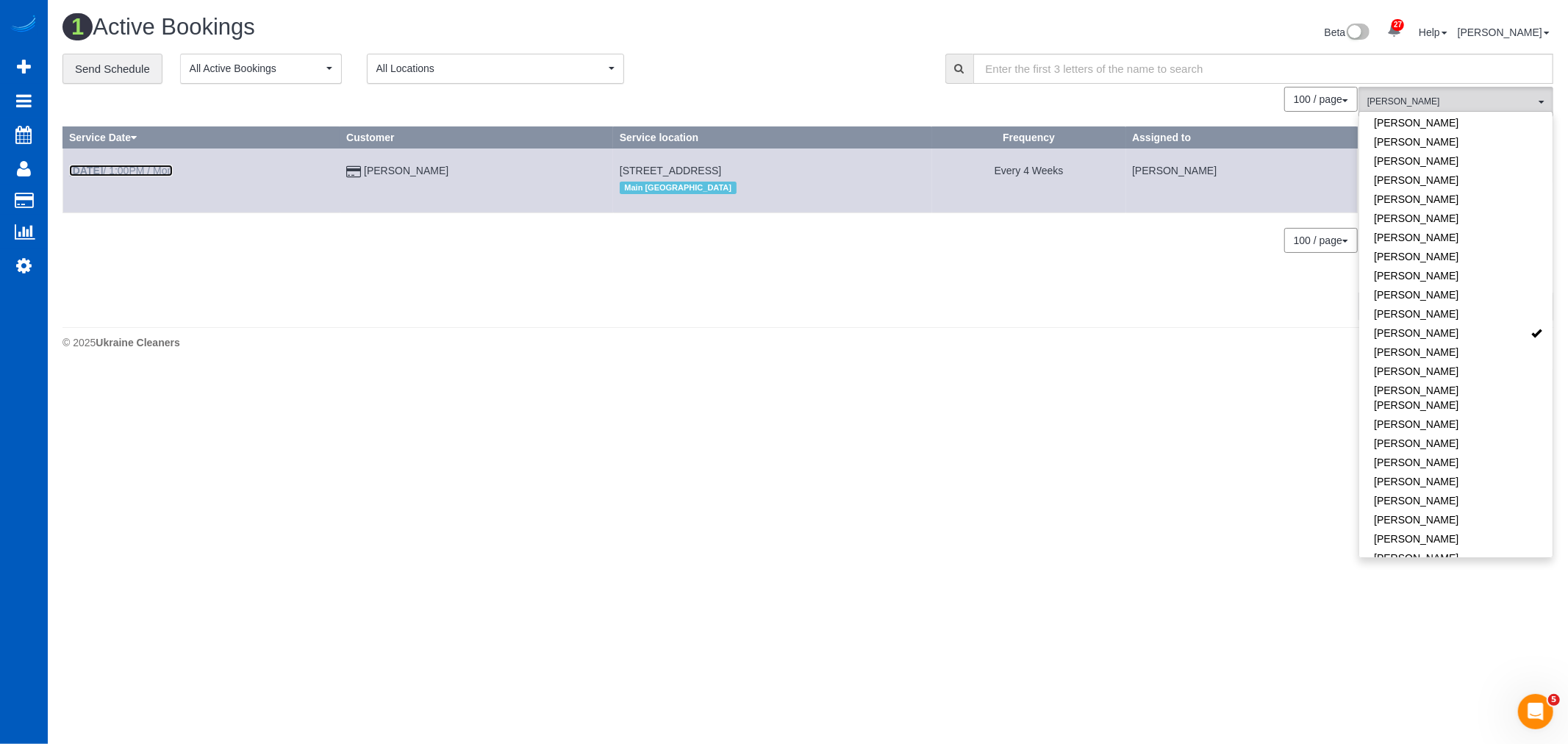
click at [132, 165] on link "Sep 1st / 1:00PM / Mon" at bounding box center [120, 170] width 103 height 12
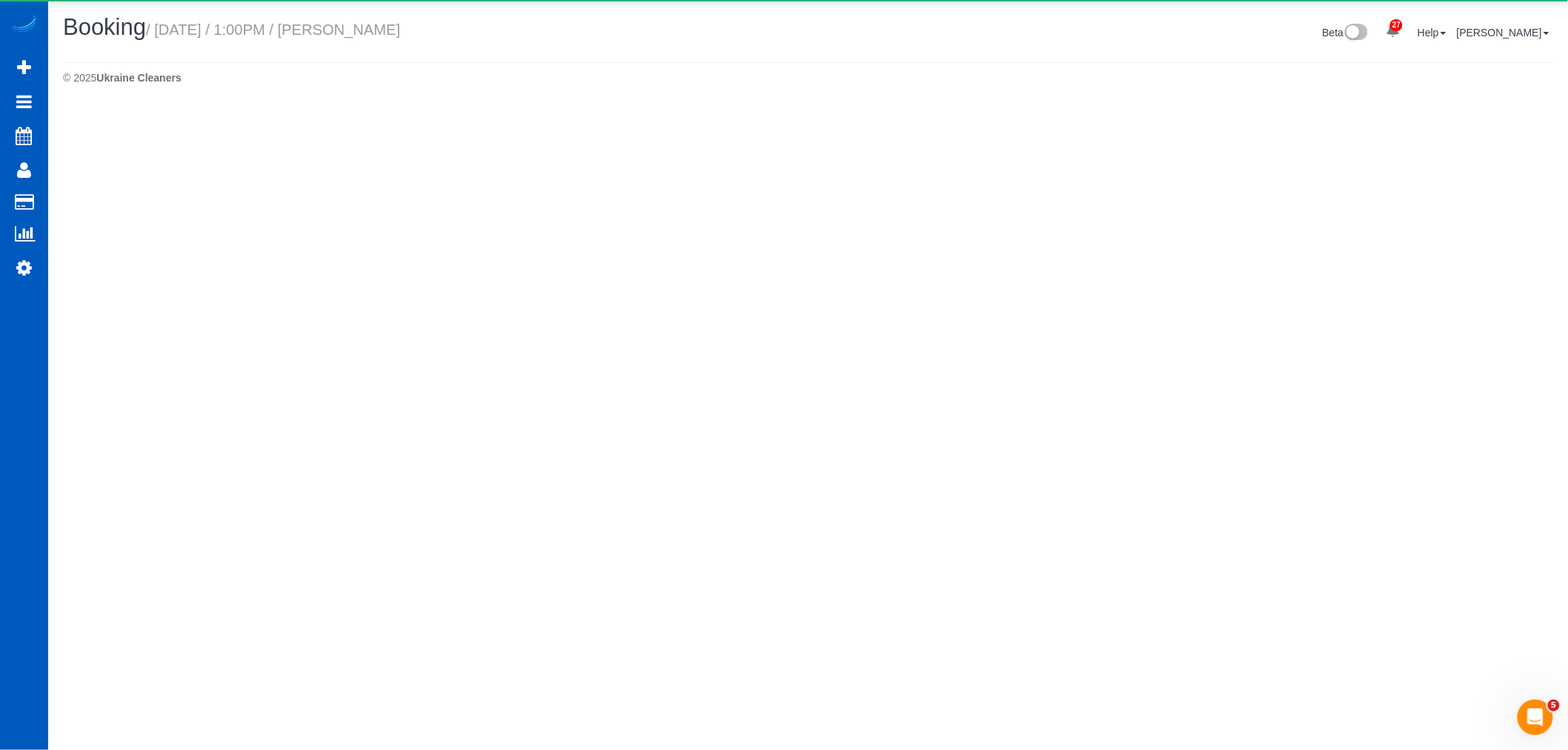
select select "WA"
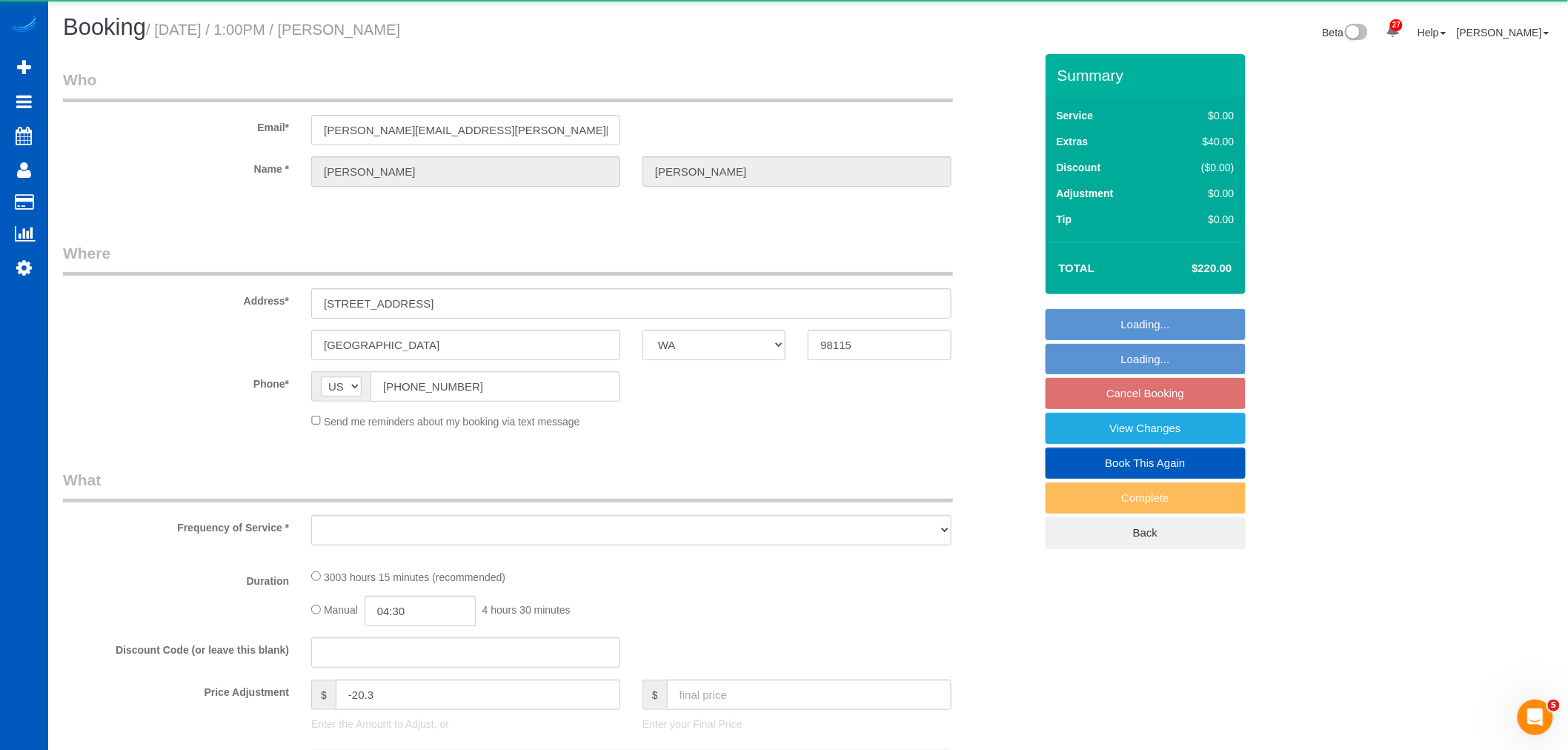
select select "object:10264"
select select "string:fspay-1344b3bb-f376-4f69-ae98-511b8ee23d56"
select select "1501"
select select "2"
select select "number:8"
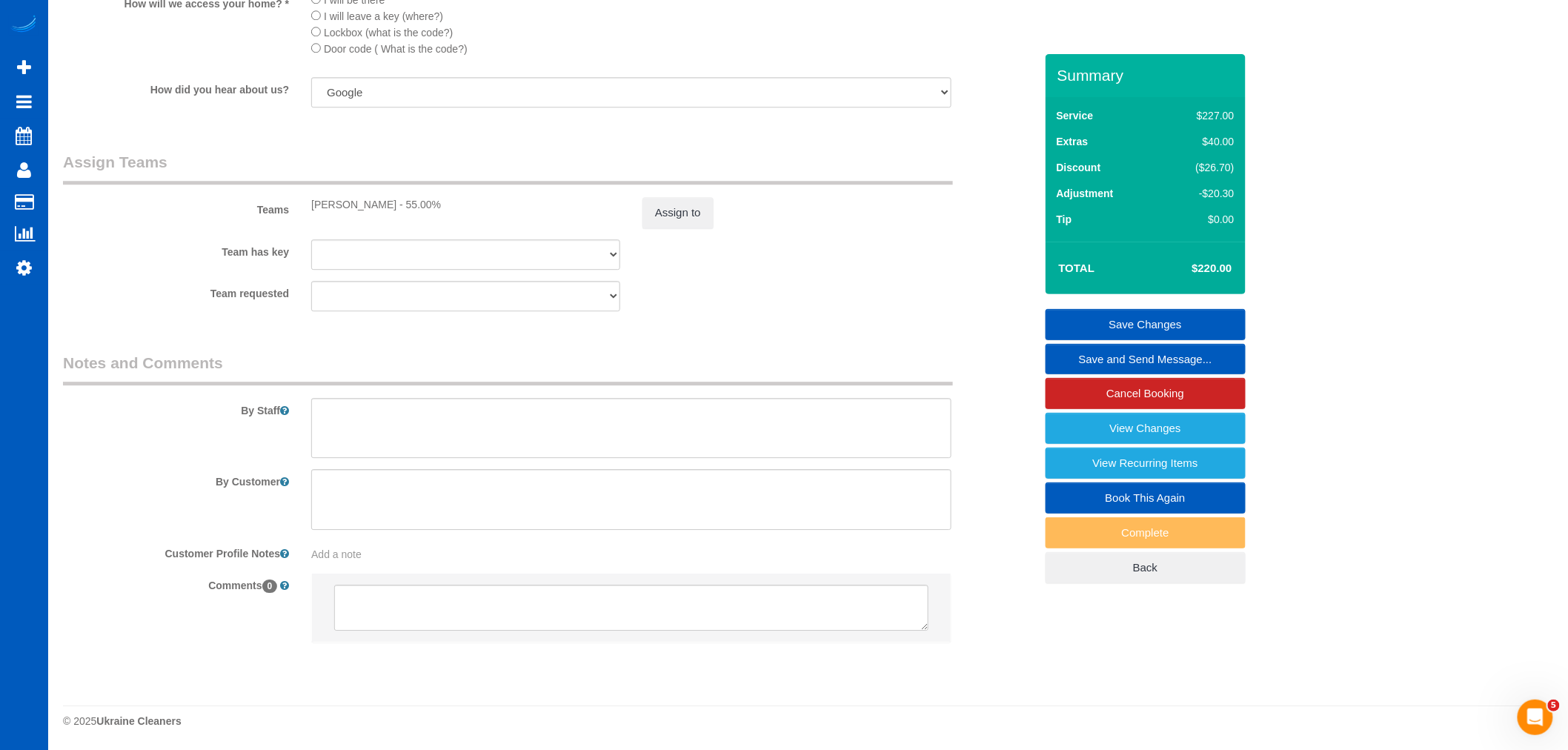
scroll to position [1636, 0]
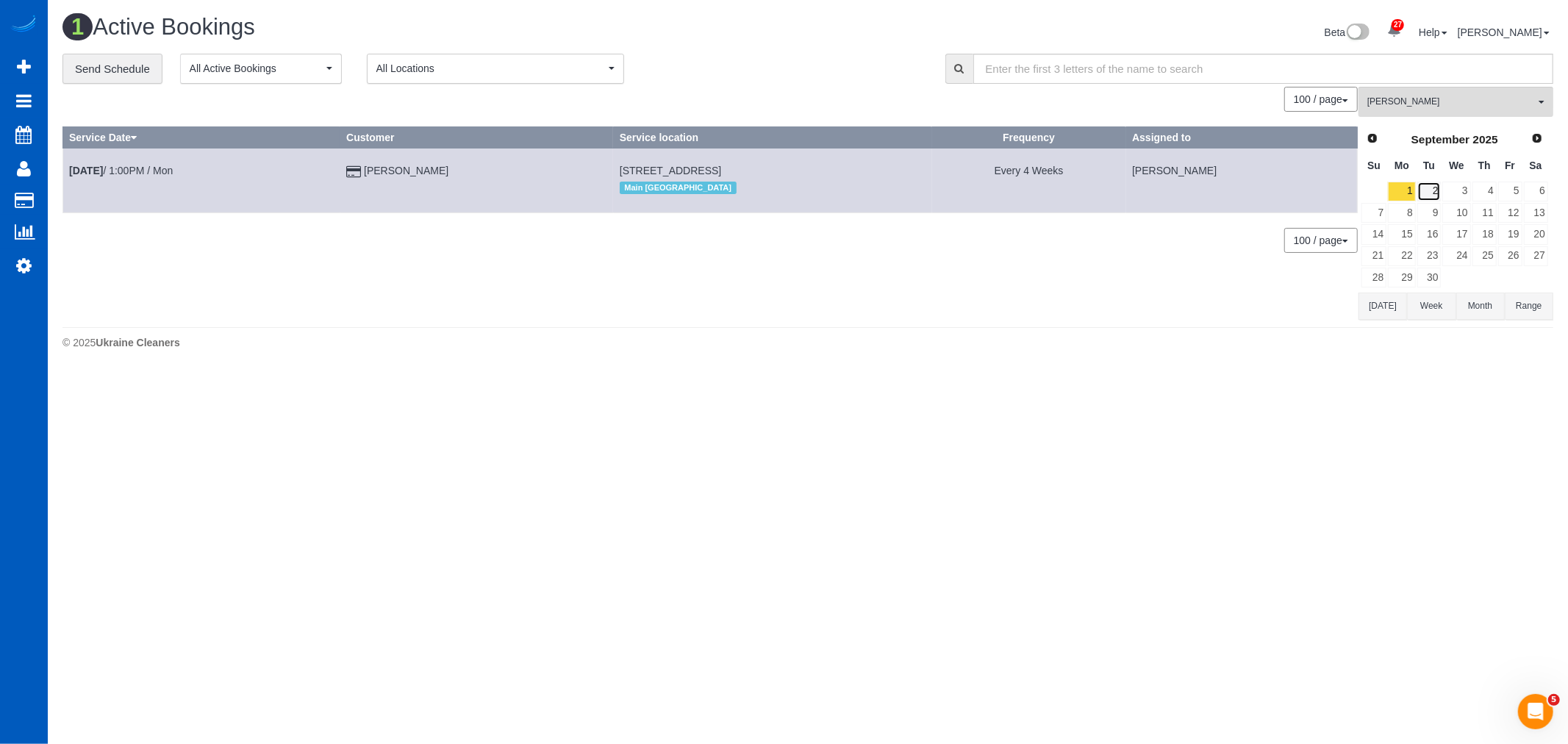
click at [1426, 187] on link "2" at bounding box center [1429, 191] width 25 height 20
click at [1461, 196] on link "3" at bounding box center [1456, 191] width 28 height 20
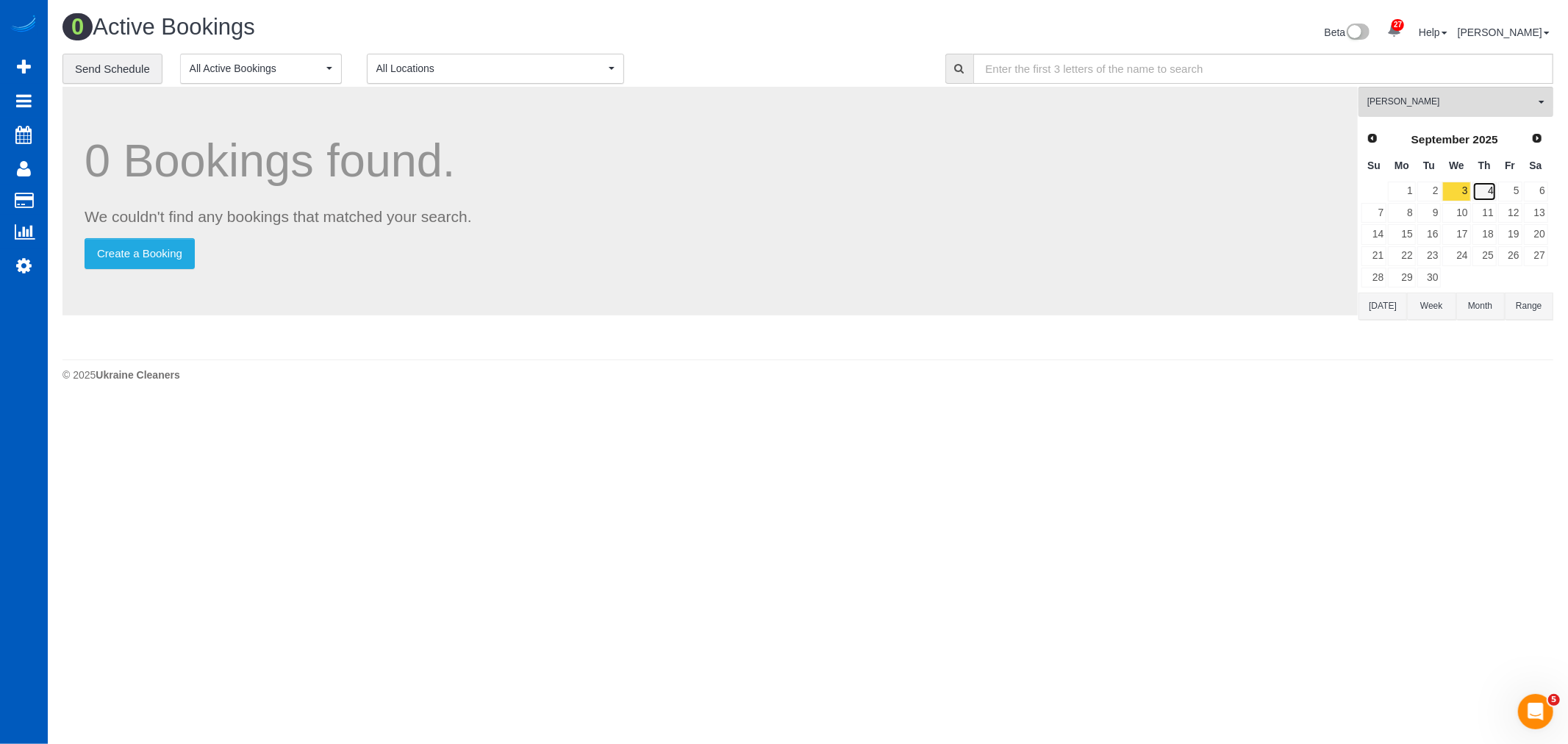
click at [1481, 193] on link "4" at bounding box center [1484, 191] width 25 height 20
click at [1508, 190] on link "5" at bounding box center [1510, 191] width 25 height 20
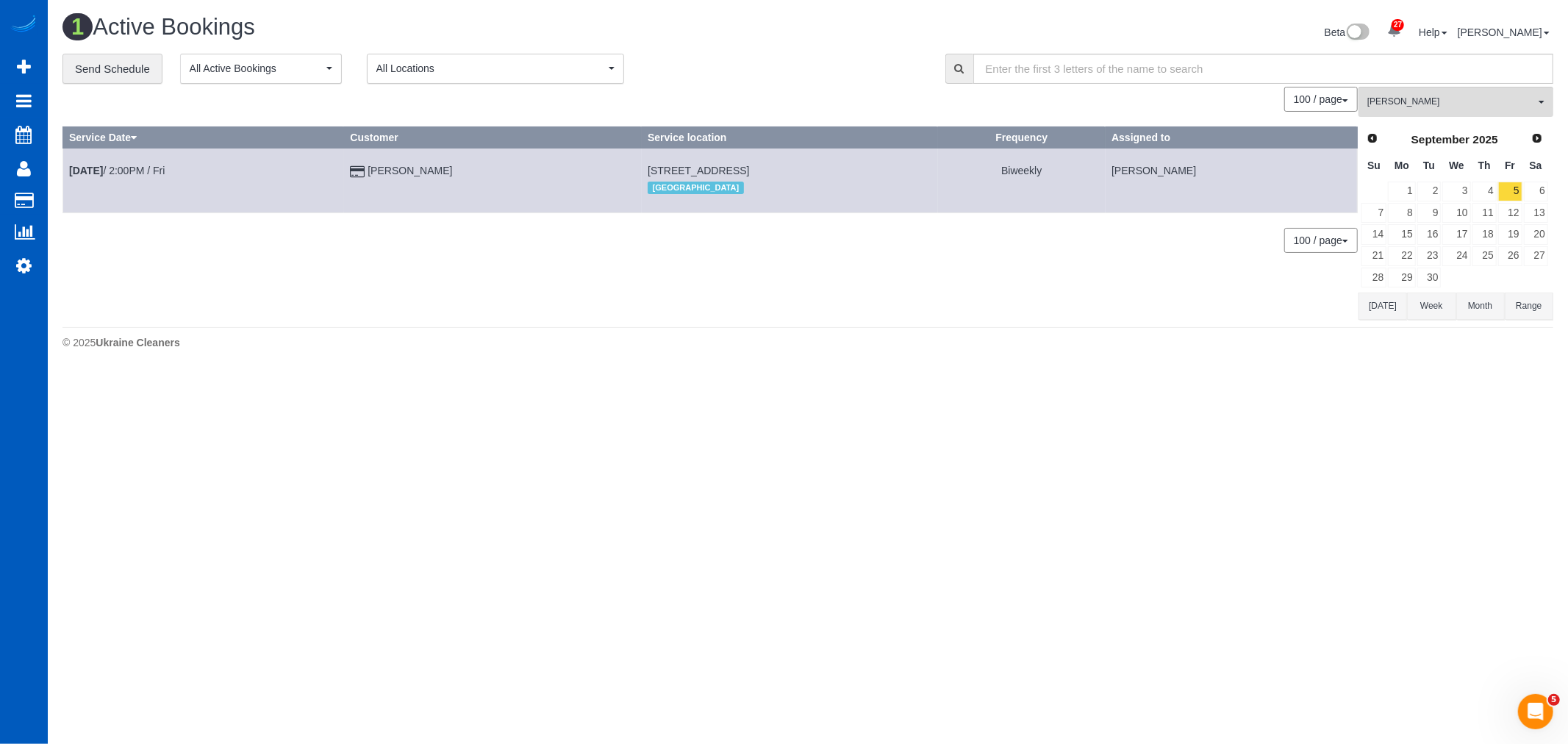
click at [1220, 288] on div "0 Bookings found. We couldn't find any bookings that matched your search. Creat…" at bounding box center [710, 203] width 1295 height 232
click at [1409, 184] on link "1" at bounding box center [1402, 191] width 28 height 20
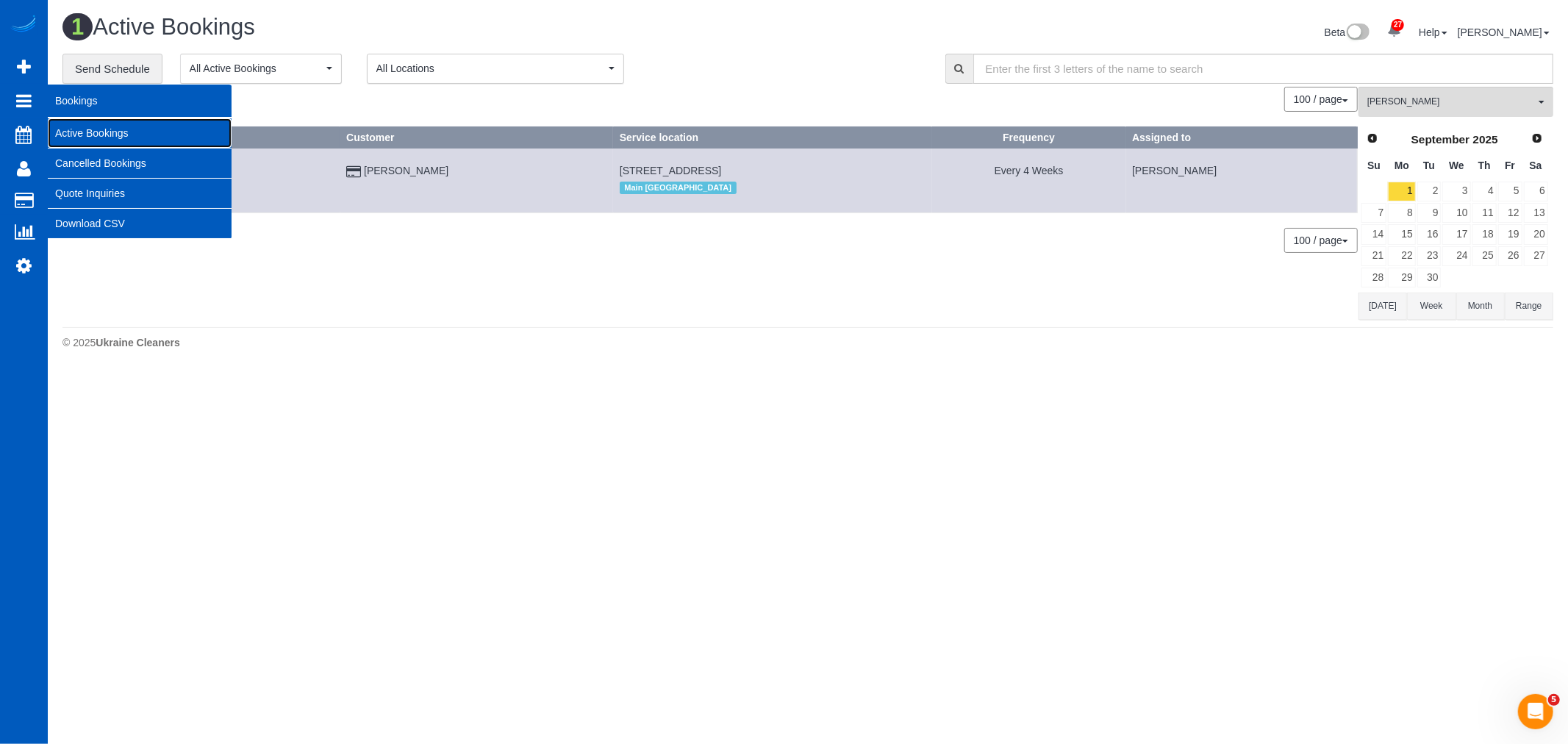
click at [134, 130] on link "Active Bookings" at bounding box center [140, 133] width 184 height 30
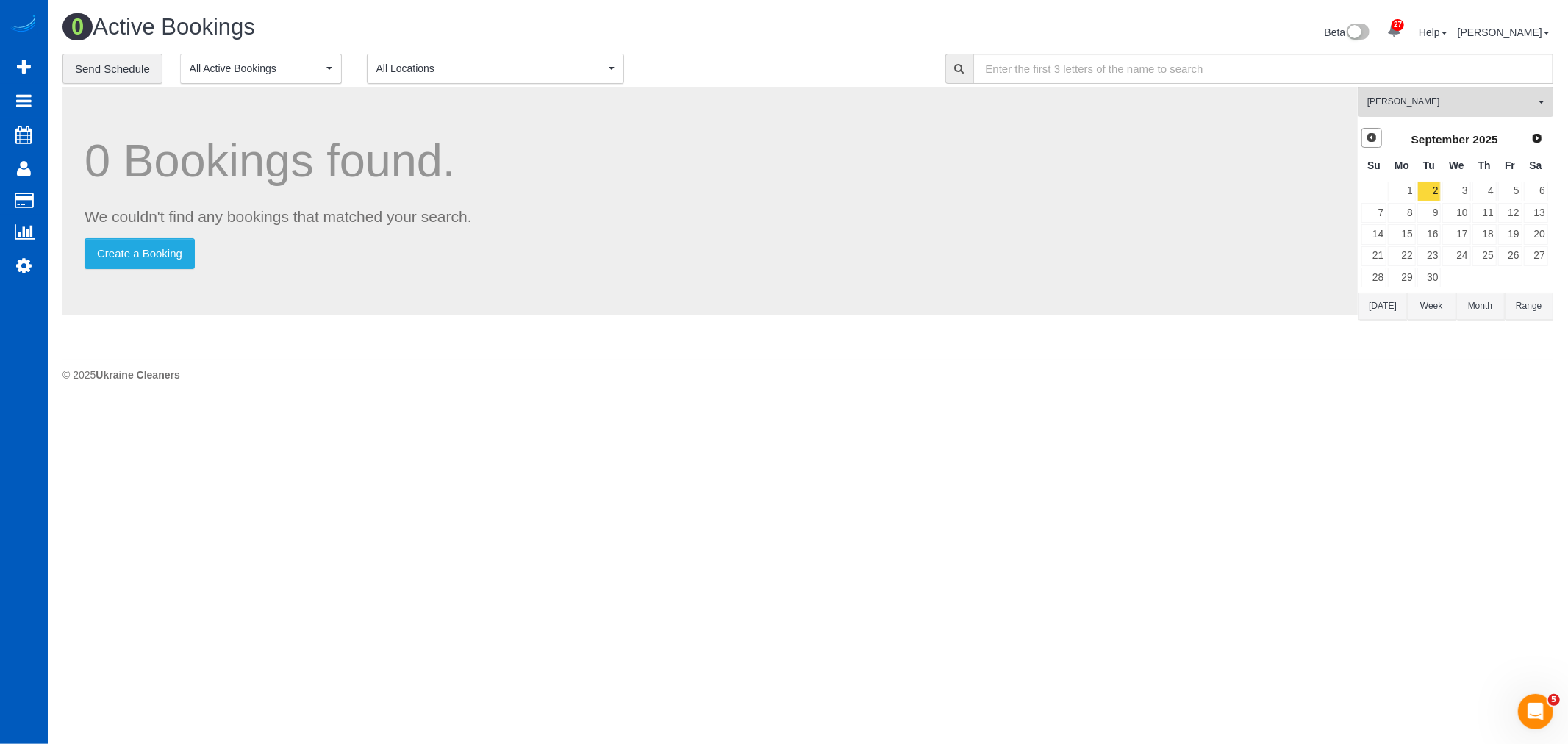
click at [1379, 133] on link "Prev" at bounding box center [1371, 138] width 21 height 21
click at [1386, 101] on span "[PERSON_NAME]" at bounding box center [1451, 101] width 167 height 13
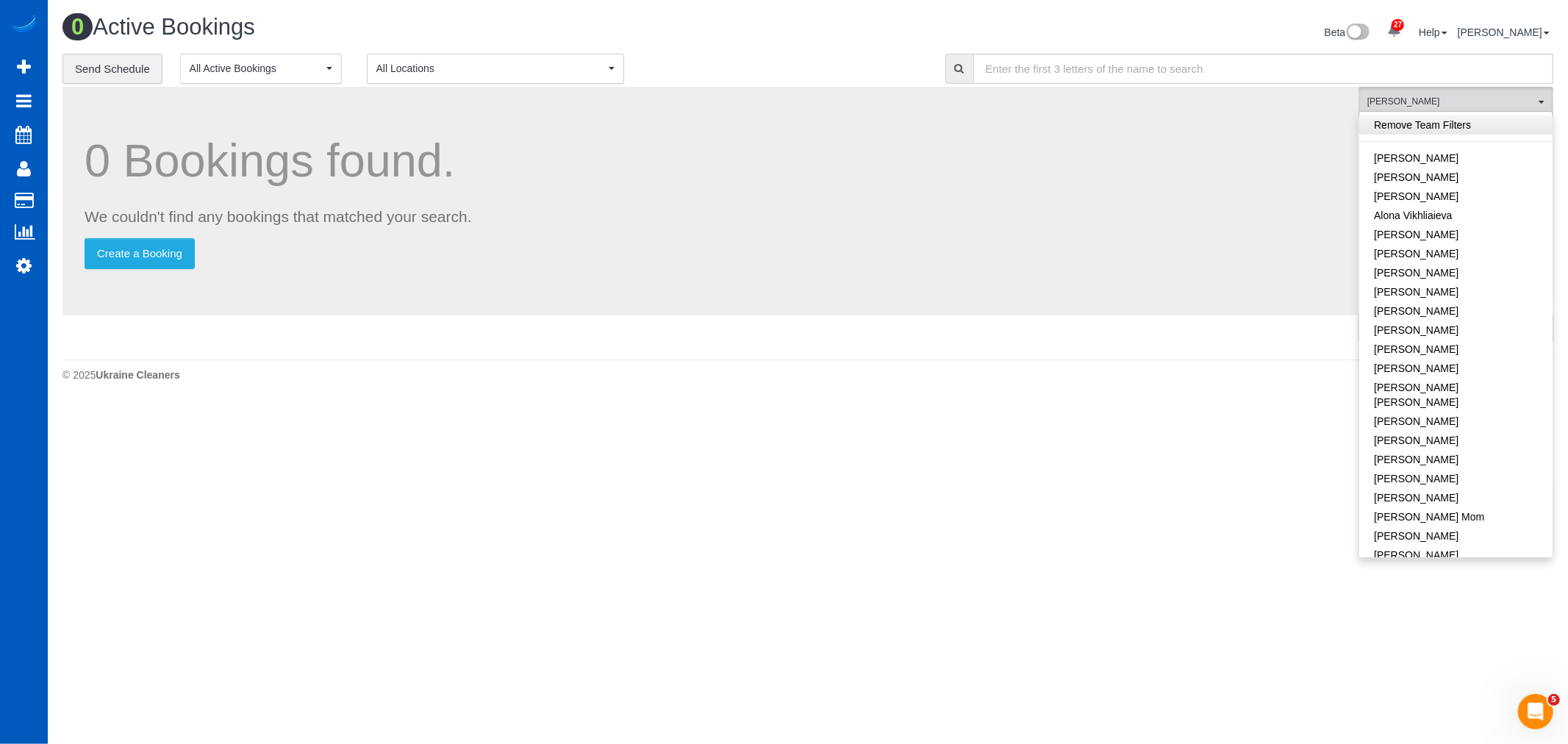
click at [1419, 122] on link "Remove Team Filters" at bounding box center [1456, 124] width 193 height 19
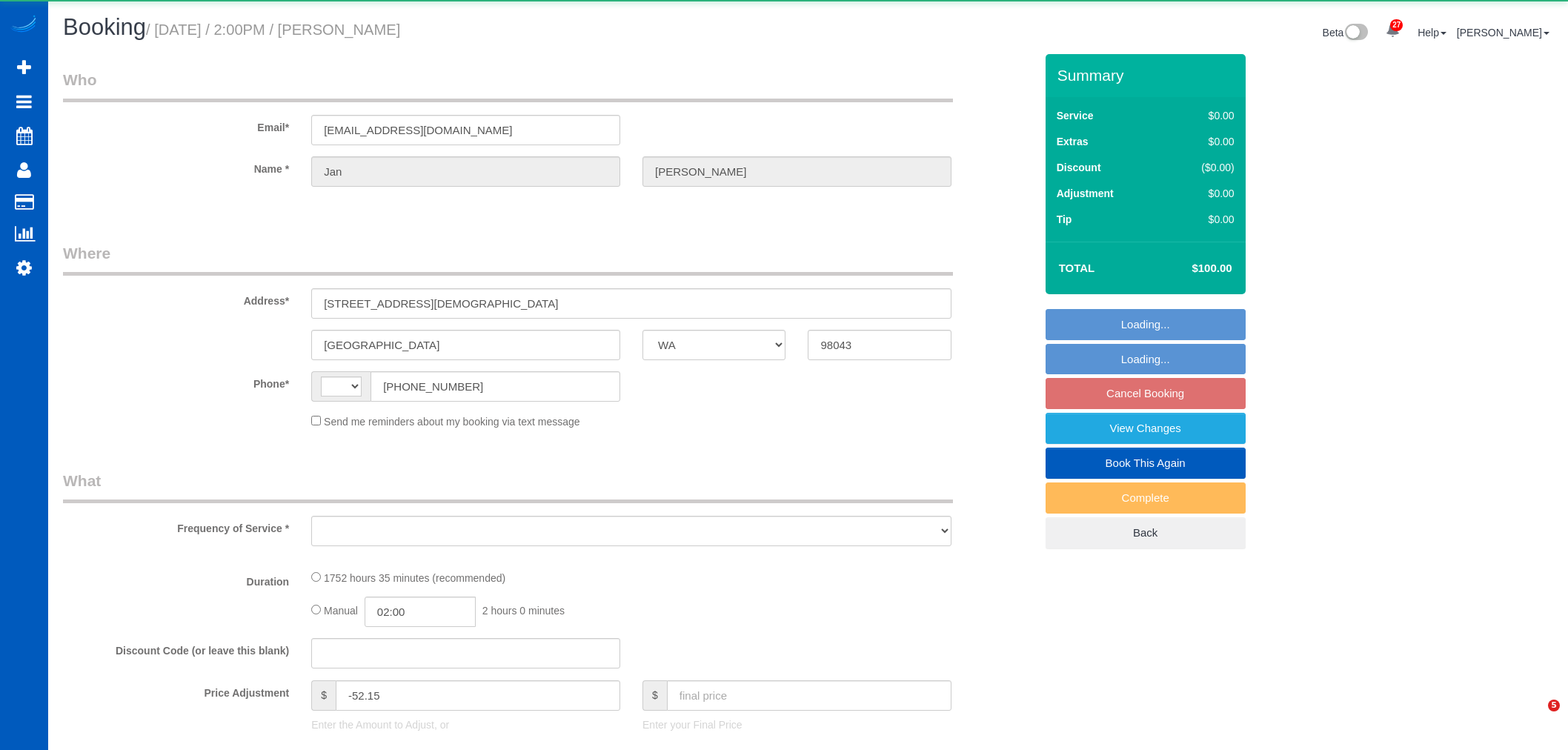
select select "WA"
select select "string:[GEOGRAPHIC_DATA]"
select select "object:1372"
select select "1001"
select select "2"
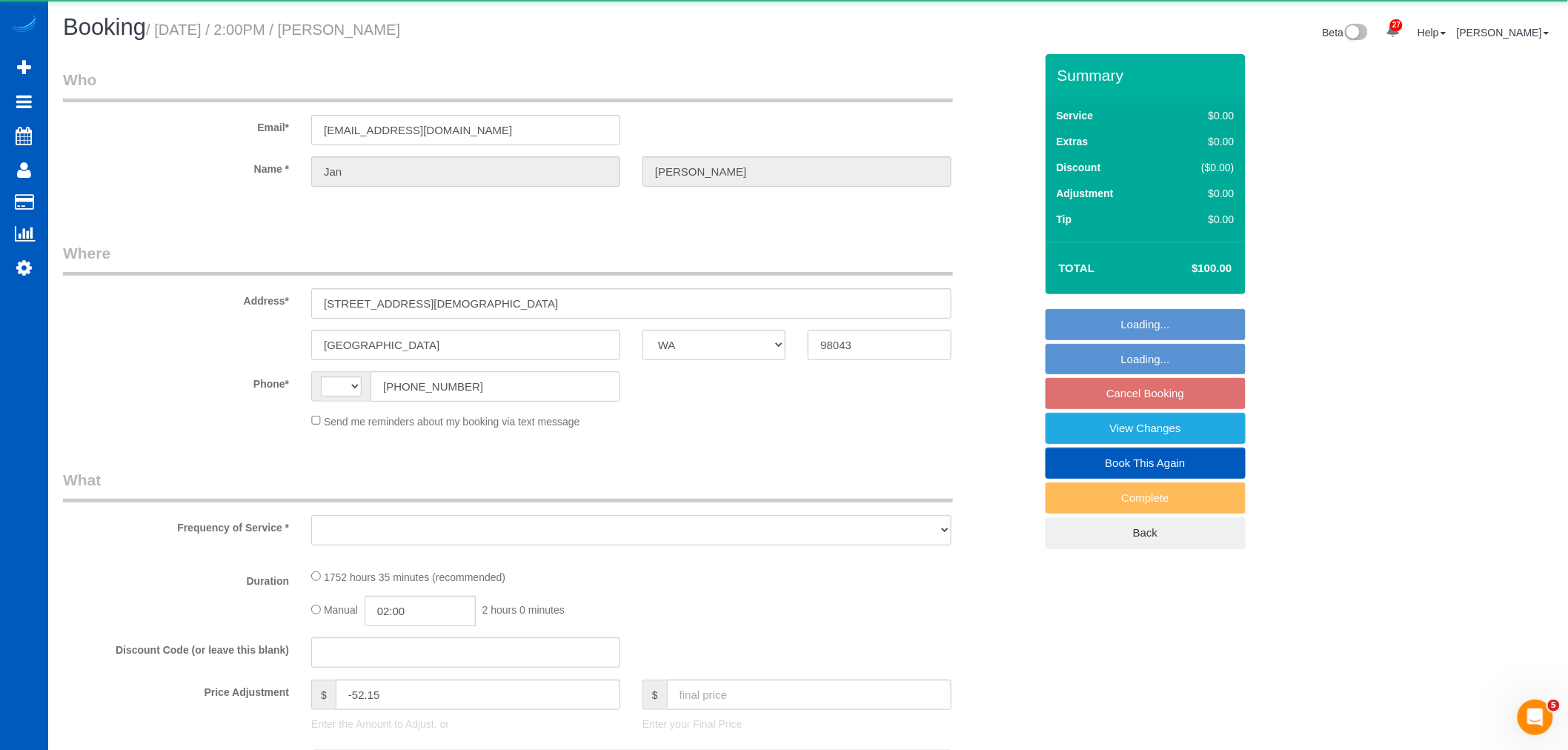
select select "spot3"
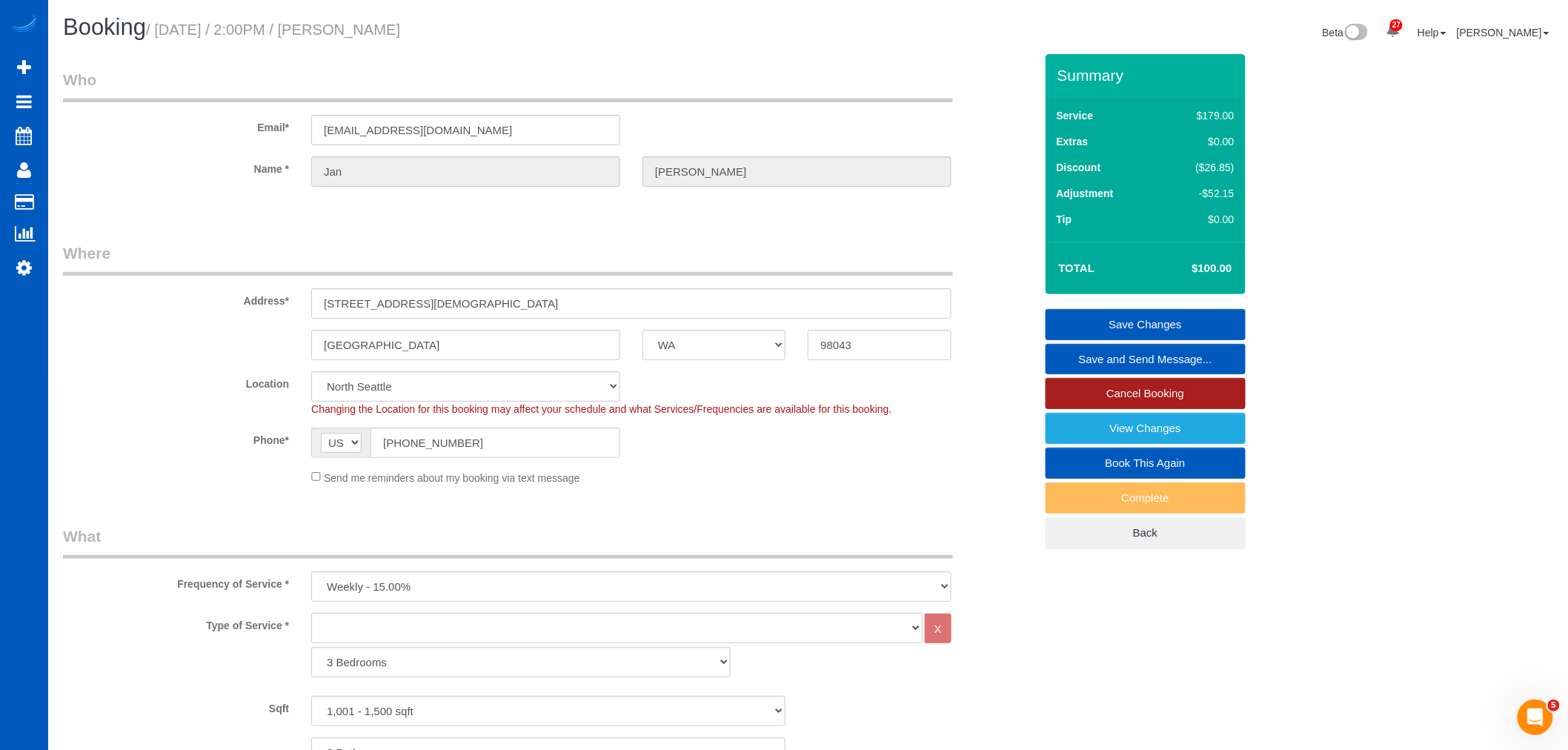
click at [1138, 402] on link "Cancel Booking" at bounding box center [1146, 393] width 200 height 31
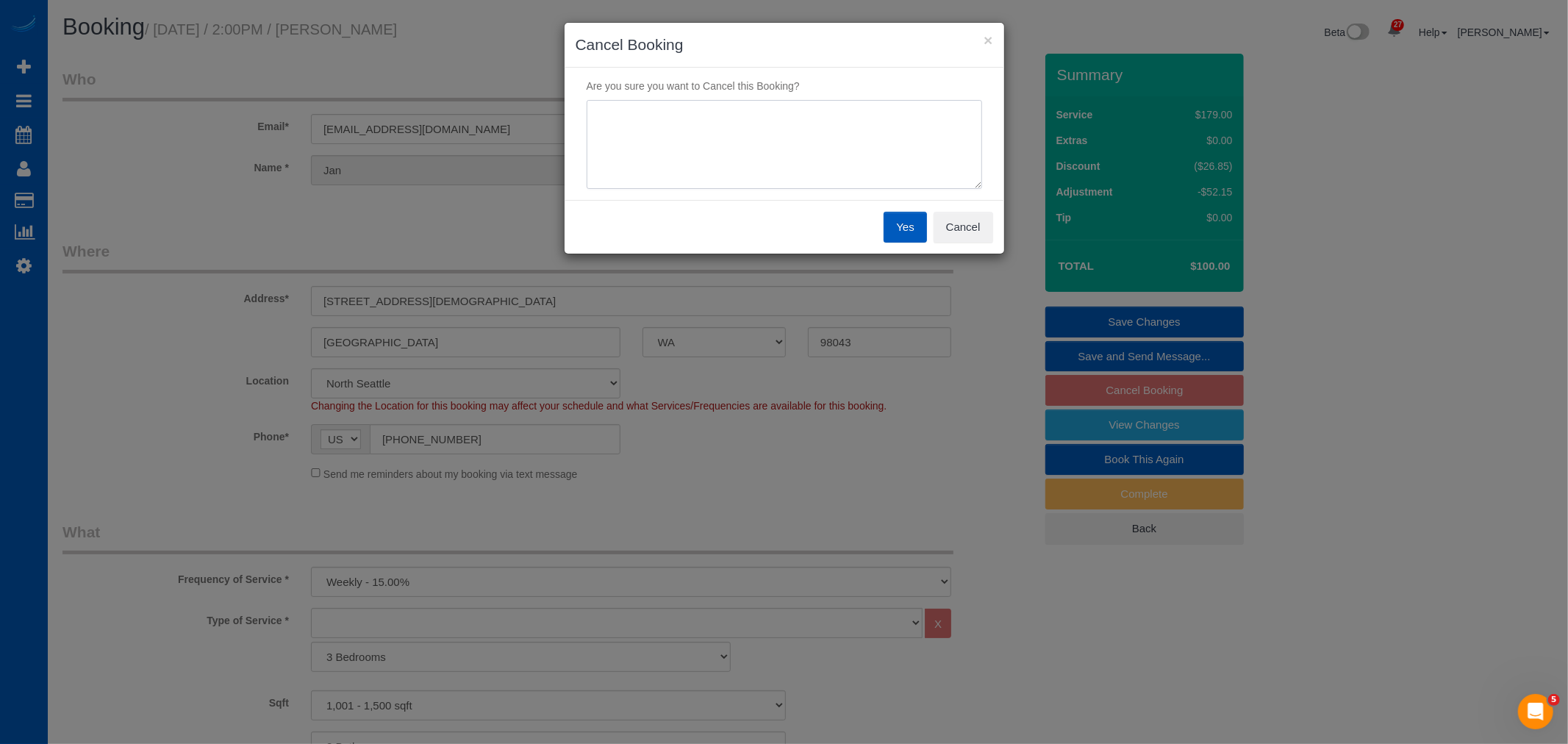
click at [822, 165] on textarea at bounding box center [784, 145] width 396 height 90
click at [784, 171] on textarea at bounding box center [784, 145] width 396 height 90
click at [788, 130] on textarea at bounding box center [784, 145] width 396 height 90
click at [831, 123] on textarea at bounding box center [784, 145] width 396 height 90
drag, startPoint x: 787, startPoint y: 125, endPoint x: 770, endPoint y: 111, distance: 22.0
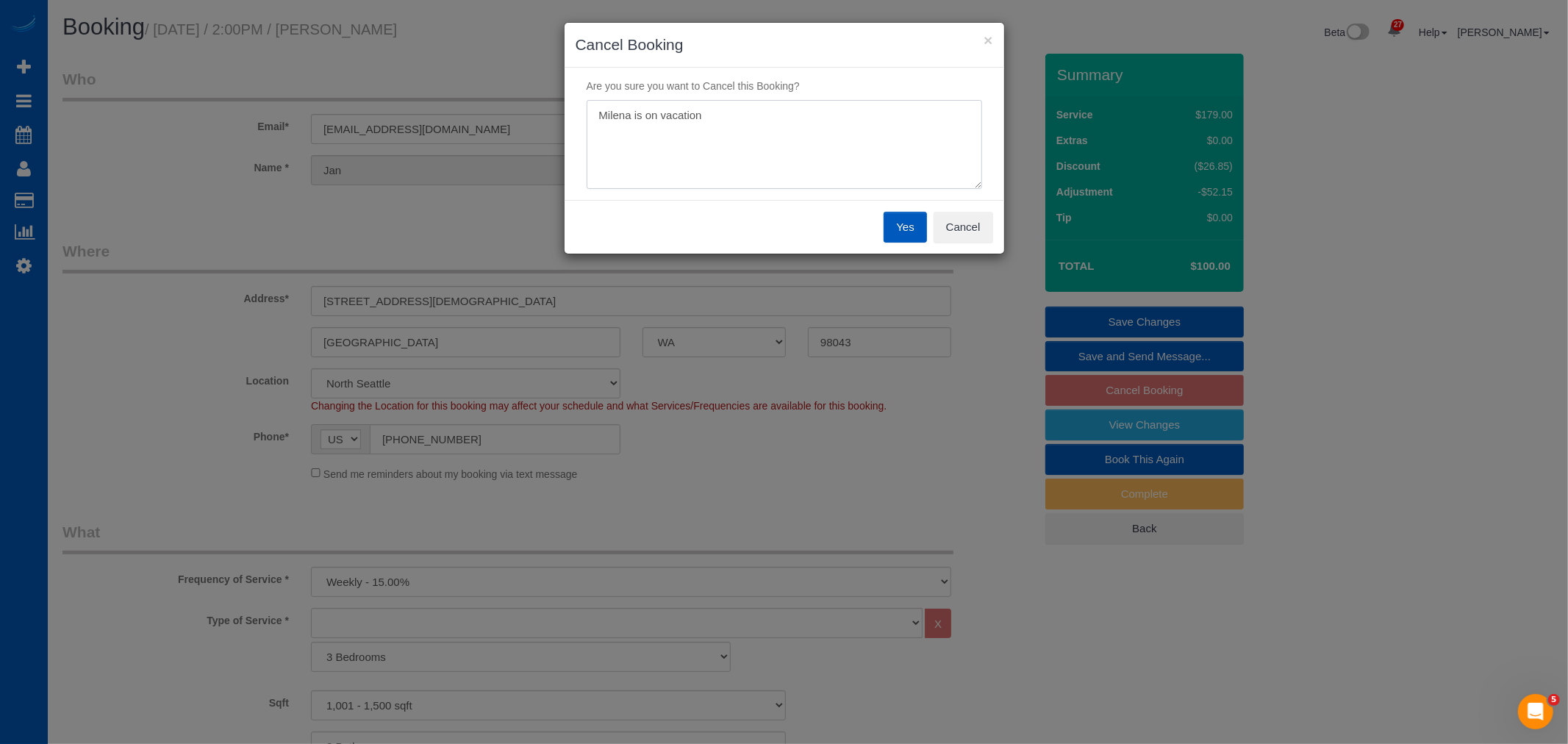
click at [770, 111] on textarea at bounding box center [784, 145] width 396 height 90
click at [753, 113] on textarea at bounding box center [784, 145] width 396 height 90
click at [735, 118] on textarea at bounding box center [784, 145] width 396 height 90
click at [745, 135] on textarea at bounding box center [784, 145] width 396 height 90
click at [751, 131] on textarea at bounding box center [784, 145] width 396 height 90
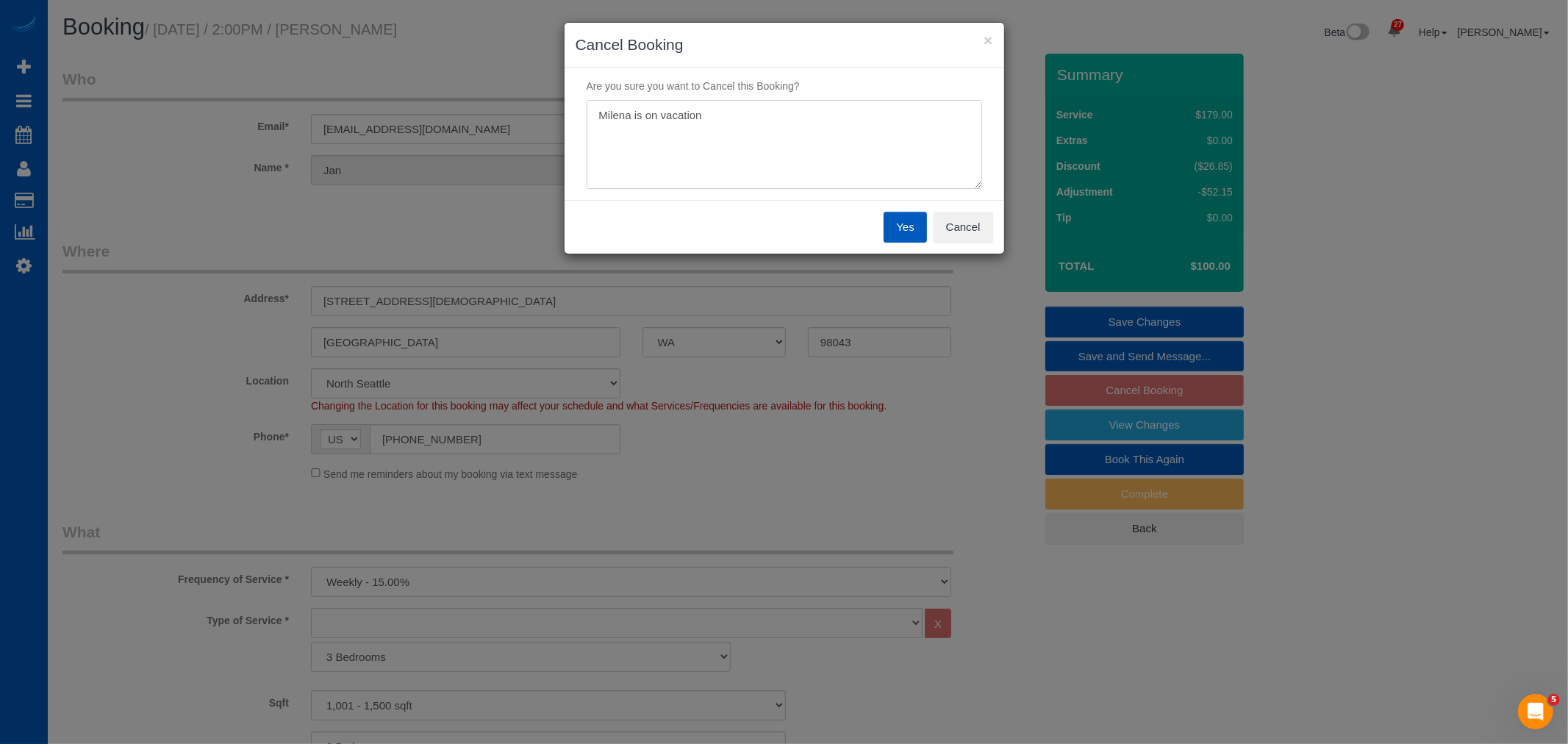
click at [869, 132] on textarea at bounding box center [784, 145] width 396 height 90
click at [810, 156] on textarea at bounding box center [784, 145] width 396 height 90
click at [735, 123] on textarea at bounding box center [784, 145] width 396 height 90
type textarea "Milena is on vacation"
click at [901, 218] on button "Yes" at bounding box center [904, 226] width 42 height 31
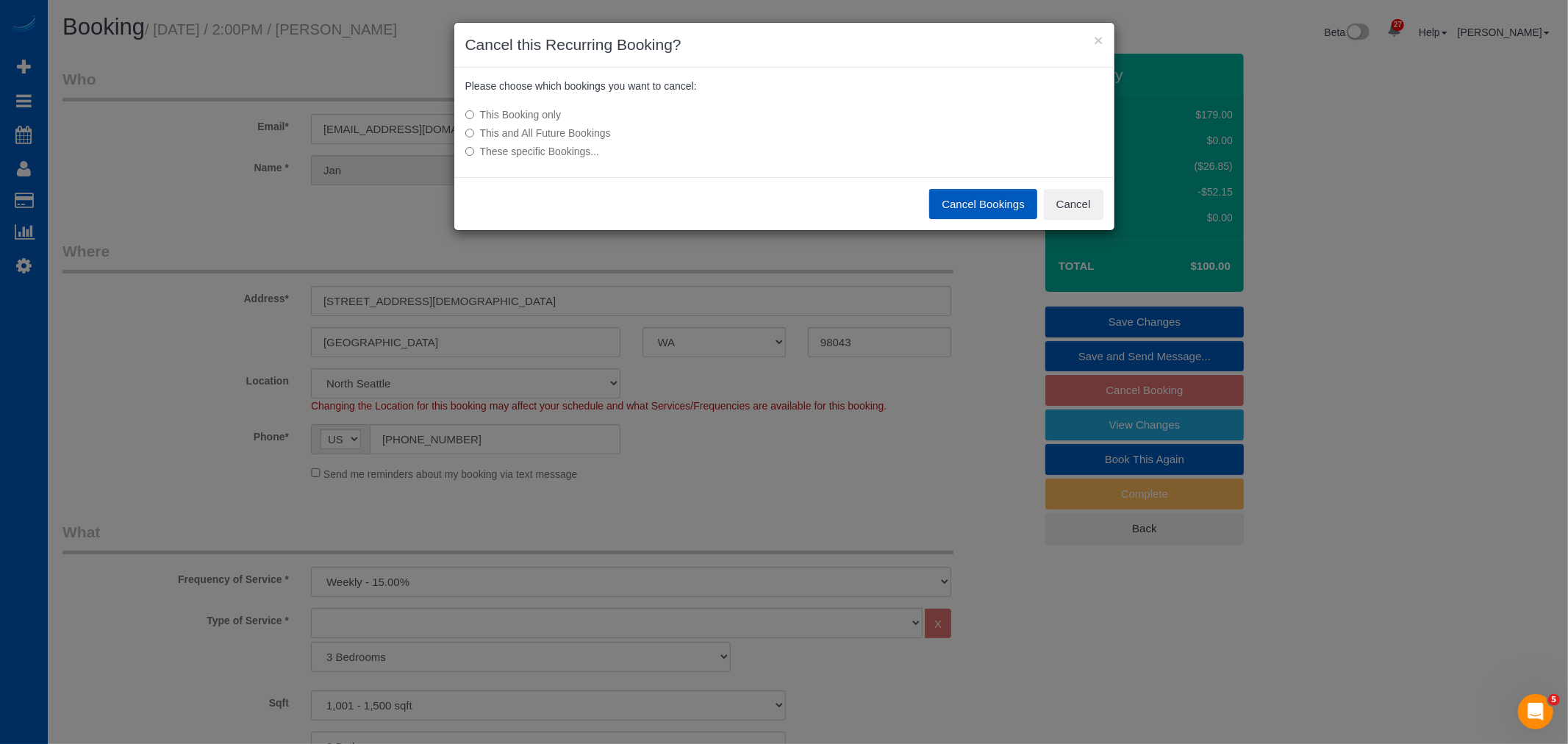
click at [973, 214] on button "Cancel Bookings" at bounding box center [983, 204] width 108 height 31
